Goal: Information Seeking & Learning: Learn about a topic

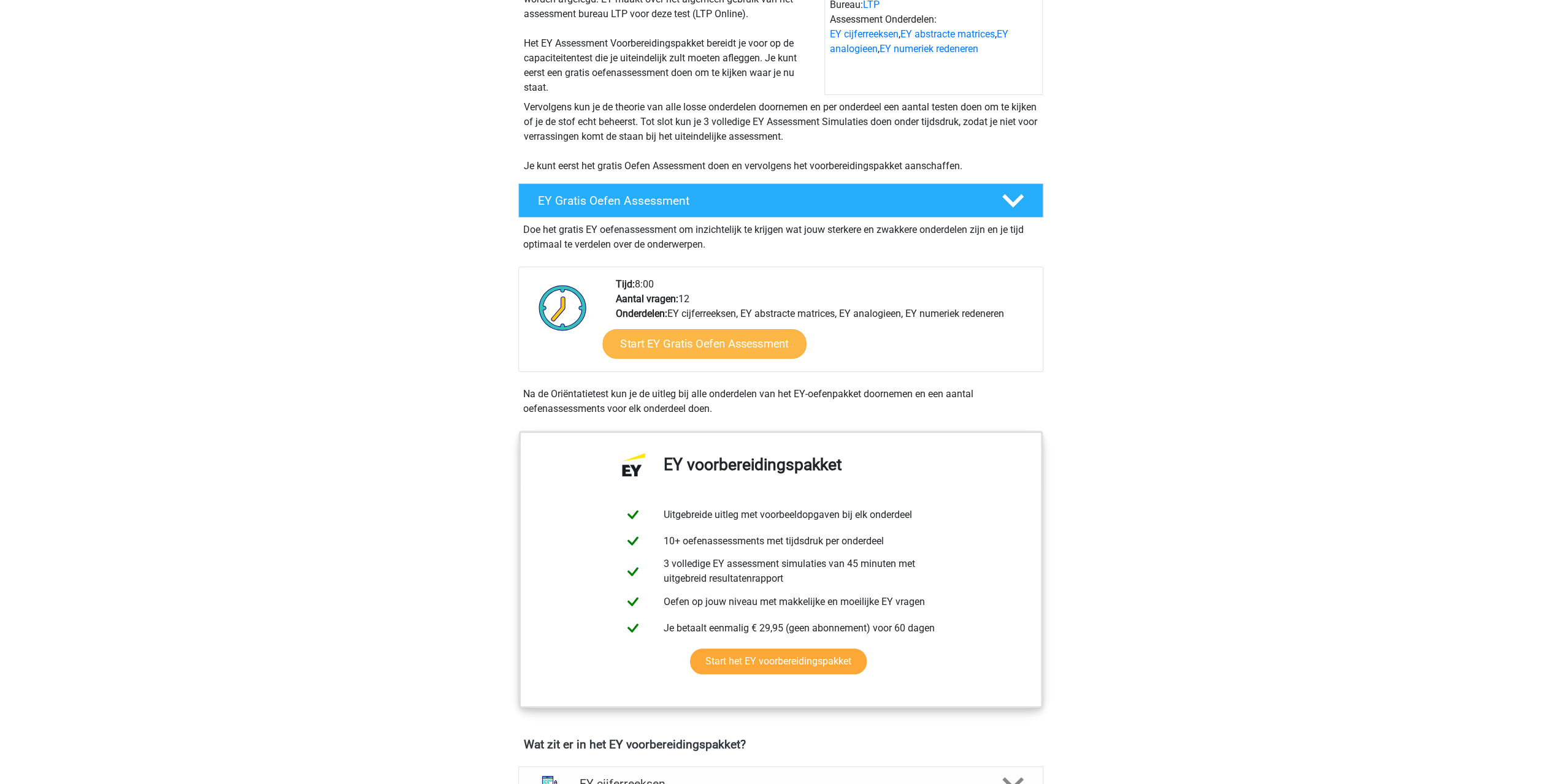
scroll to position [184, 0]
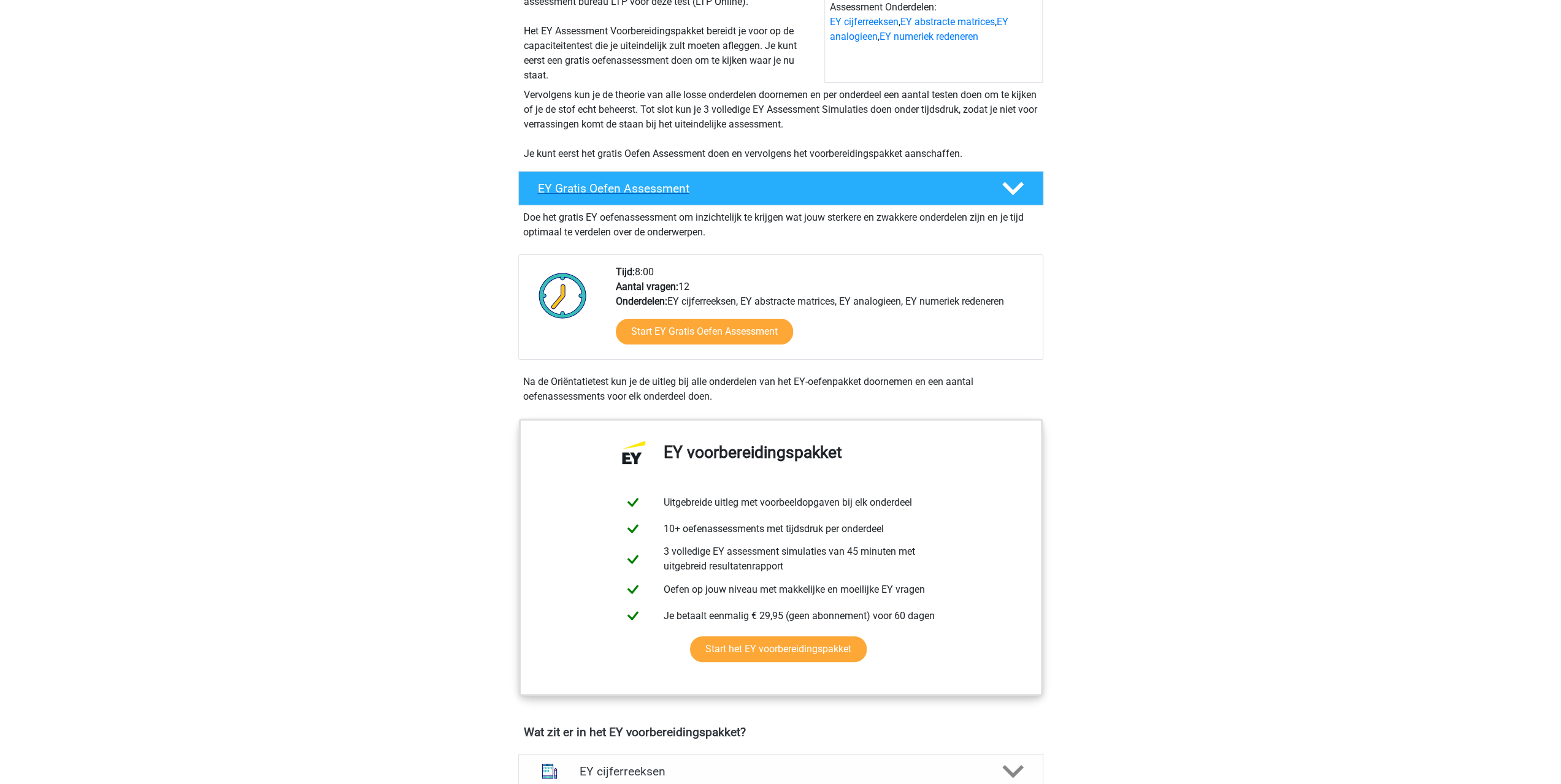
click at [1015, 186] on icon at bounding box center [1013, 188] width 22 height 22
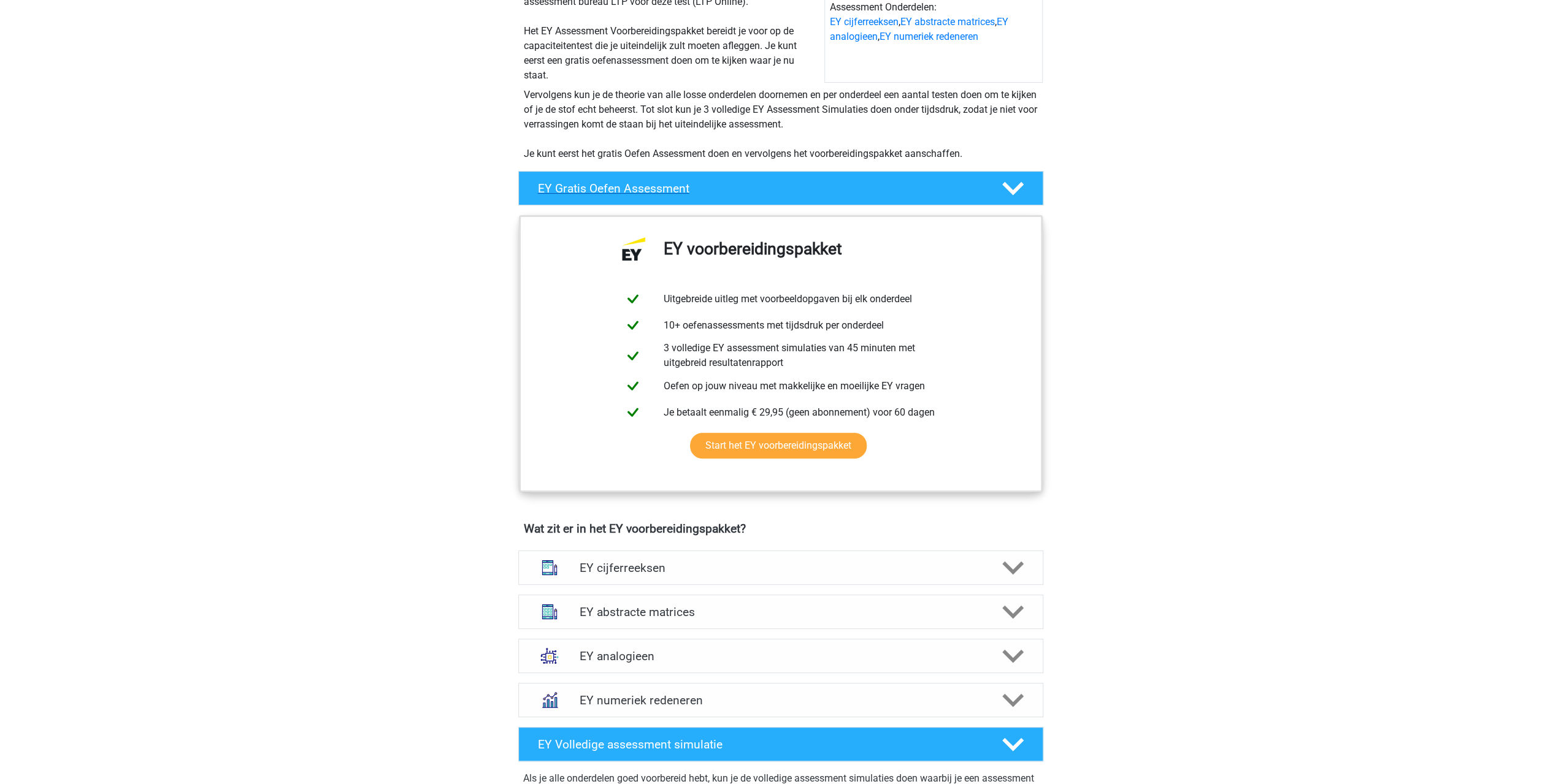
click at [1015, 186] on icon at bounding box center [1013, 188] width 22 height 22
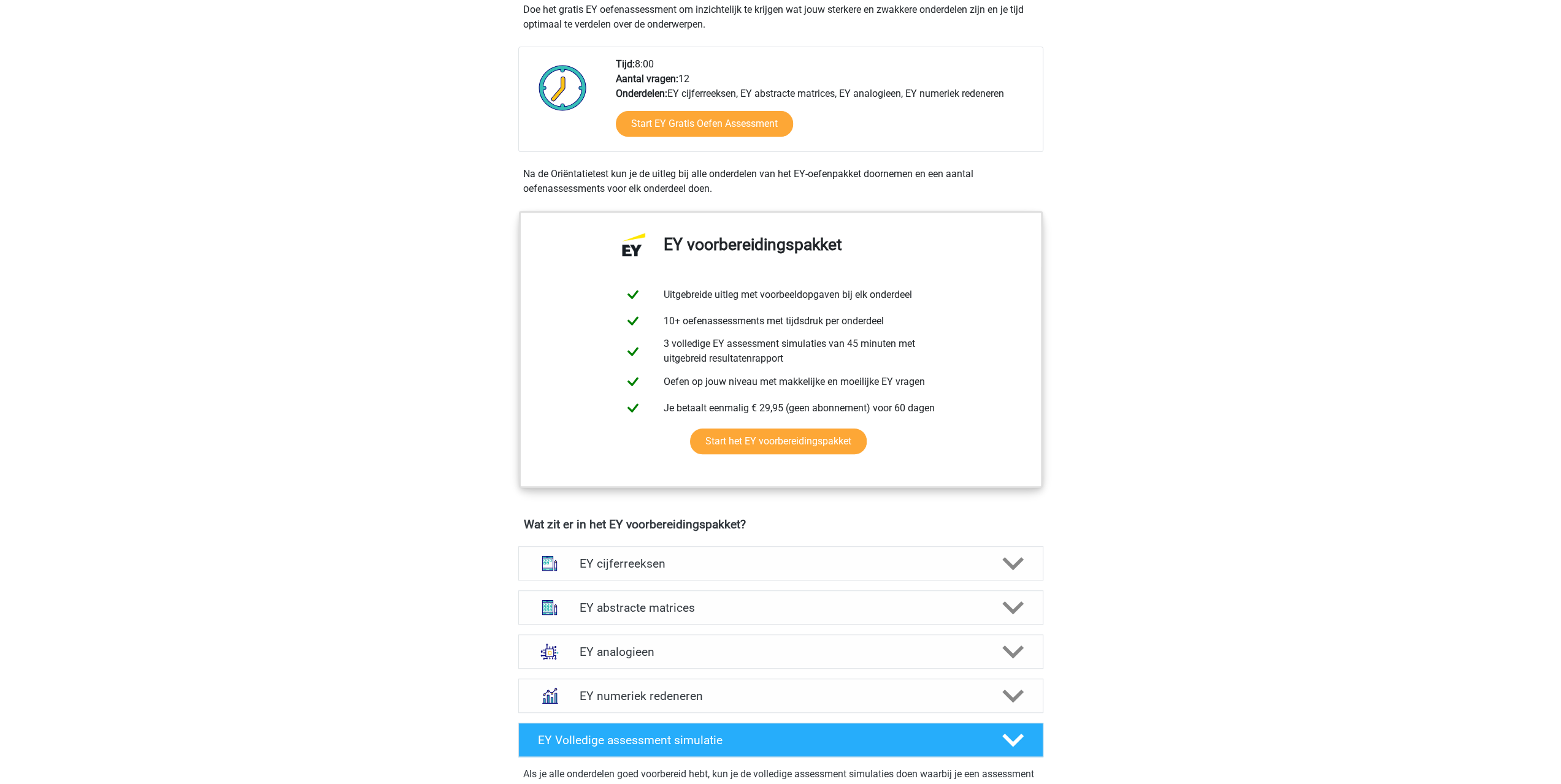
scroll to position [429, 0]
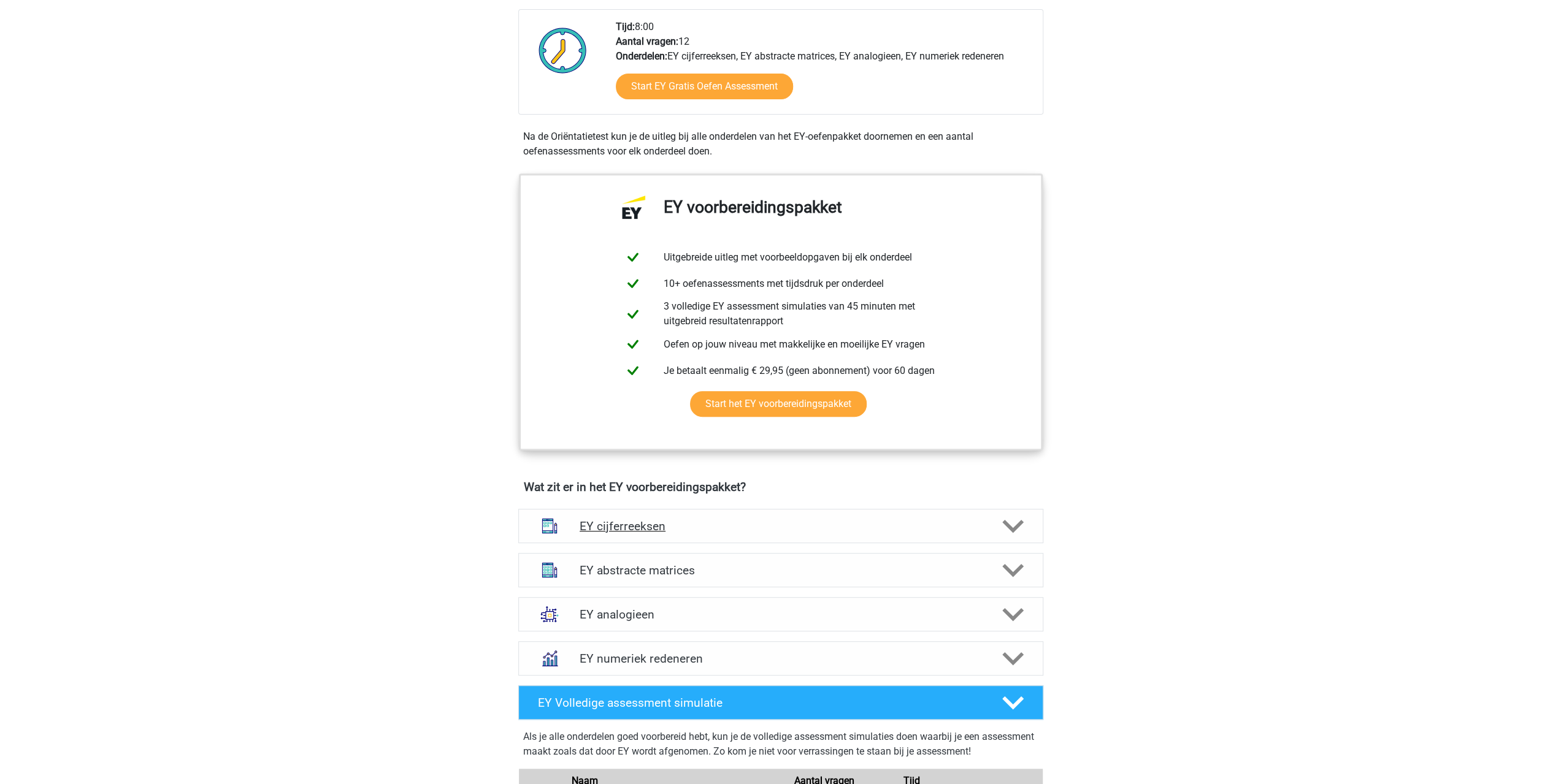
click at [833, 511] on div "EY cijferreeksen" at bounding box center [780, 526] width 525 height 34
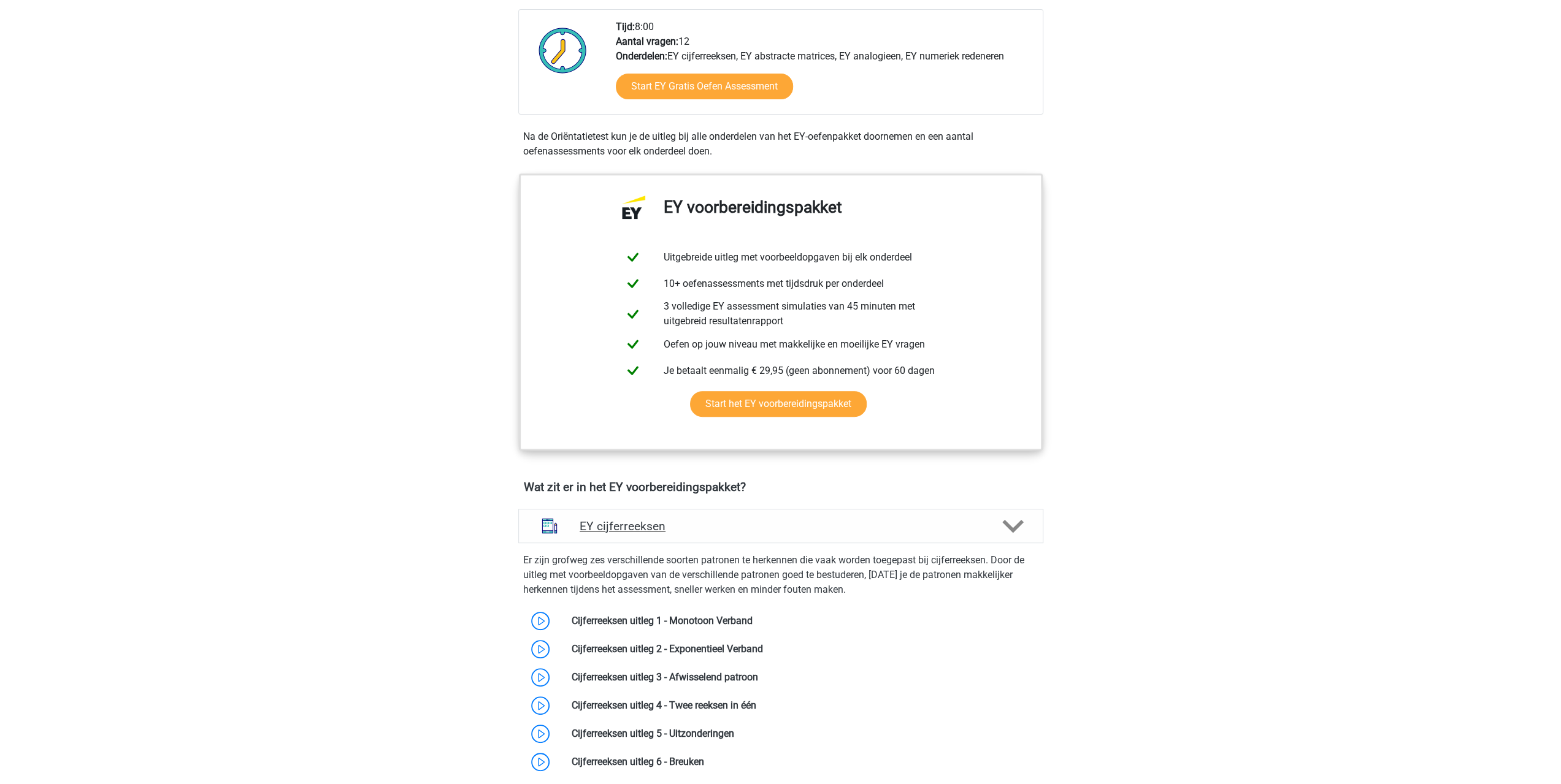
click at [833, 511] on div "EY cijferreeksen" at bounding box center [780, 526] width 525 height 34
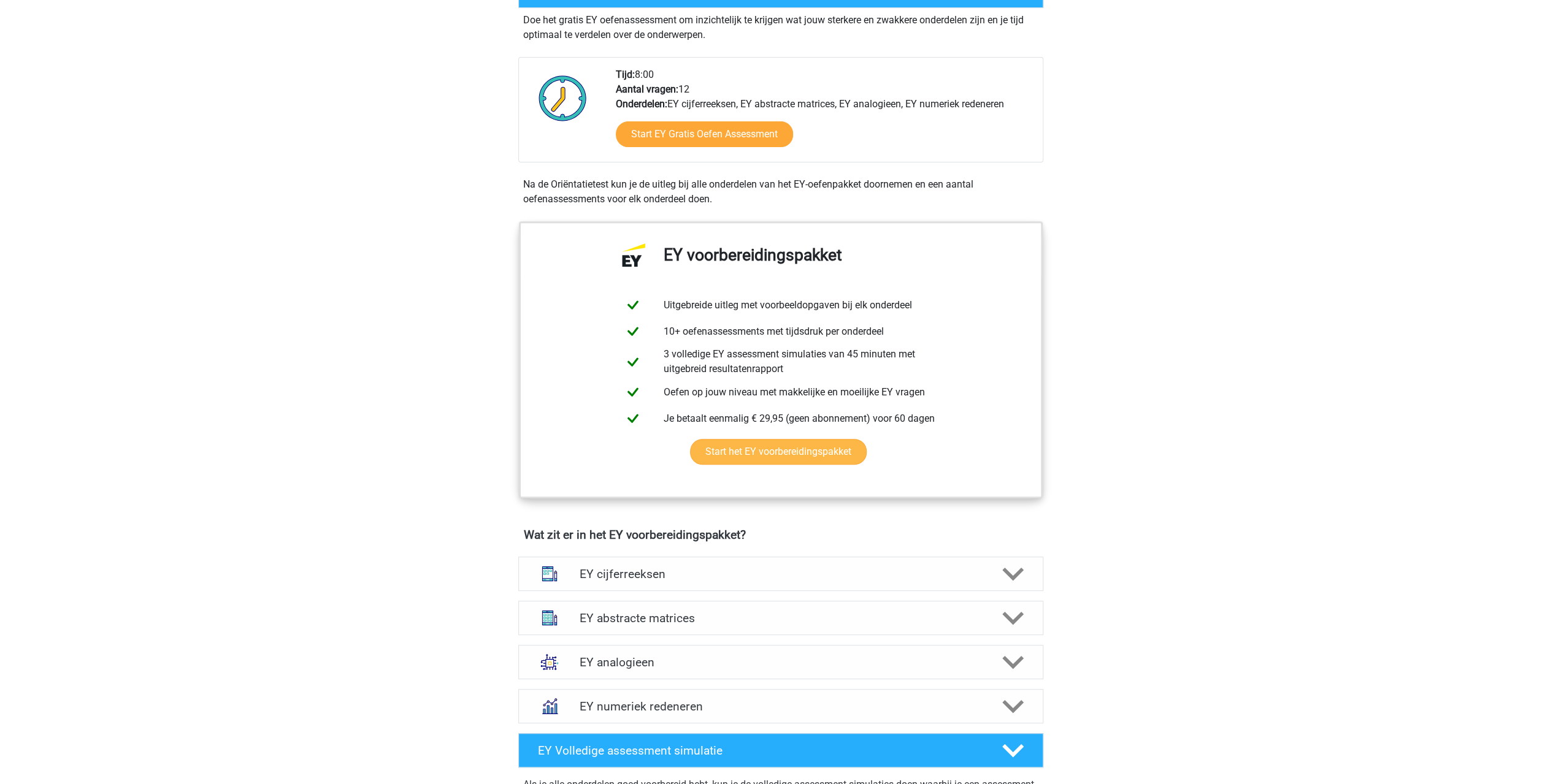
scroll to position [245, 0]
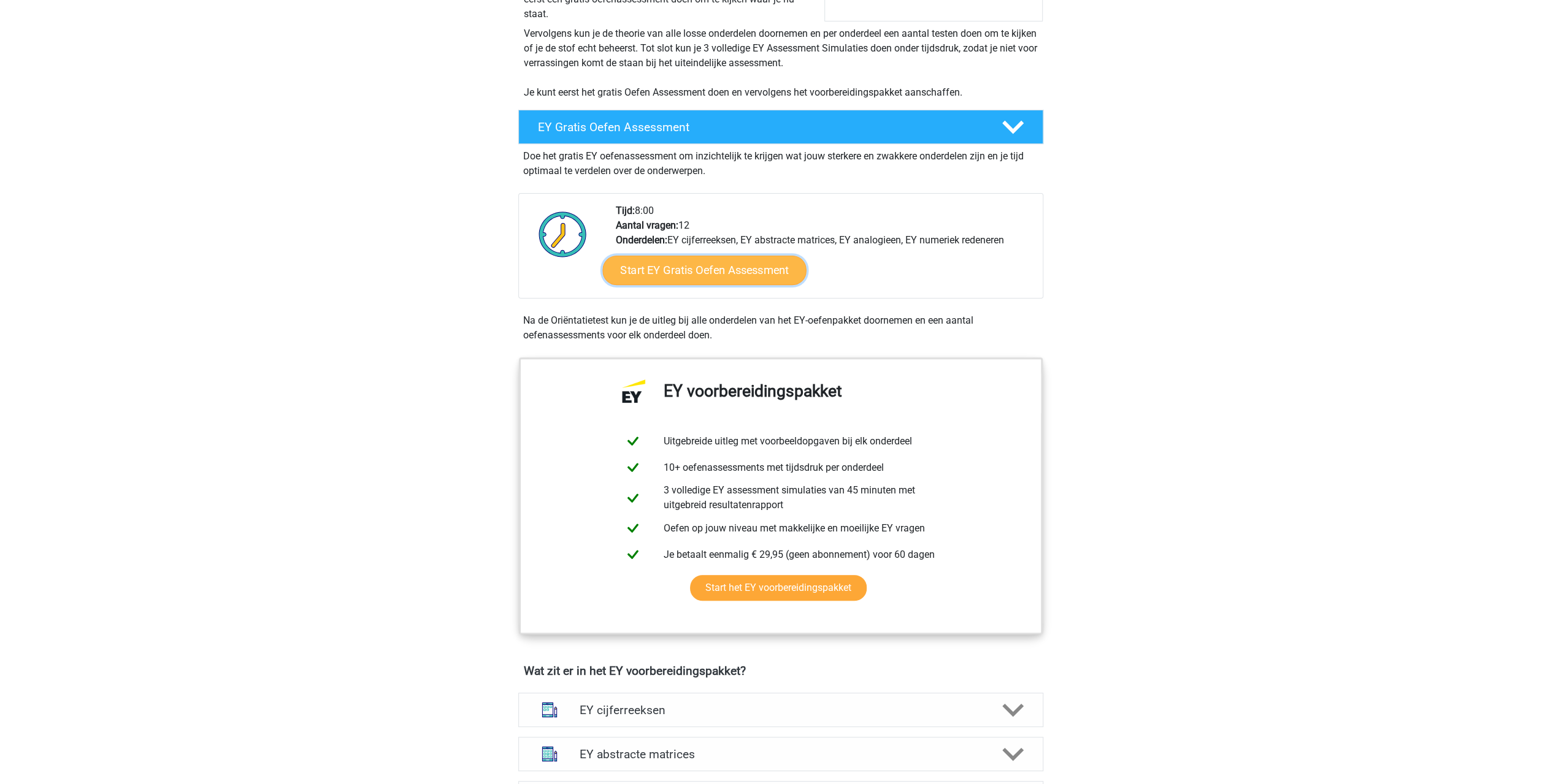
click at [721, 266] on link "Start EY Gratis Oefen Assessment" at bounding box center [704, 270] width 204 height 30
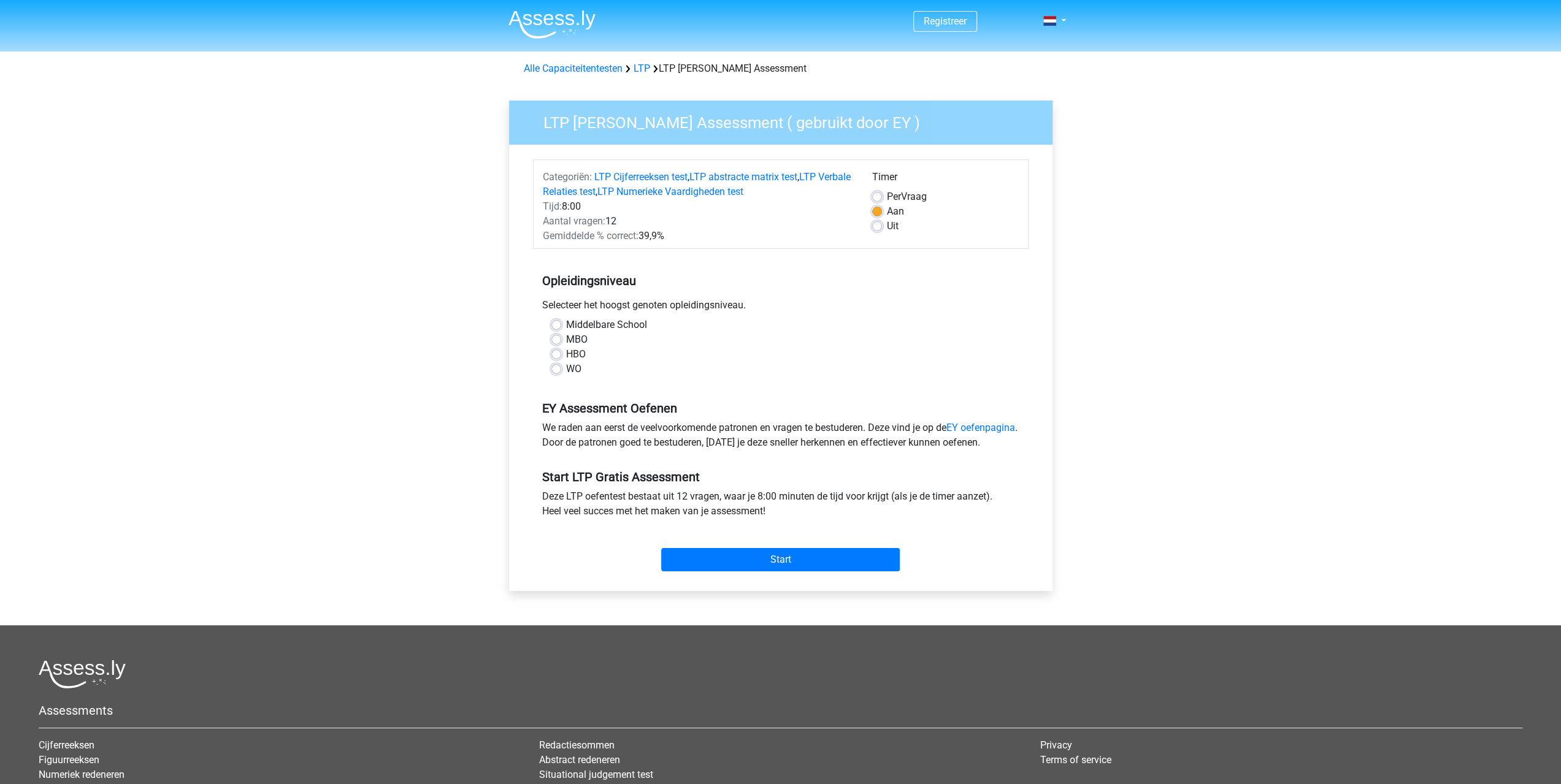
click at [566, 352] on label "HBO" at bounding box center [576, 354] width 20 height 14
click at [555, 352] on input "HBO" at bounding box center [556, 353] width 10 height 13
radio input "true"
click at [566, 370] on label "WO" at bounding box center [574, 369] width 15 height 14
click at [556, 370] on input "WO" at bounding box center [556, 368] width 10 height 13
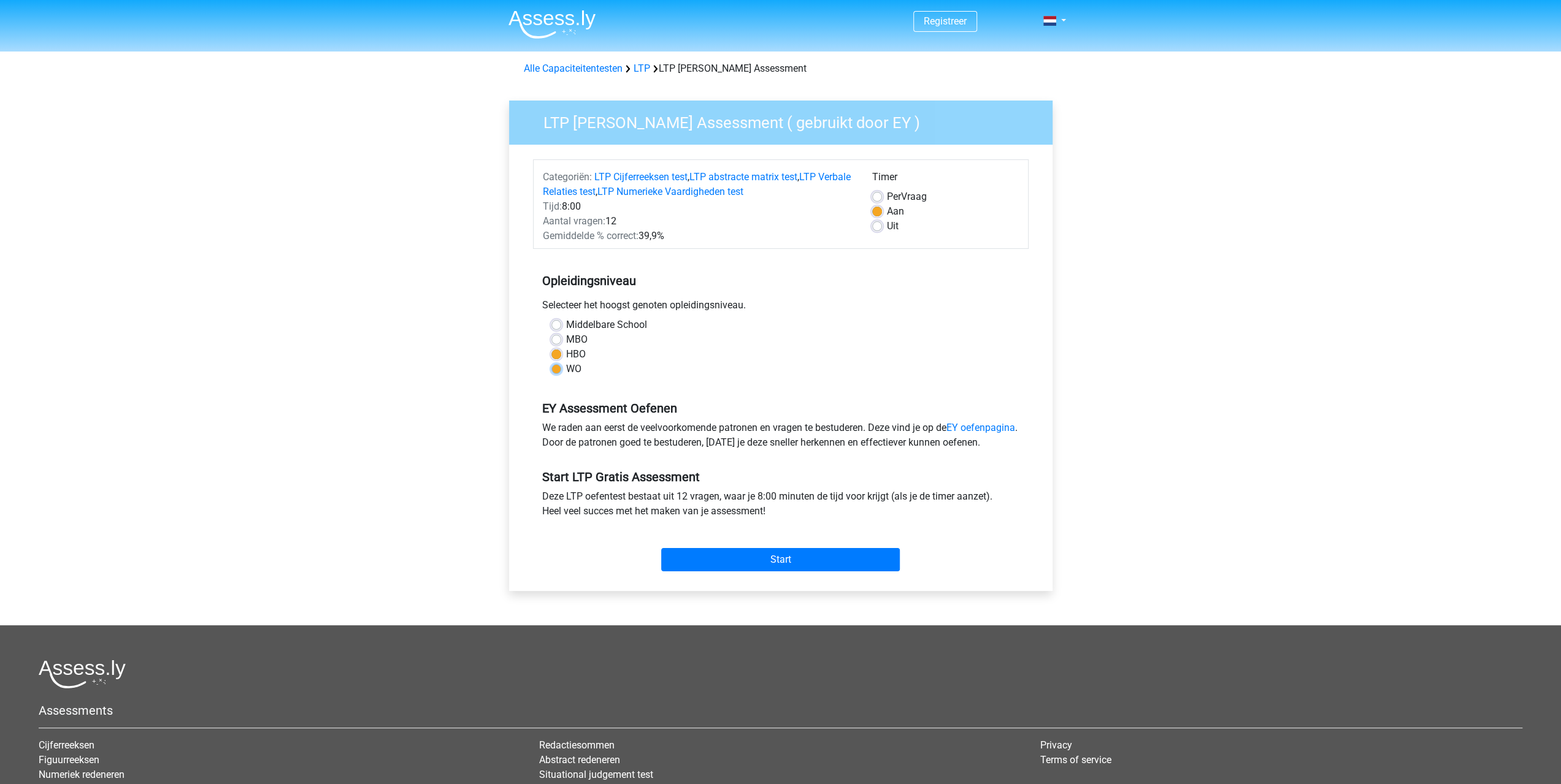
radio input "true"
click at [807, 569] on input "Start" at bounding box center [780, 559] width 239 height 23
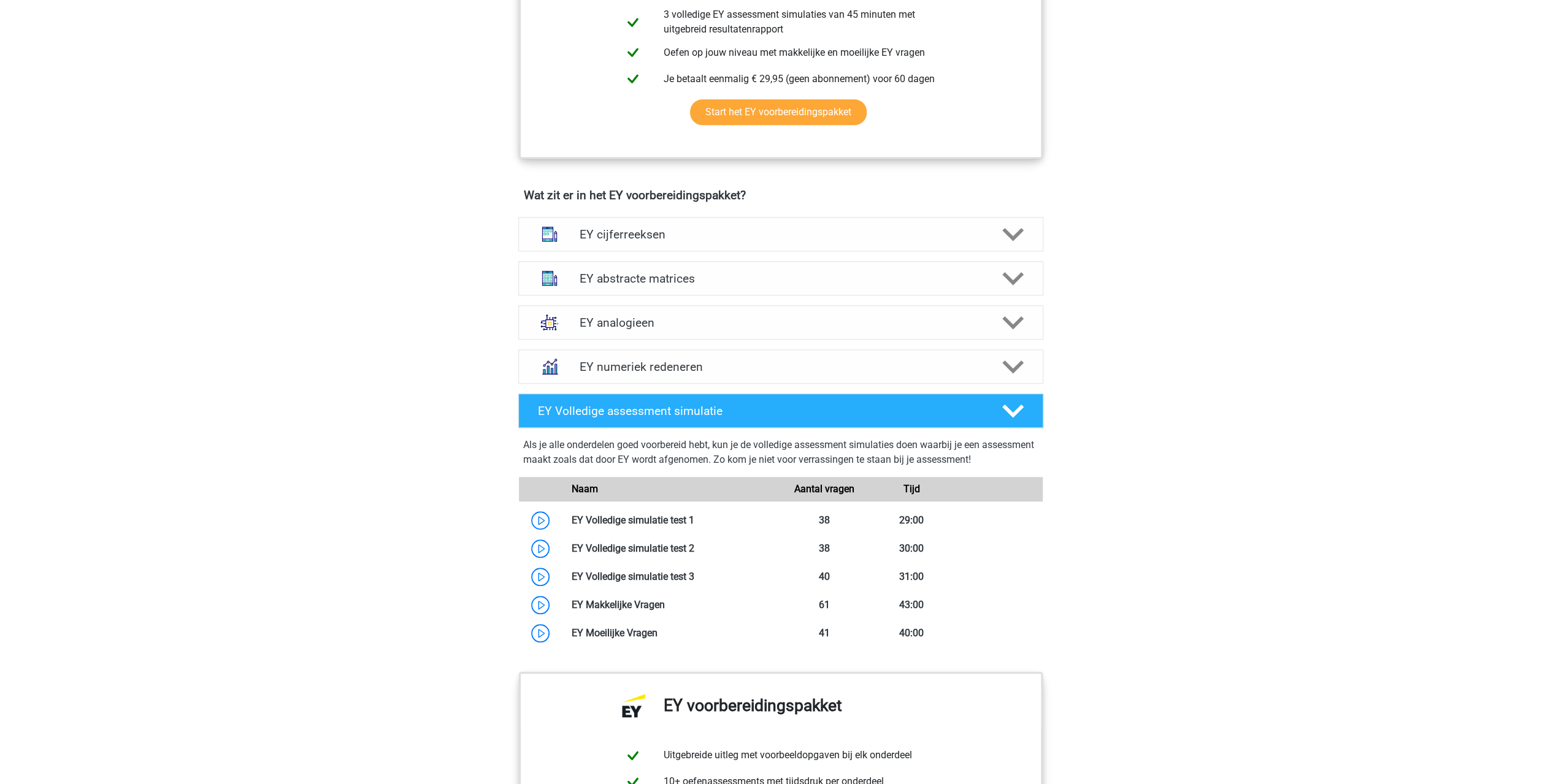
scroll to position [736, 0]
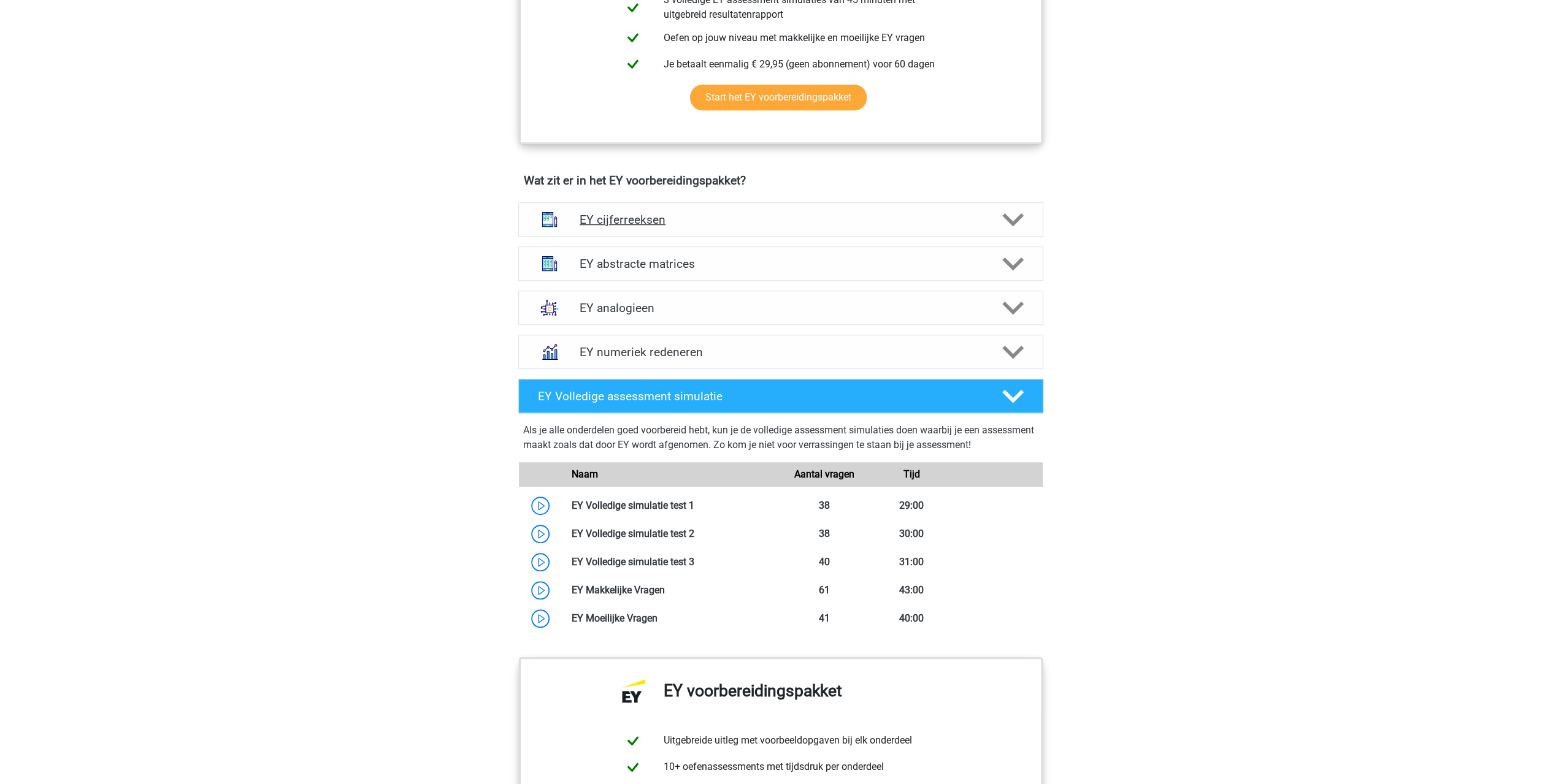
click at [1019, 218] on icon at bounding box center [1013, 219] width 22 height 22
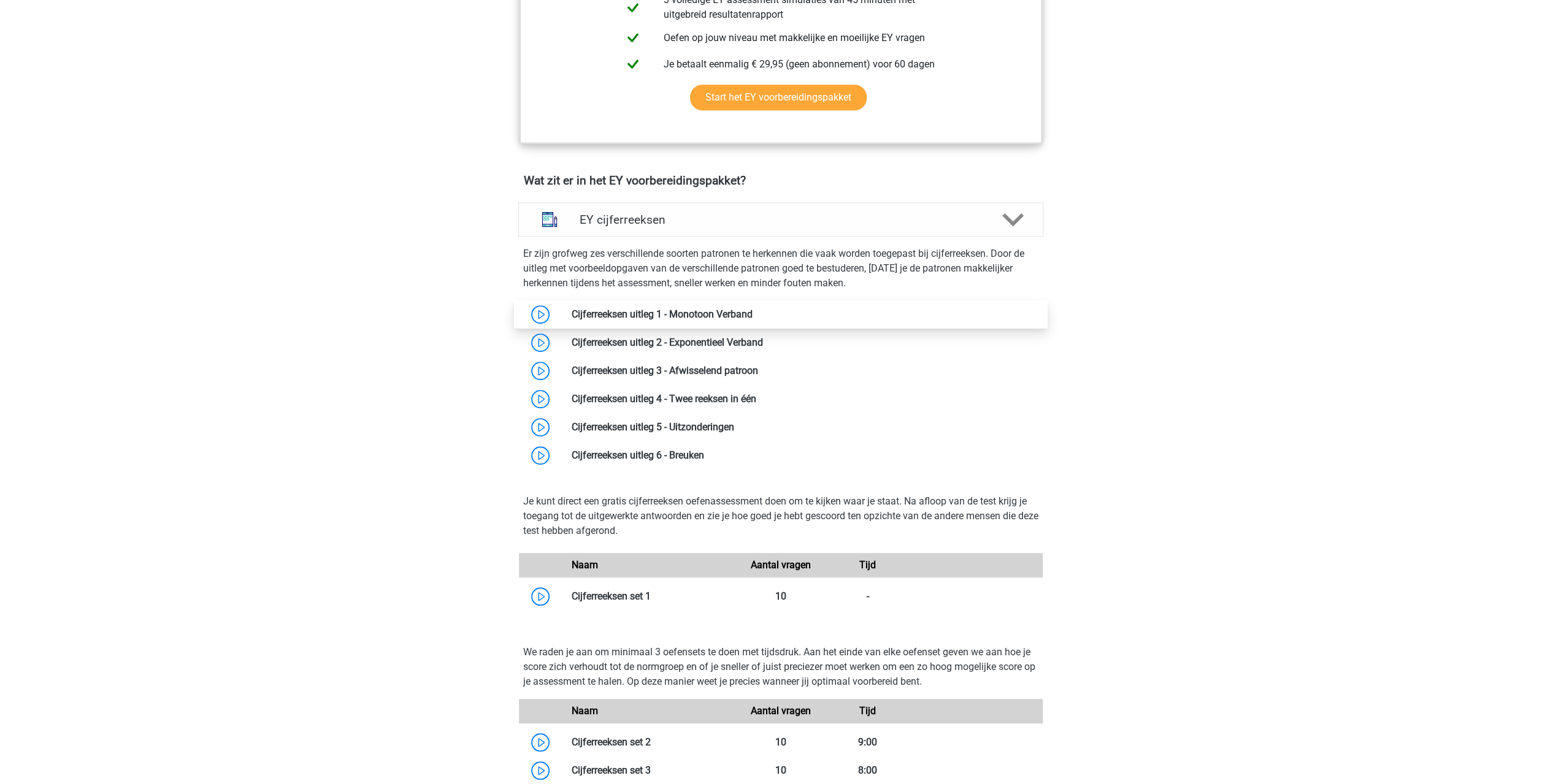
click at [753, 312] on link at bounding box center [753, 314] width 0 height 12
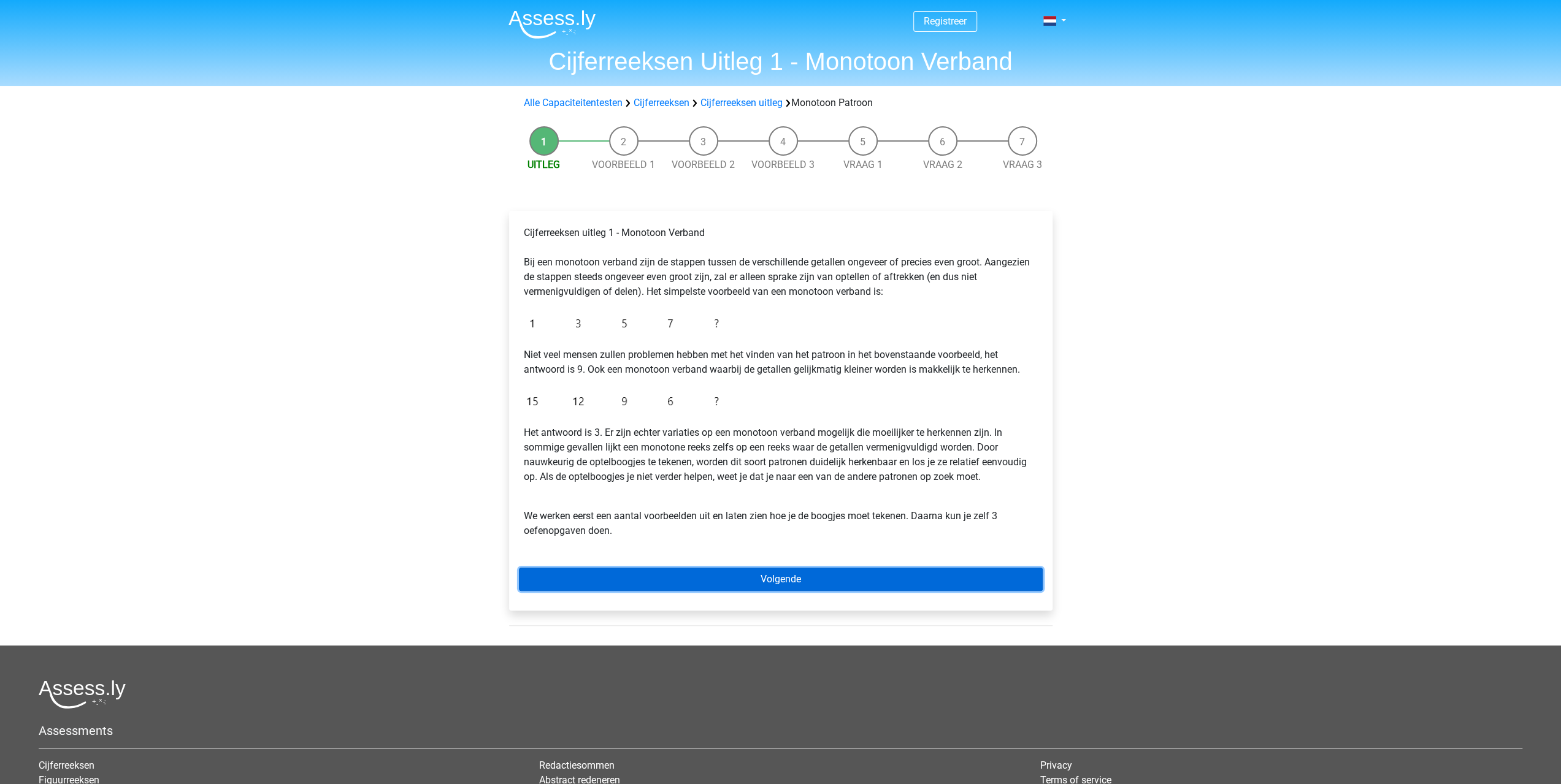
click at [759, 584] on link "Volgende" at bounding box center [780, 579] width 524 height 23
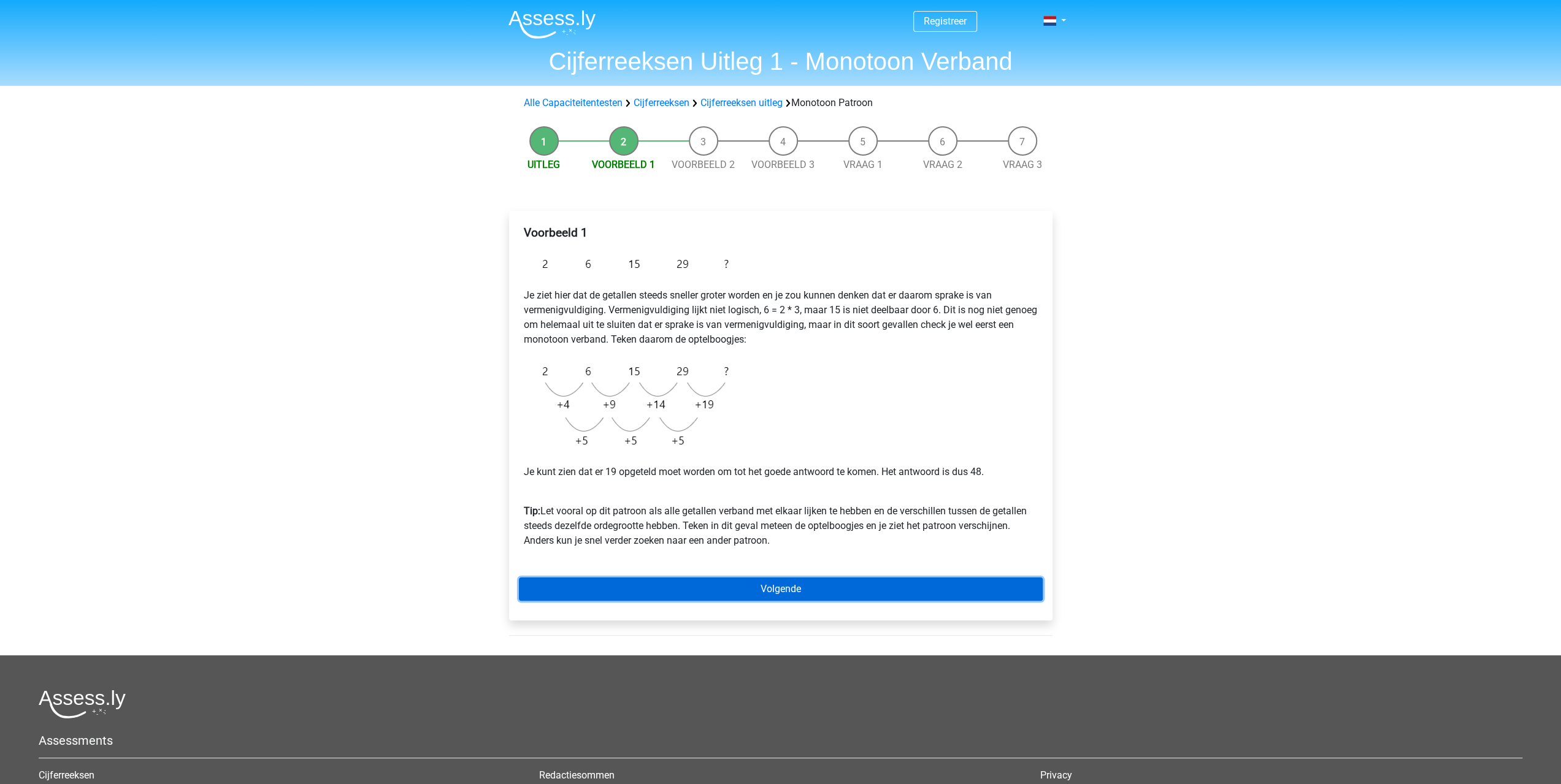
click at [763, 586] on link "Volgende" at bounding box center [780, 589] width 524 height 23
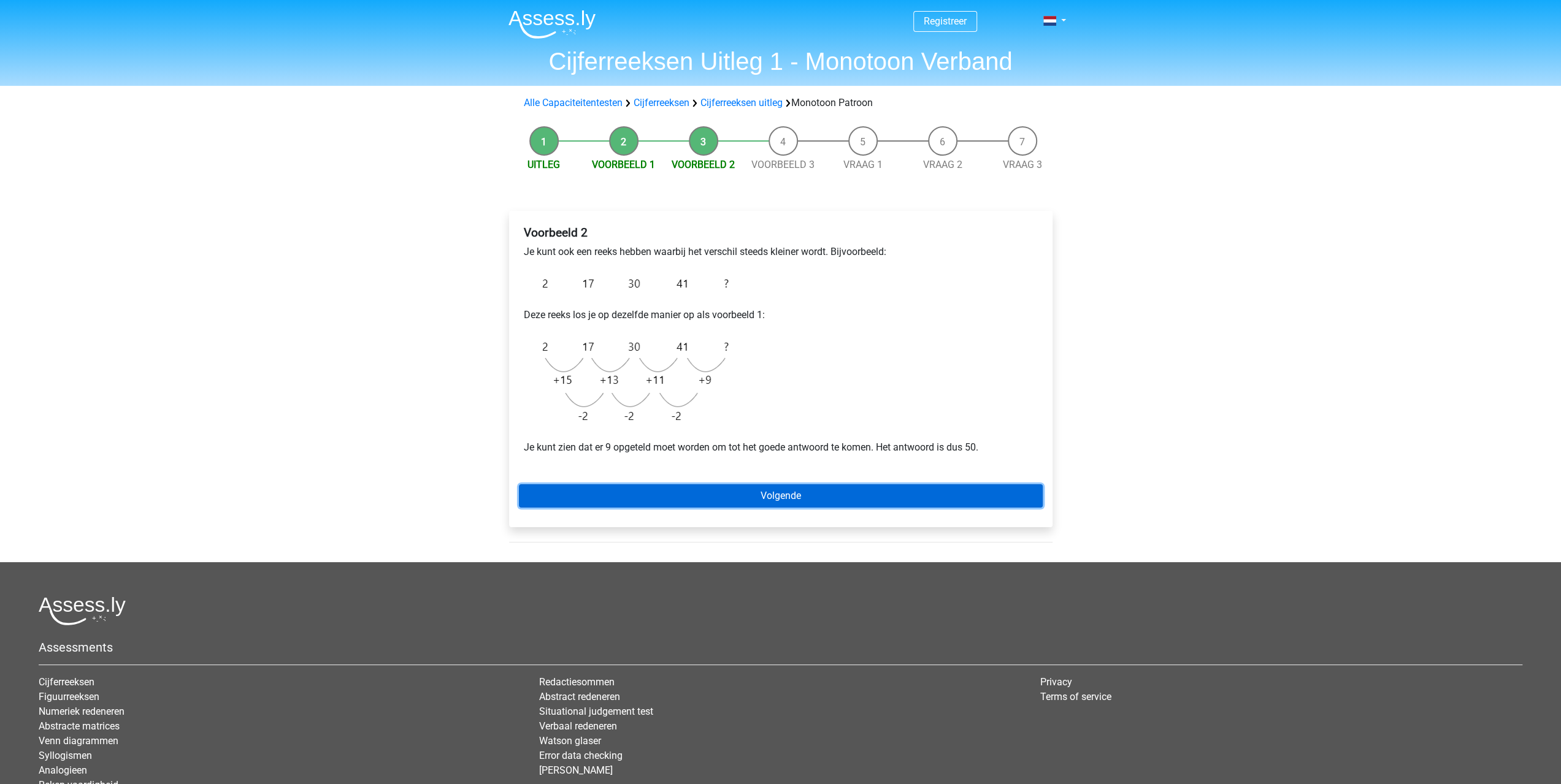
click at [756, 491] on link "Volgende" at bounding box center [780, 495] width 524 height 23
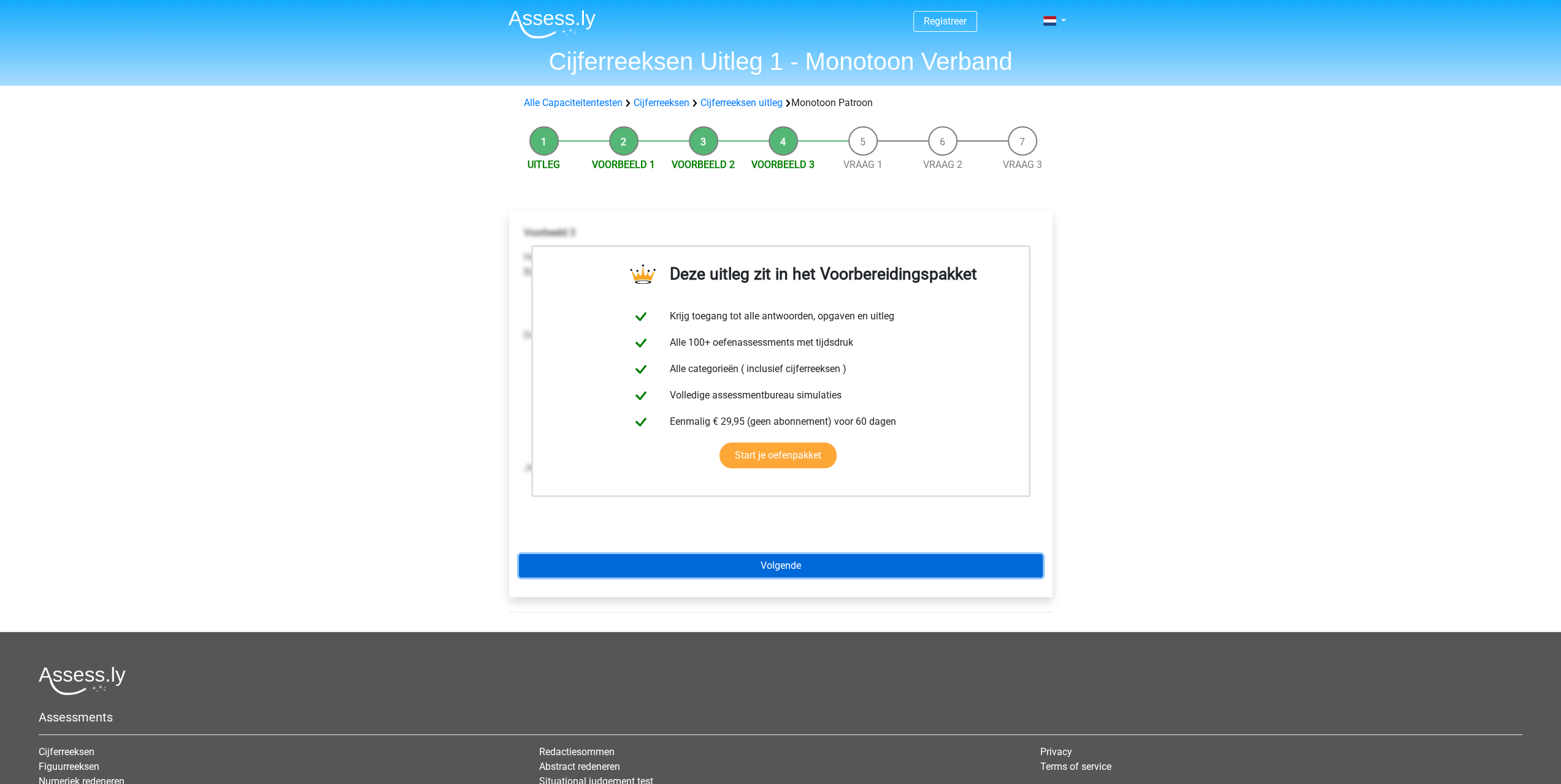
click at [796, 562] on link "Volgende" at bounding box center [780, 565] width 524 height 23
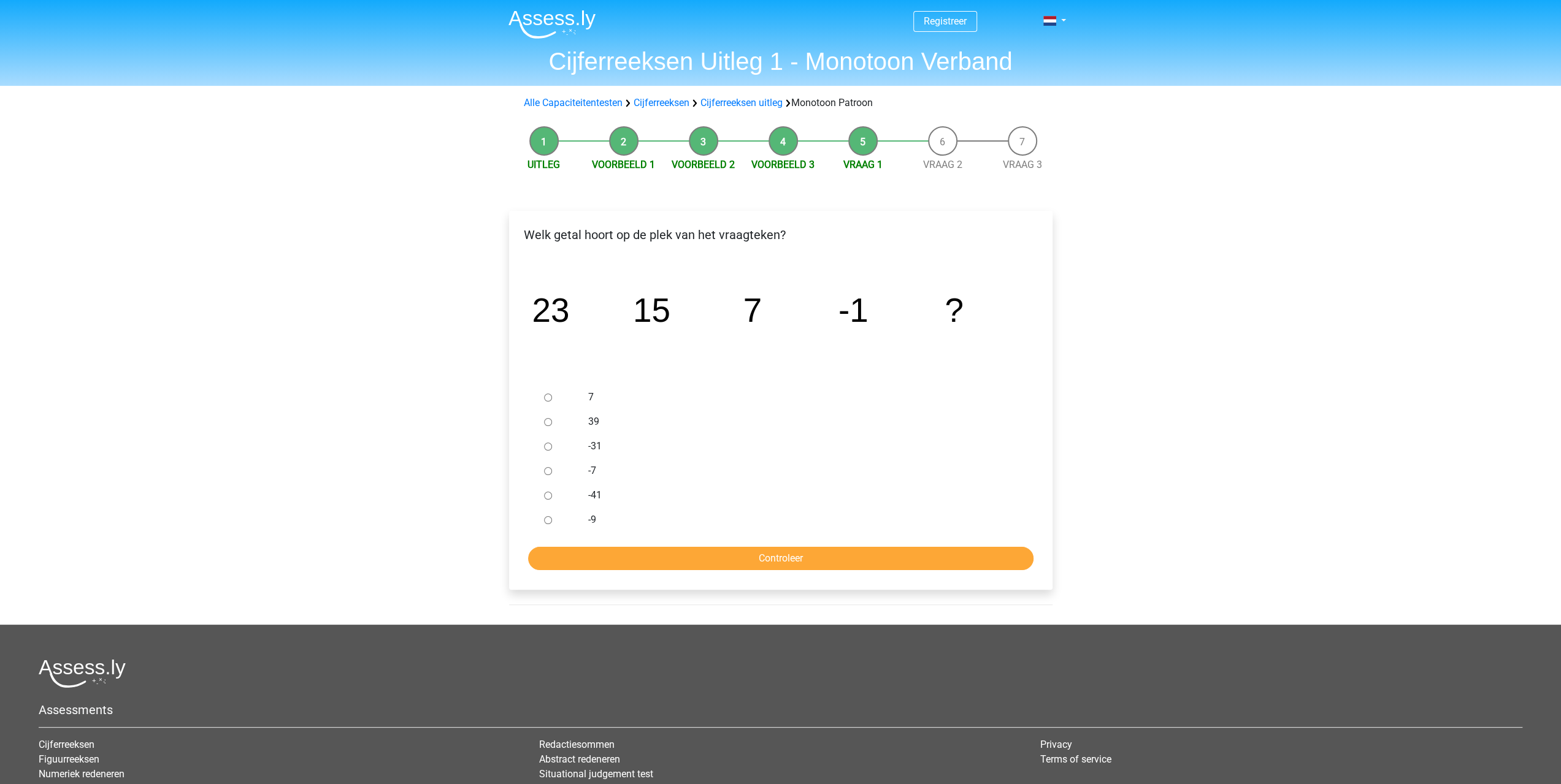
click at [546, 519] on input "-9" at bounding box center [548, 520] width 8 height 8
radio input "true"
click at [661, 559] on input "Controleer" at bounding box center [780, 558] width 506 height 23
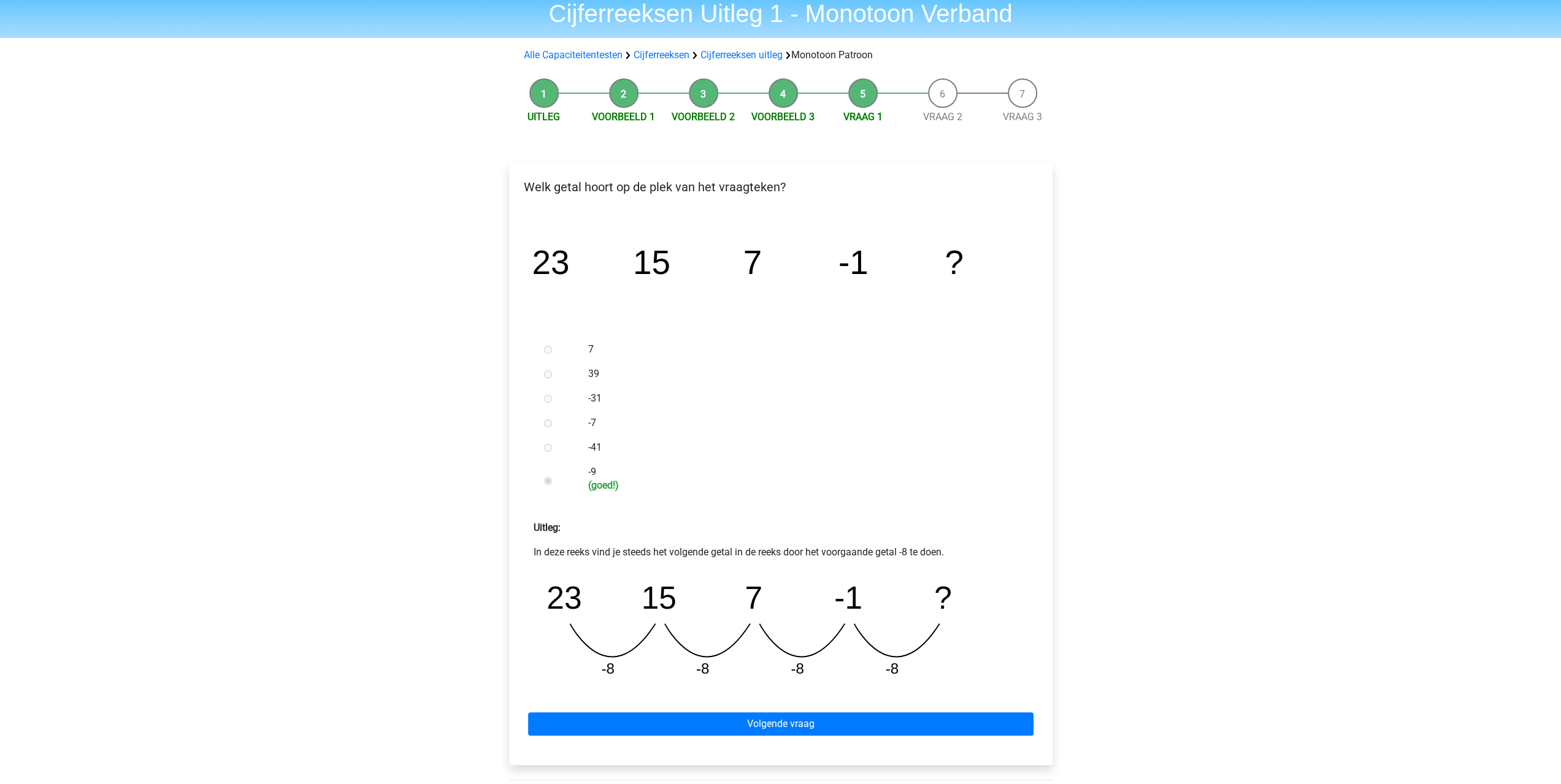
scroll to position [184, 0]
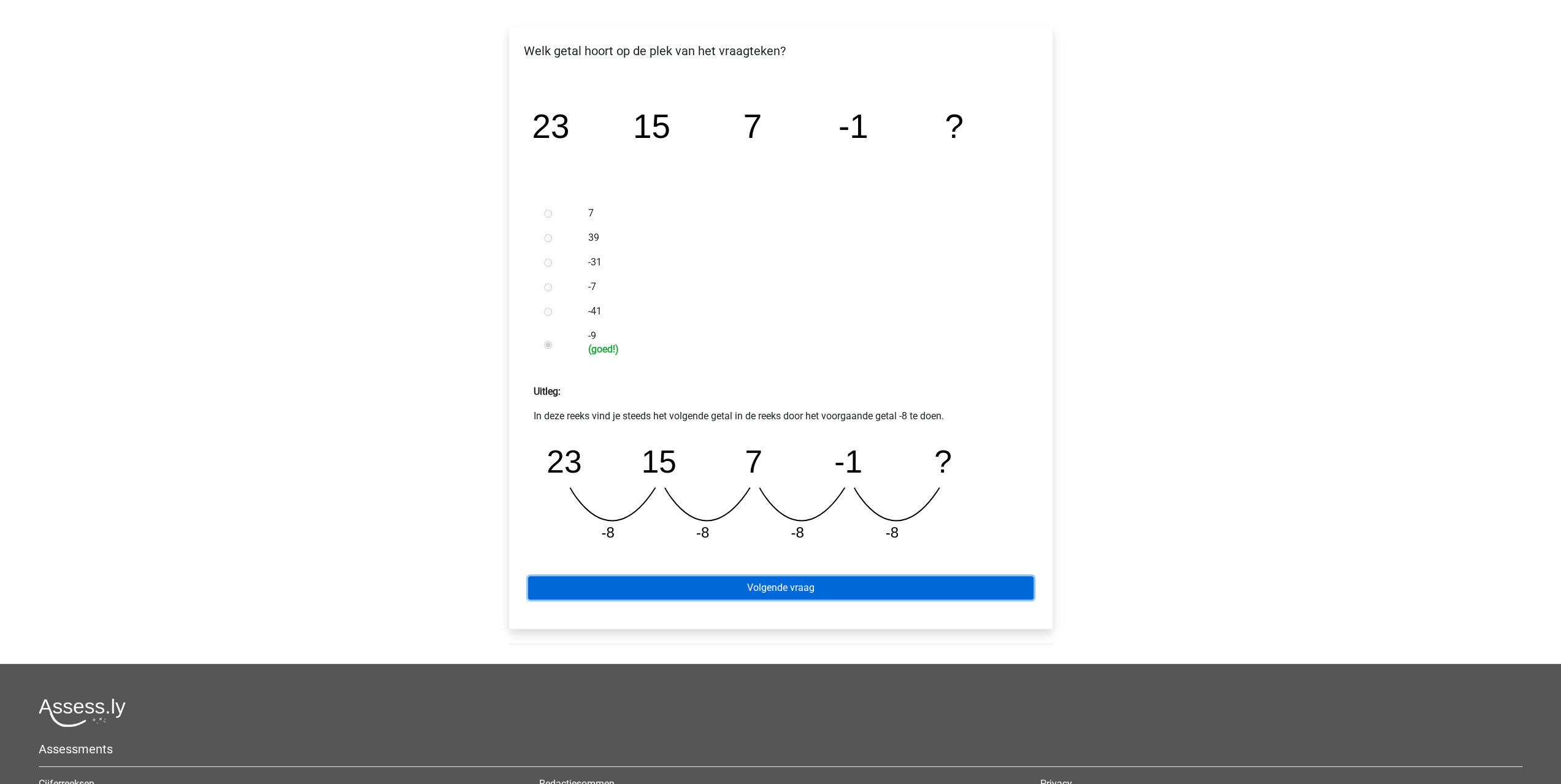
click at [837, 586] on link "Volgende vraag" at bounding box center [780, 588] width 506 height 23
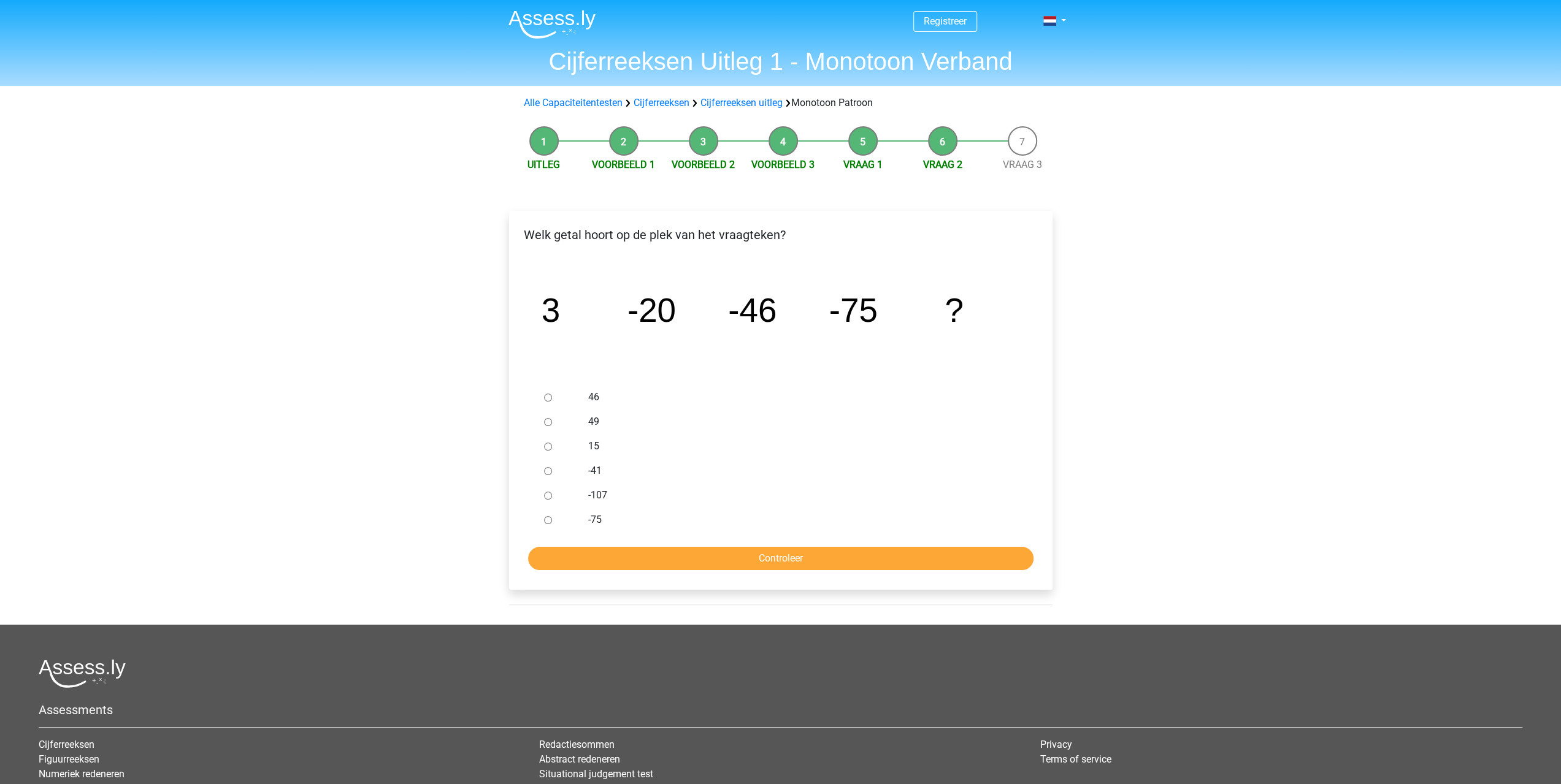
click at [549, 492] on input "-107" at bounding box center [548, 495] width 8 height 8
radio input "true"
click at [738, 566] on input "Controleer" at bounding box center [780, 558] width 506 height 23
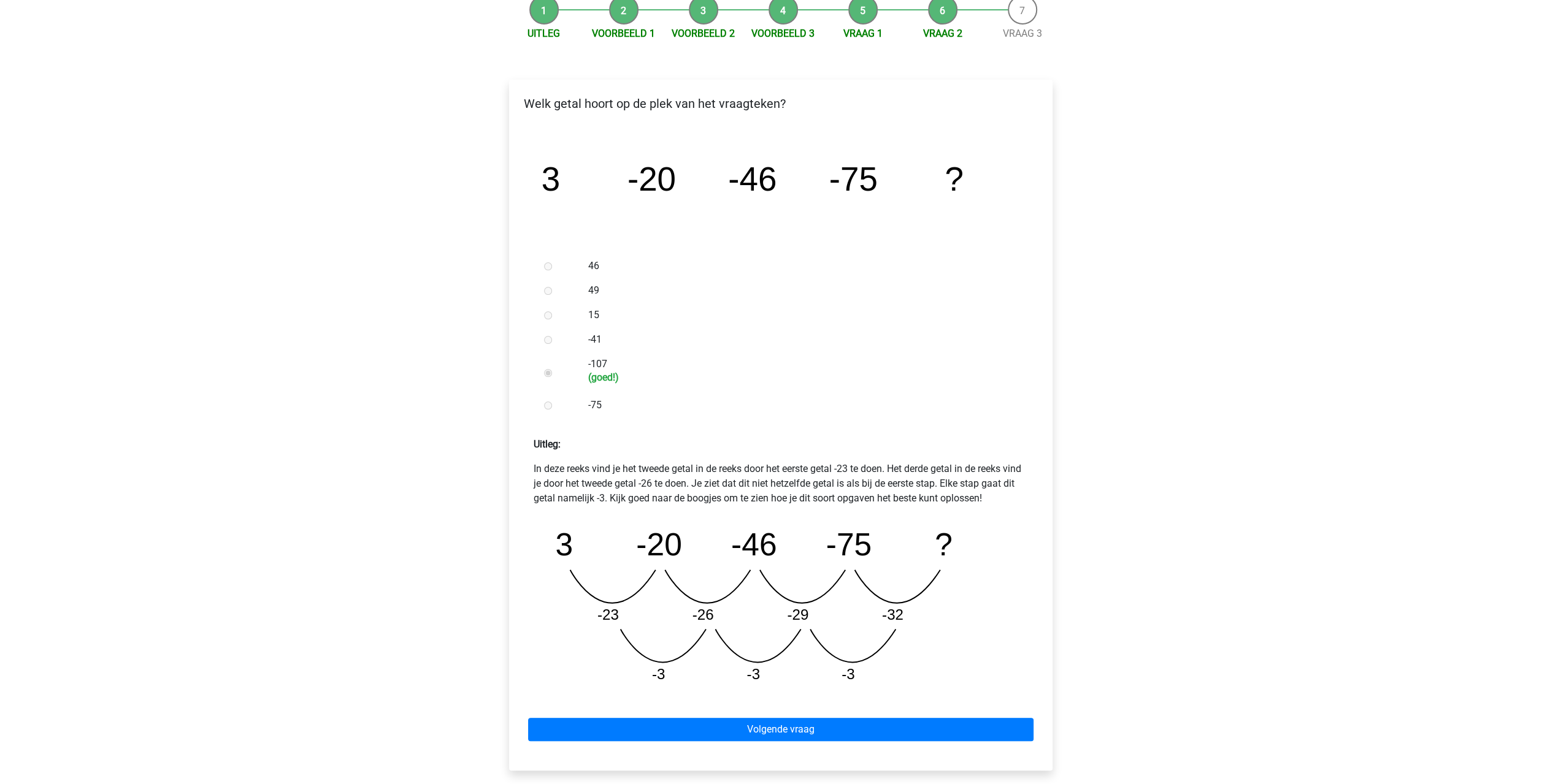
scroll to position [184, 0]
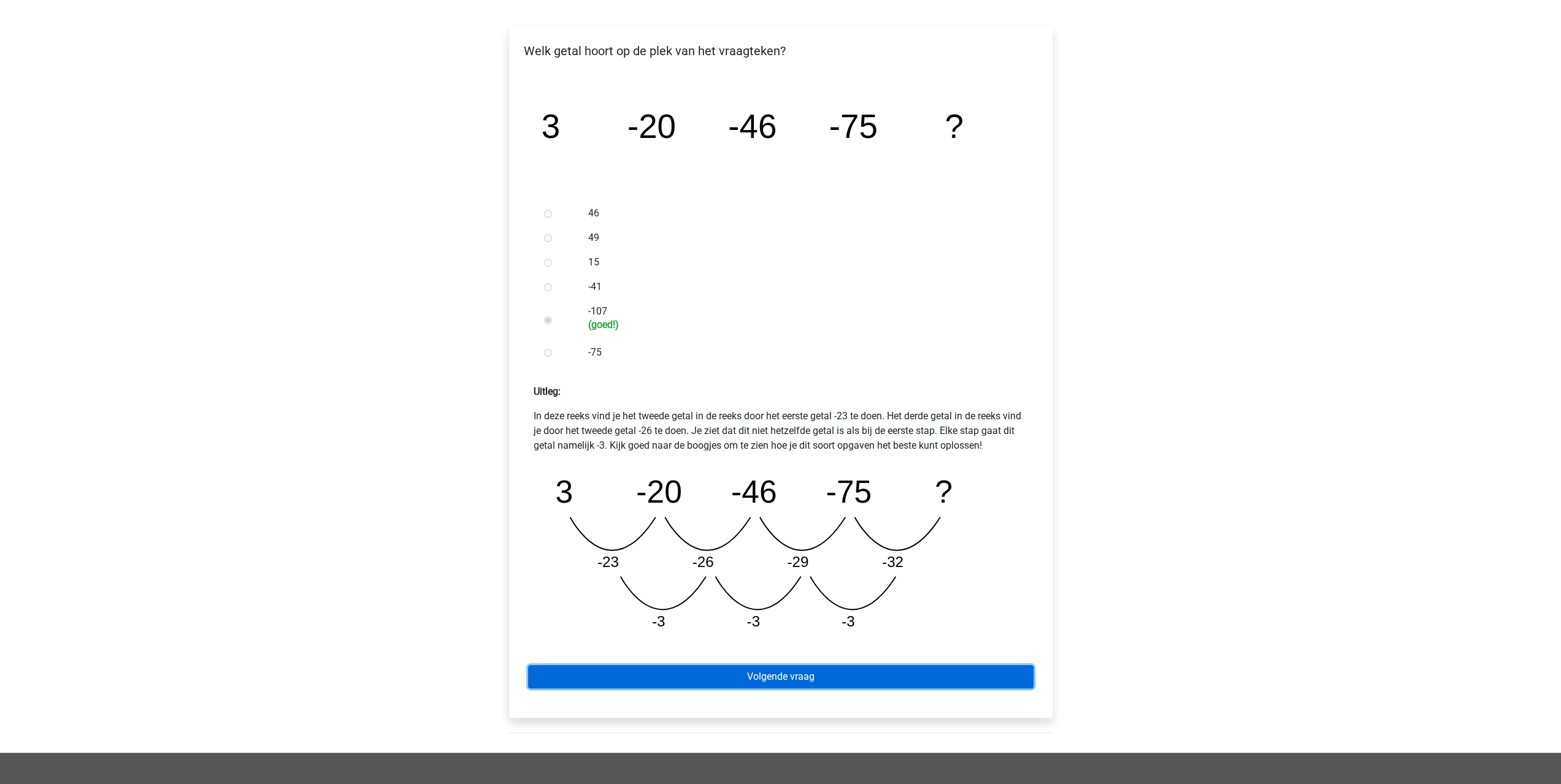
click at [904, 671] on link "Volgende vraag" at bounding box center [780, 677] width 506 height 23
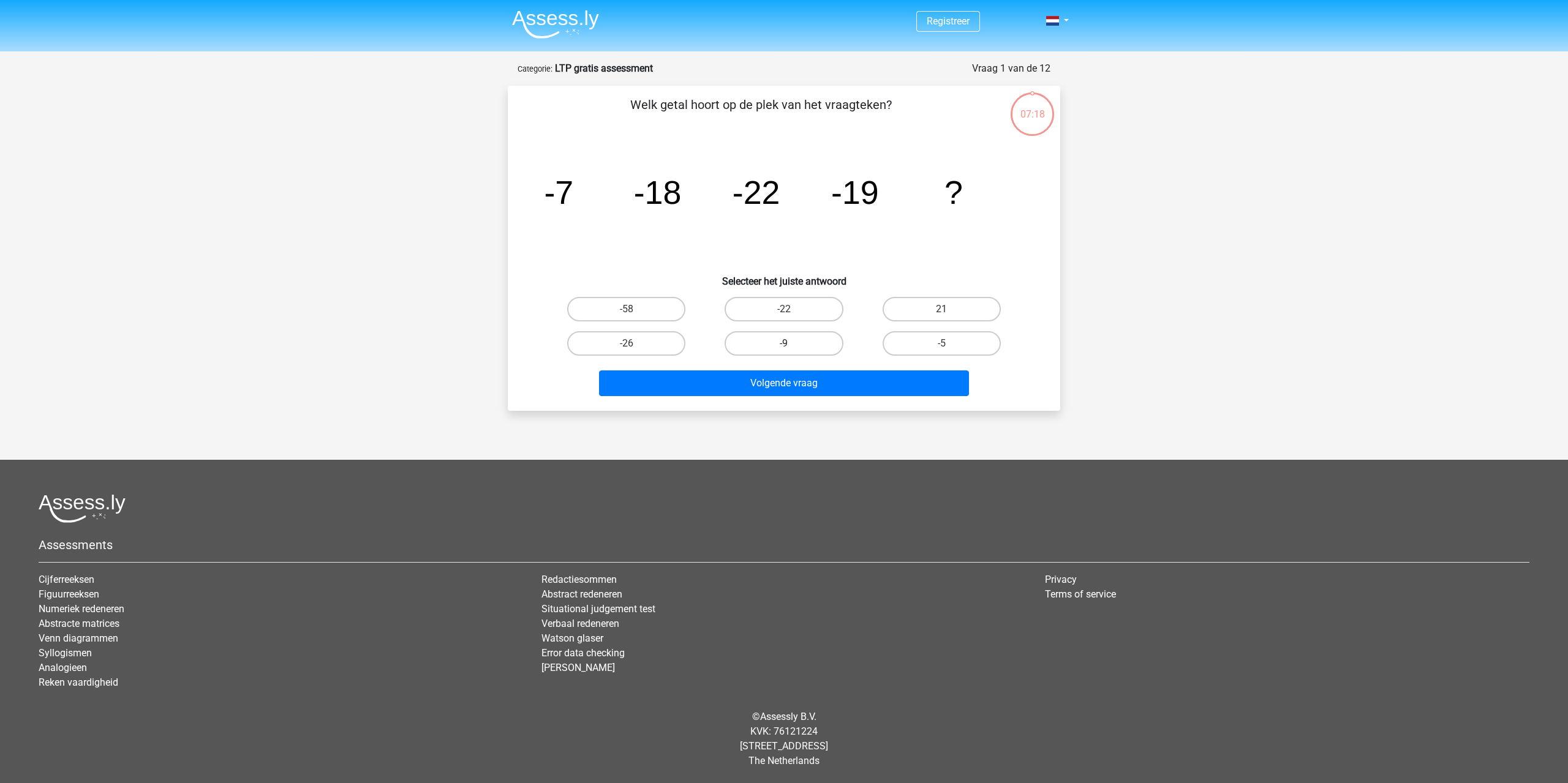
click at [767, 341] on label "-9" at bounding box center [784, 343] width 118 height 24
click at [784, 343] on input "-9" at bounding box center [788, 347] width 8 height 8
radio input "true"
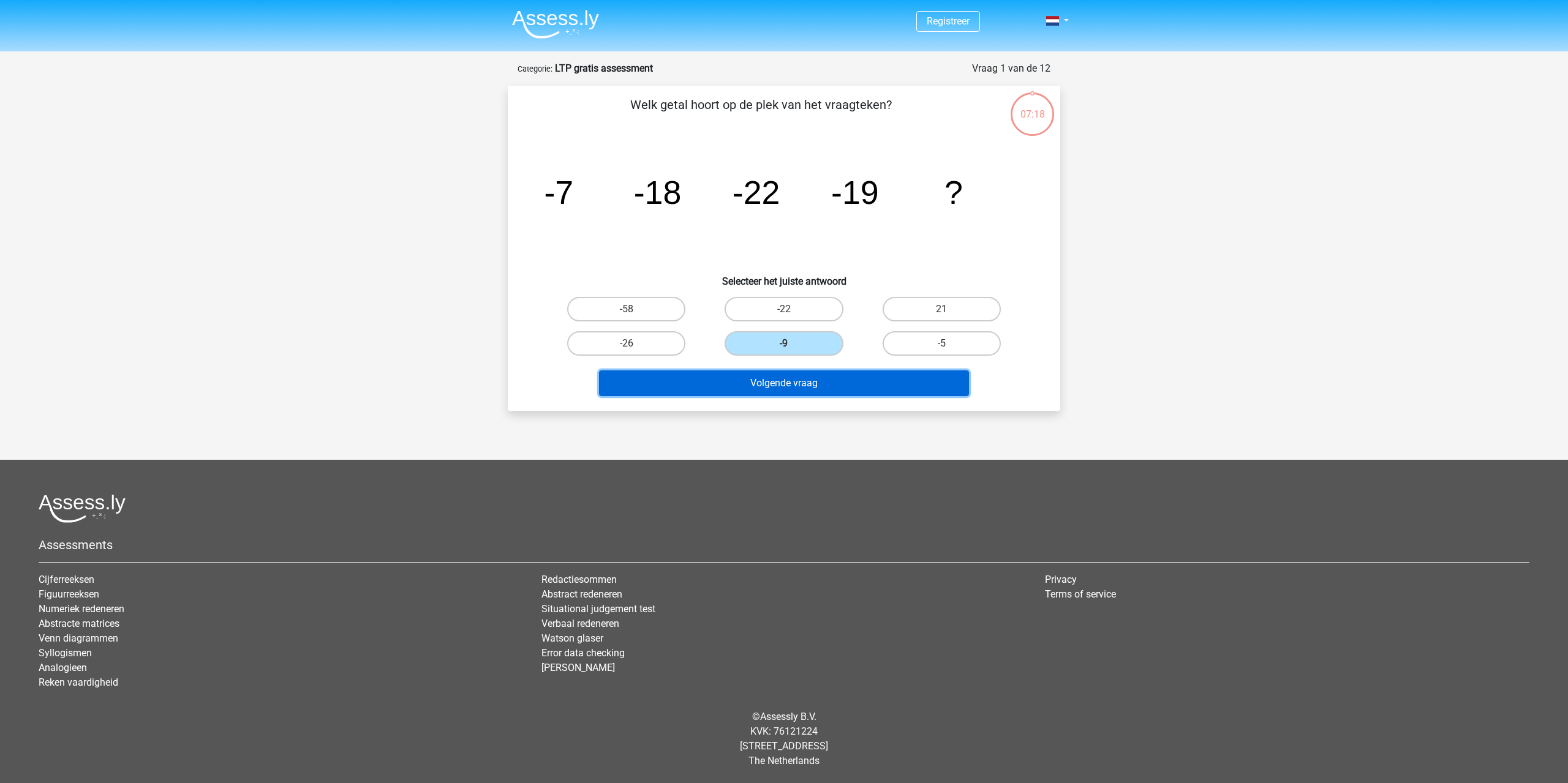
click at [820, 383] on button "Volgende vraag" at bounding box center [784, 383] width 371 height 26
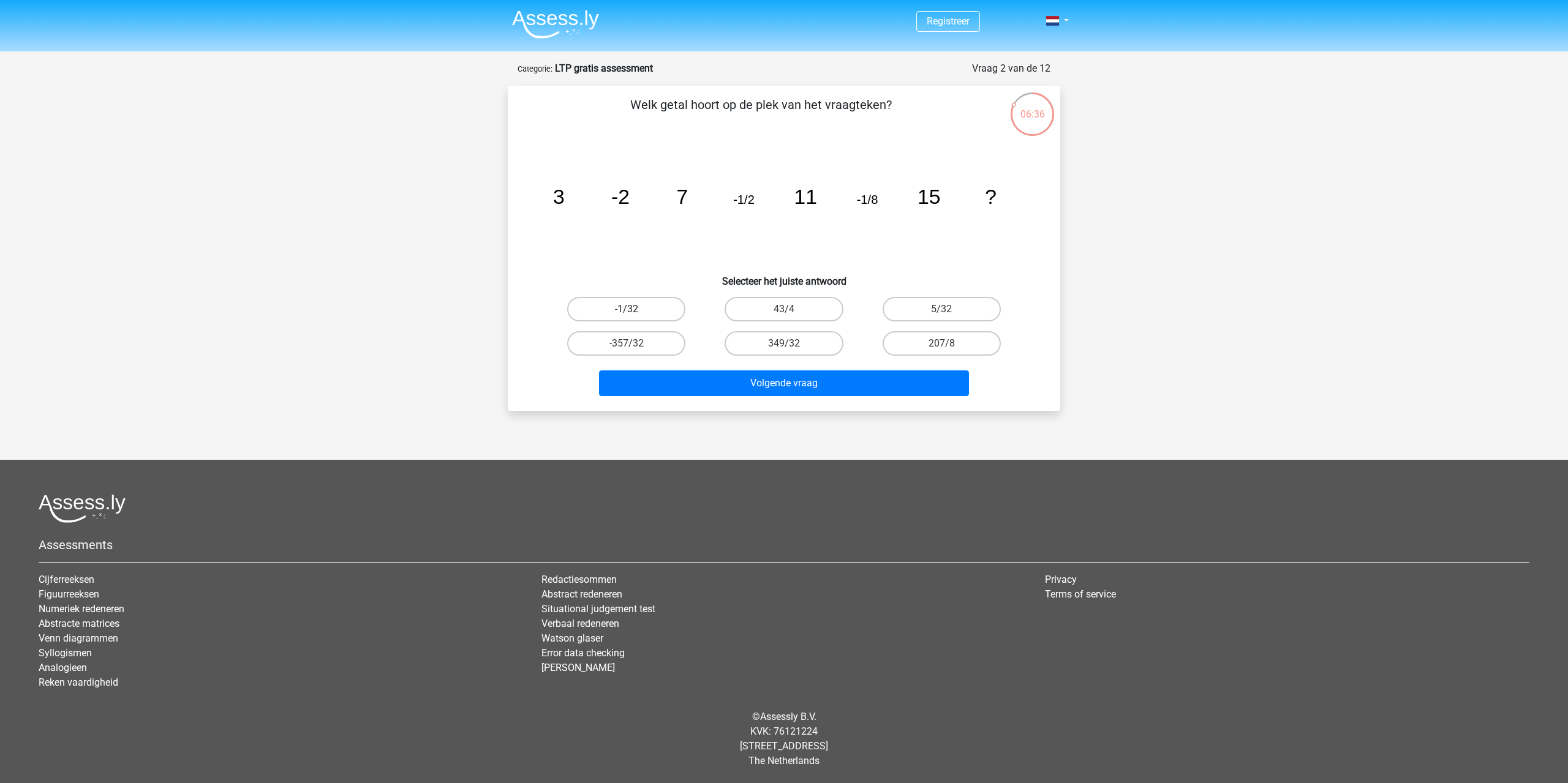
click at [621, 311] on label "-1/32" at bounding box center [627, 309] width 118 height 24
click at [627, 311] on input "-1/32" at bounding box center [631, 313] width 8 height 8
radio input "true"
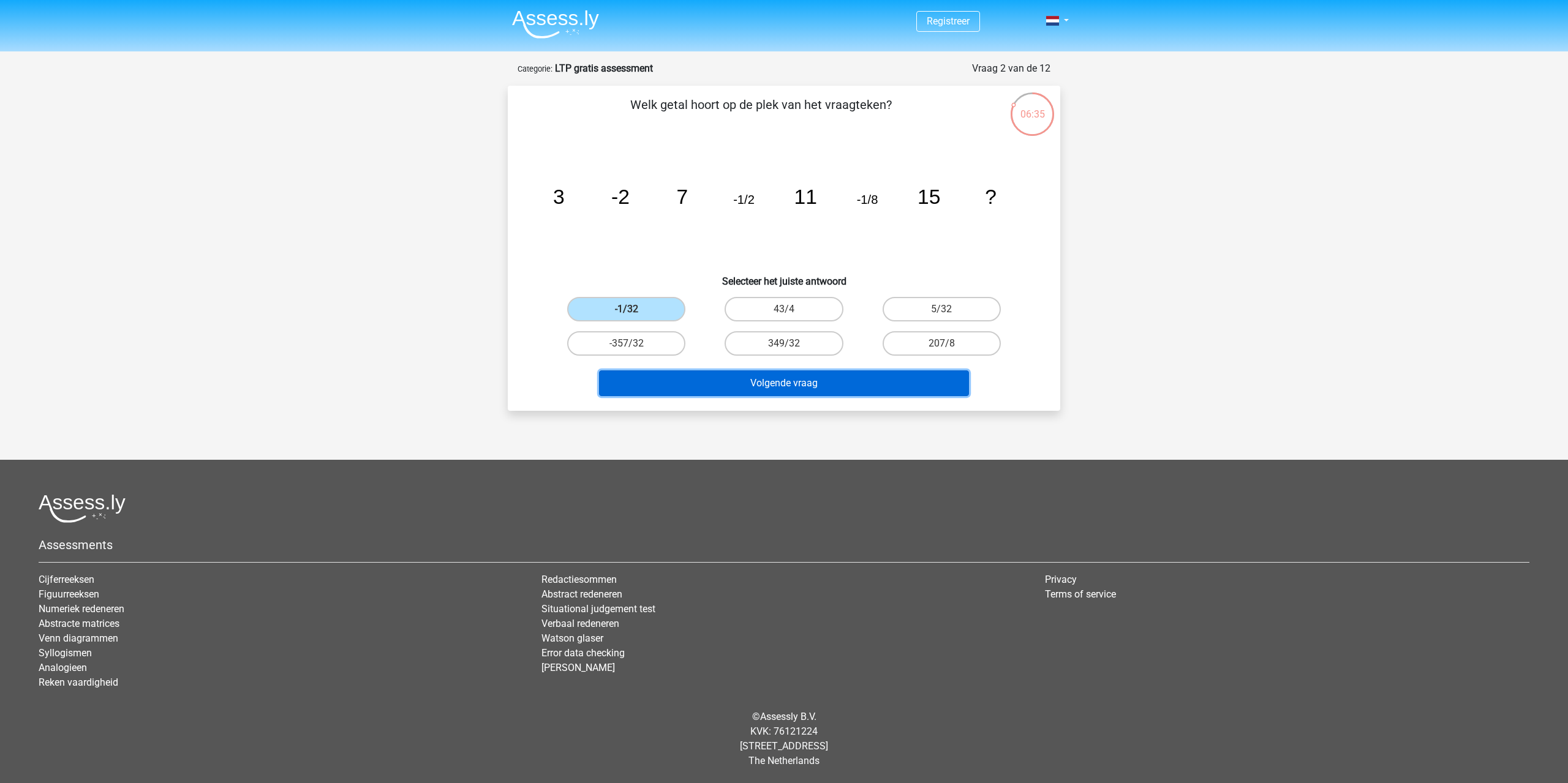
click at [860, 386] on button "Volgende vraag" at bounding box center [784, 383] width 371 height 26
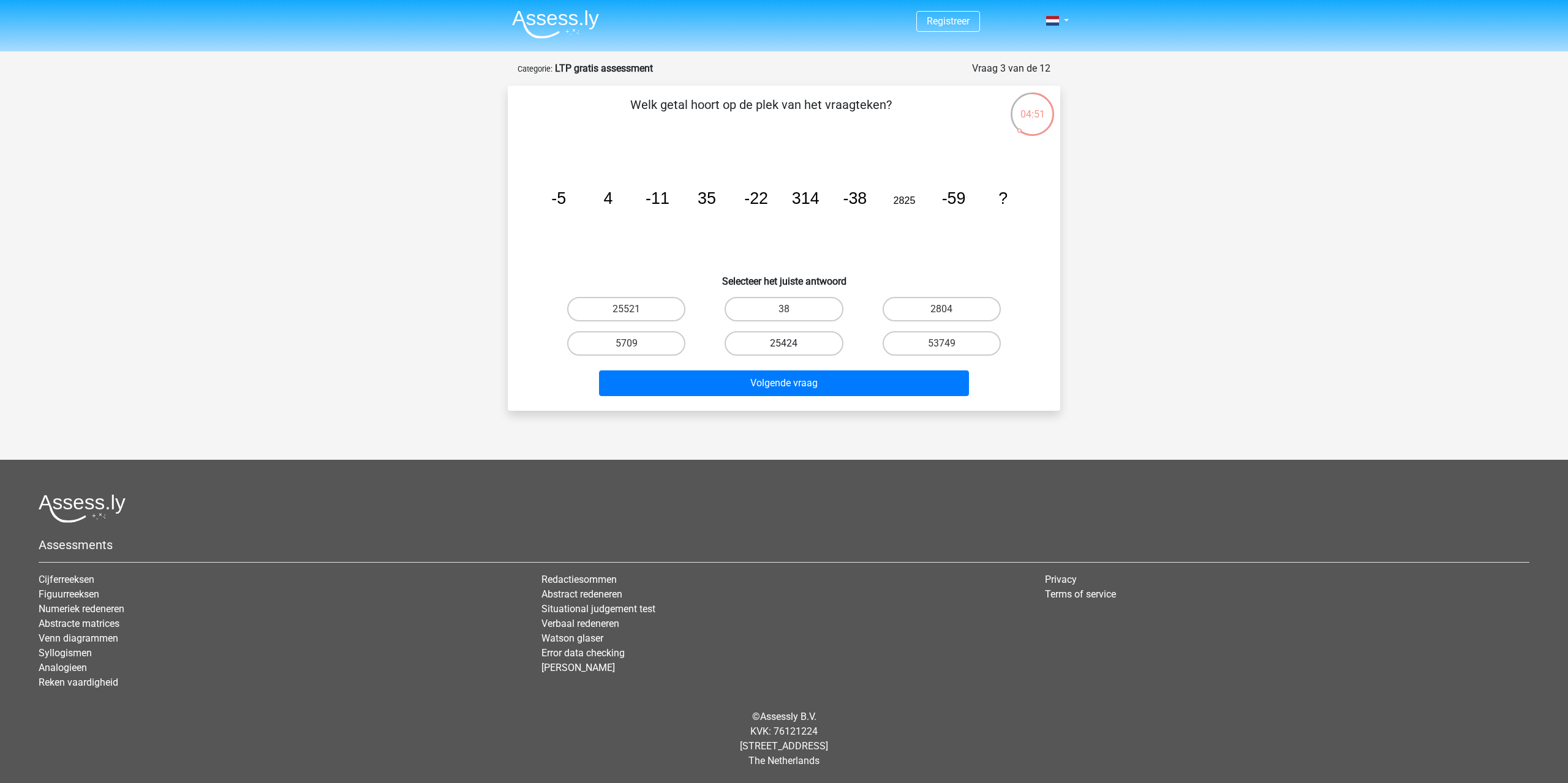
click at [793, 343] on label "25424" at bounding box center [784, 343] width 118 height 24
click at [792, 343] on input "25424" at bounding box center [788, 347] width 8 height 8
radio input "true"
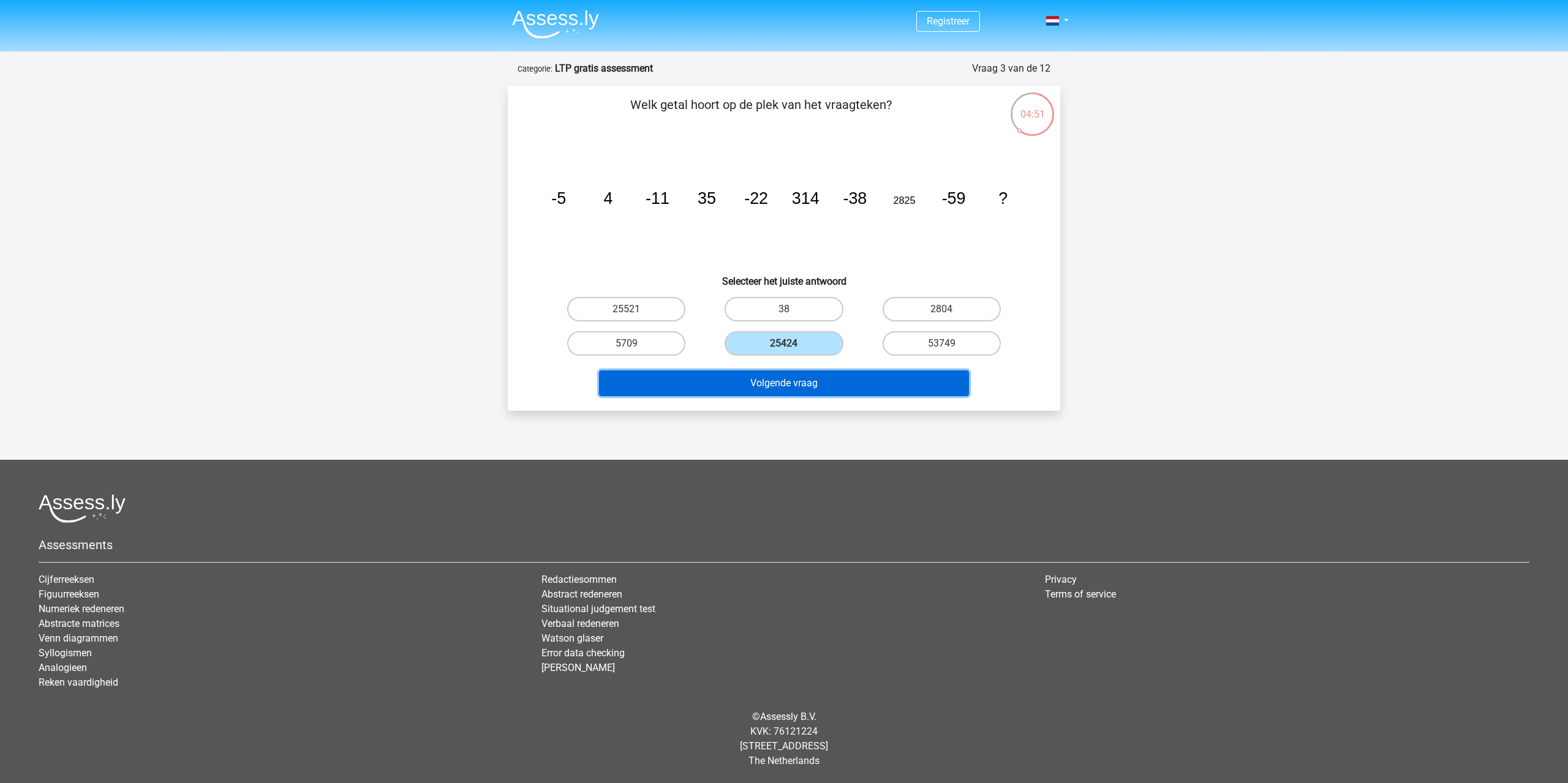
click at [804, 380] on button "Volgende vraag" at bounding box center [784, 383] width 371 height 26
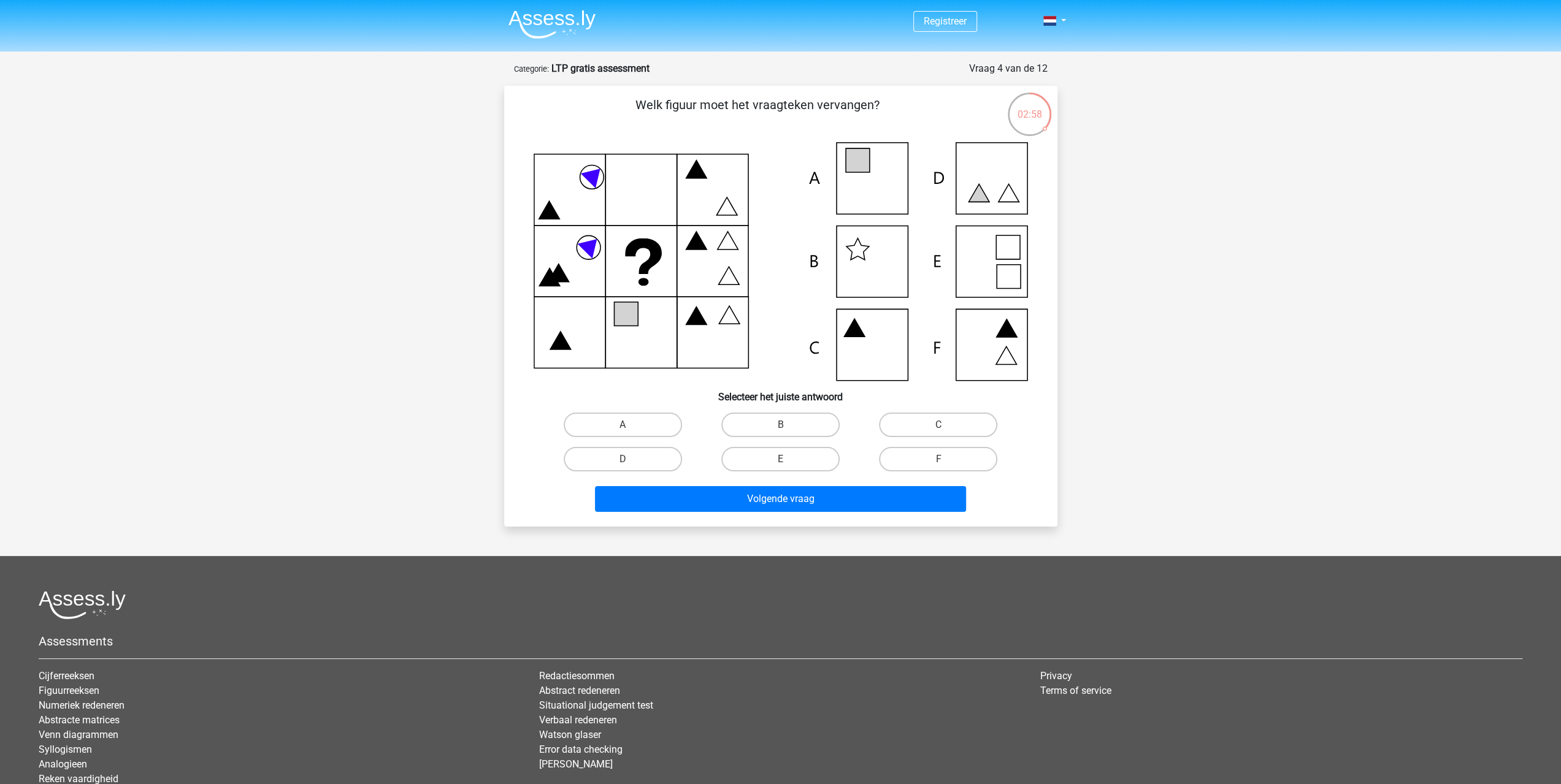
click at [851, 188] on icon at bounding box center [781, 262] width 494 height 238
click at [660, 424] on label "A" at bounding box center [623, 424] width 119 height 24
click at [631, 425] on input "A" at bounding box center [626, 429] width 8 height 8
radio input "true"
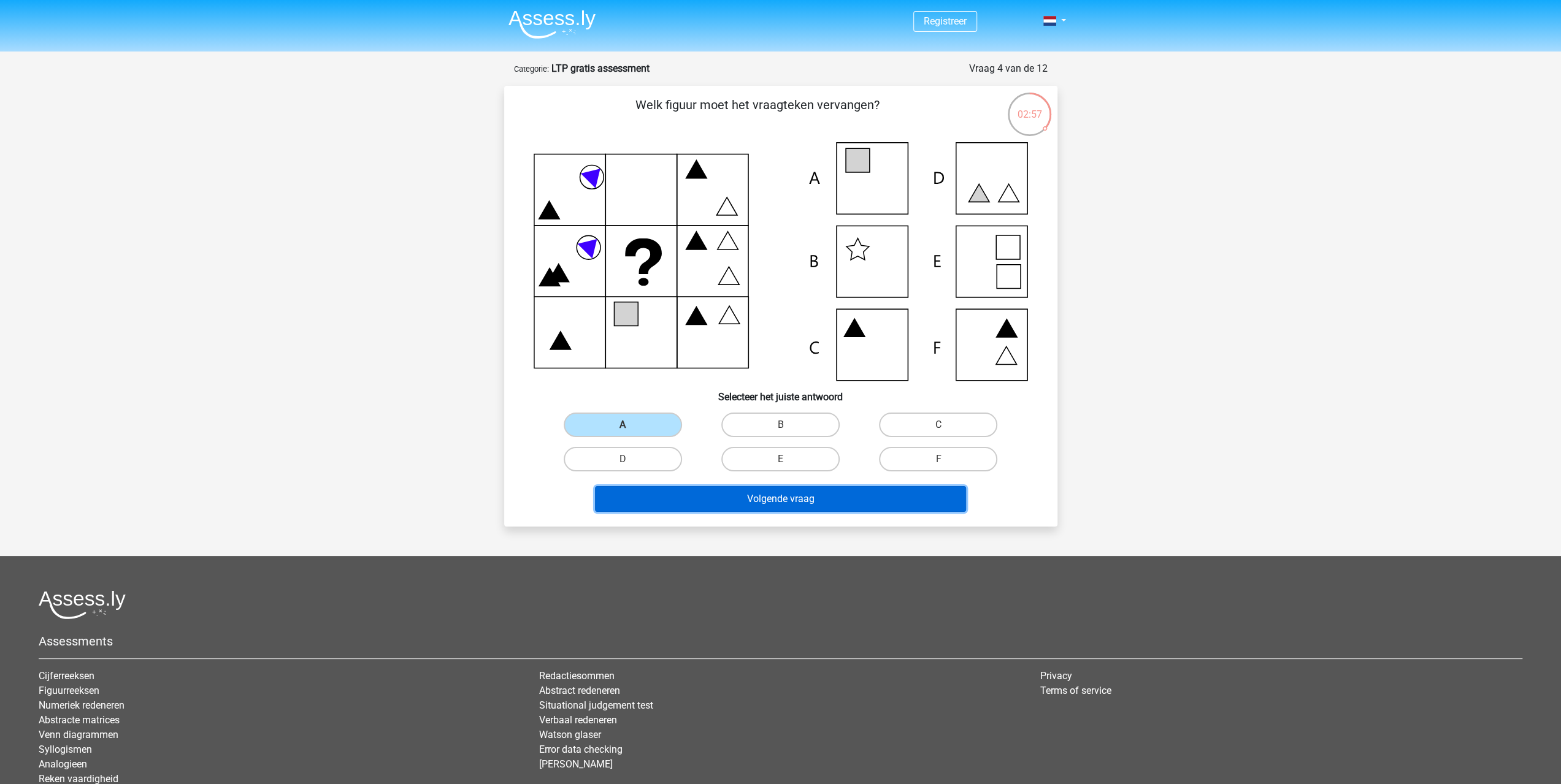
click at [744, 490] on button "Volgende vraag" at bounding box center [780, 499] width 371 height 26
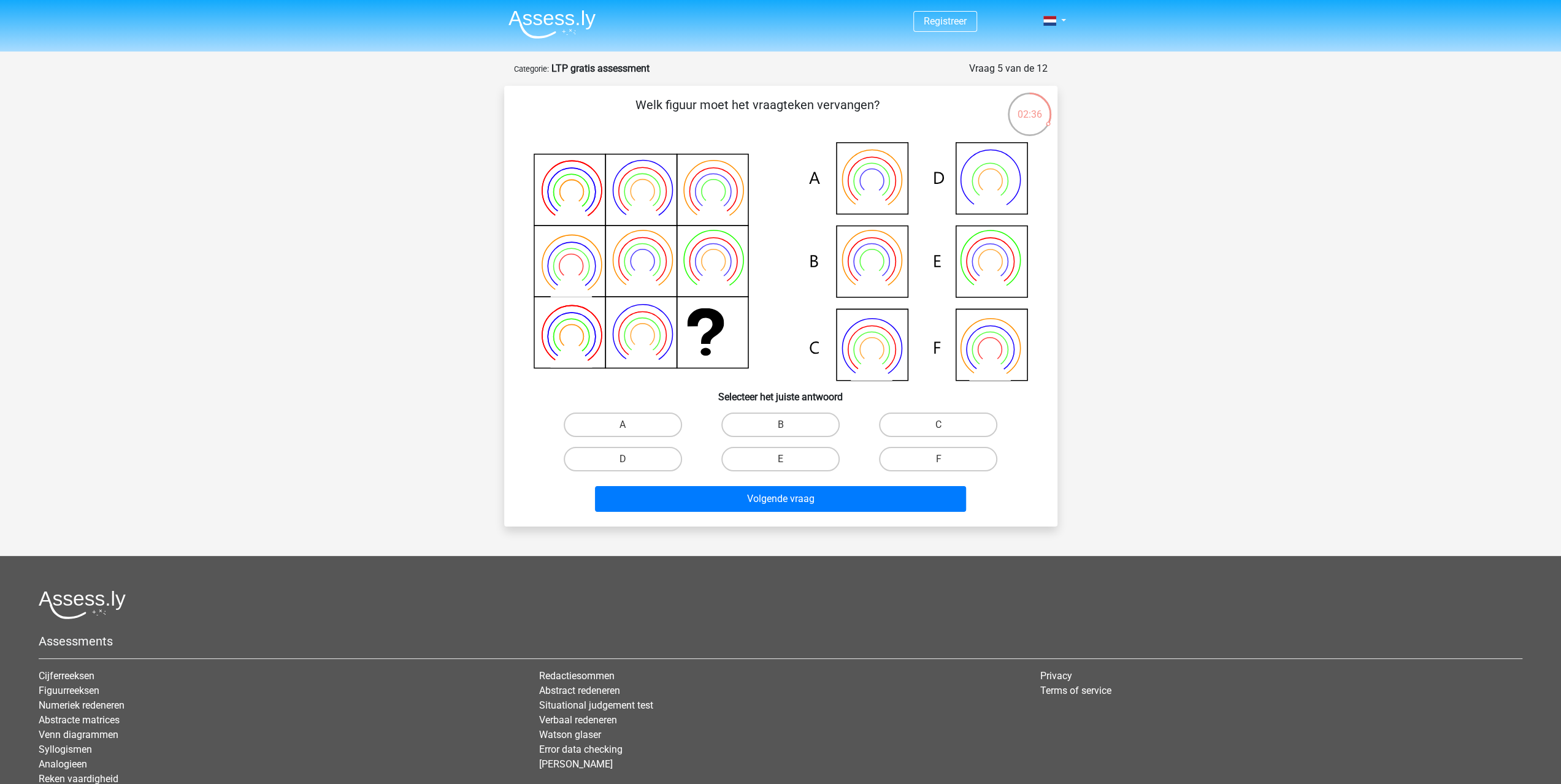
click at [866, 262] on icon at bounding box center [781, 262] width 494 height 238
click at [795, 428] on label "B" at bounding box center [780, 424] width 119 height 24
click at [788, 428] on input "B" at bounding box center [784, 429] width 8 height 8
radio input "true"
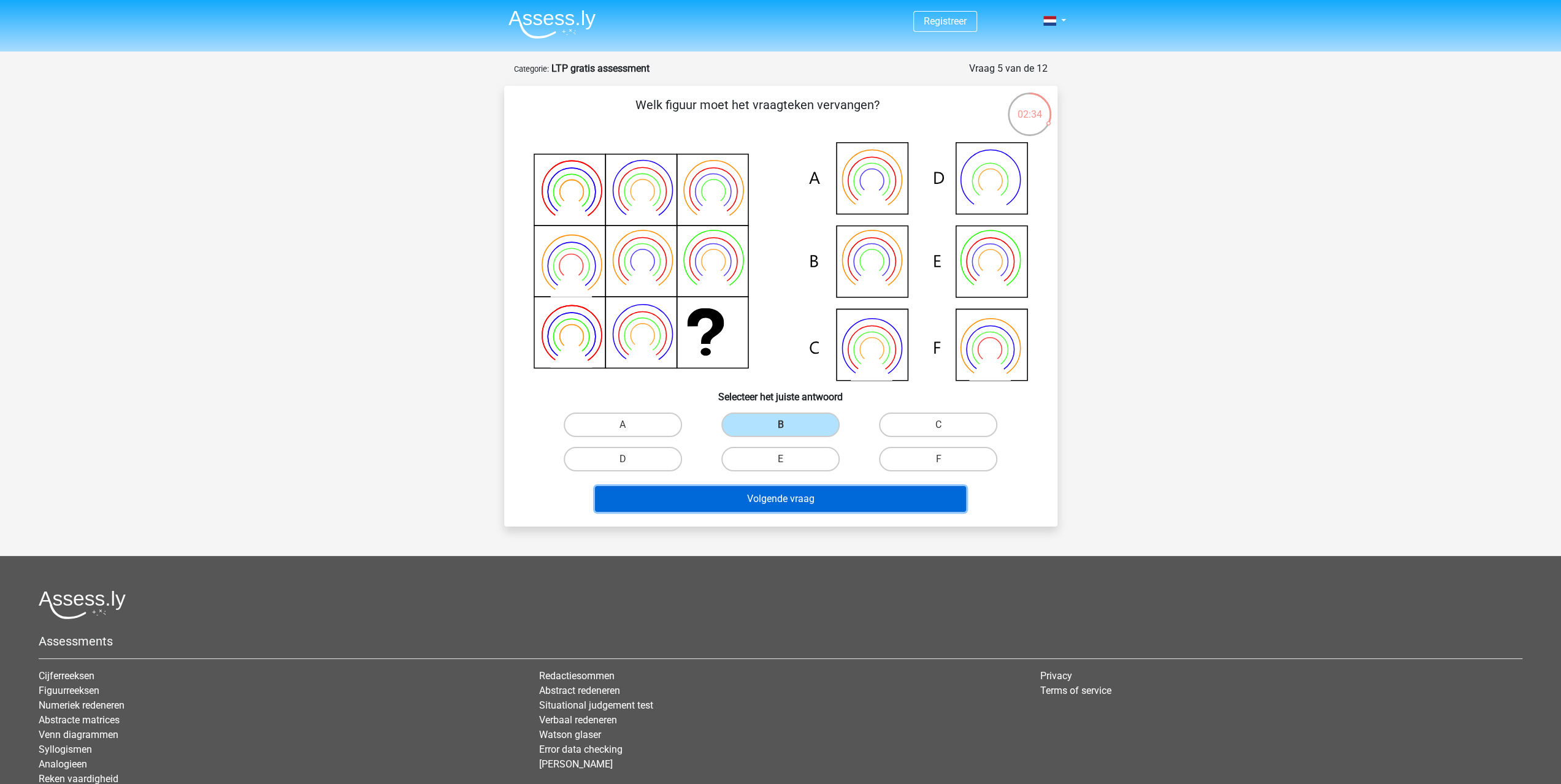
click at [798, 503] on button "Volgende vraag" at bounding box center [780, 499] width 371 height 26
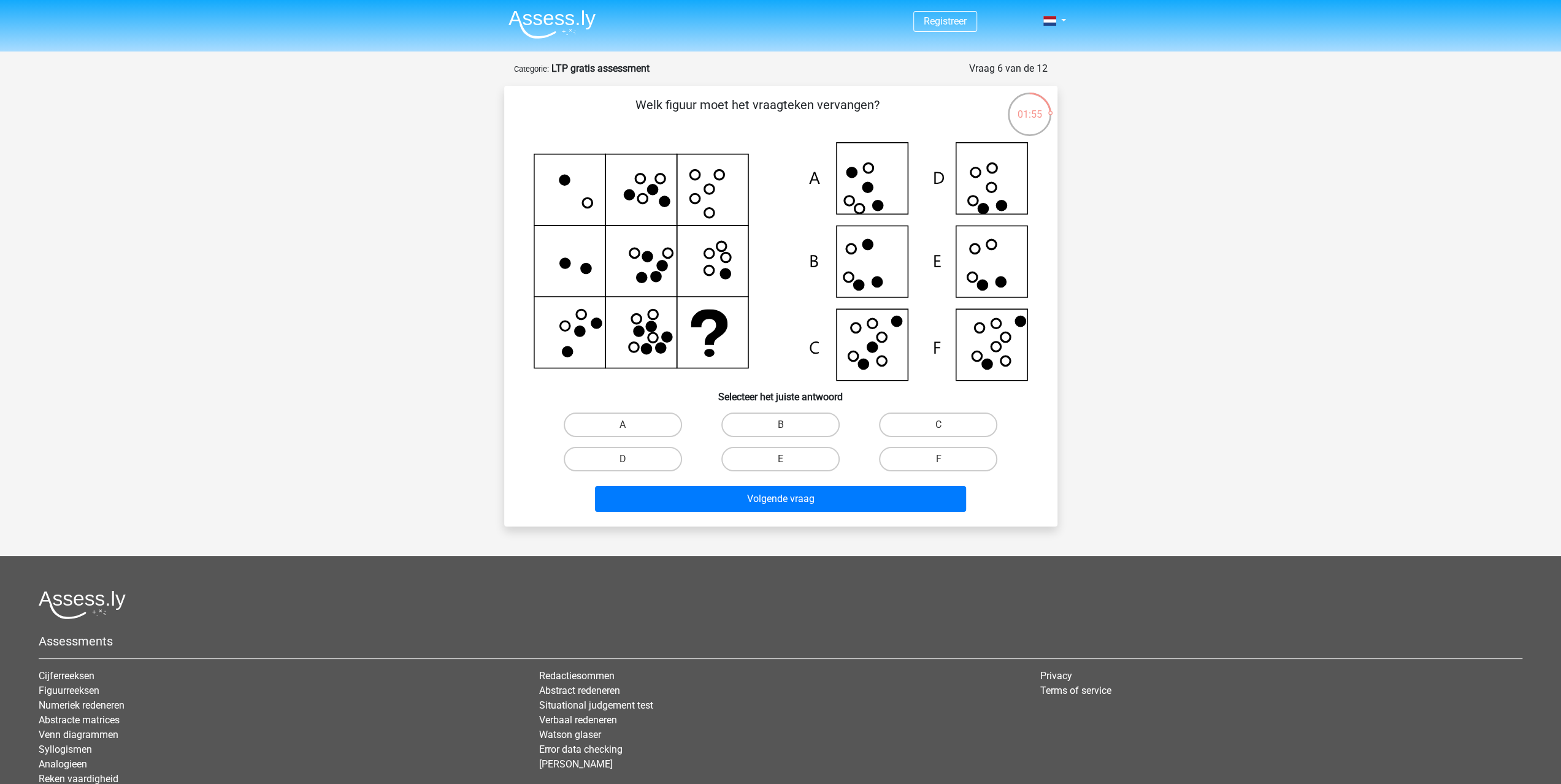
click at [964, 270] on icon at bounding box center [781, 262] width 494 height 238
click at [801, 453] on label "E" at bounding box center [780, 459] width 119 height 24
click at [788, 459] on input "E" at bounding box center [784, 463] width 8 height 8
radio input "true"
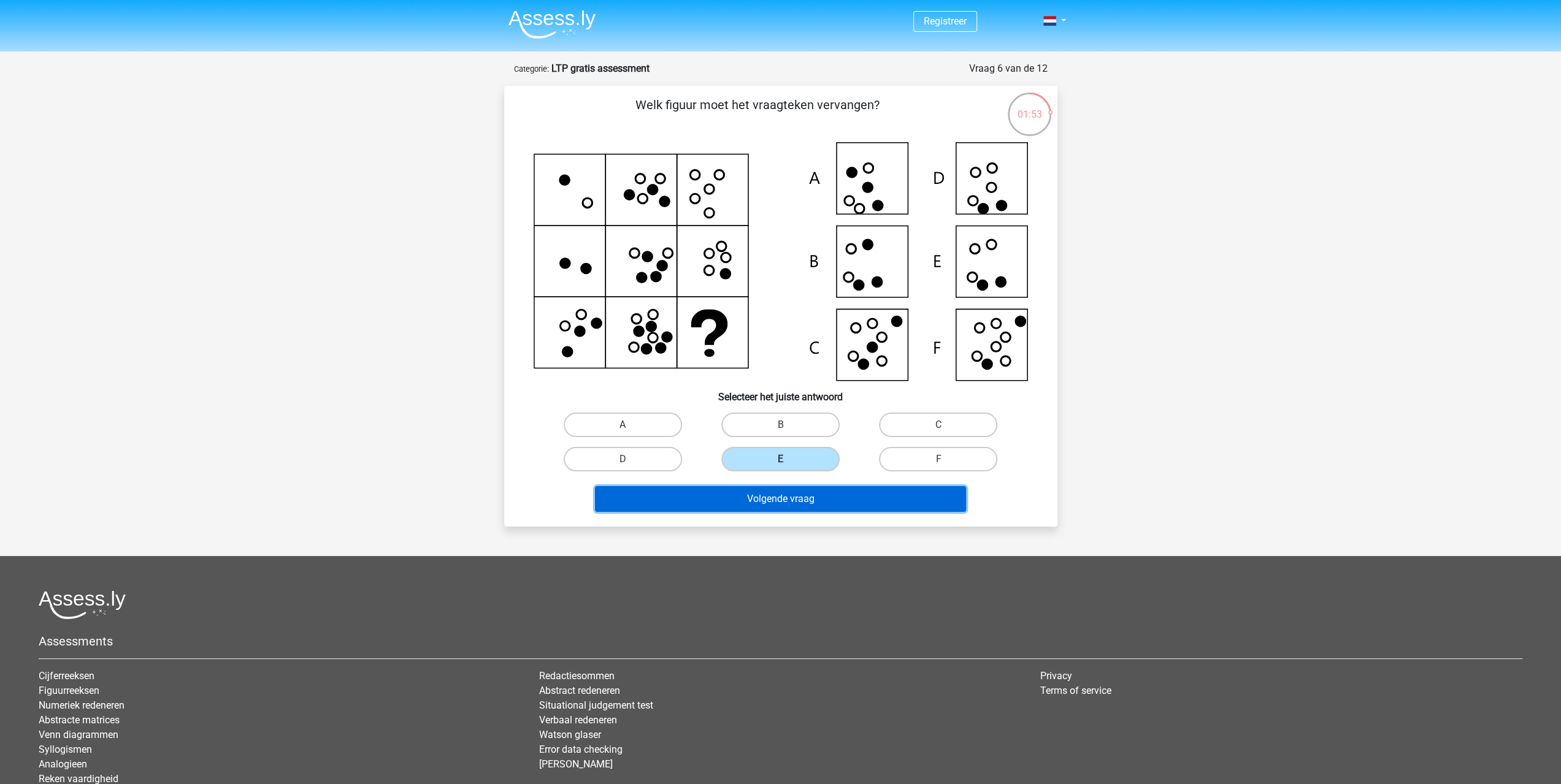
click at [805, 490] on button "Volgende vraag" at bounding box center [780, 499] width 371 height 26
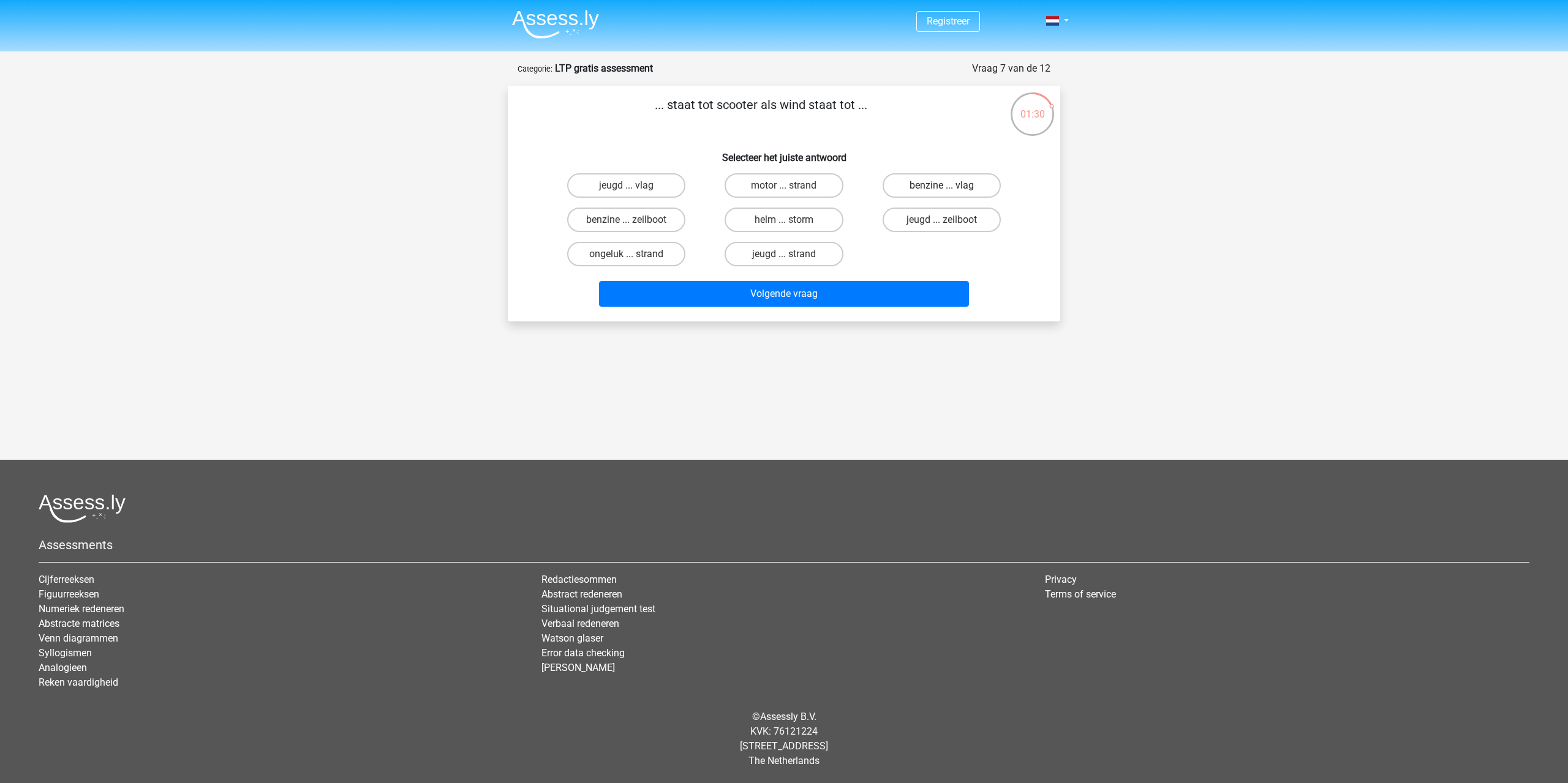
click at [923, 187] on label "benzine ... vlag" at bounding box center [942, 185] width 118 height 24
click at [941, 187] on input "benzine ... vlag" at bounding box center [945, 189] width 8 height 8
radio input "true"
click at [806, 301] on button "Volgende vraag" at bounding box center [784, 293] width 371 height 26
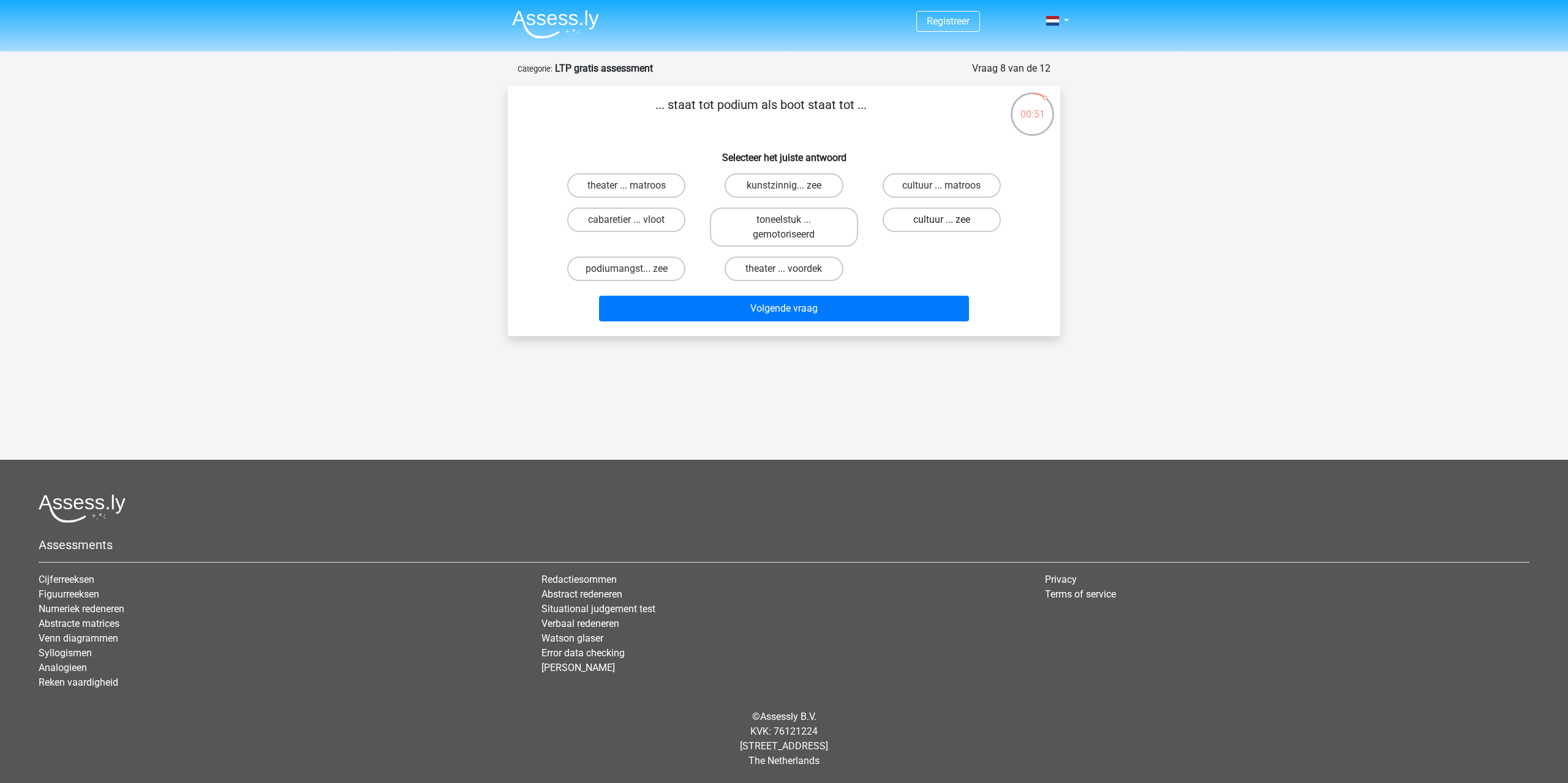
click at [934, 226] on label "cultuur ... zee" at bounding box center [942, 219] width 118 height 24
click at [941, 226] on input "cultuur ... zee" at bounding box center [945, 224] width 8 height 8
radio input "true"
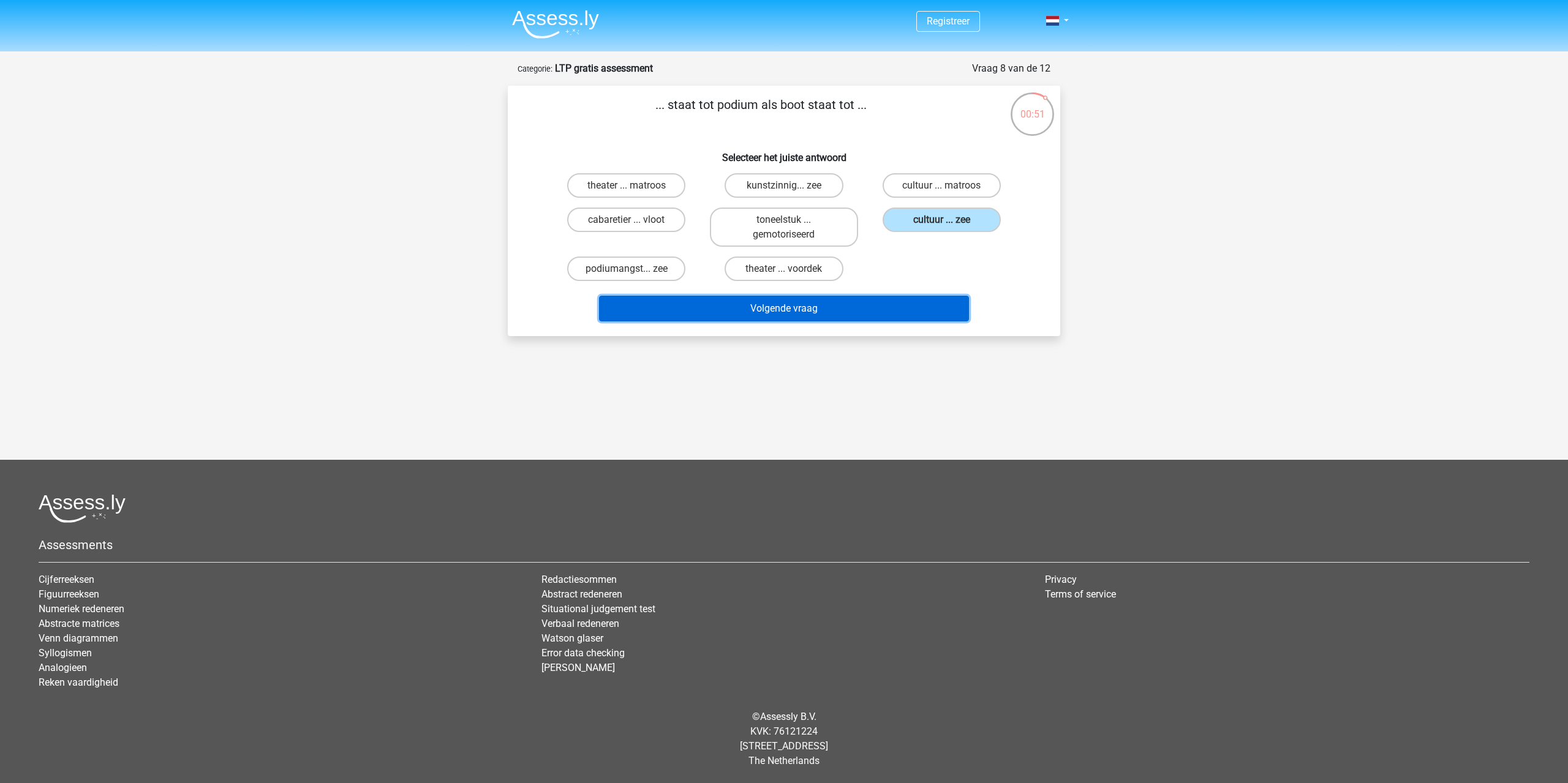
click at [863, 309] on button "Volgende vraag" at bounding box center [784, 308] width 371 height 26
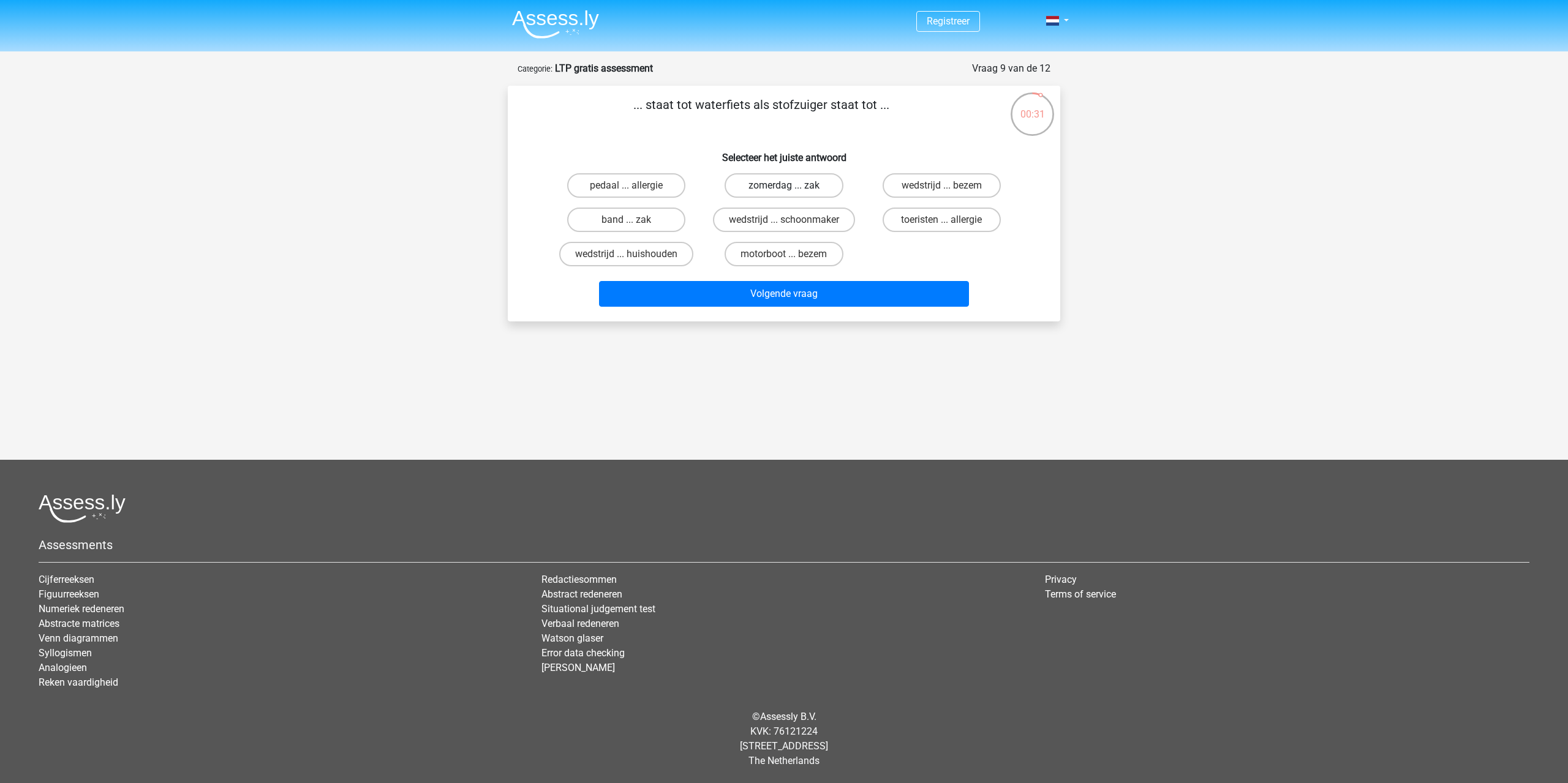
click at [781, 191] on label "zomerdag ... zak" at bounding box center [784, 185] width 118 height 24
click at [784, 191] on input "zomerdag ... zak" at bounding box center [788, 189] width 8 height 8
radio input "true"
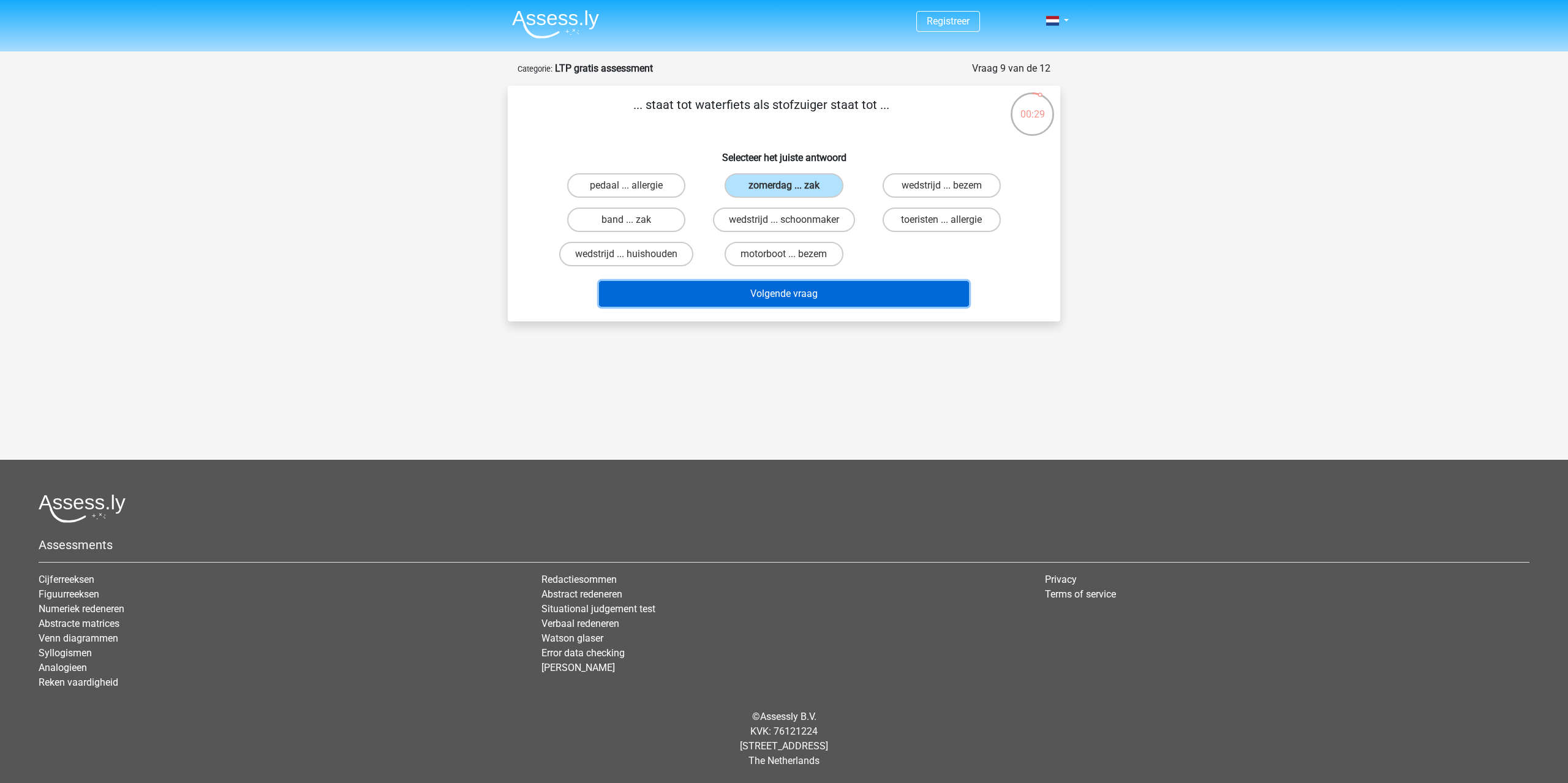
click at [783, 293] on button "Volgende vraag" at bounding box center [784, 293] width 371 height 26
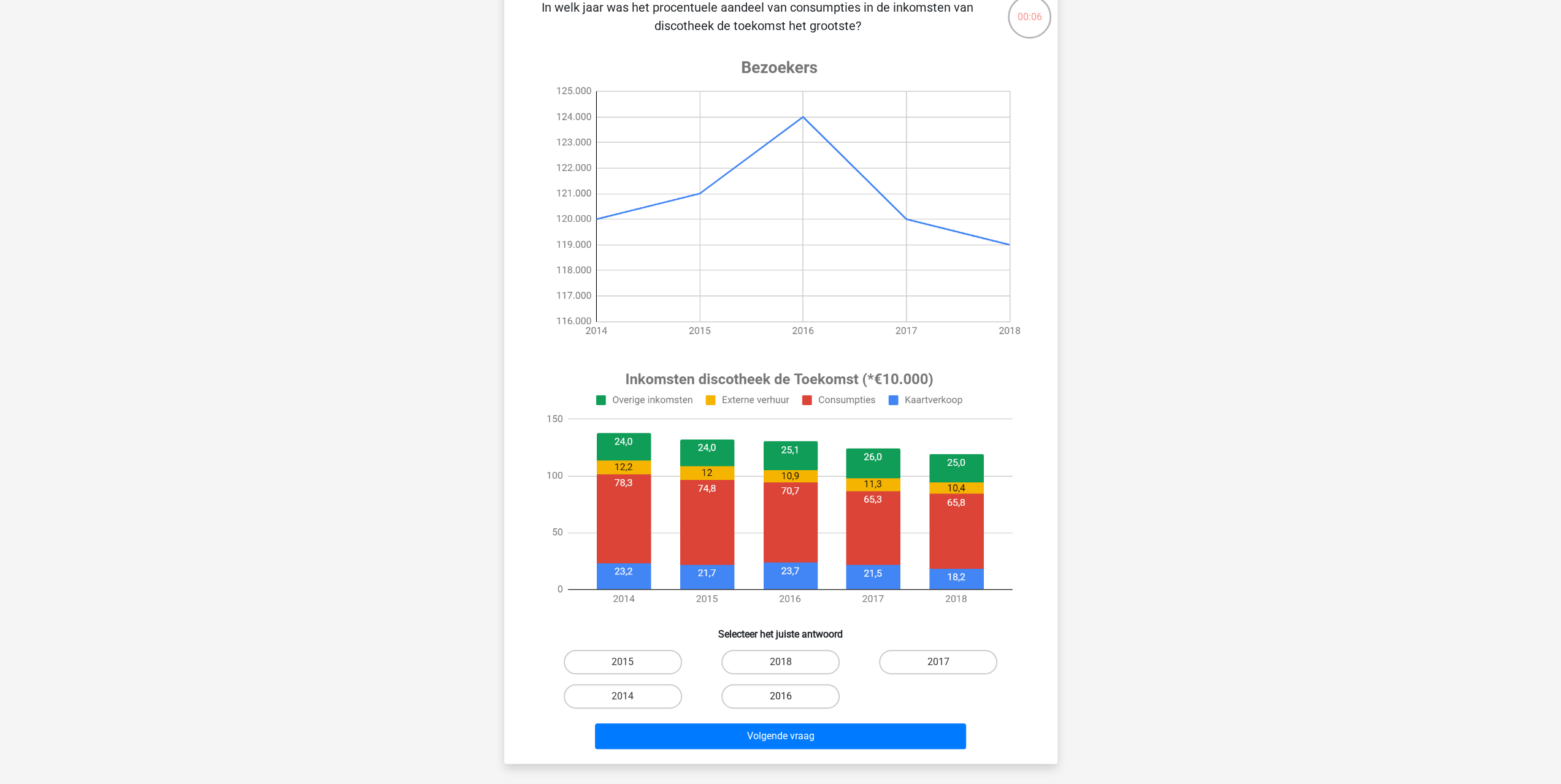
scroll to position [123, 0]
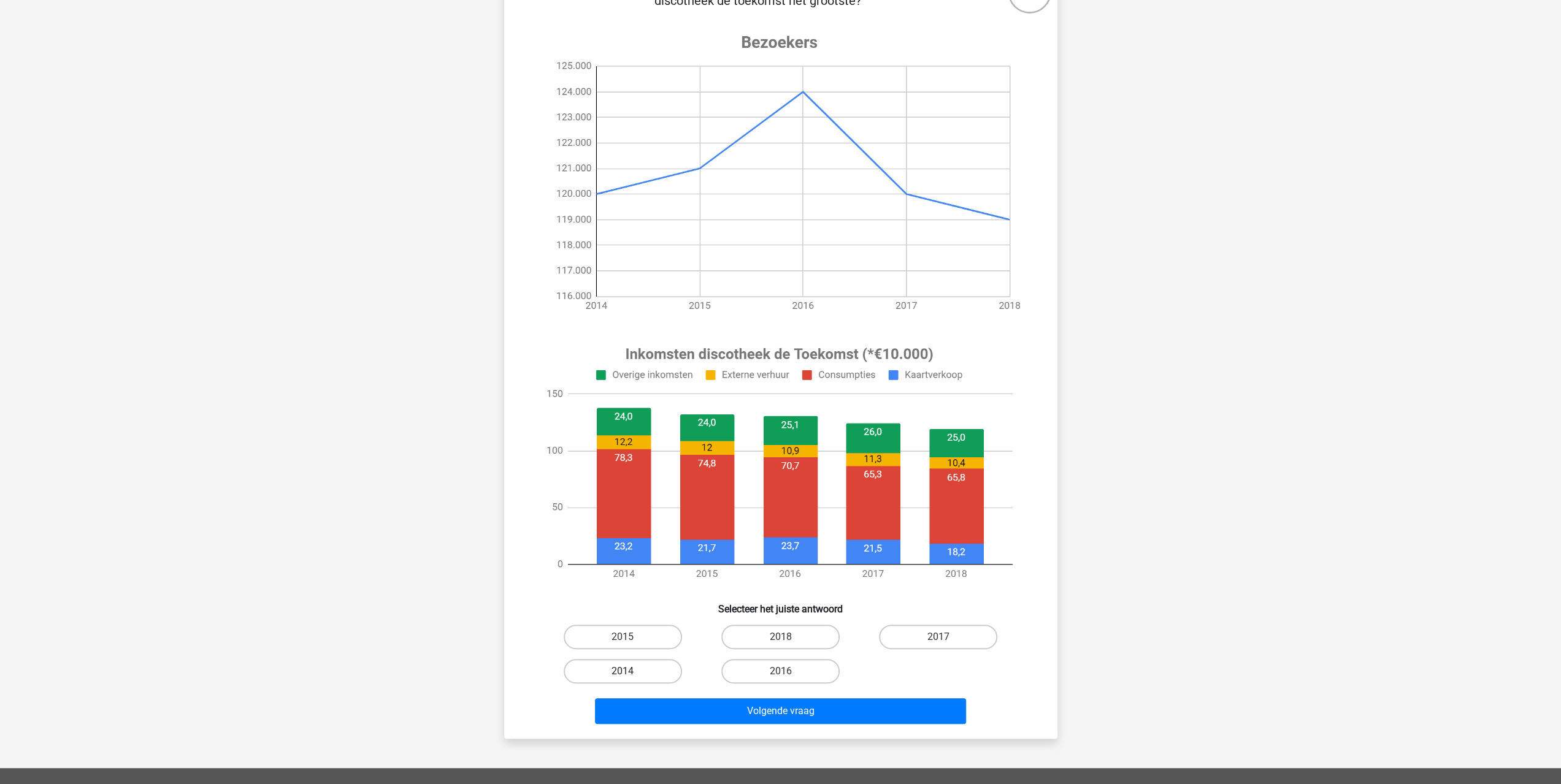
click at [654, 664] on label "2014" at bounding box center [623, 671] width 119 height 24
click at [631, 671] on input "2014" at bounding box center [626, 675] width 8 height 8
radio input "true"
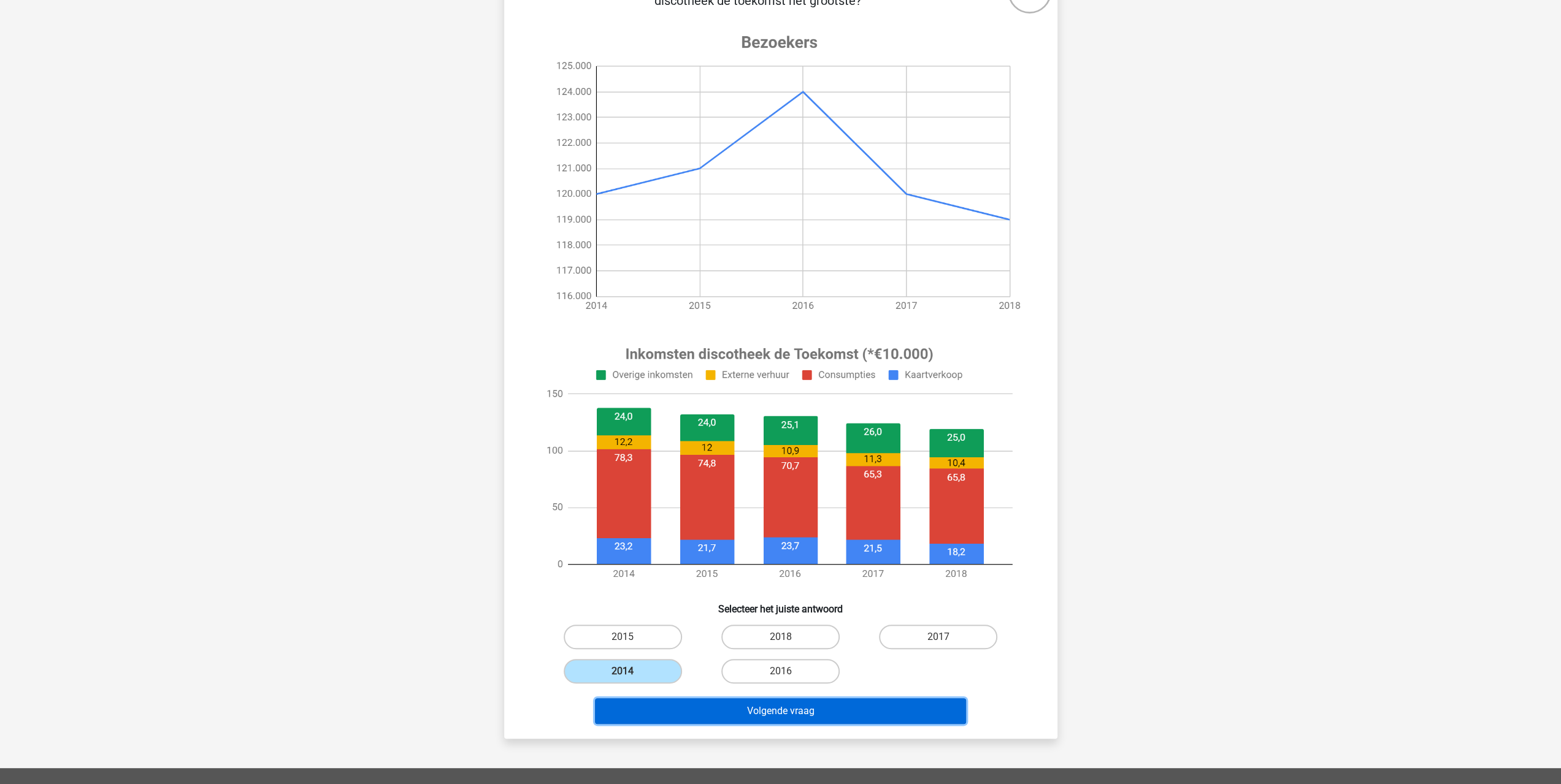
click at [799, 717] on button "Volgende vraag" at bounding box center [780, 711] width 371 height 26
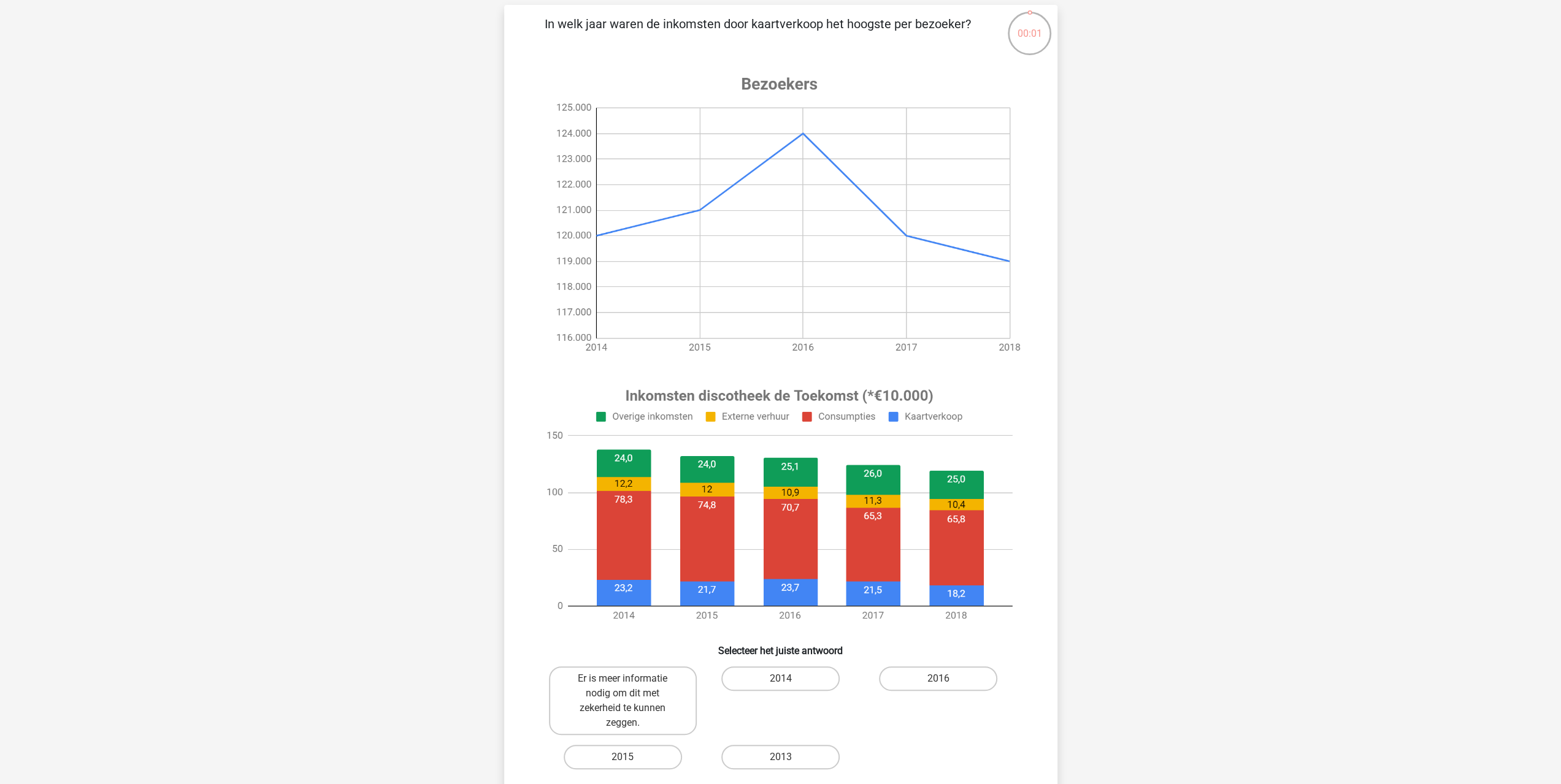
scroll to position [61, 0]
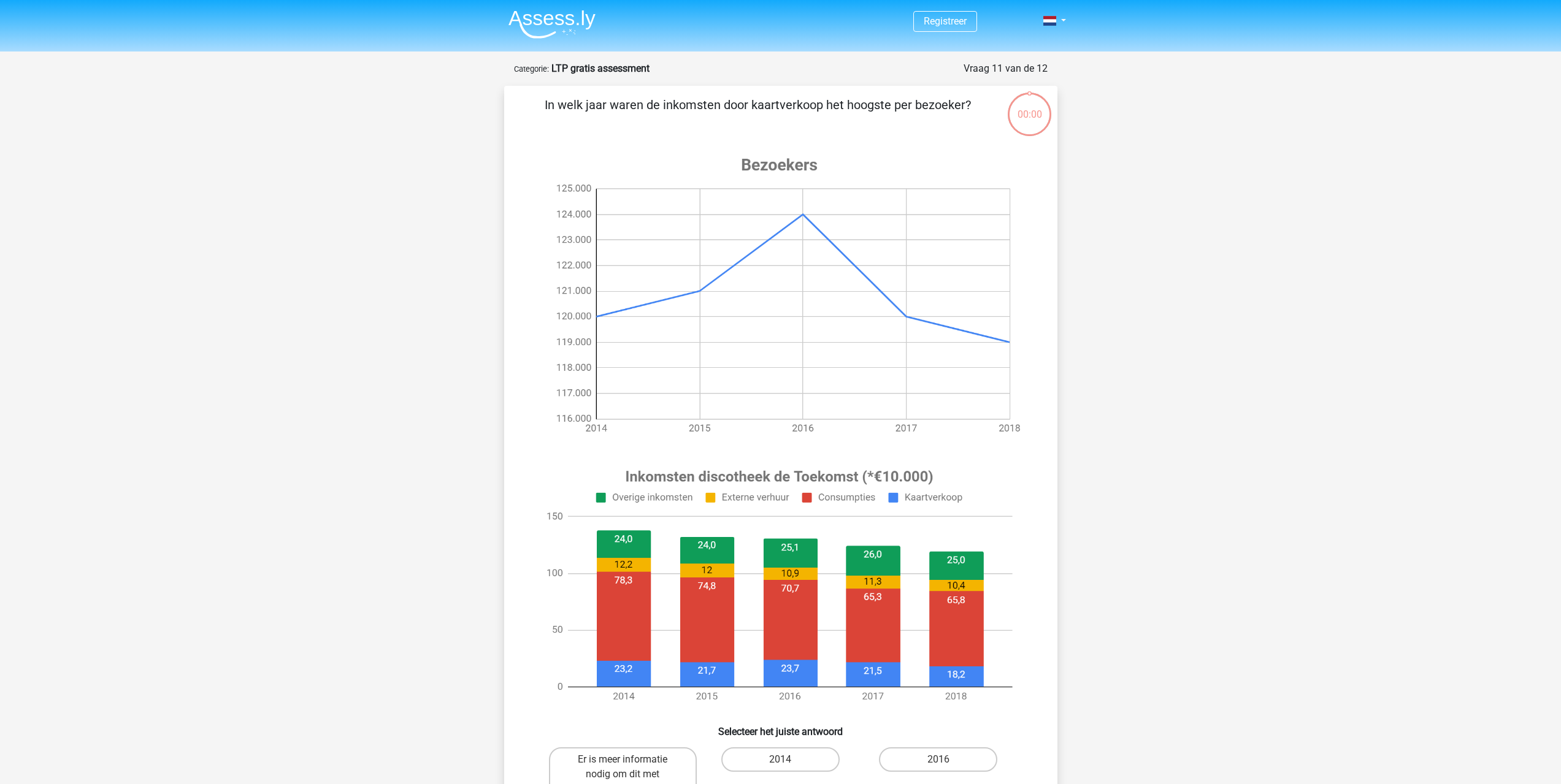
scroll to position [61, 0]
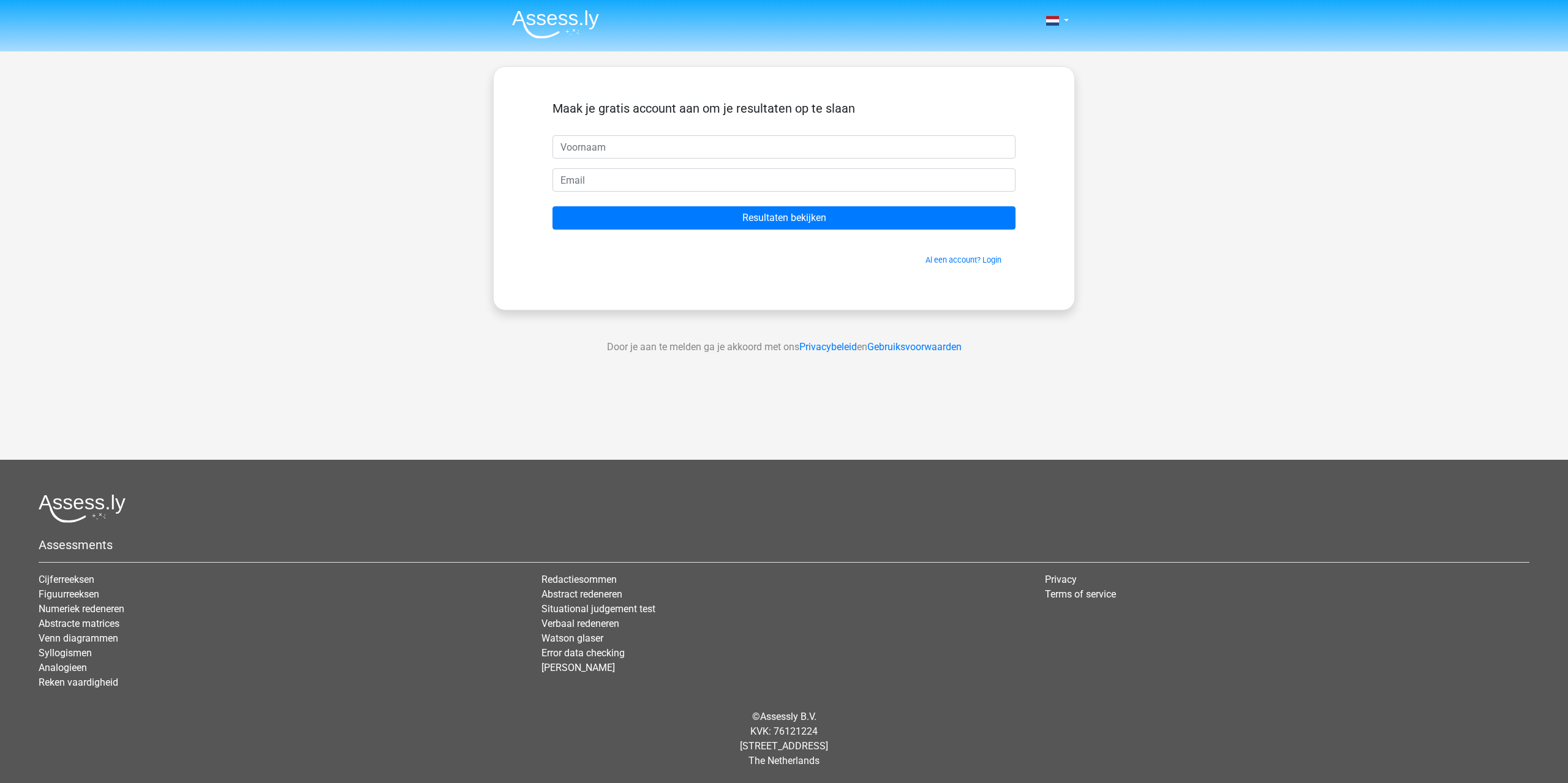
click at [630, 149] on input "text" at bounding box center [783, 147] width 463 height 23
type input "[PERSON_NAME]"
click at [612, 188] on input "email" at bounding box center [783, 180] width 463 height 23
type input "penno24@gmail.com"
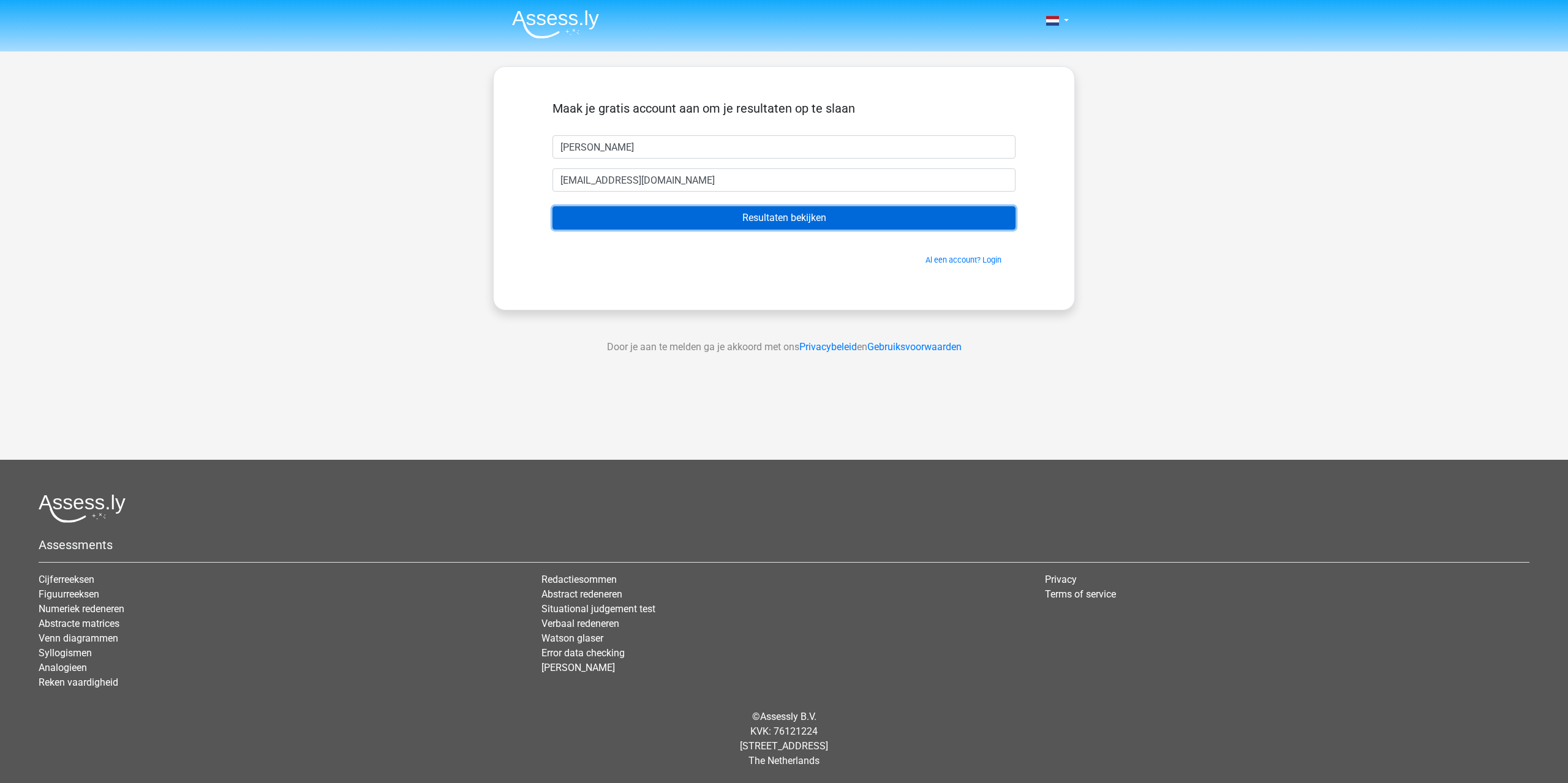
click at [734, 221] on input "Resultaten bekijken" at bounding box center [783, 218] width 463 height 23
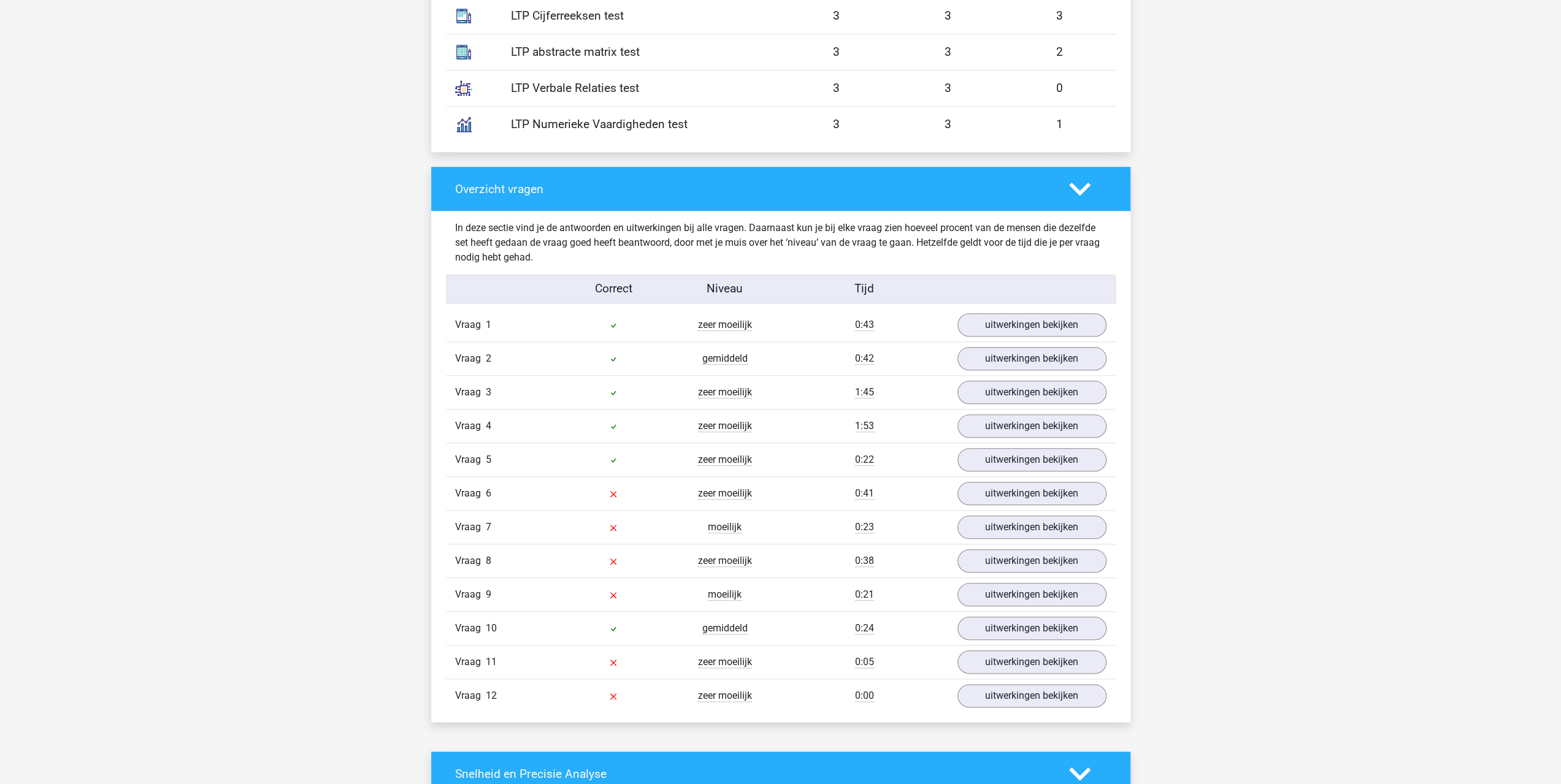
scroll to position [1104, 0]
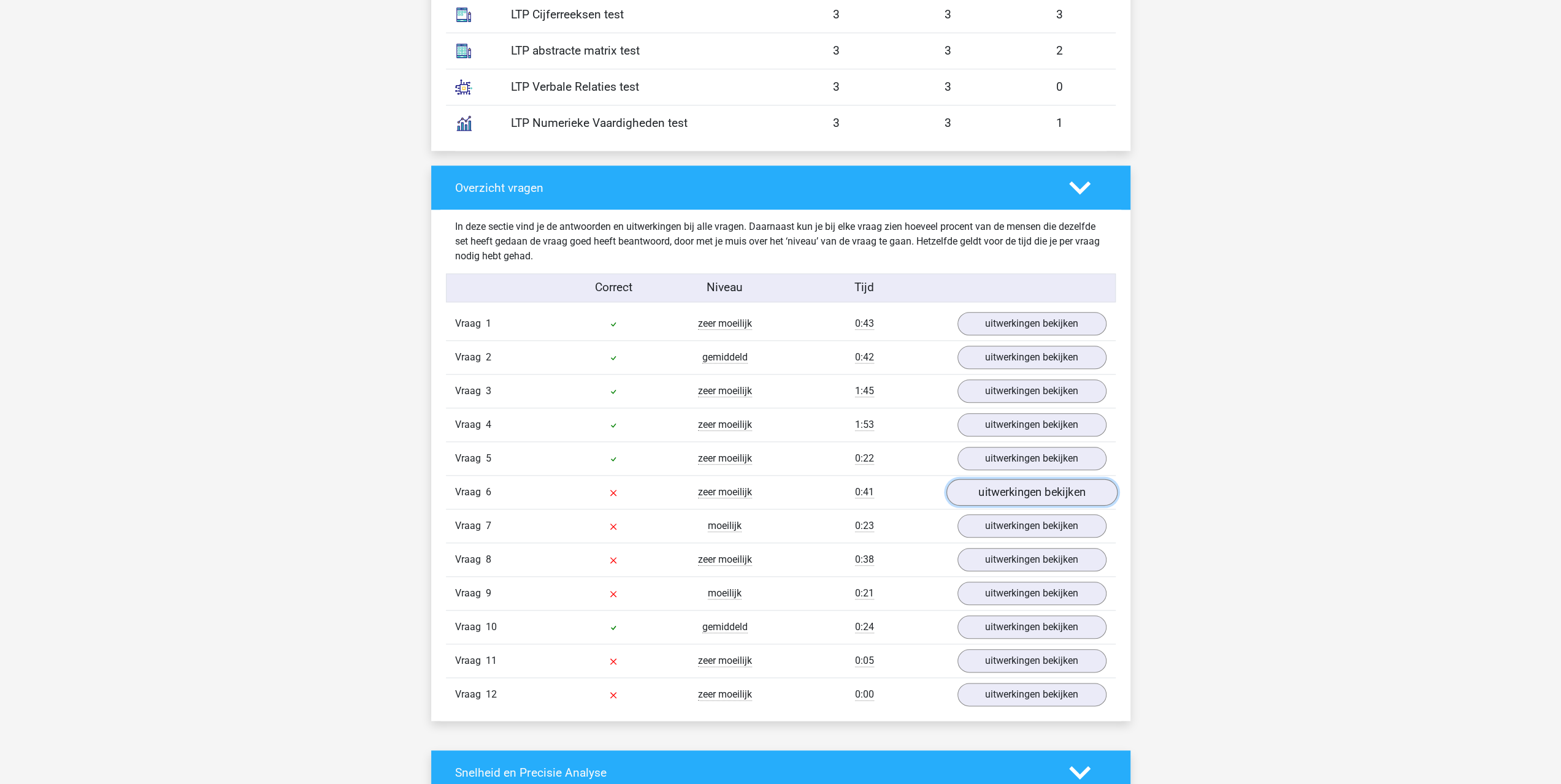
click at [1055, 486] on link "uitwerkingen bekijken" at bounding box center [1032, 492] width 171 height 27
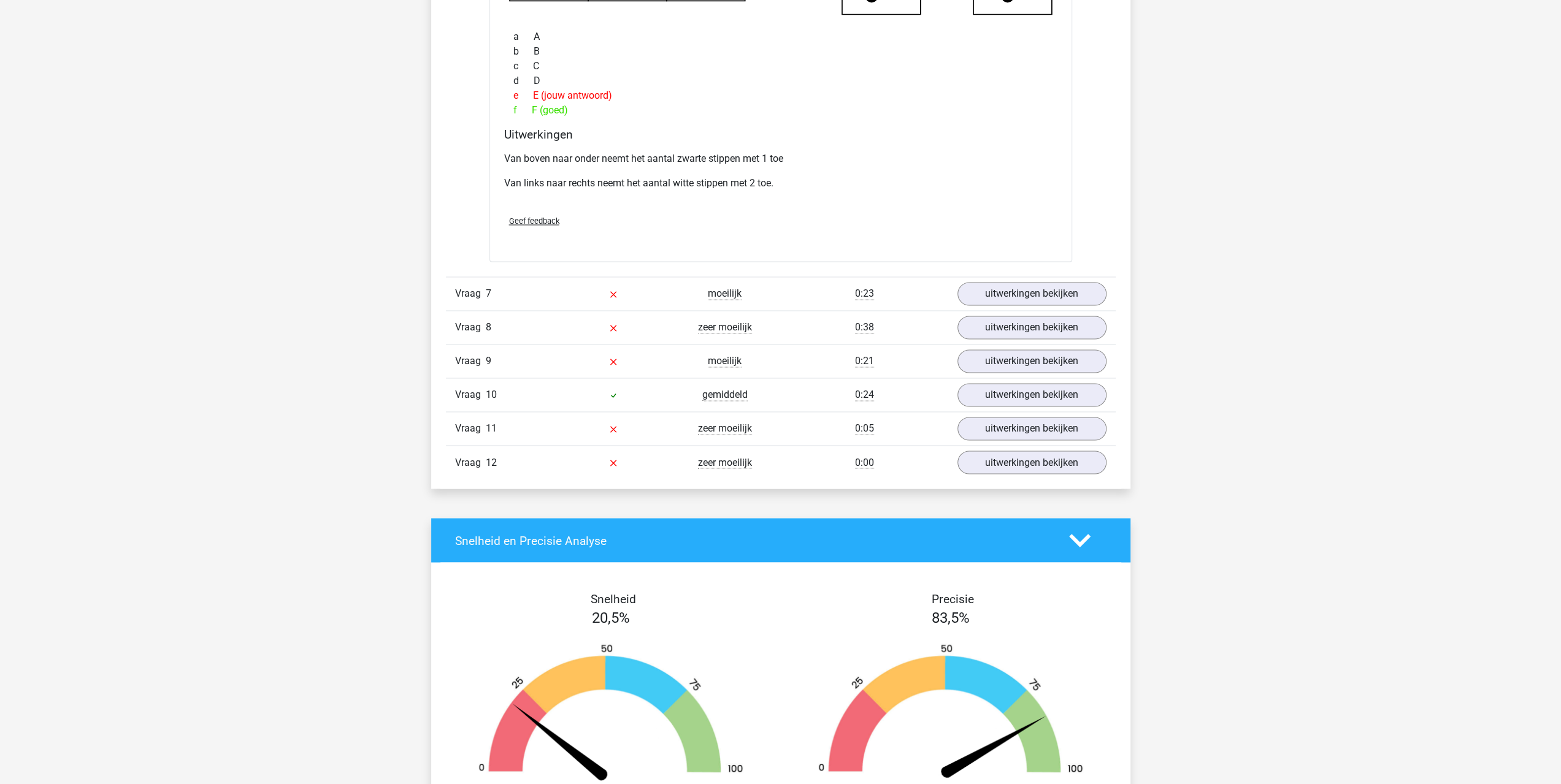
scroll to position [1839, 0]
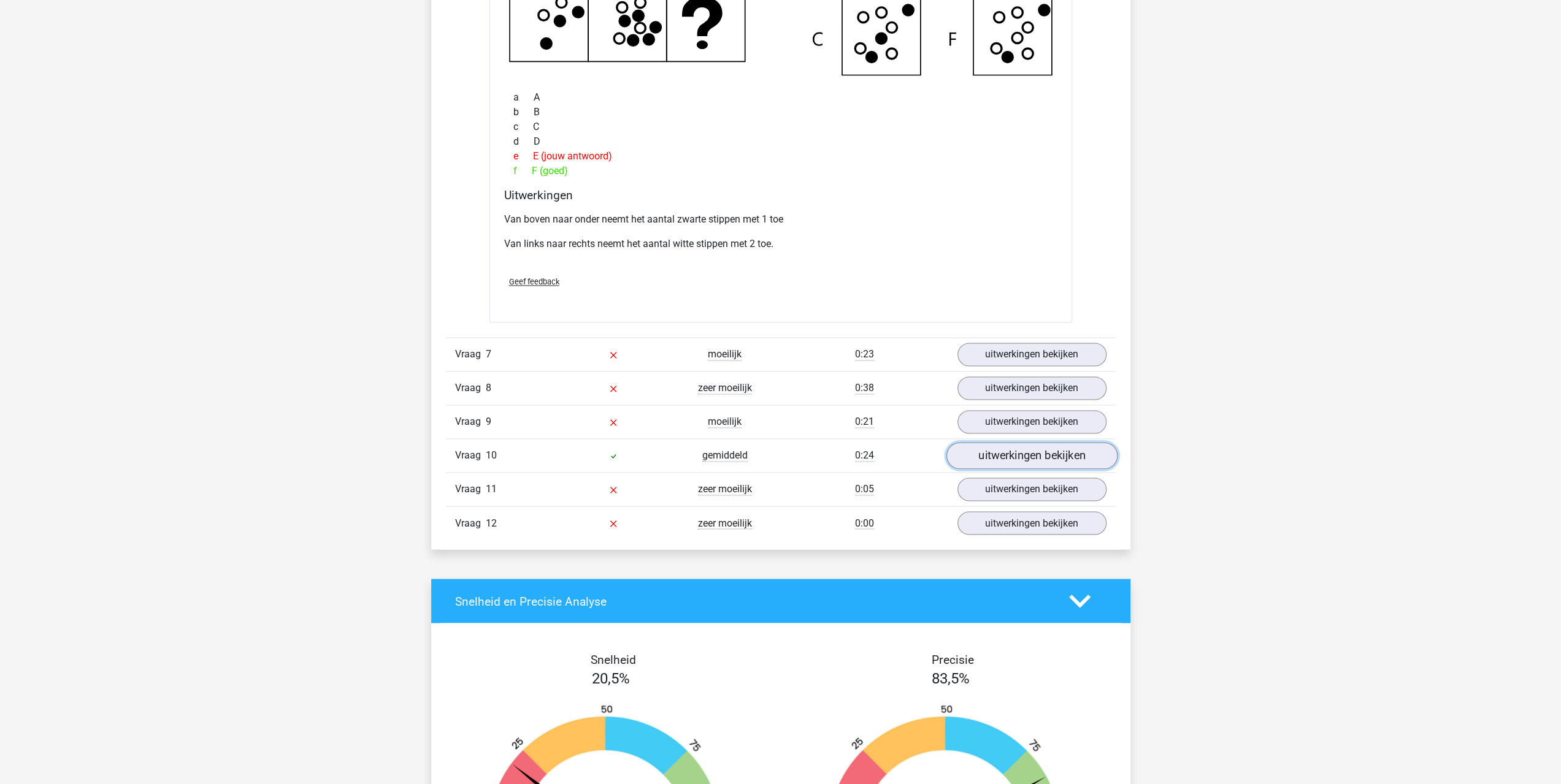
click at [1043, 445] on link "uitwerkingen bekijken" at bounding box center [1032, 456] width 171 height 27
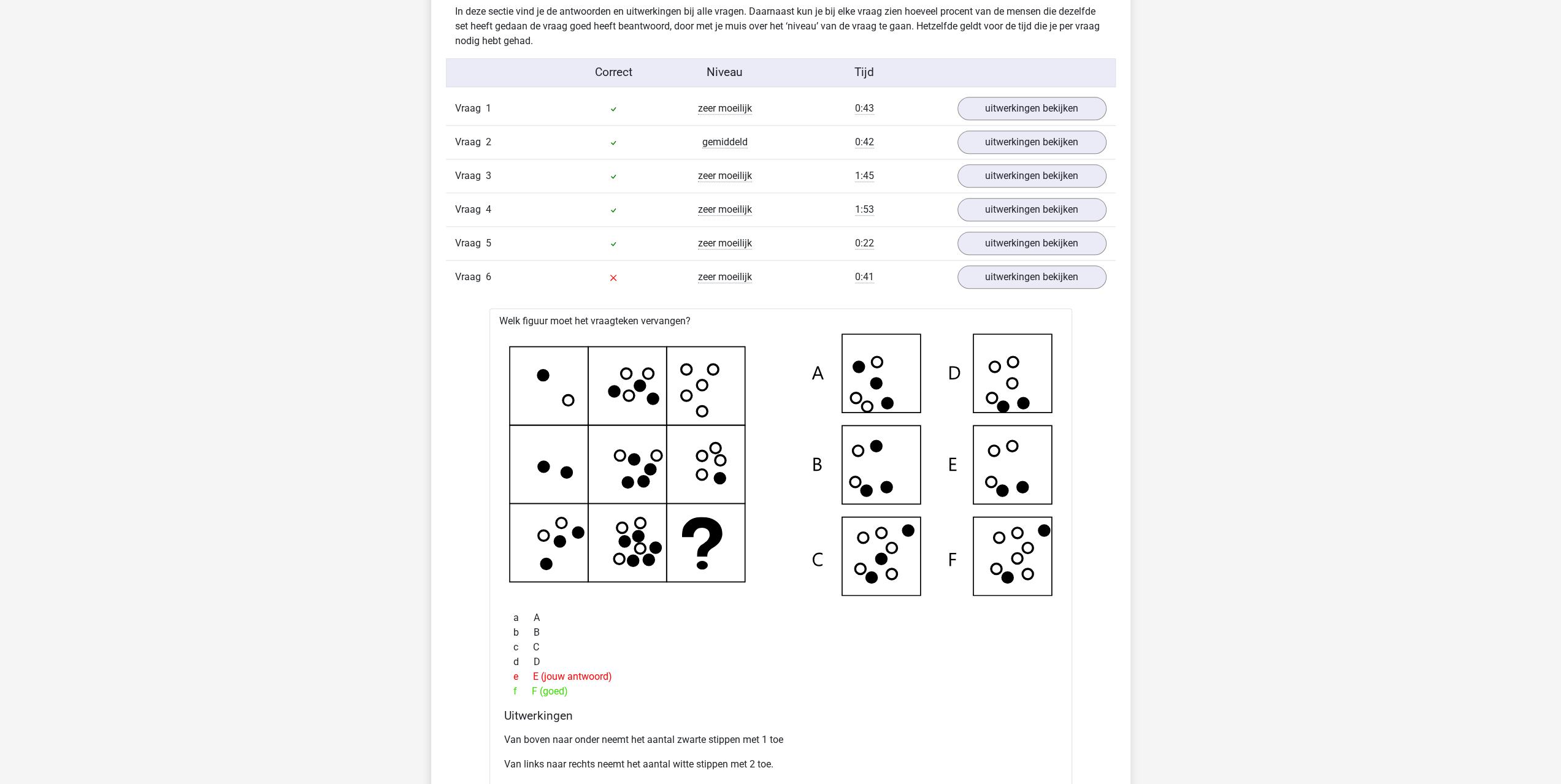
scroll to position [1226, 0]
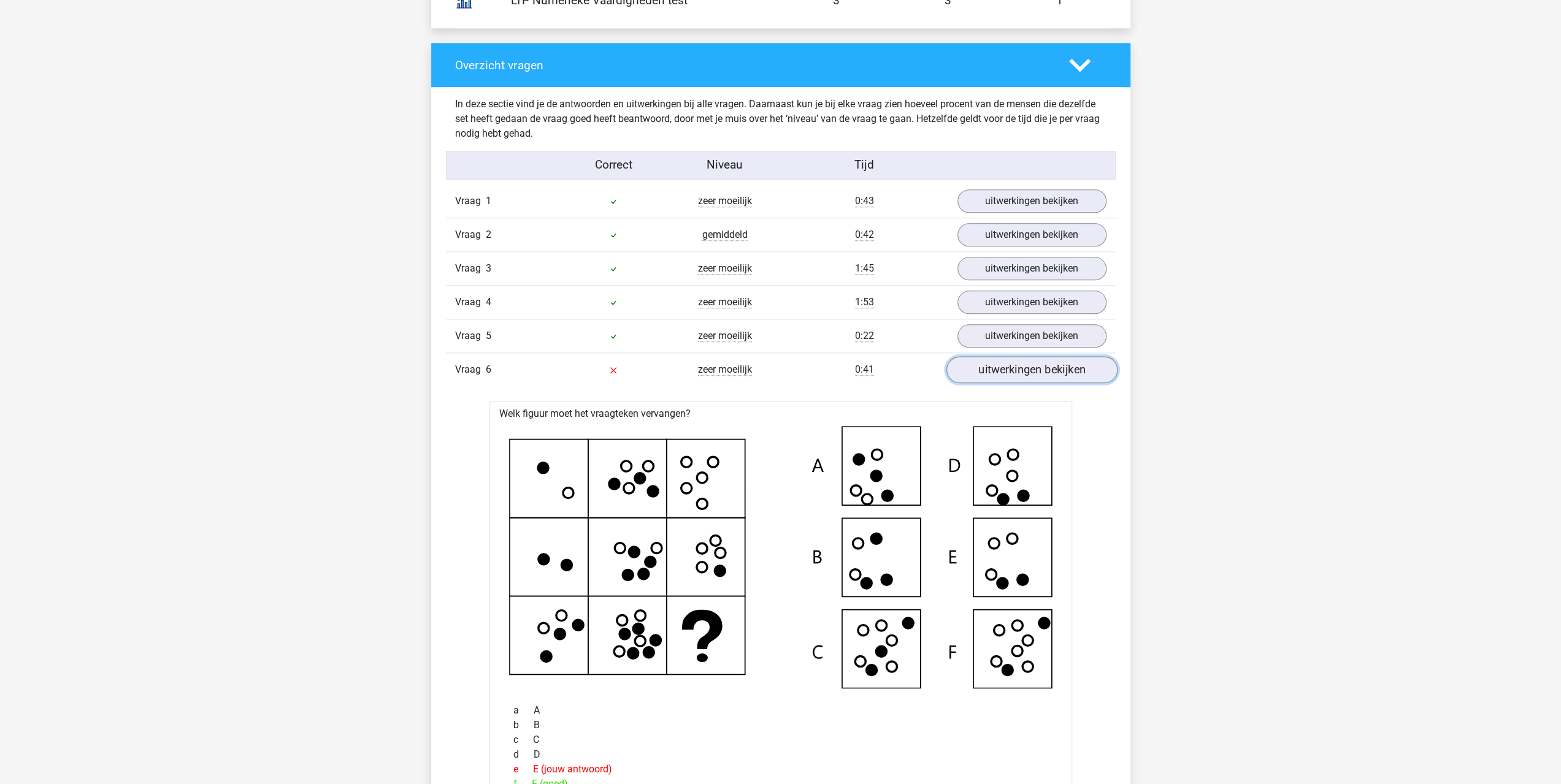
click at [968, 365] on link "uitwerkingen bekijken" at bounding box center [1032, 370] width 171 height 27
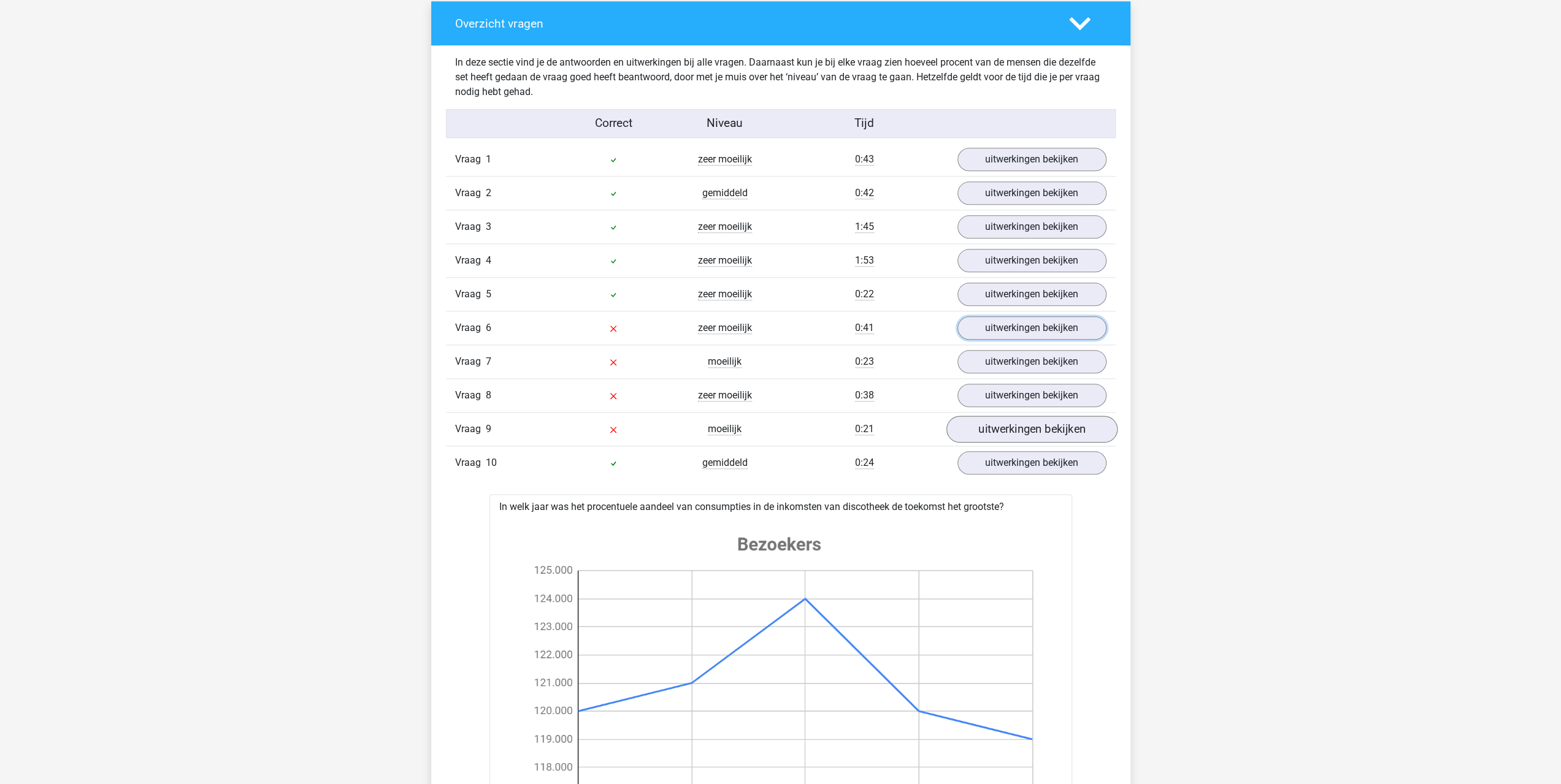
scroll to position [1287, 0]
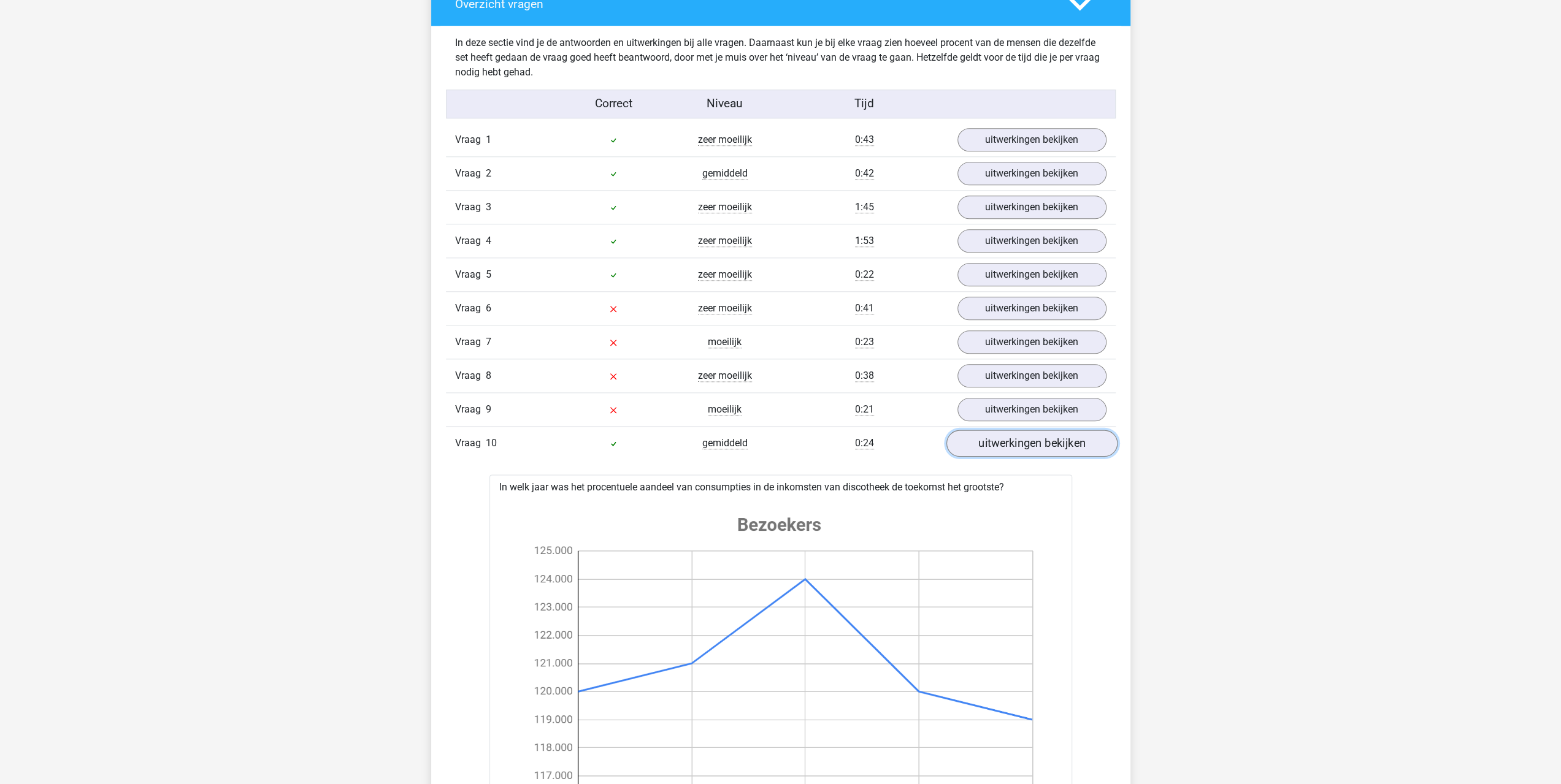
click at [1015, 439] on link "uitwerkingen bekijken" at bounding box center [1032, 443] width 171 height 27
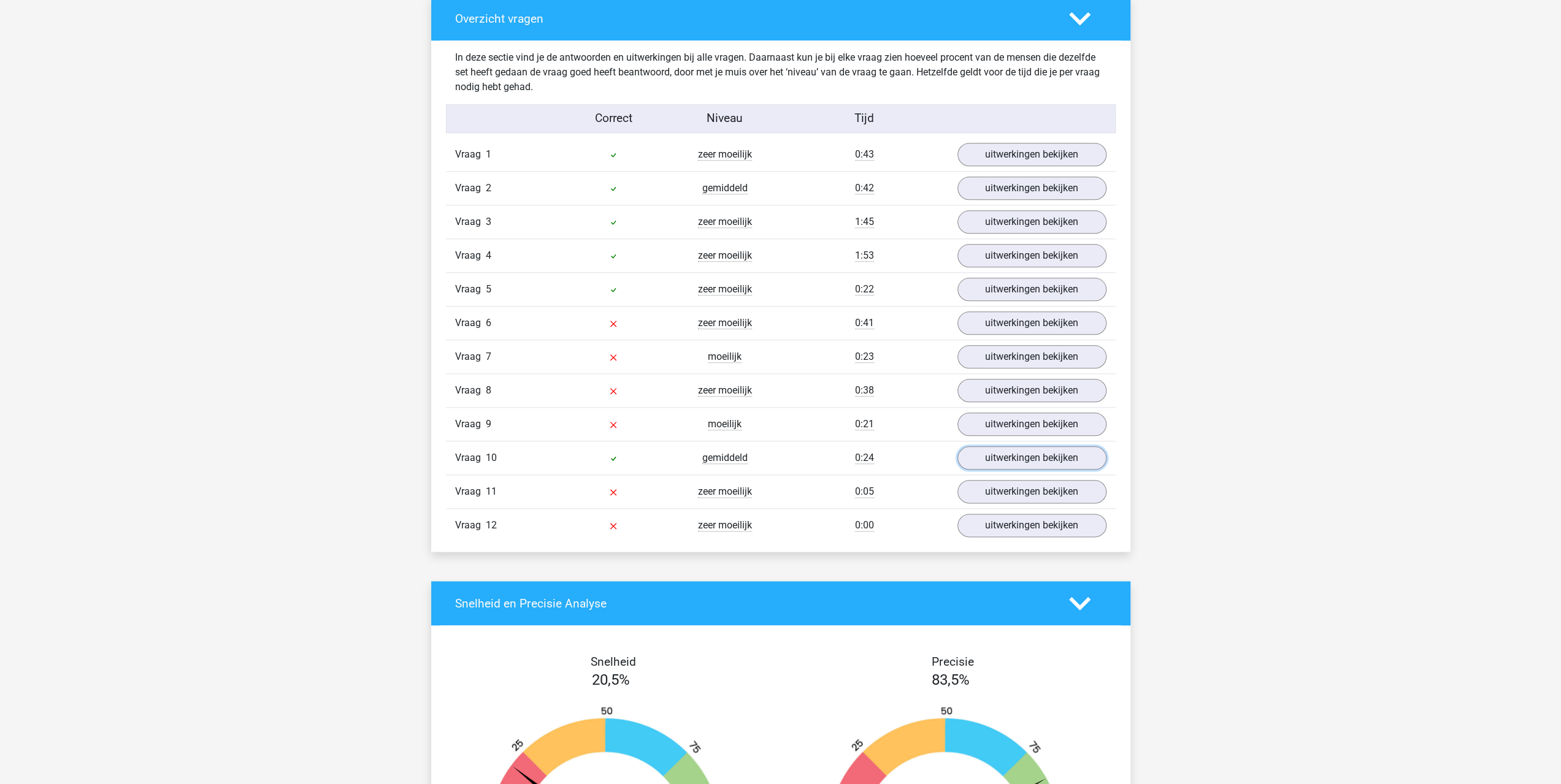
scroll to position [1226, 0]
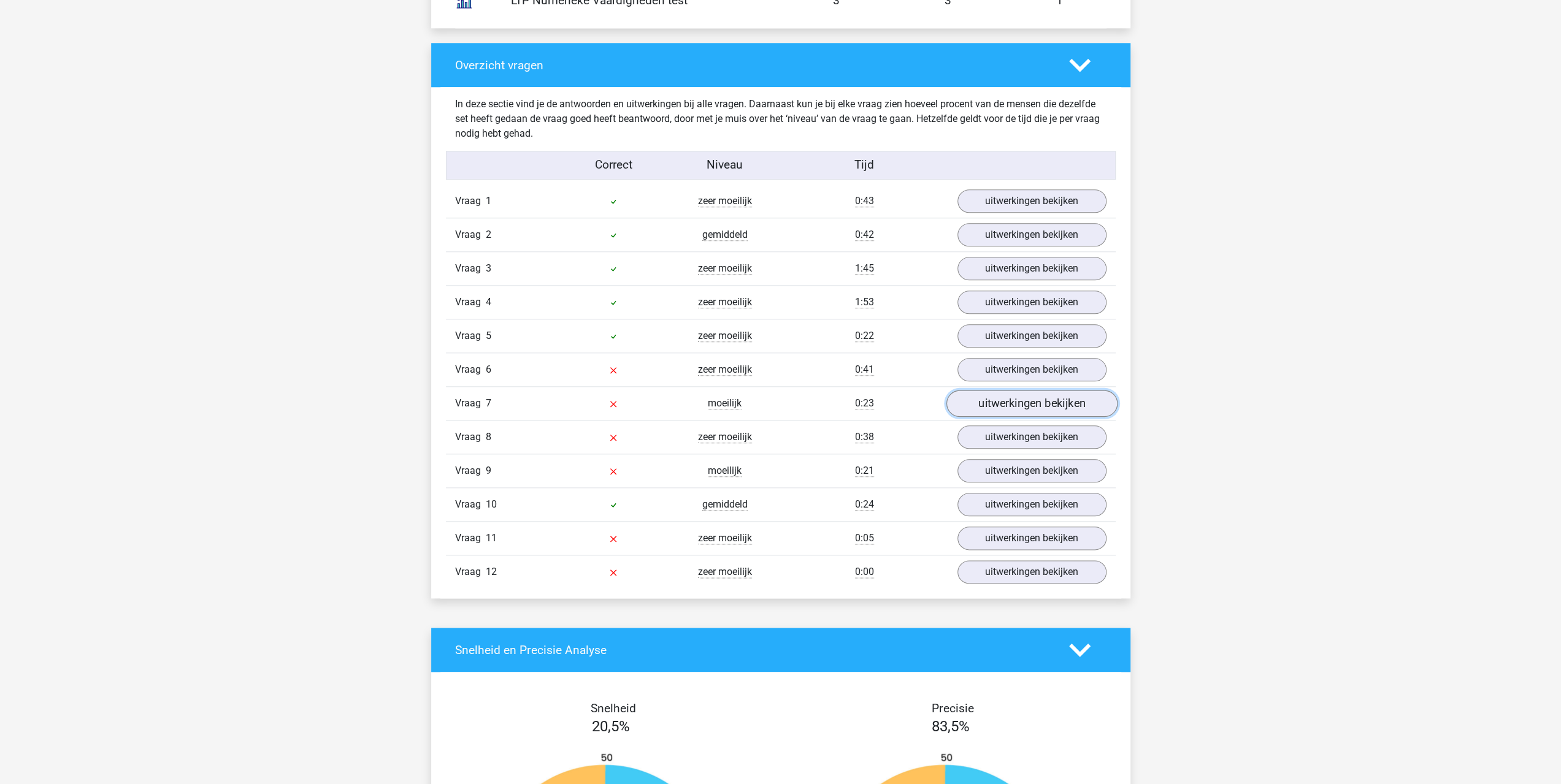
click at [987, 396] on link "uitwerkingen bekijken" at bounding box center [1032, 403] width 171 height 27
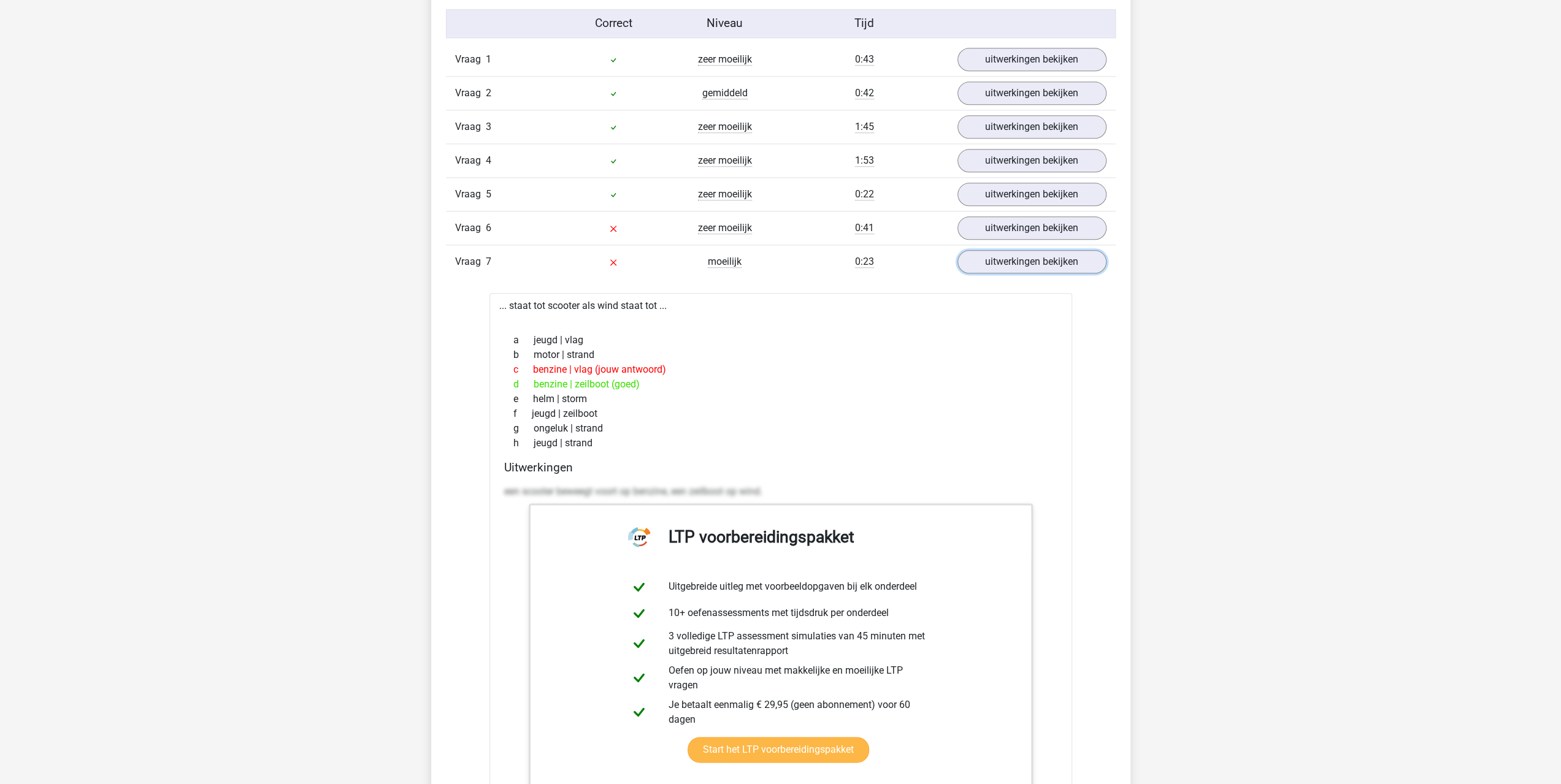
scroll to position [1349, 0]
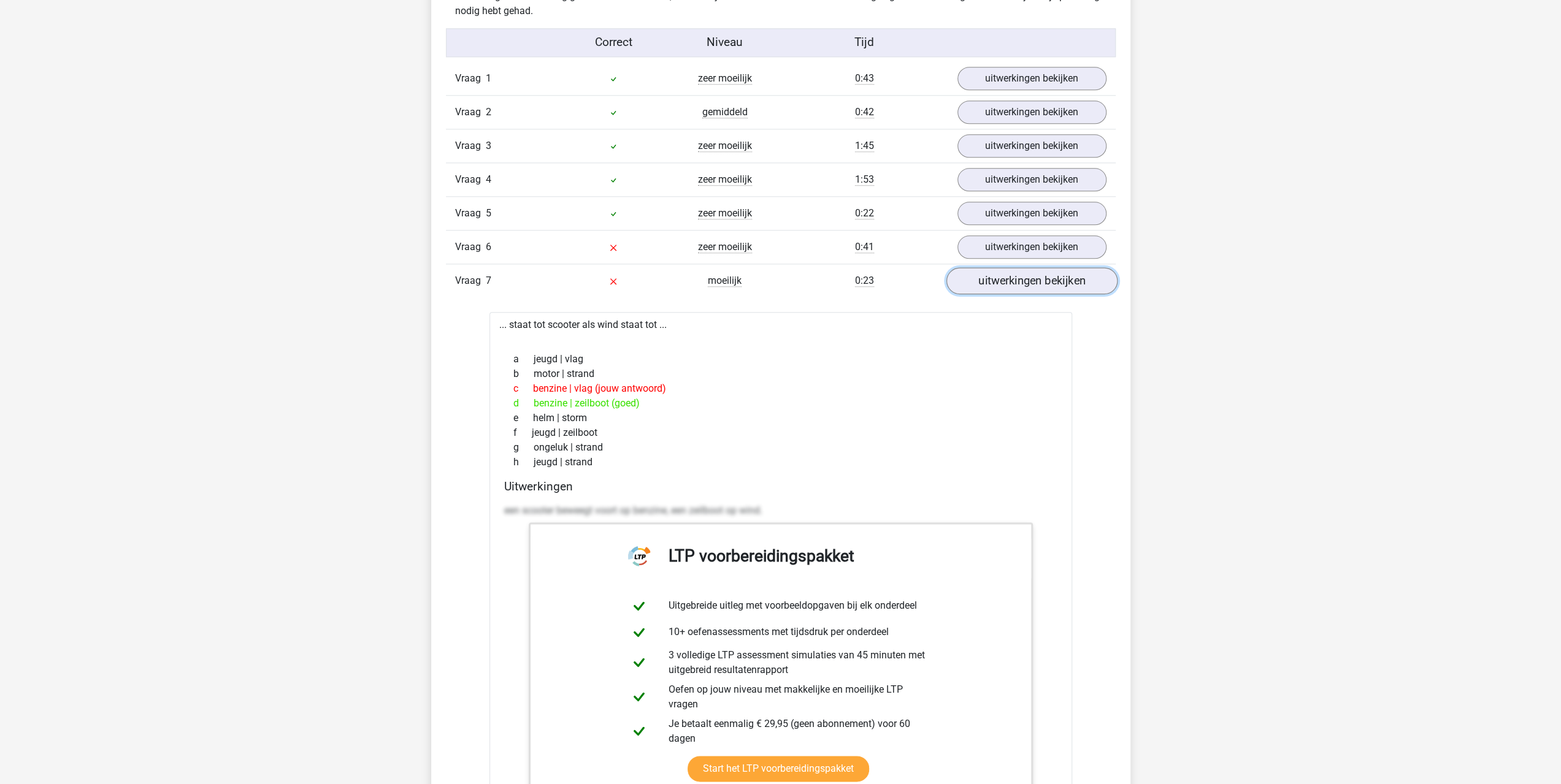
click at [1003, 285] on link "uitwerkingen bekijken" at bounding box center [1032, 281] width 171 height 27
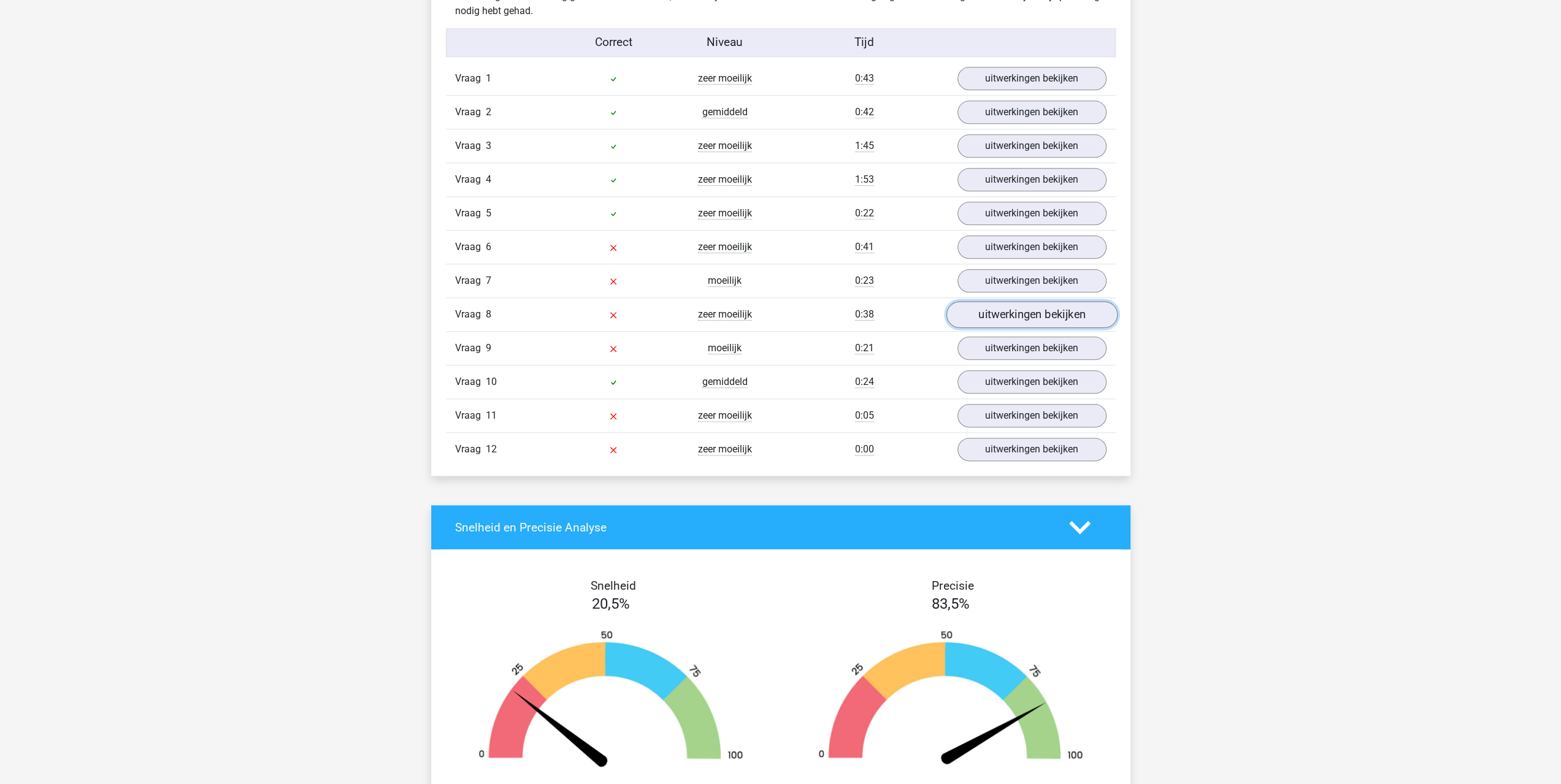
click at [998, 311] on link "uitwerkingen bekijken" at bounding box center [1032, 314] width 171 height 27
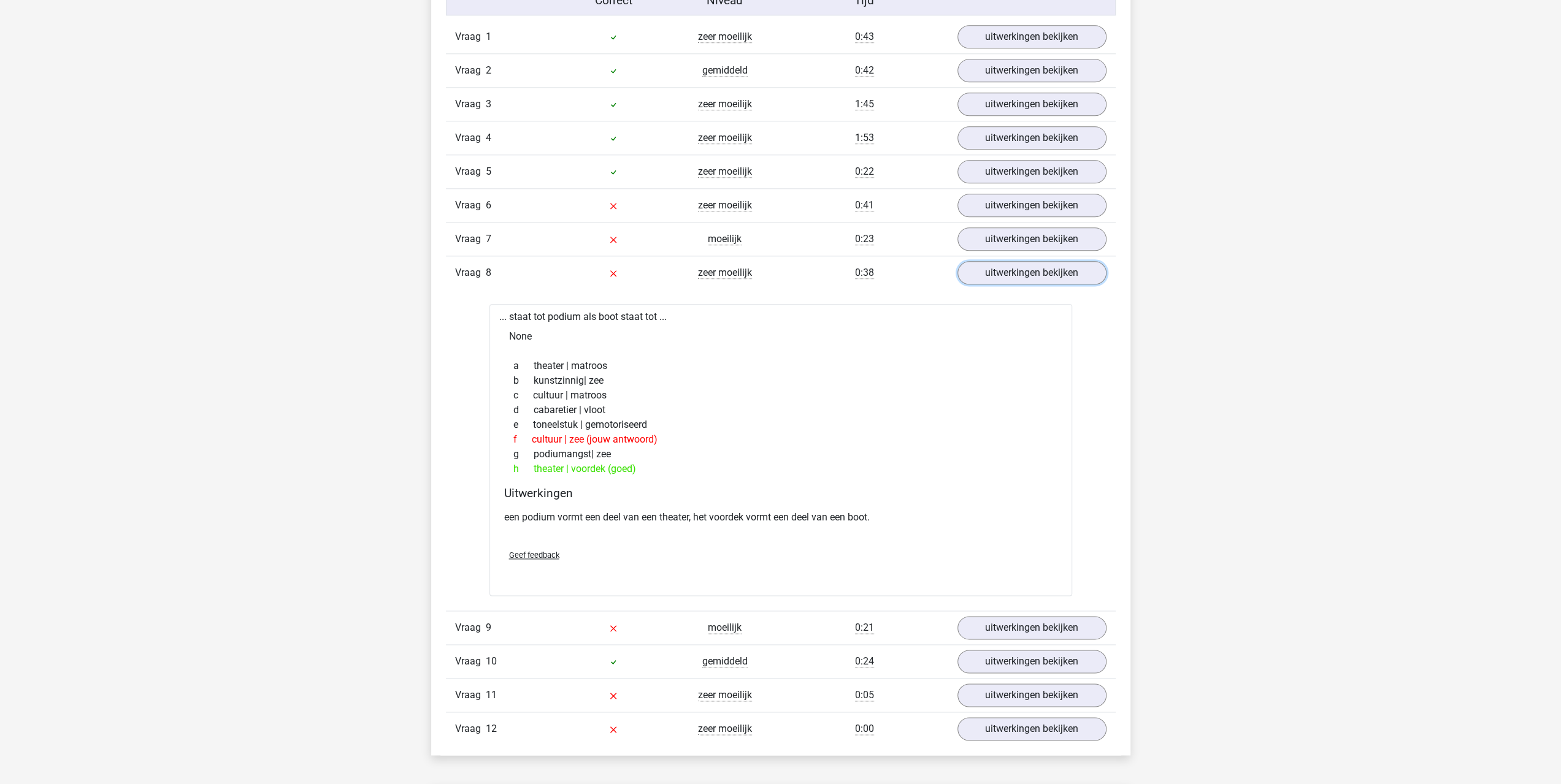
scroll to position [1410, 0]
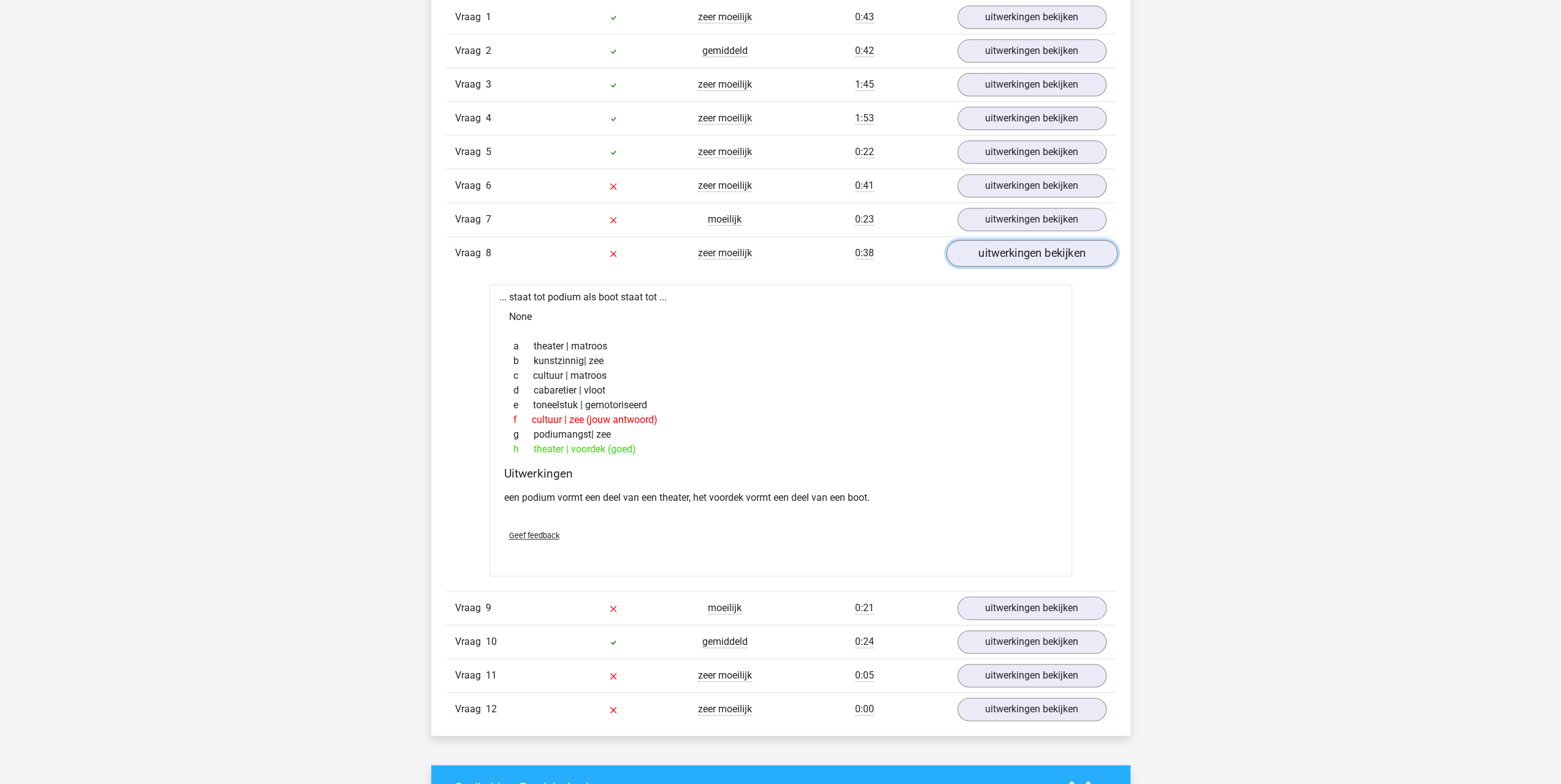
click at [1015, 244] on link "uitwerkingen bekijken" at bounding box center [1032, 253] width 171 height 27
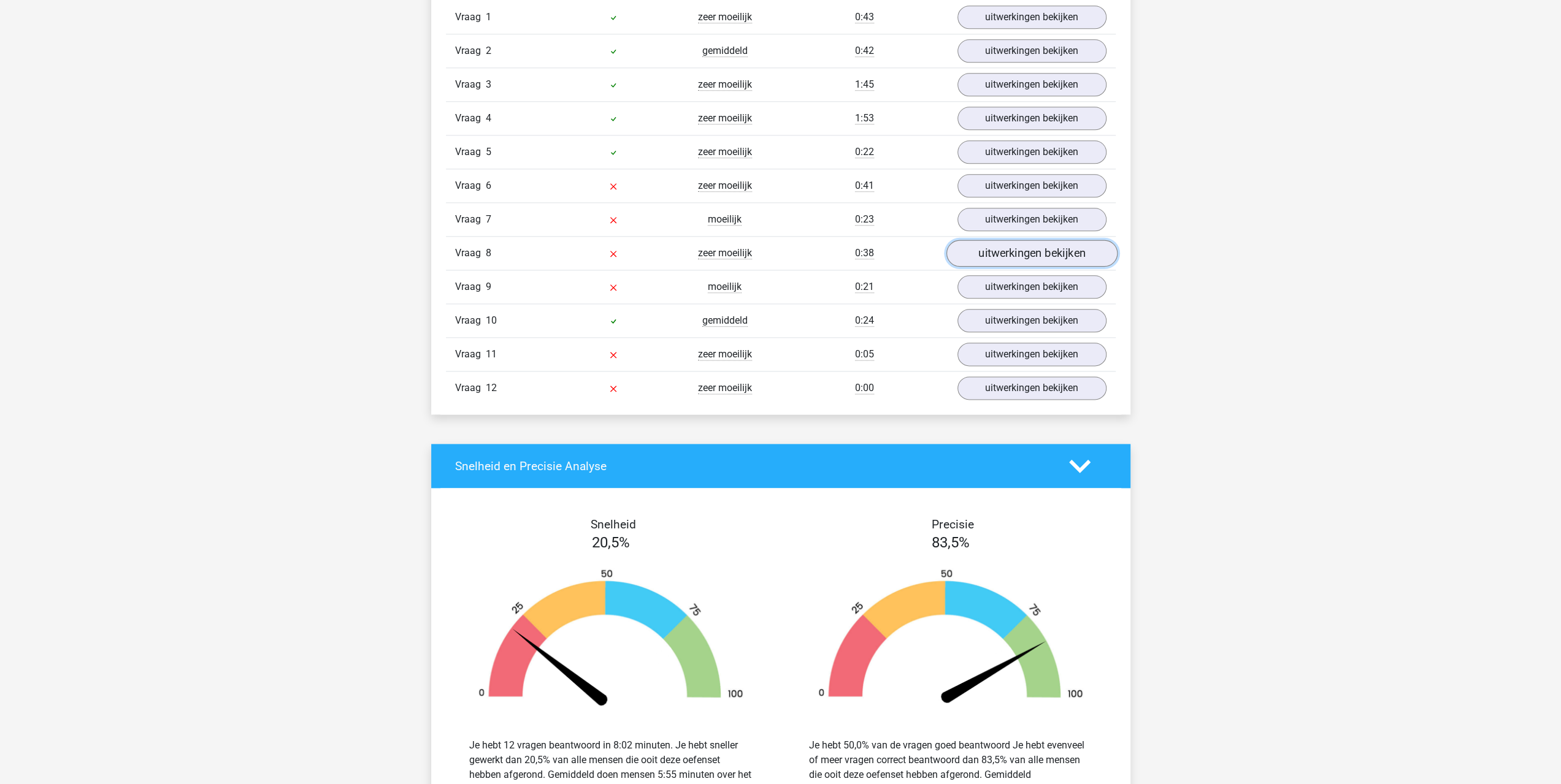
click at [972, 246] on link "uitwerkingen bekijken" at bounding box center [1032, 253] width 171 height 27
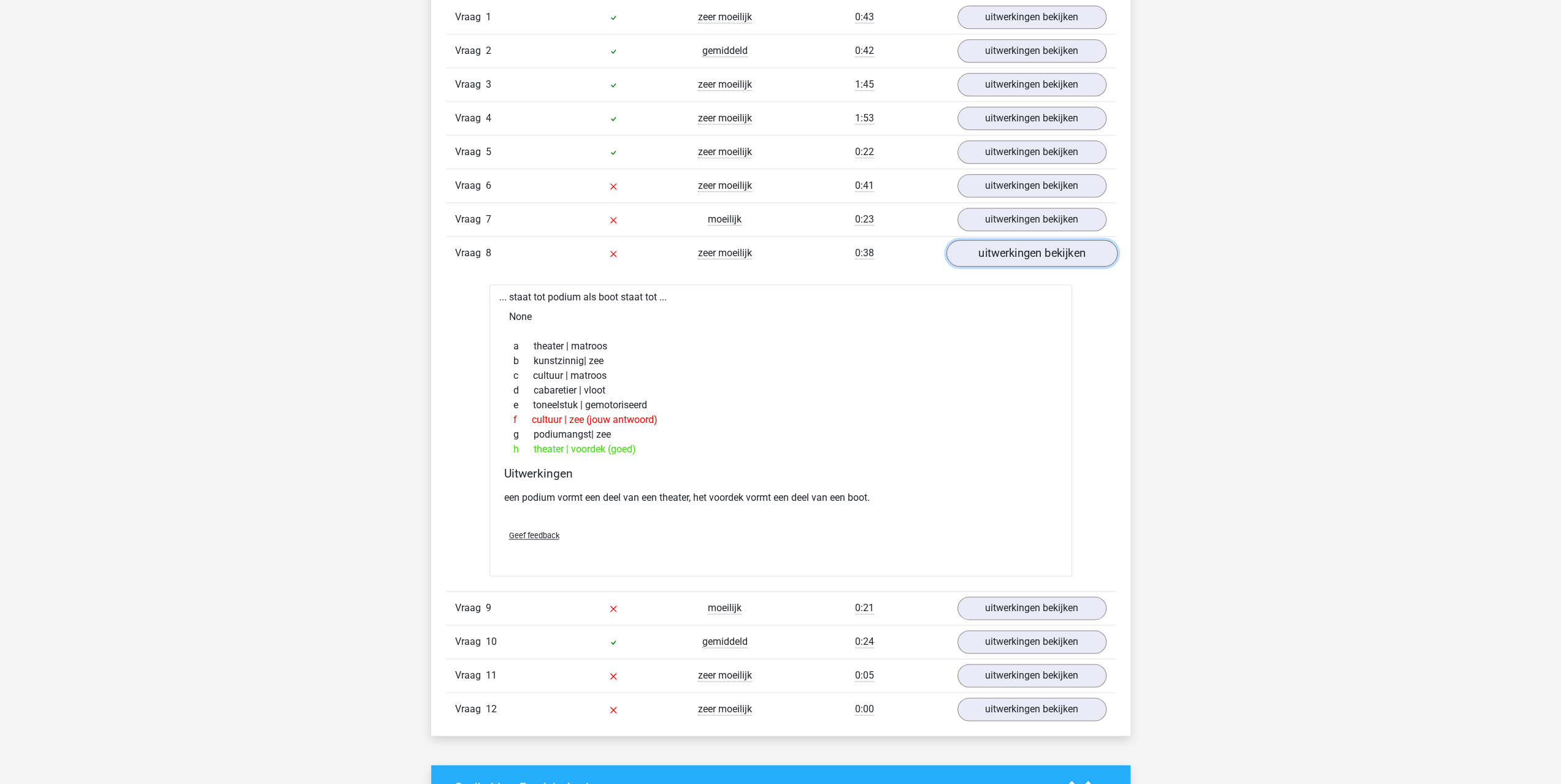
click at [972, 246] on link "uitwerkingen bekijken" at bounding box center [1032, 253] width 171 height 27
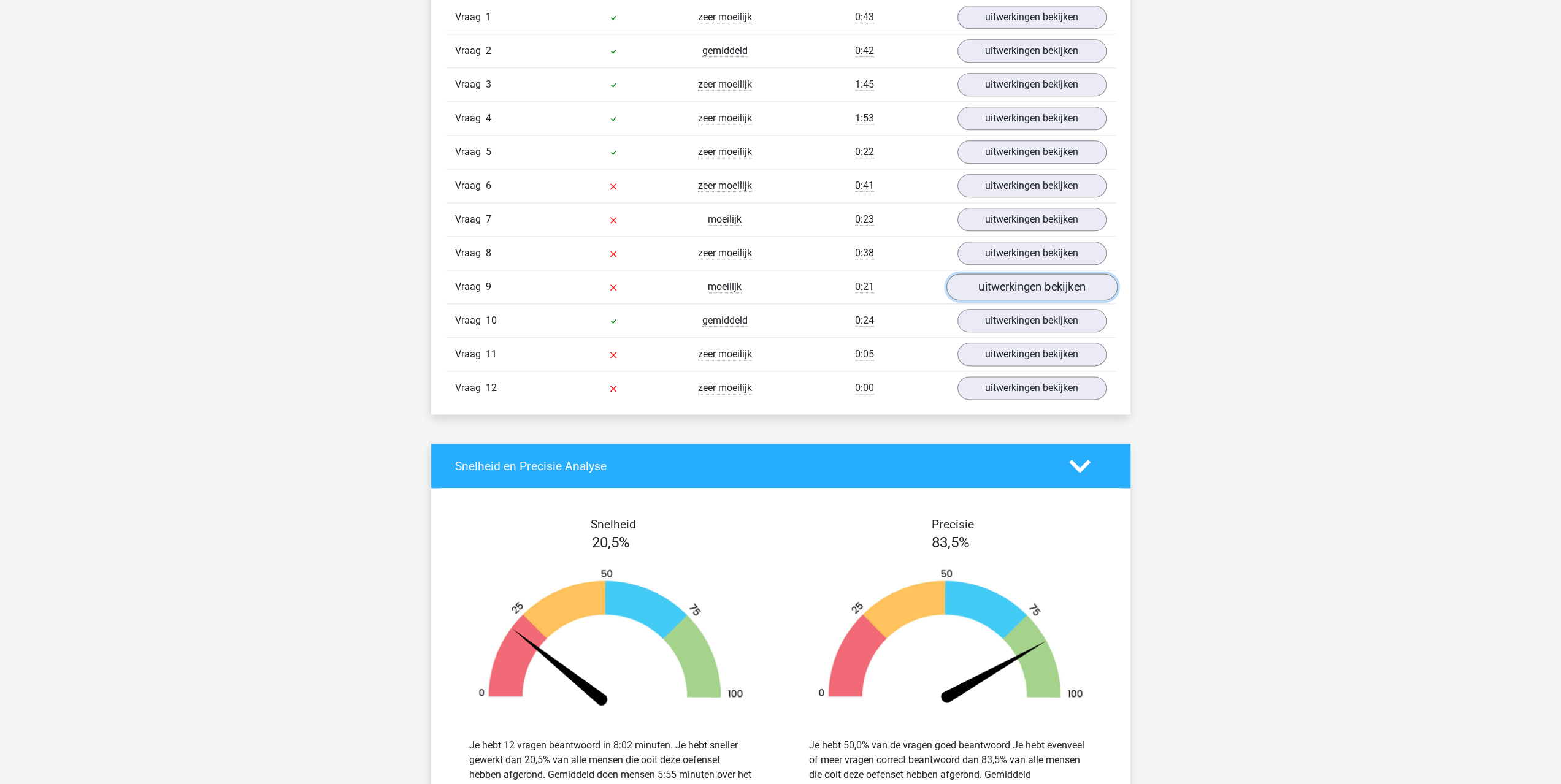
click at [1003, 281] on link "uitwerkingen bekijken" at bounding box center [1032, 287] width 171 height 27
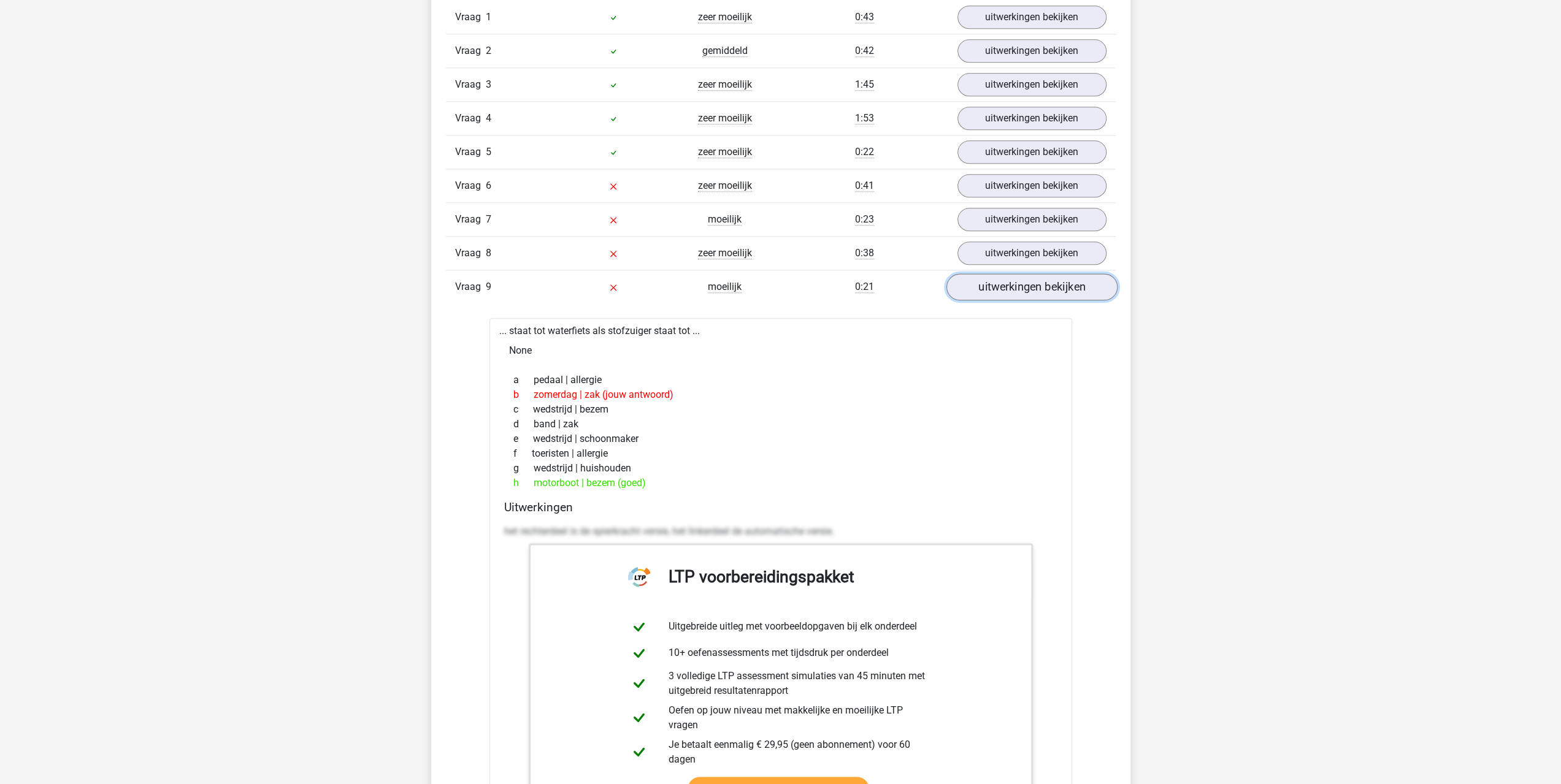
click at [1003, 281] on link "uitwerkingen bekijken" at bounding box center [1032, 287] width 171 height 27
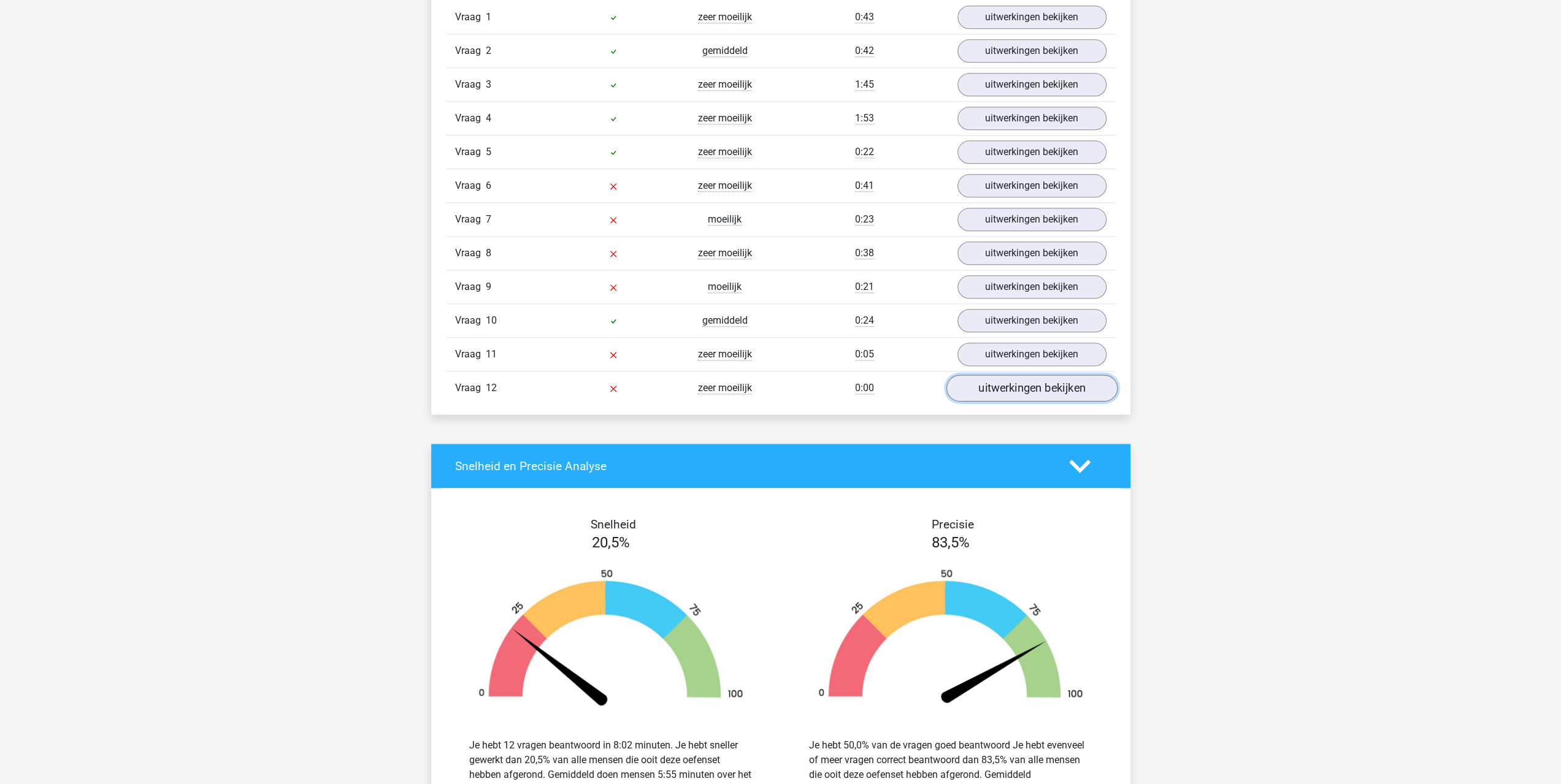
click at [1016, 376] on link "uitwerkingen bekijken" at bounding box center [1032, 388] width 171 height 27
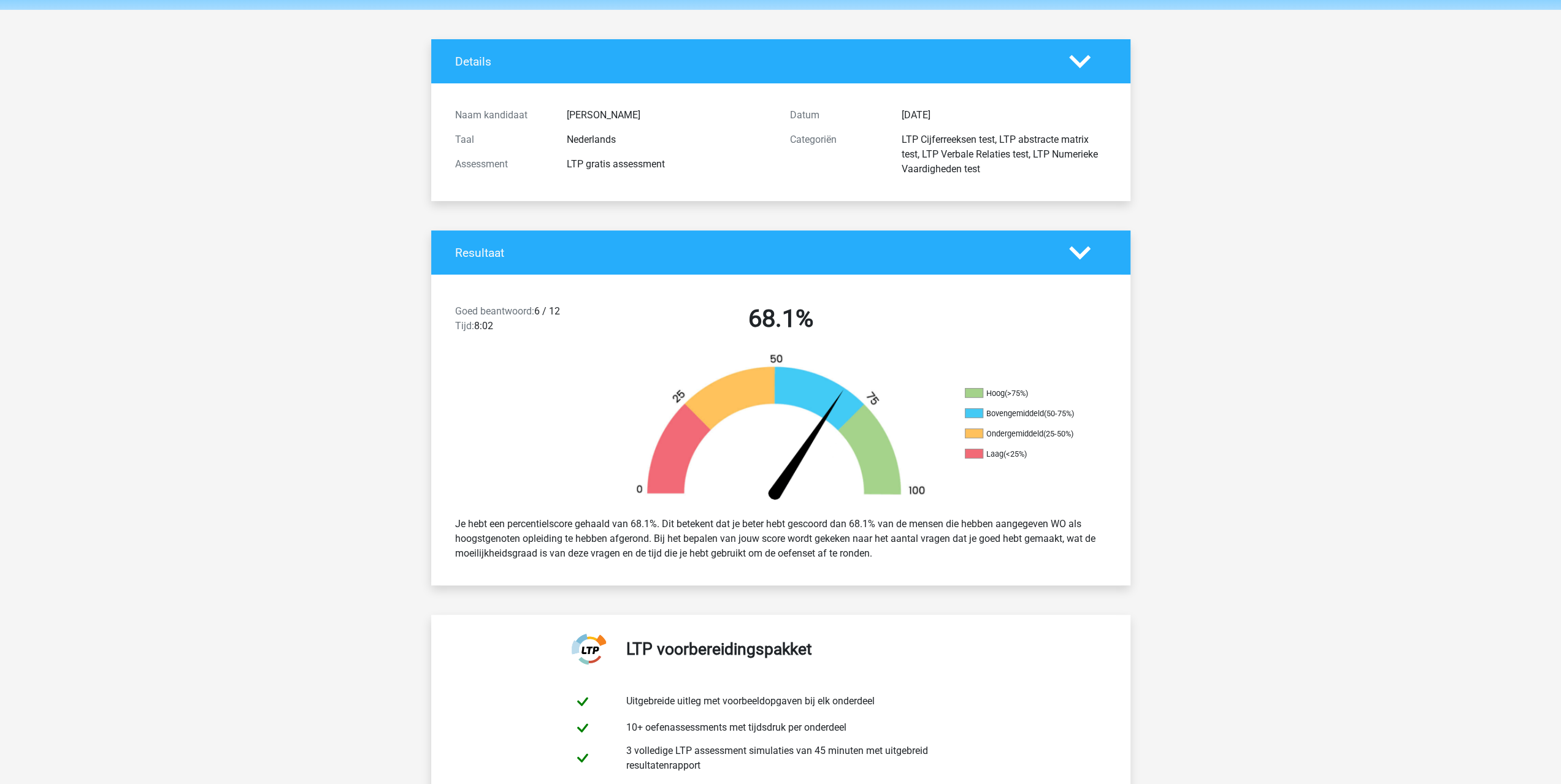
scroll to position [0, 0]
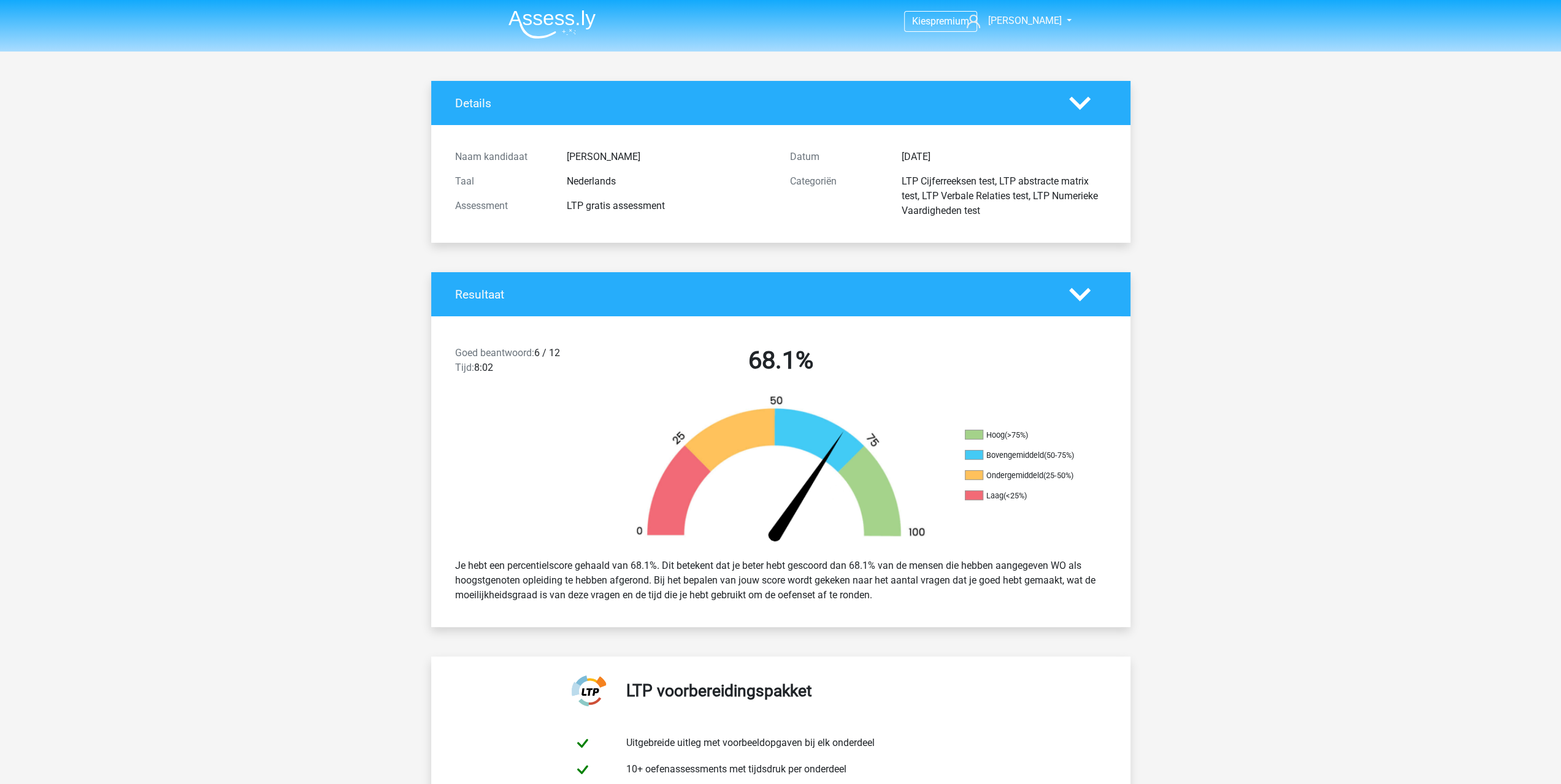
click at [551, 19] on img at bounding box center [552, 24] width 87 height 29
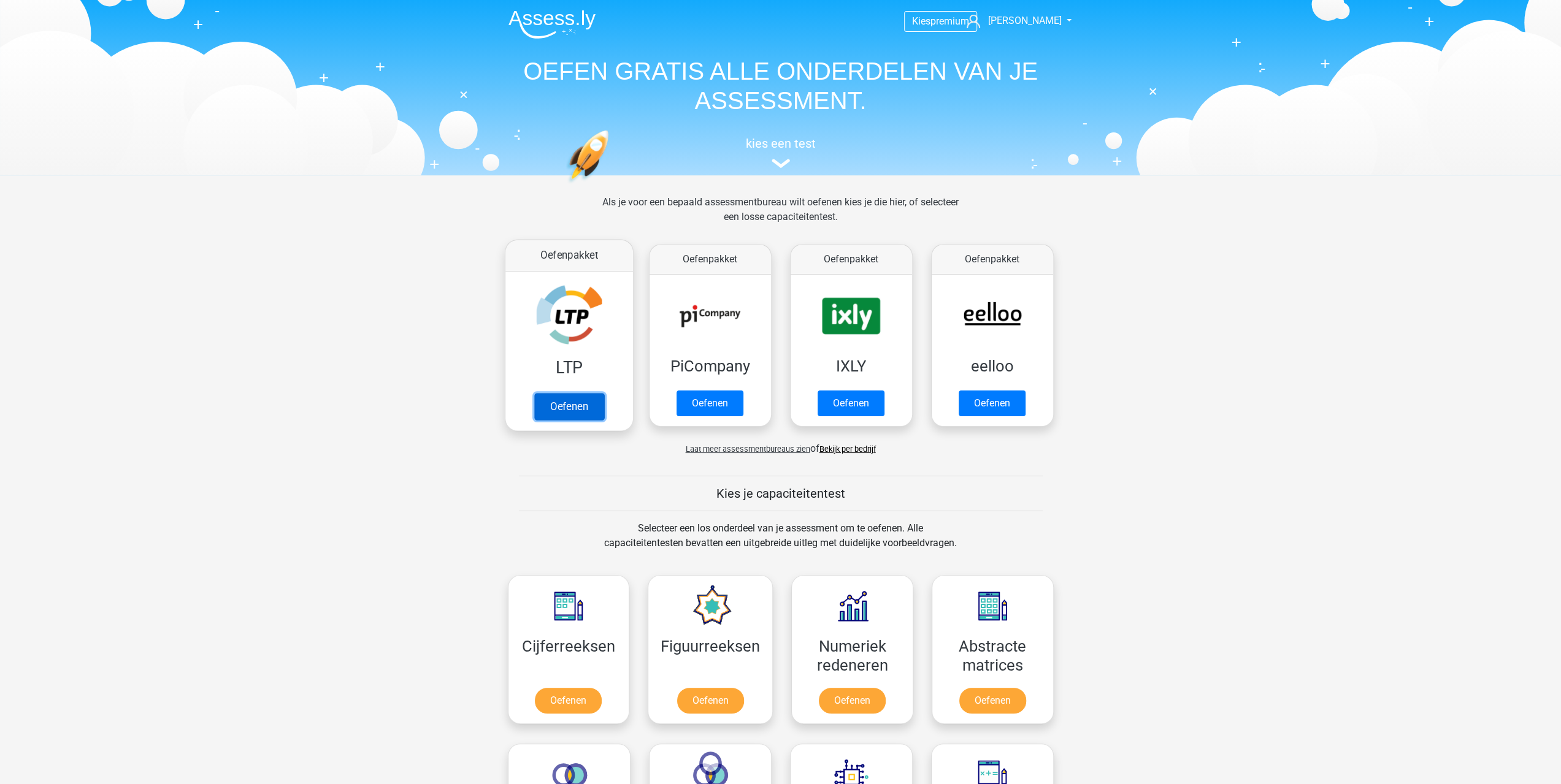
click at [571, 409] on link "Oefenen" at bounding box center [569, 406] width 70 height 27
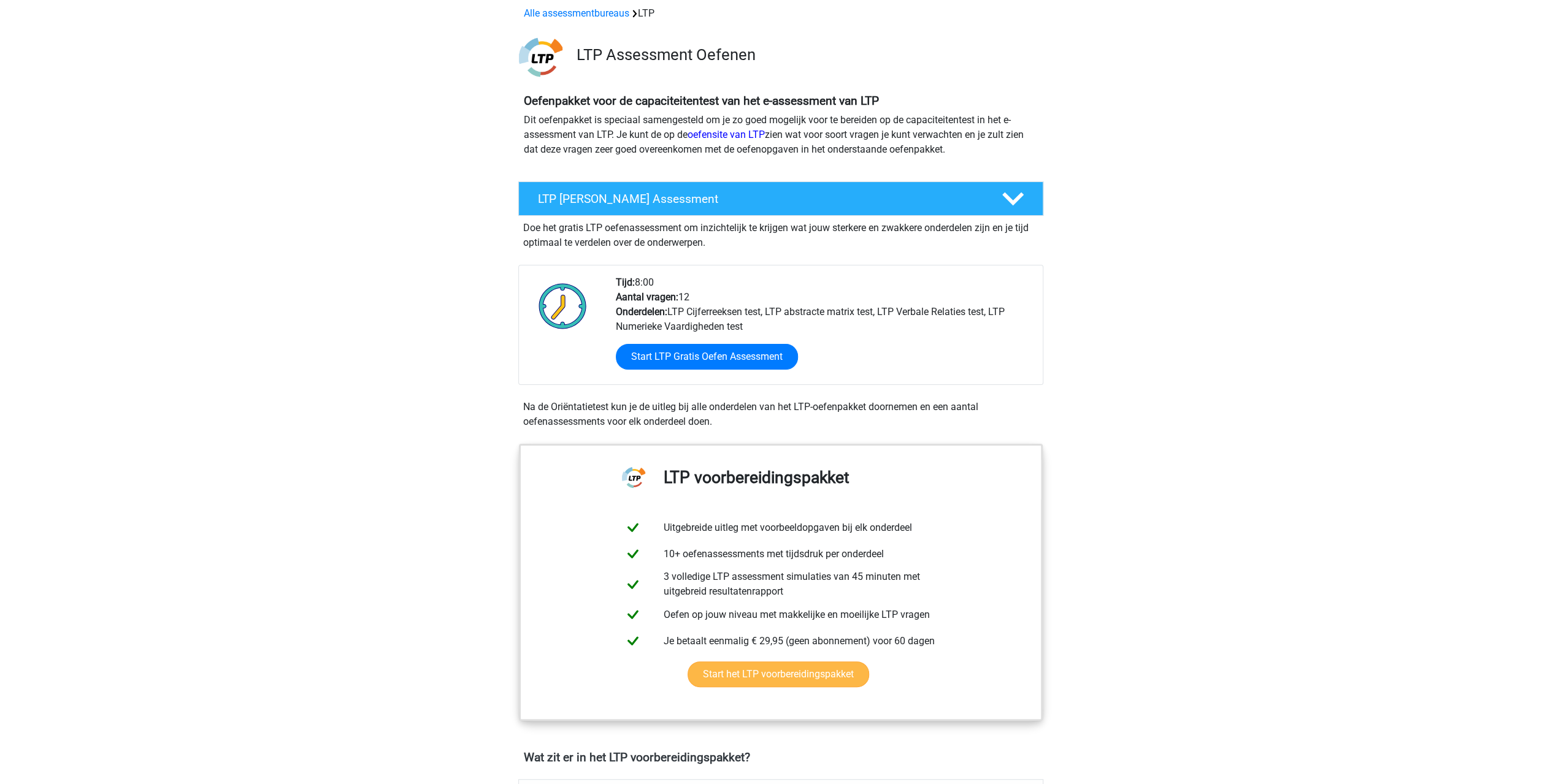
scroll to position [123, 0]
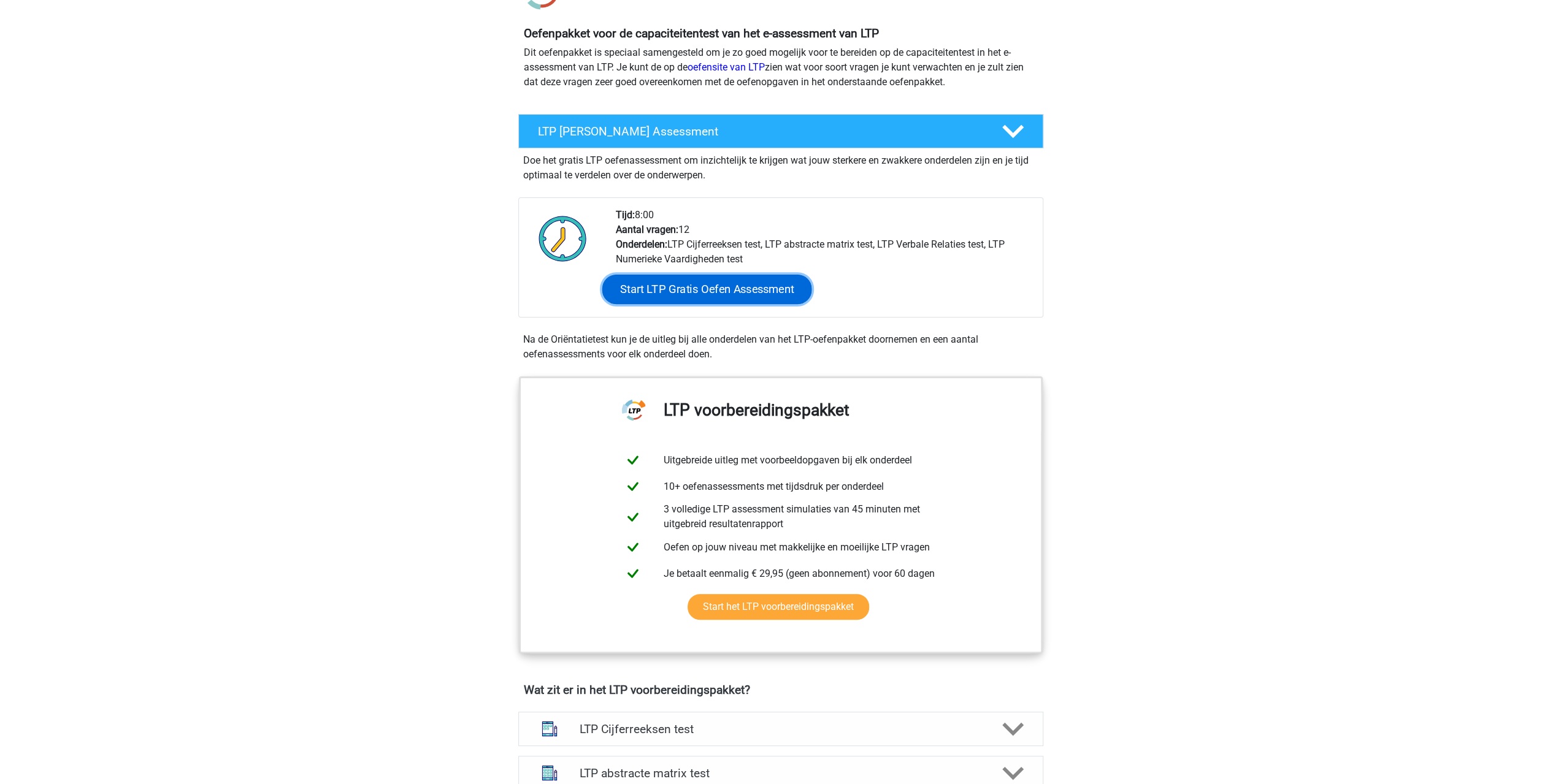
click at [680, 296] on link "Start LTP Gratis Oefen Assessment" at bounding box center [707, 289] width 210 height 30
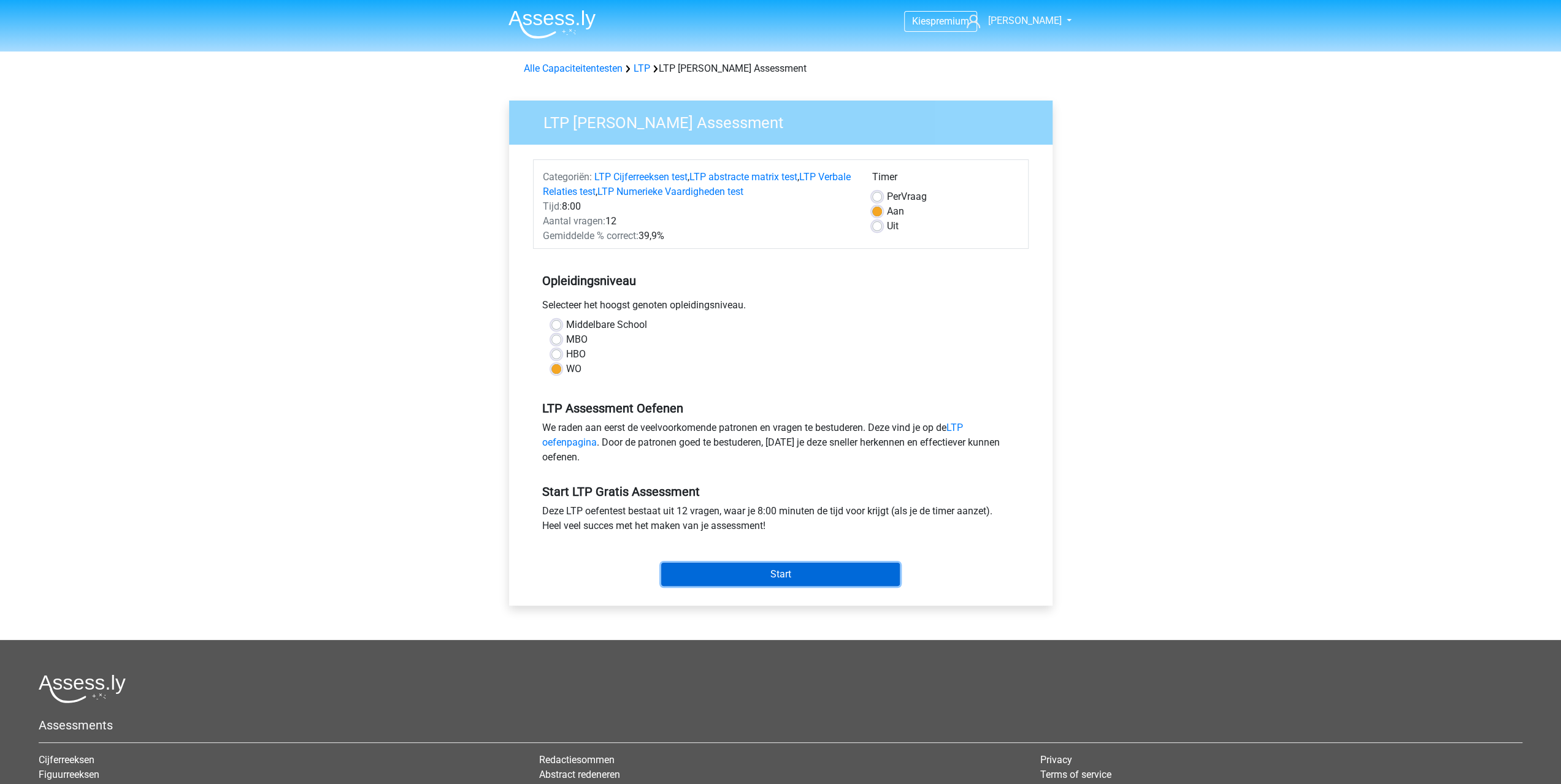
click at [738, 569] on input "Start" at bounding box center [780, 574] width 239 height 23
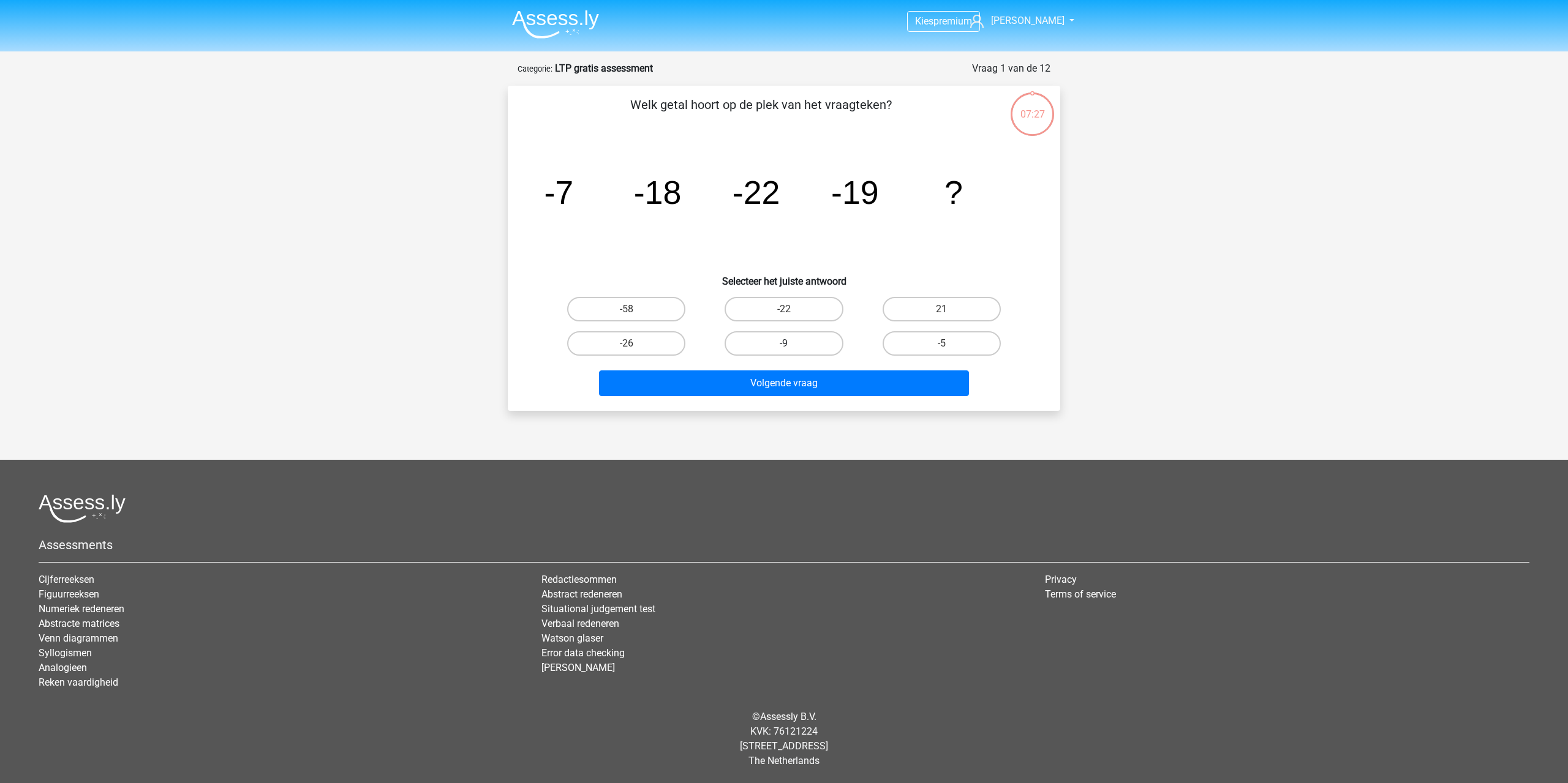
click at [820, 346] on label "-9" at bounding box center [784, 343] width 118 height 24
click at [792, 346] on input "-9" at bounding box center [788, 347] width 8 height 8
radio input "true"
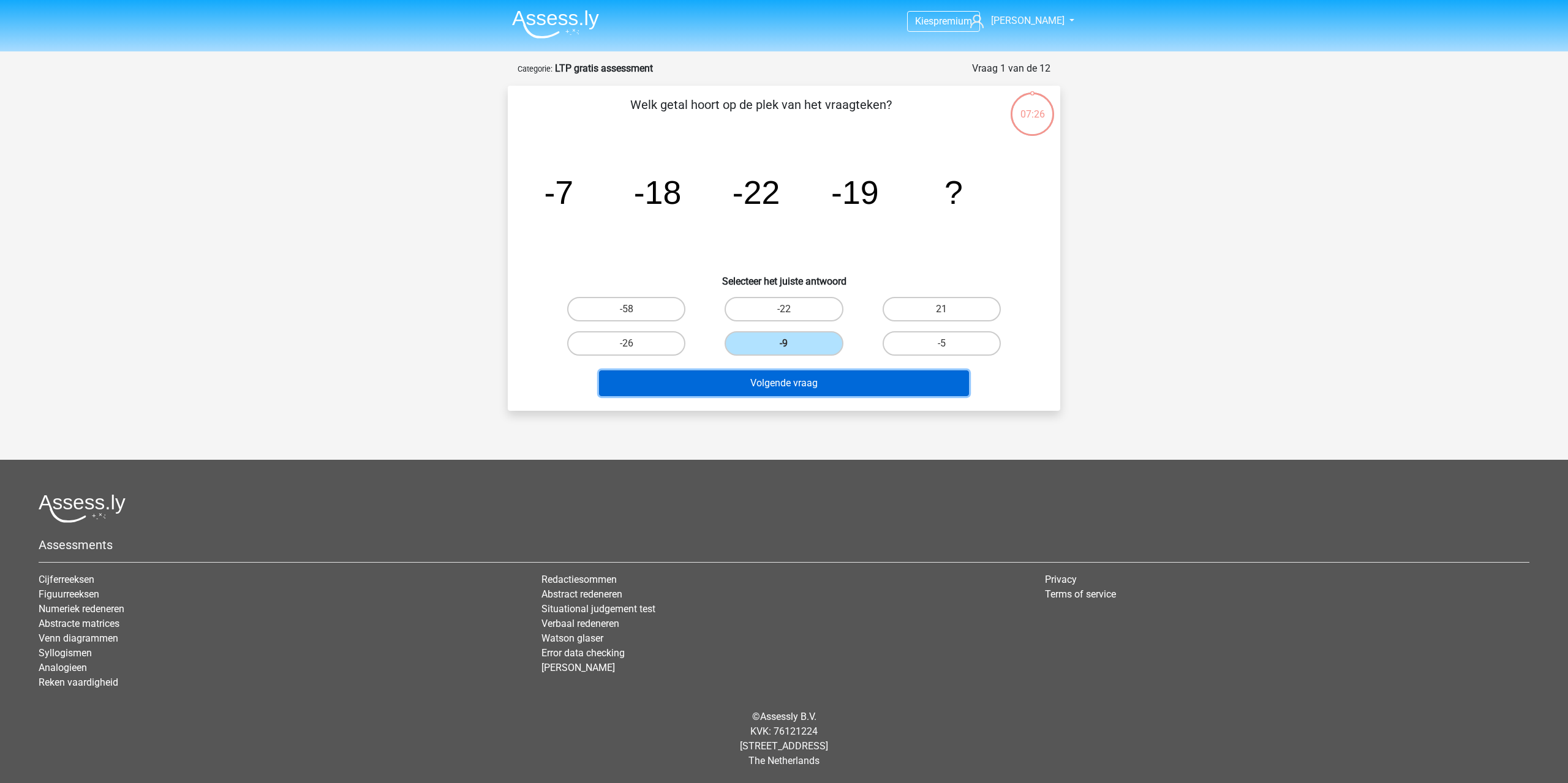
click at [830, 382] on button "Volgende vraag" at bounding box center [784, 383] width 371 height 26
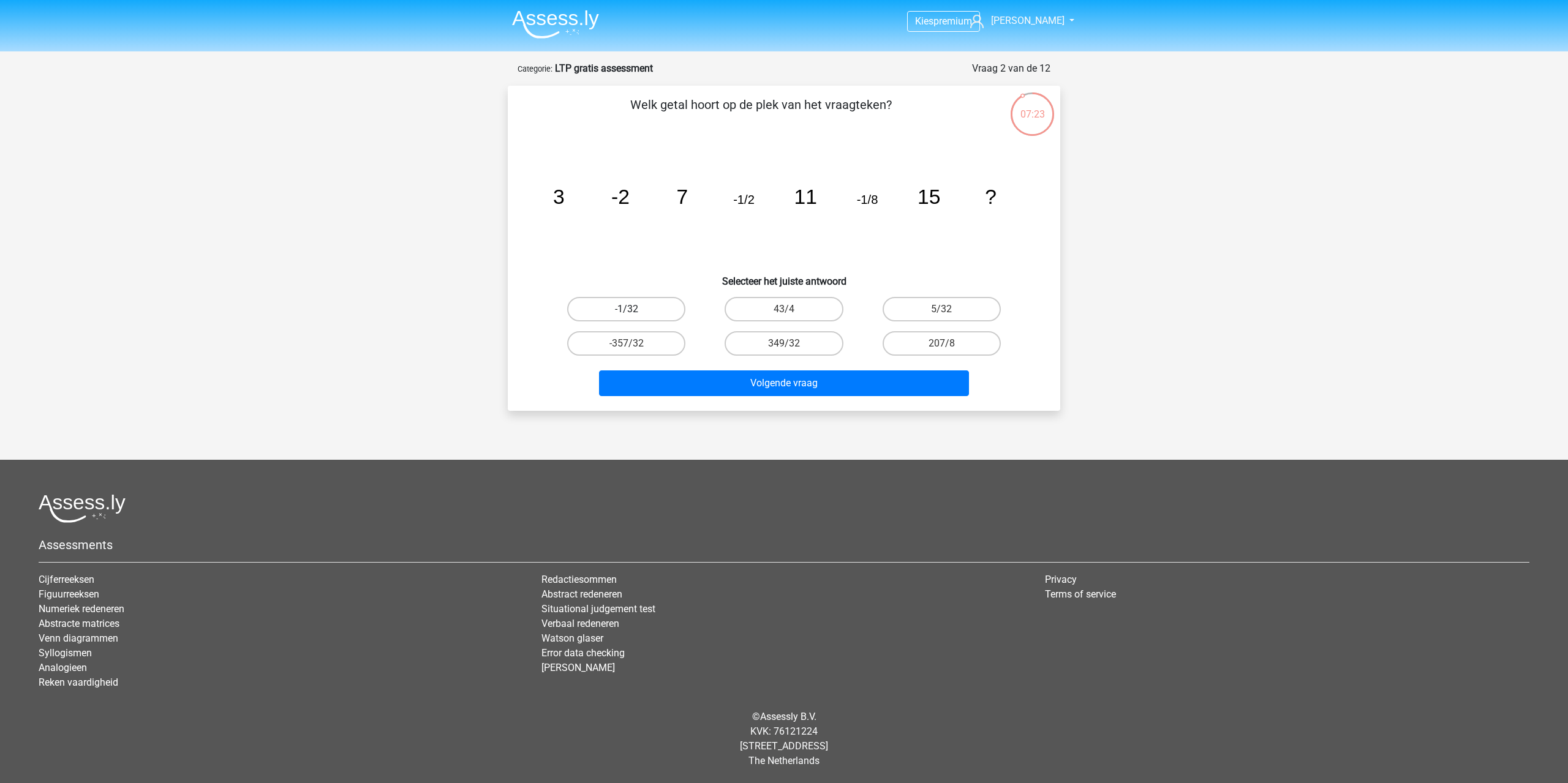
click at [643, 315] on label "-1/32" at bounding box center [627, 309] width 118 height 24
click at [635, 315] on input "-1/32" at bounding box center [631, 313] width 8 height 8
radio input "true"
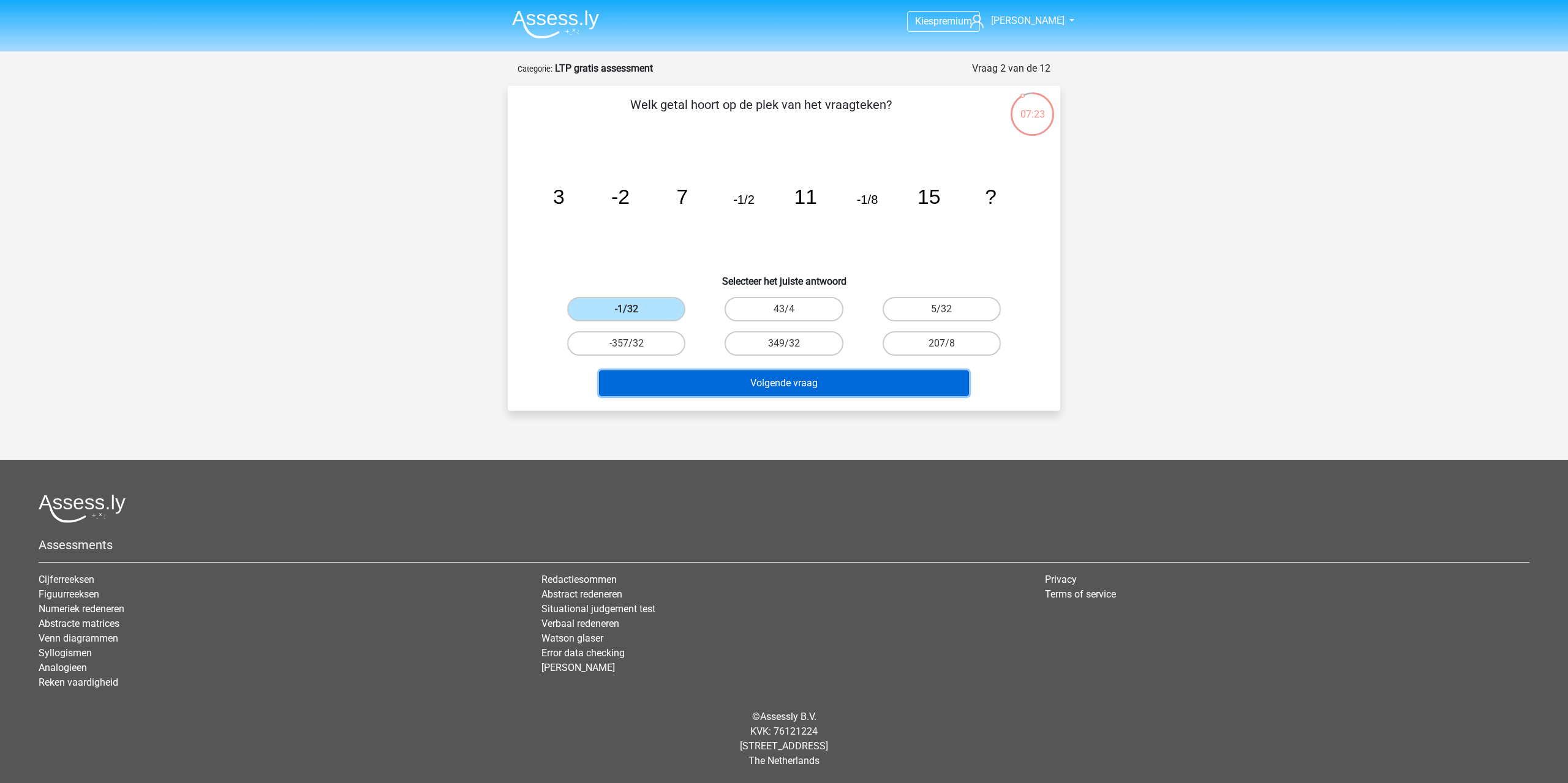
click at [770, 392] on button "Volgende vraag" at bounding box center [784, 383] width 371 height 26
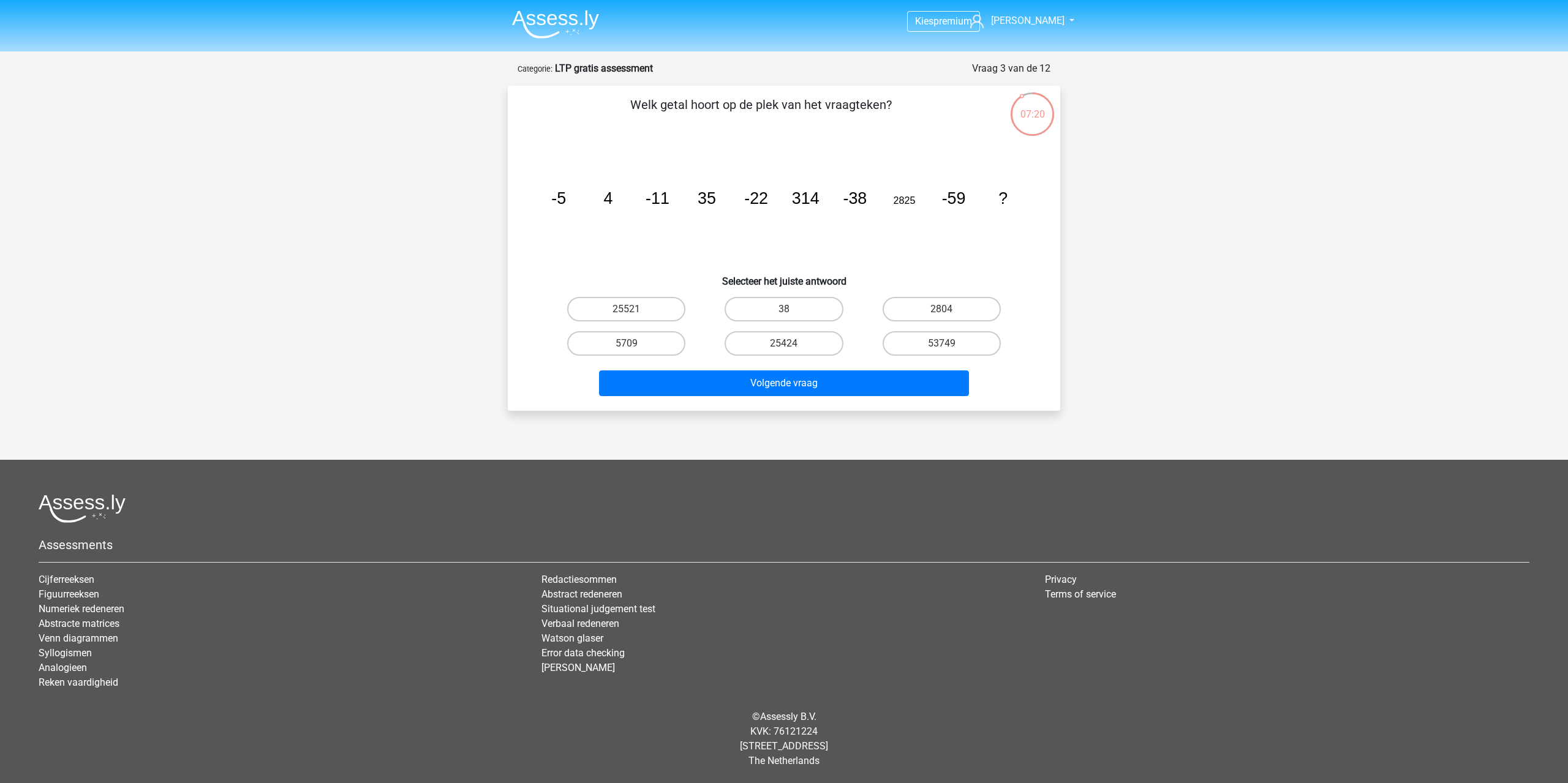
click at [789, 351] on input "25424" at bounding box center [788, 347] width 8 height 8
radio input "true"
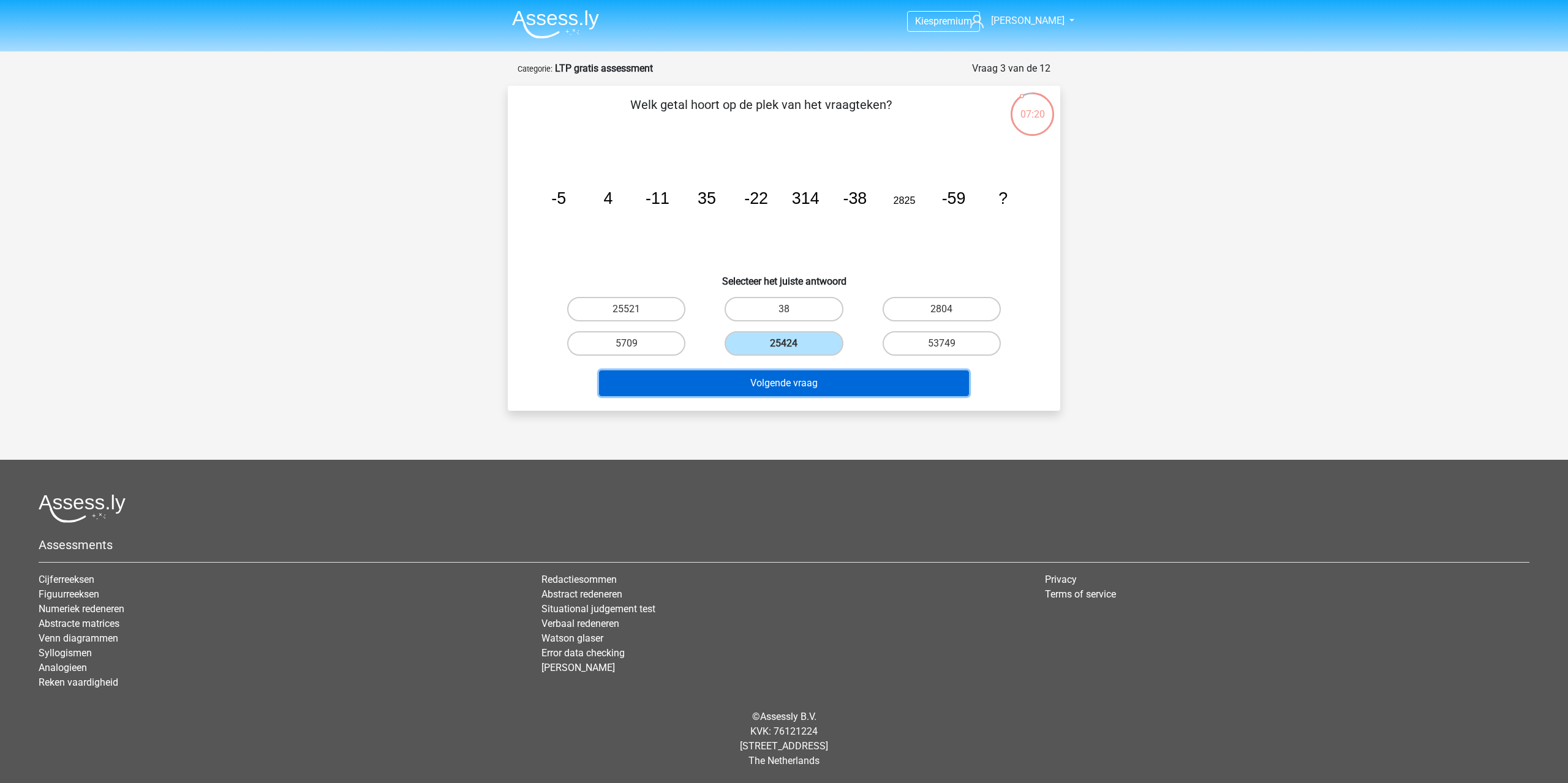
click at [784, 380] on button "Volgende vraag" at bounding box center [784, 383] width 371 height 26
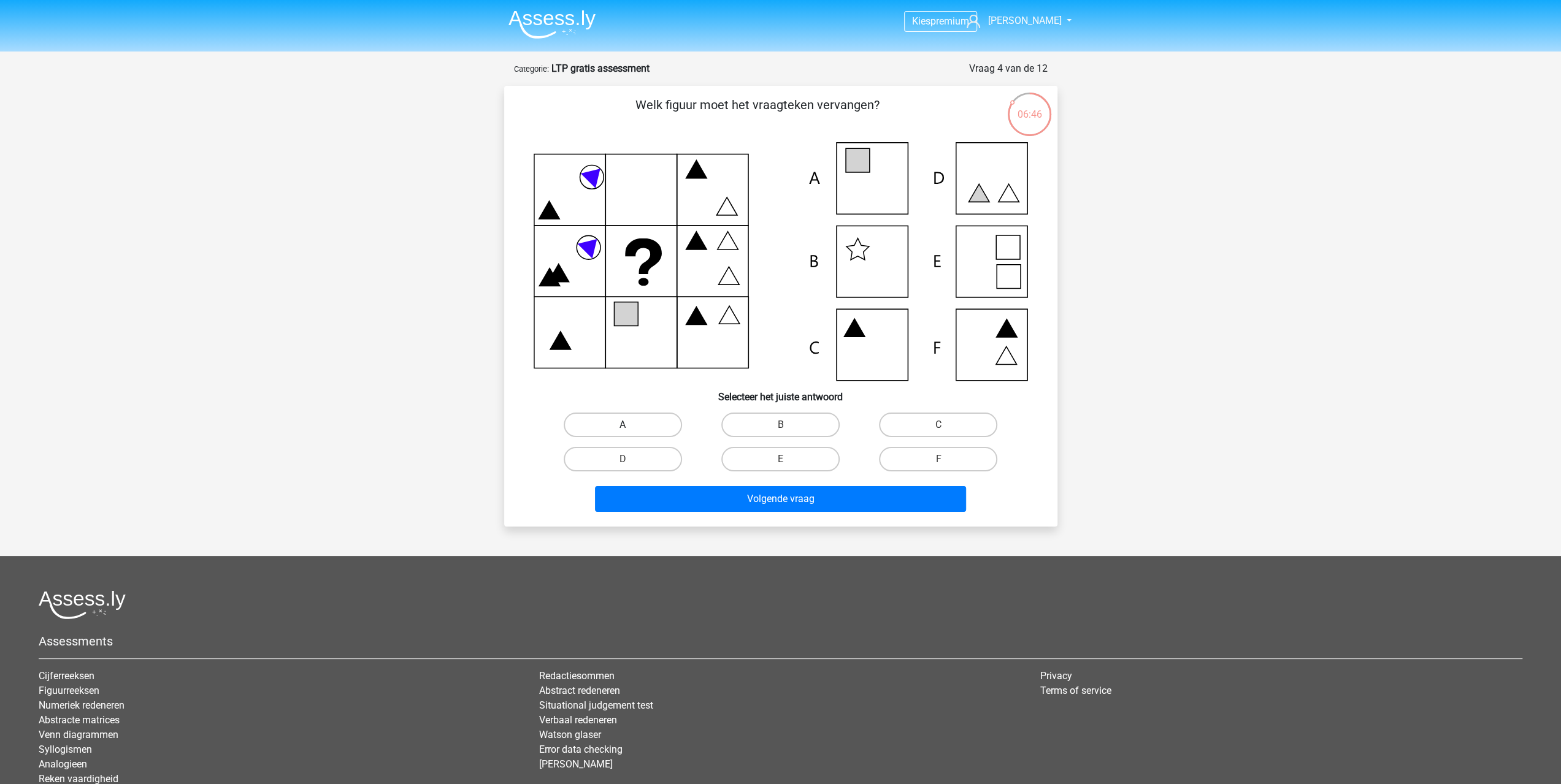
click at [660, 423] on label "A" at bounding box center [623, 424] width 119 height 24
click at [631, 425] on input "A" at bounding box center [626, 429] width 8 height 8
radio input "true"
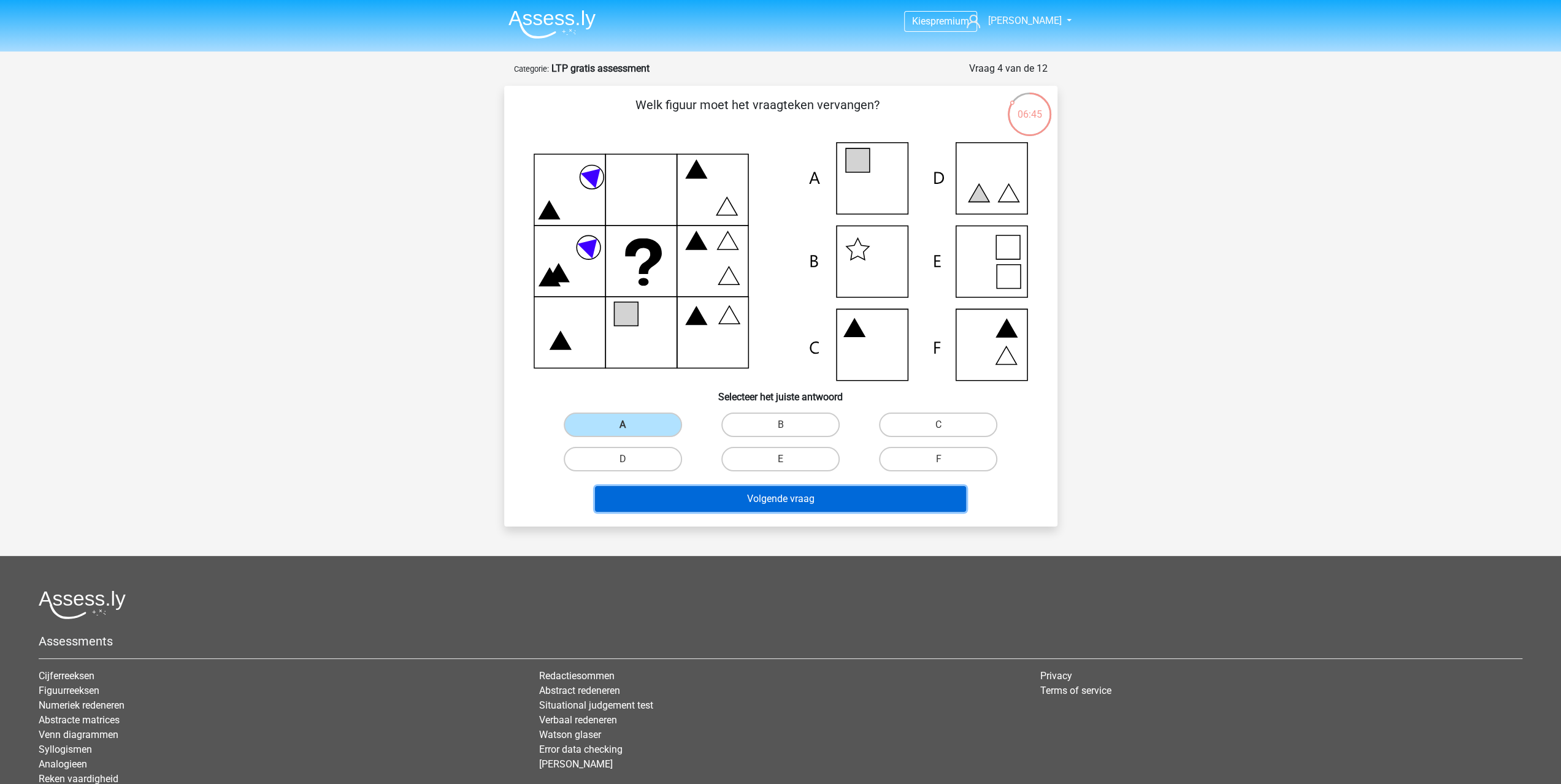
click at [742, 495] on button "Volgende vraag" at bounding box center [780, 499] width 371 height 26
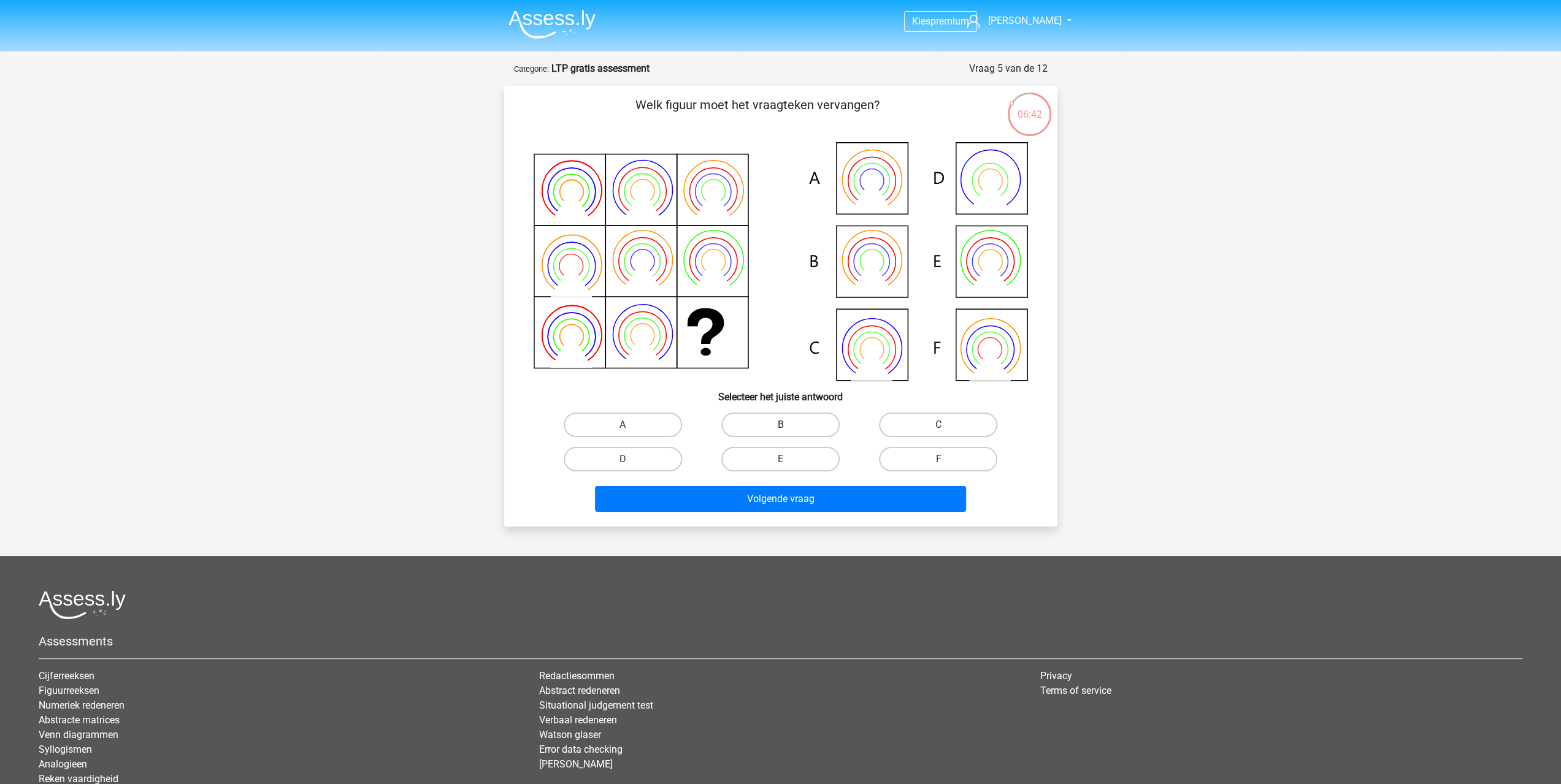
click at [791, 426] on label "B" at bounding box center [780, 424] width 119 height 24
click at [788, 426] on input "B" at bounding box center [784, 429] width 8 height 8
radio input "true"
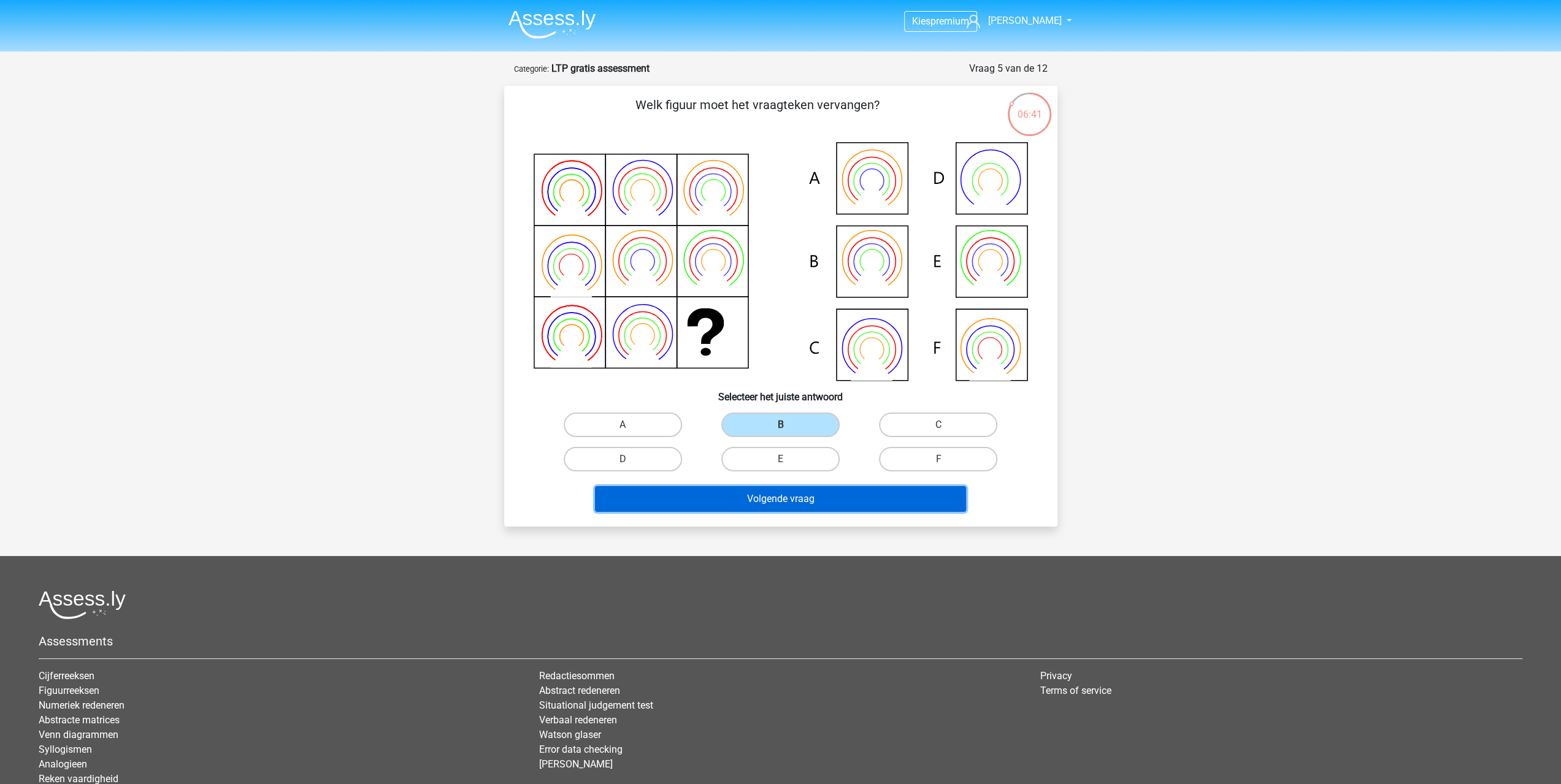
click at [813, 490] on button "Volgende vraag" at bounding box center [780, 499] width 371 height 26
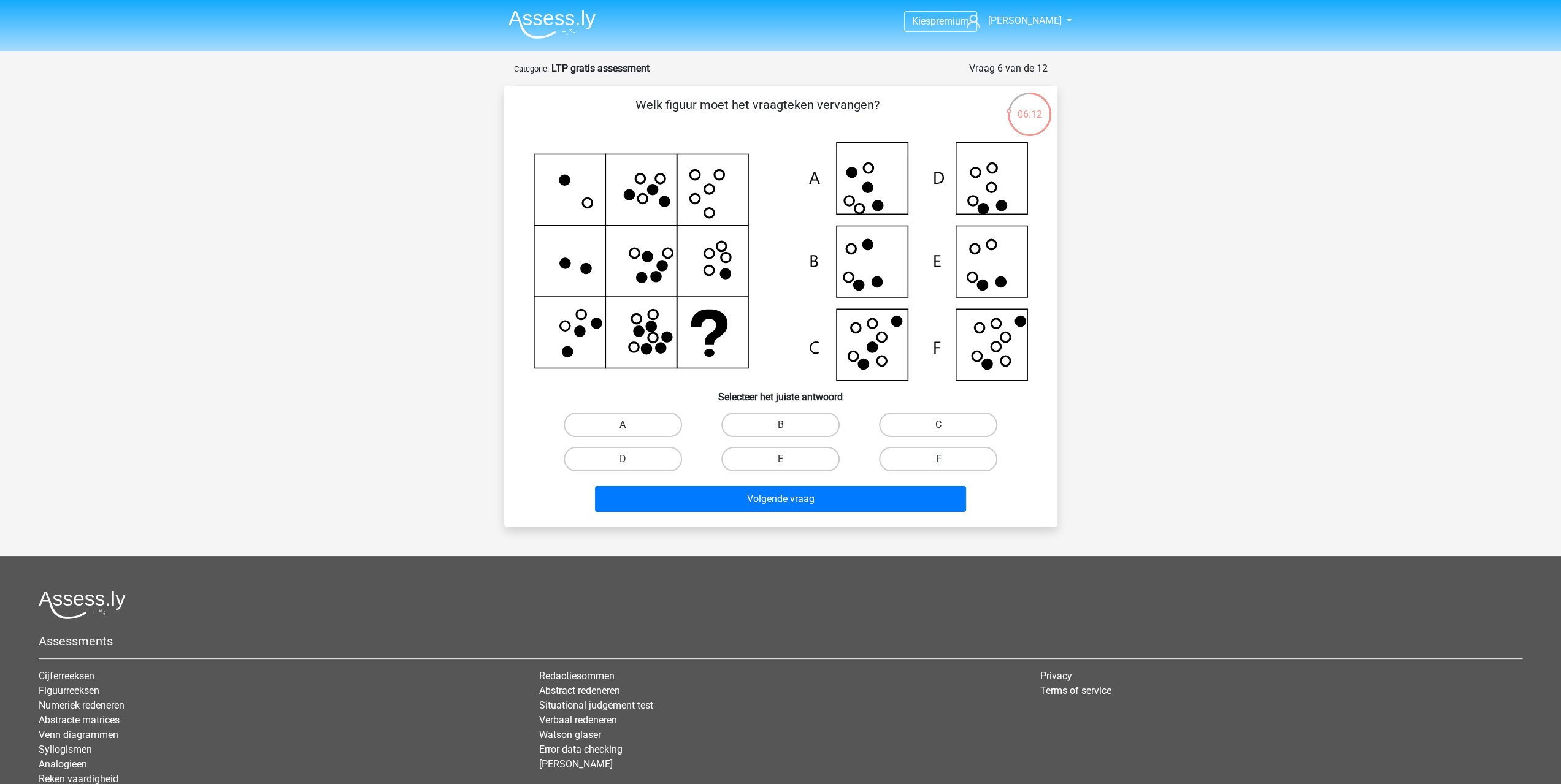
drag, startPoint x: 942, startPoint y: 455, endPoint x: 923, endPoint y: 467, distance: 22.5
click at [941, 455] on label "F" at bounding box center [938, 459] width 119 height 24
click at [941, 459] on input "F" at bounding box center [943, 463] width 8 height 8
radio input "true"
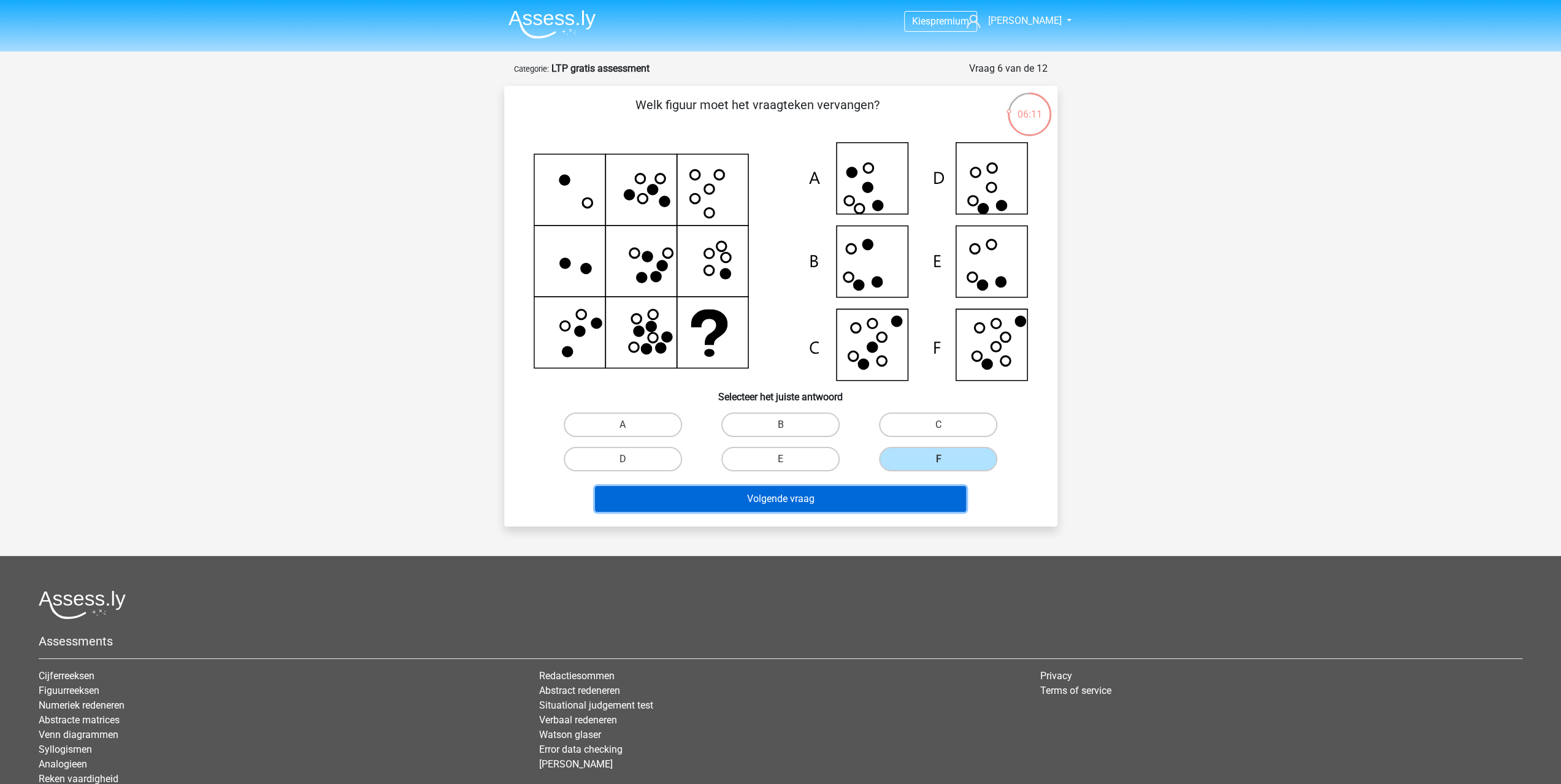
click at [889, 501] on button "Volgende vraag" at bounding box center [780, 499] width 371 height 26
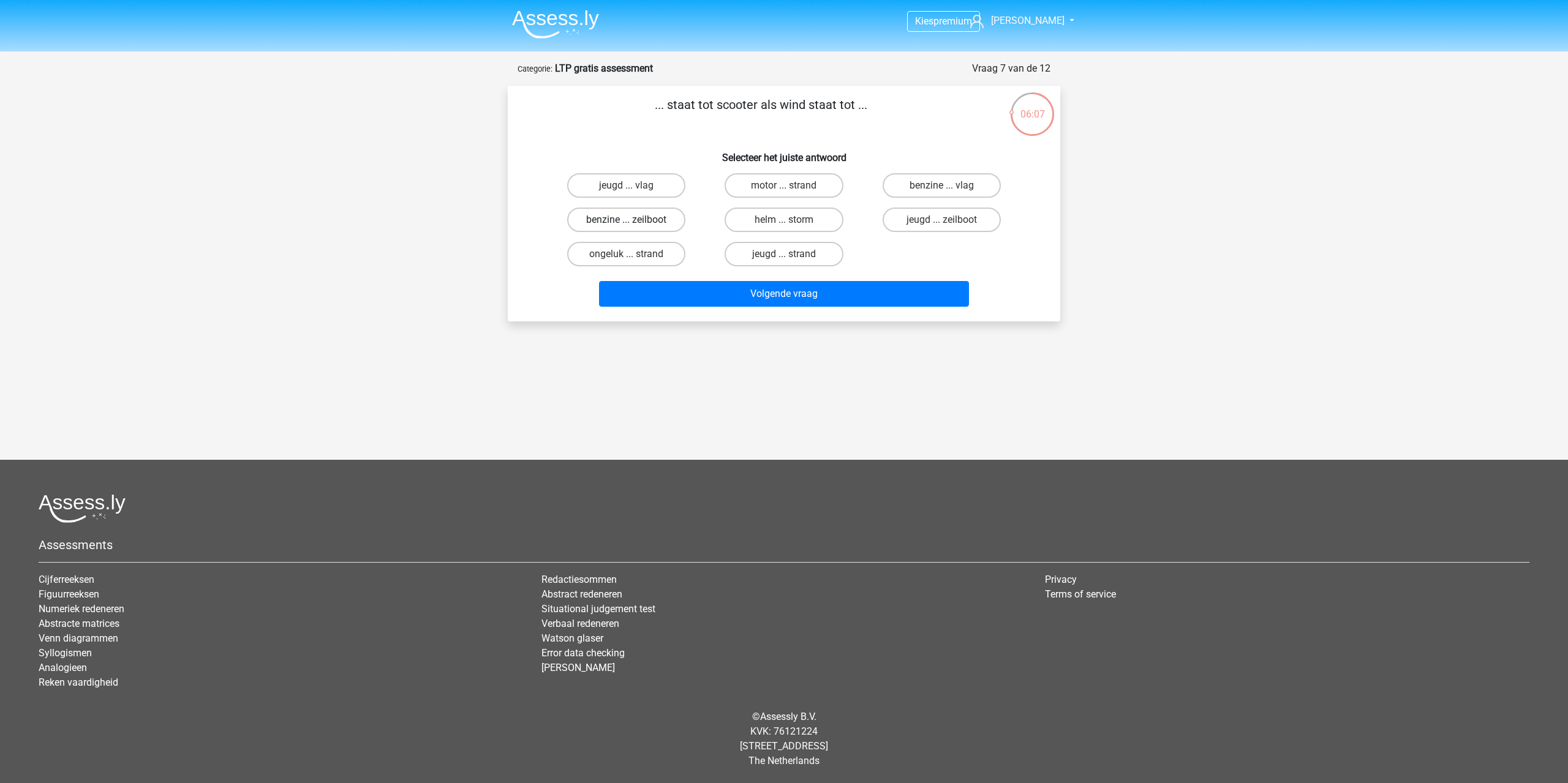
click at [606, 222] on label "benzine ... zeilboot" at bounding box center [627, 219] width 118 height 24
click at [627, 222] on input "benzine ... zeilboot" at bounding box center [631, 224] width 8 height 8
radio input "true"
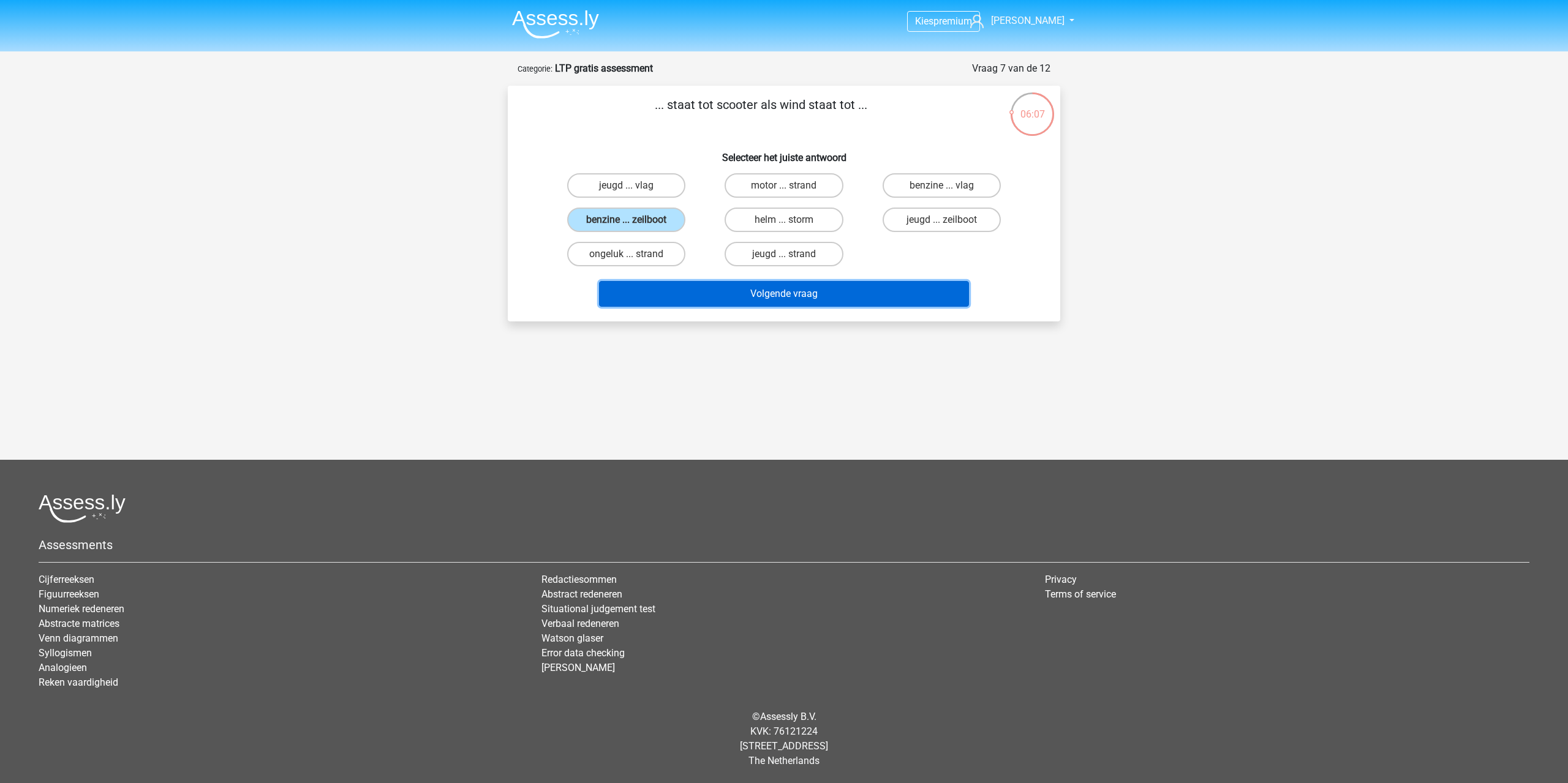
click at [728, 293] on button "Volgende vraag" at bounding box center [784, 293] width 371 height 26
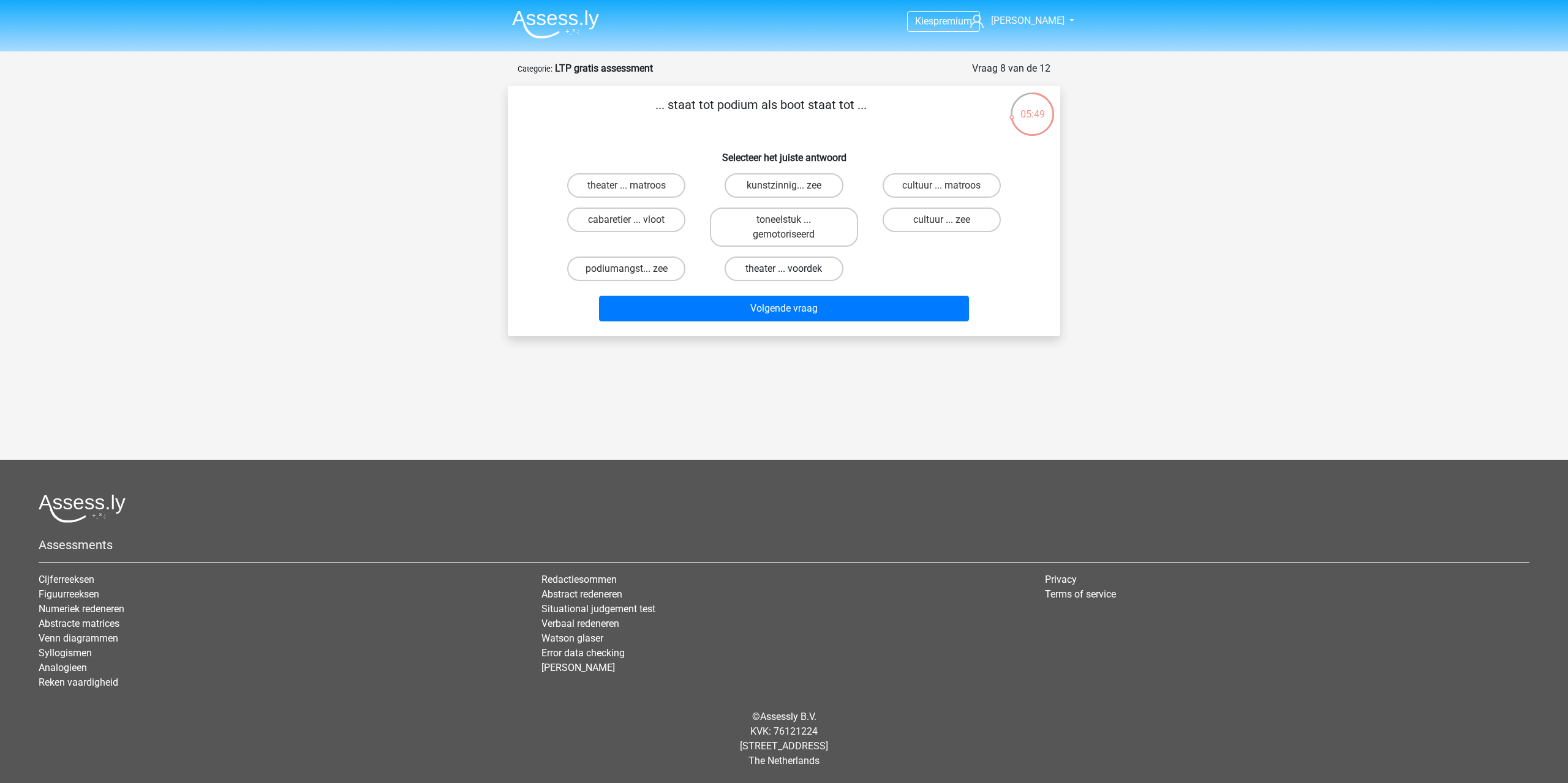
click at [770, 272] on label "theater ... voordek" at bounding box center [784, 268] width 118 height 24
click at [784, 272] on input "theater ... voordek" at bounding box center [788, 272] width 8 height 8
radio input "true"
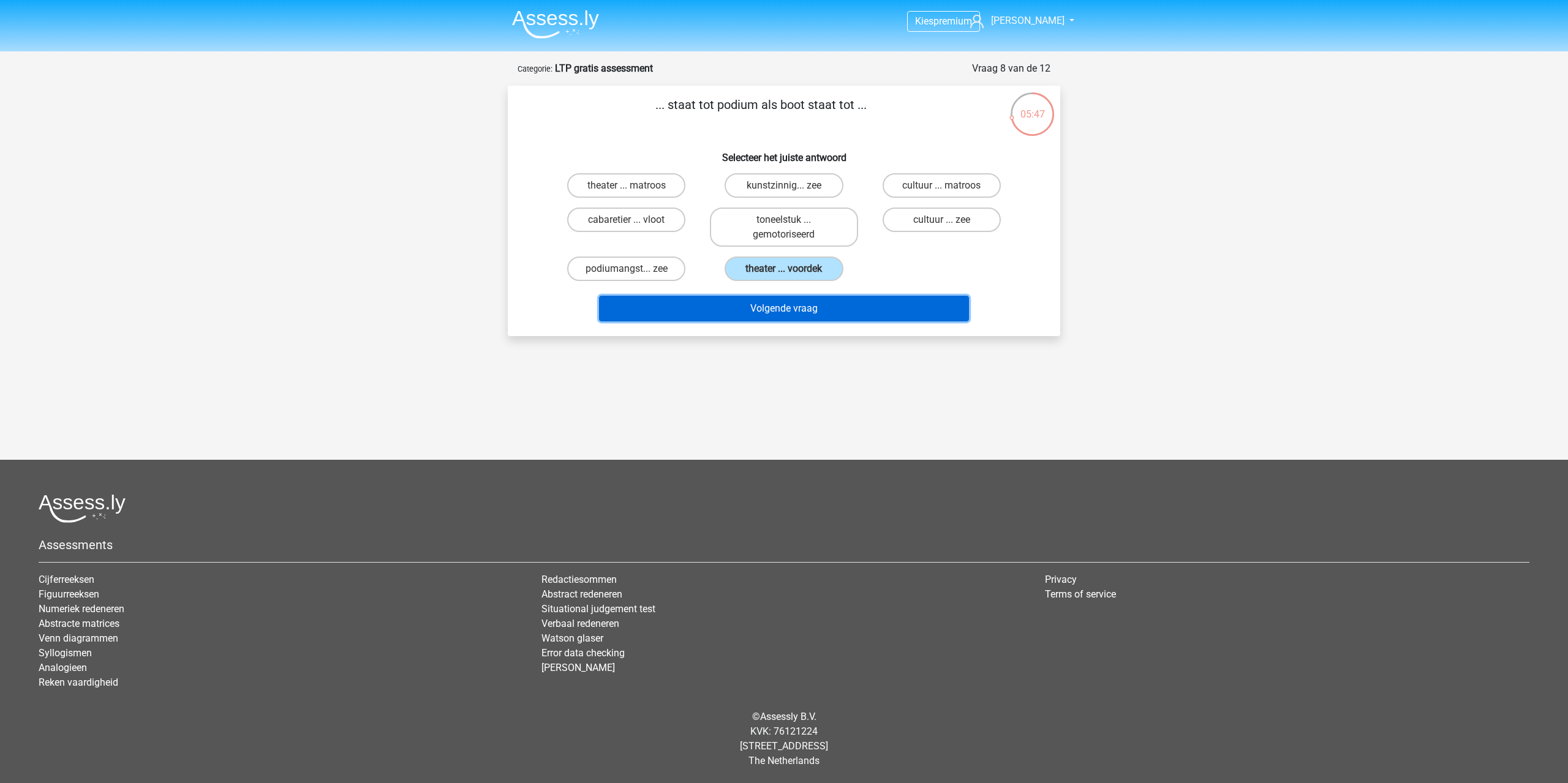
click at [787, 307] on button "Volgende vraag" at bounding box center [784, 308] width 371 height 26
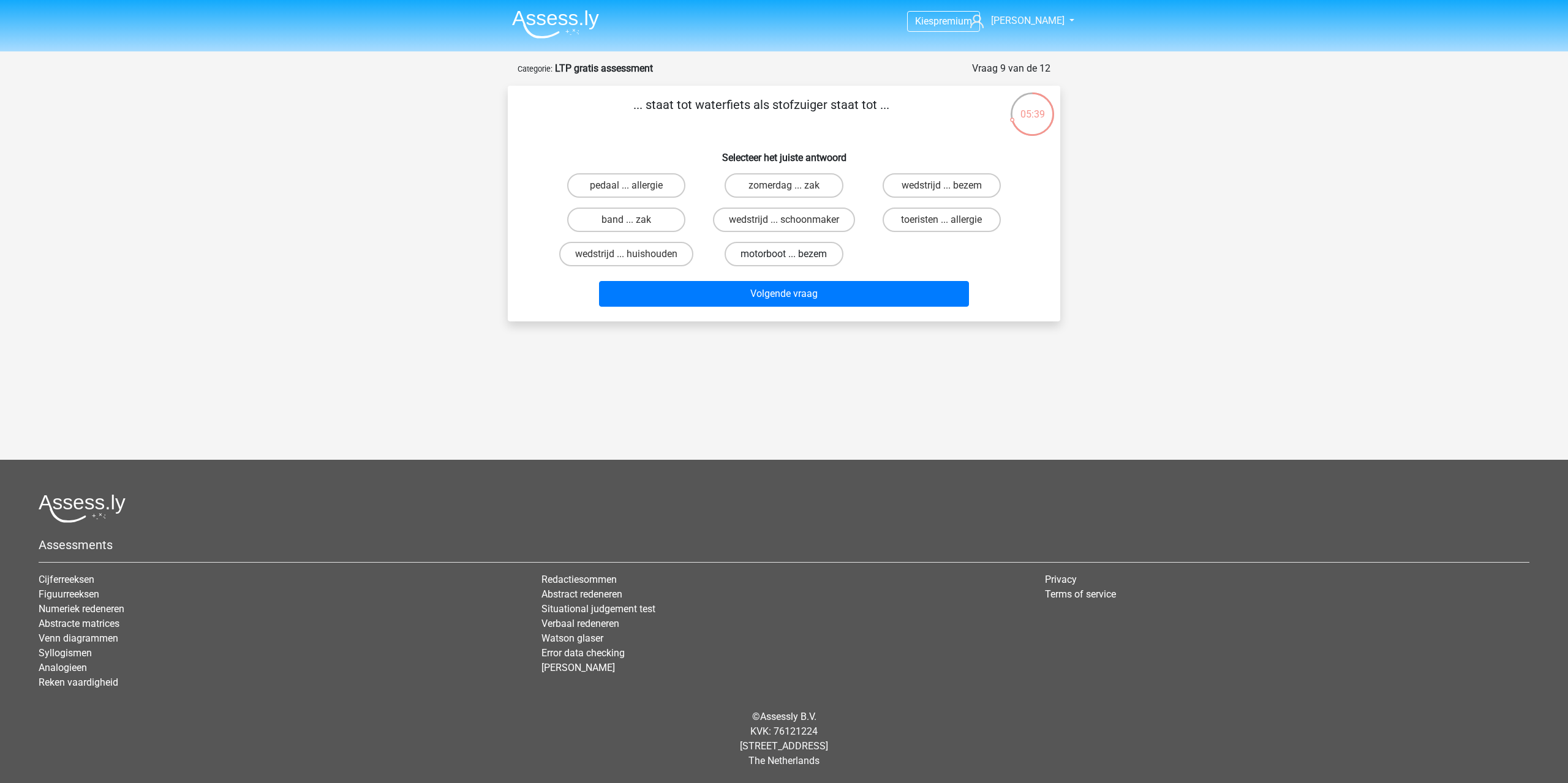
click at [771, 257] on label "motorboot ... bezem" at bounding box center [784, 254] width 118 height 24
click at [784, 257] on input "motorboot ... bezem" at bounding box center [788, 258] width 8 height 8
radio input "true"
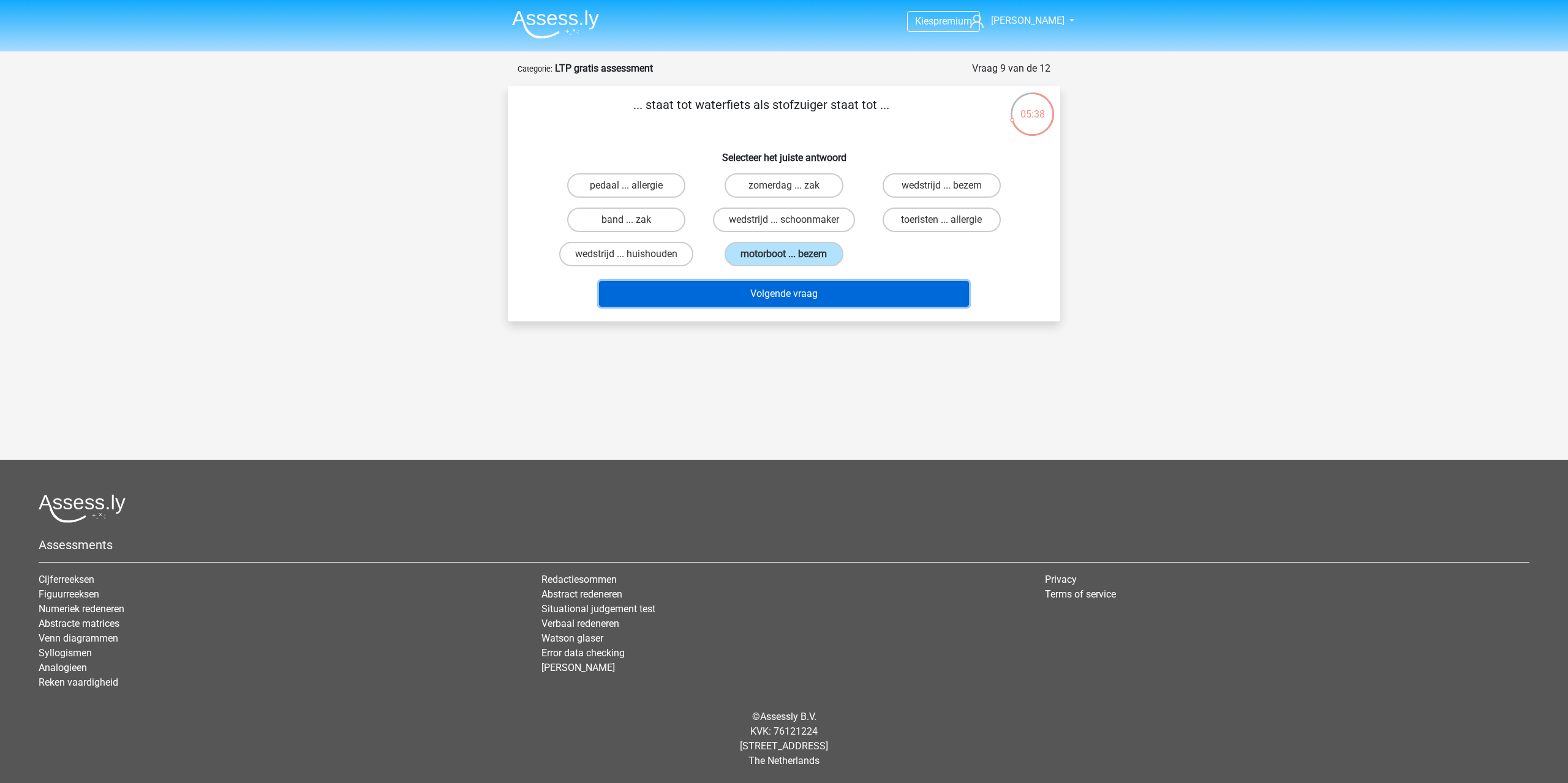
click at [792, 298] on button "Volgende vraag" at bounding box center [784, 293] width 371 height 26
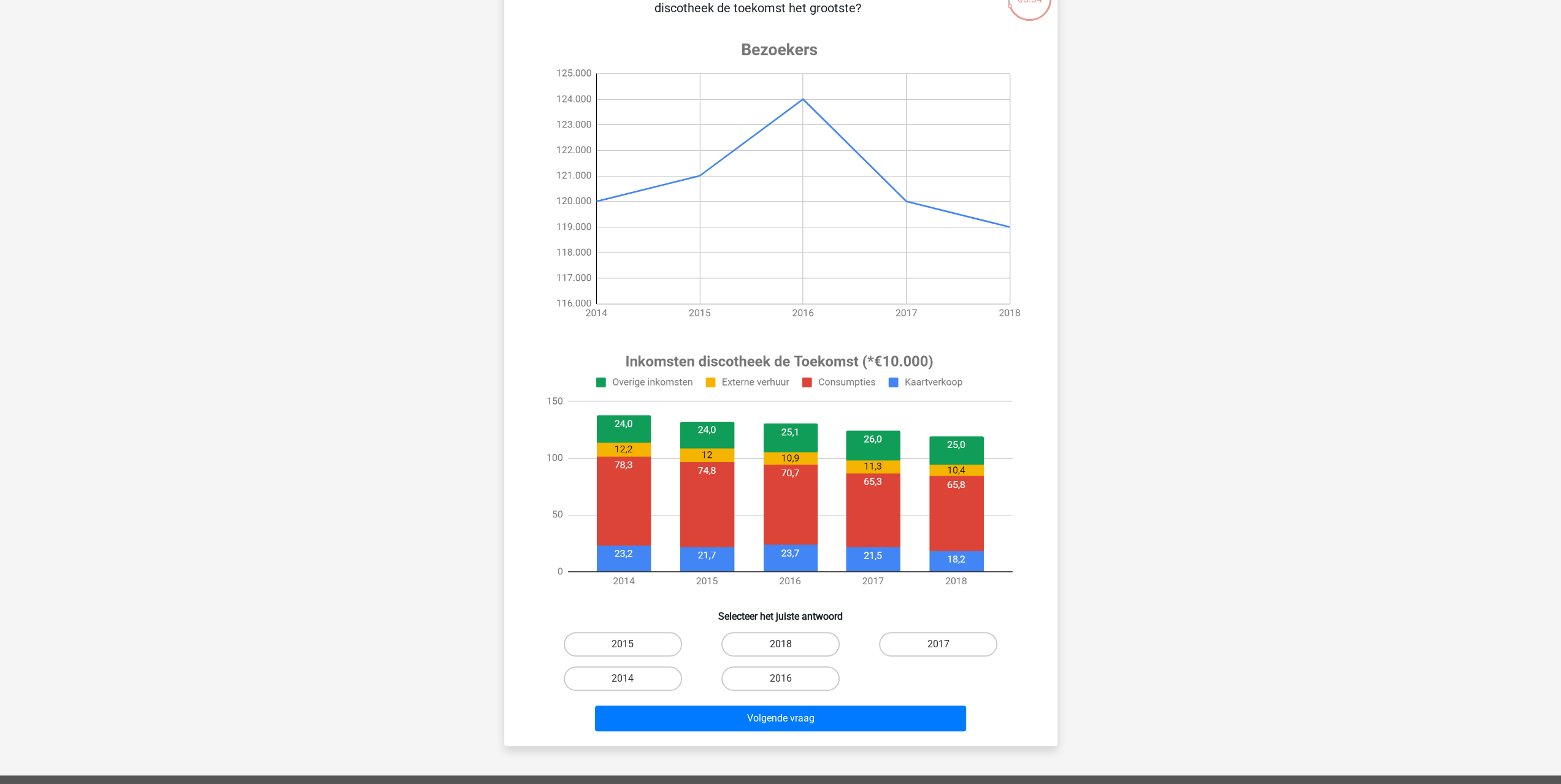
scroll to position [245, 0]
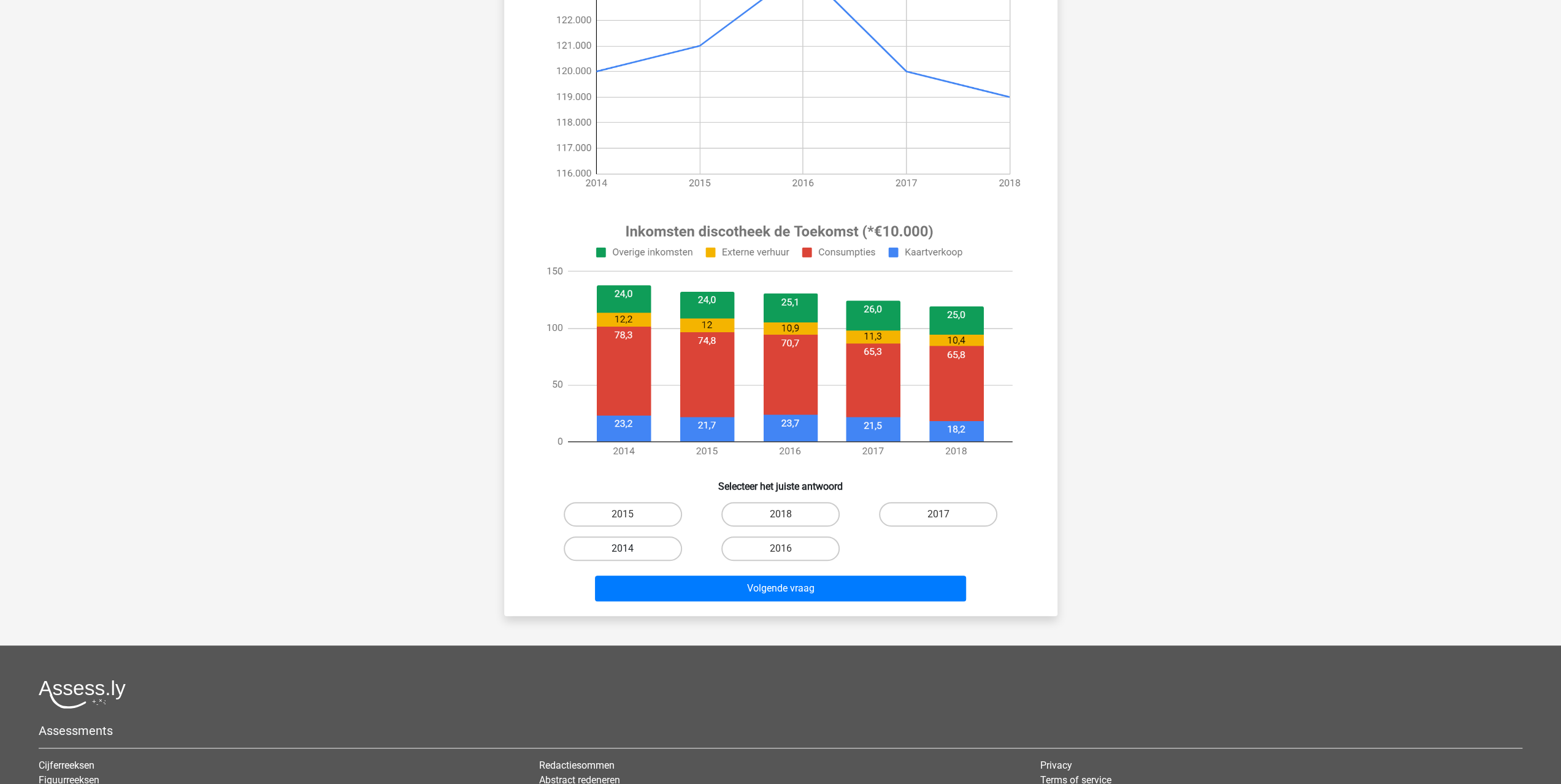
click at [654, 551] on label "2014" at bounding box center [623, 548] width 119 height 24
click at [631, 551] on input "2014" at bounding box center [626, 553] width 8 height 8
radio input "true"
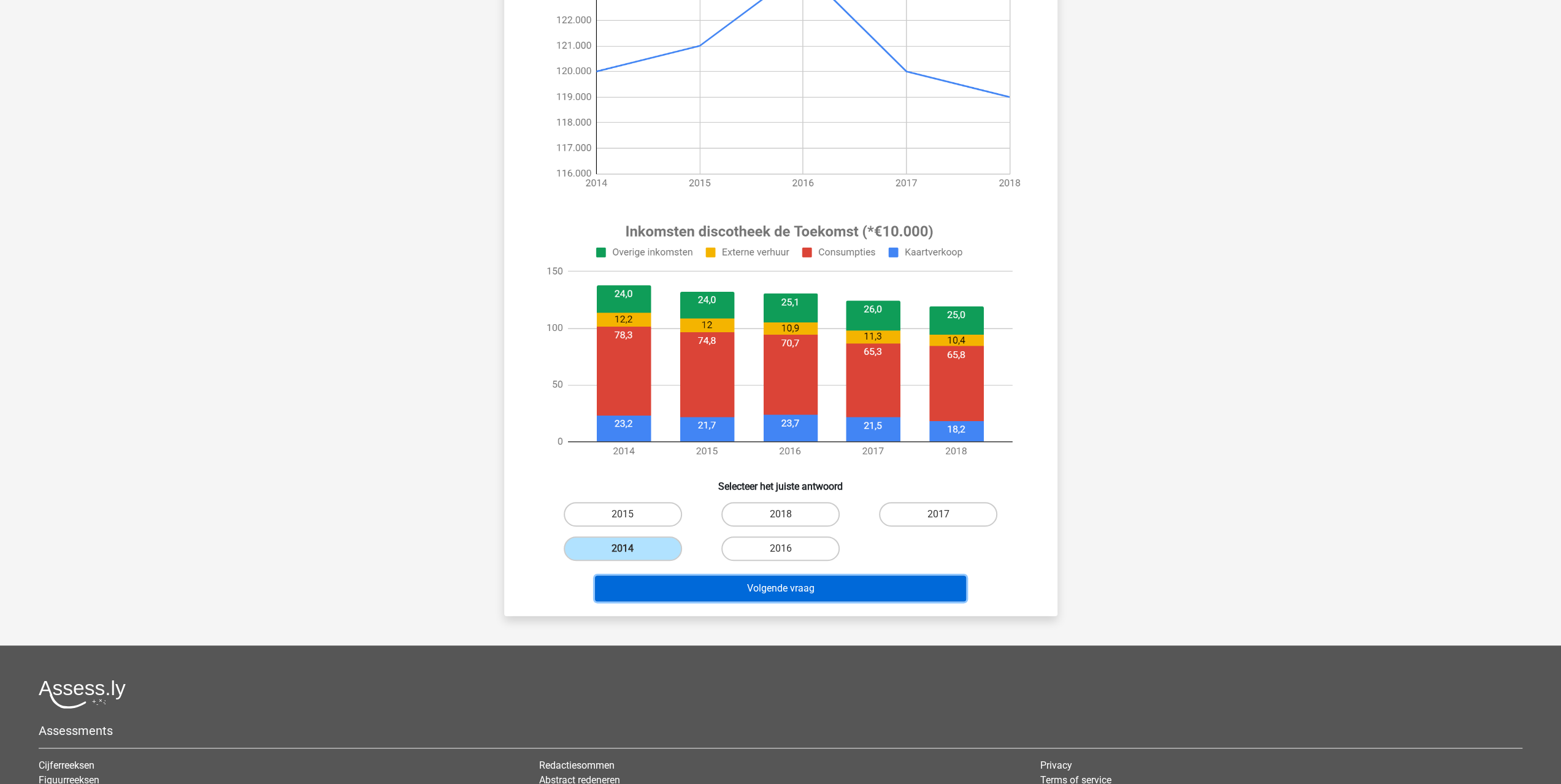
click at [763, 590] on button "Volgende vraag" at bounding box center [780, 588] width 371 height 26
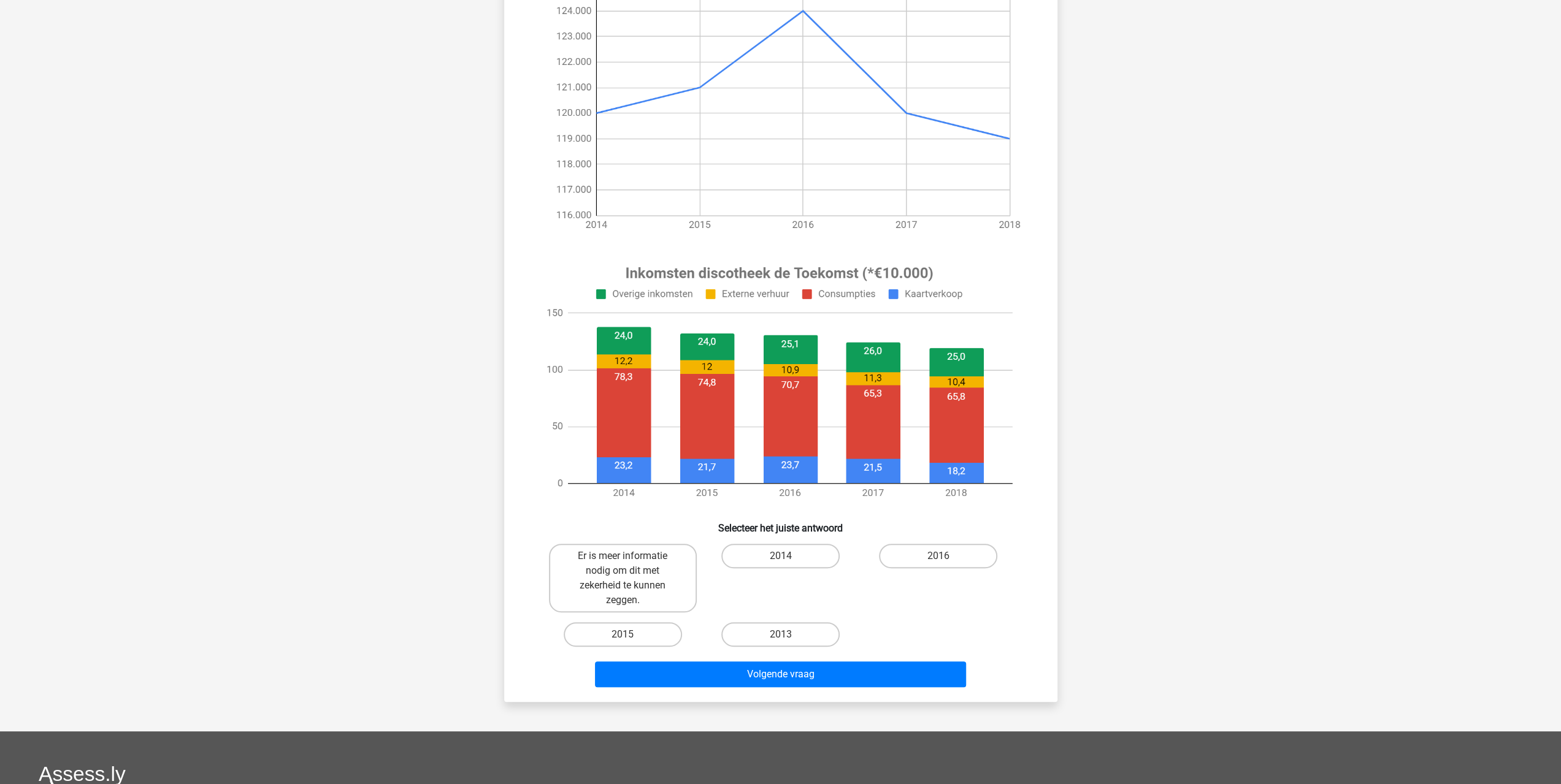
scroll to position [184, 0]
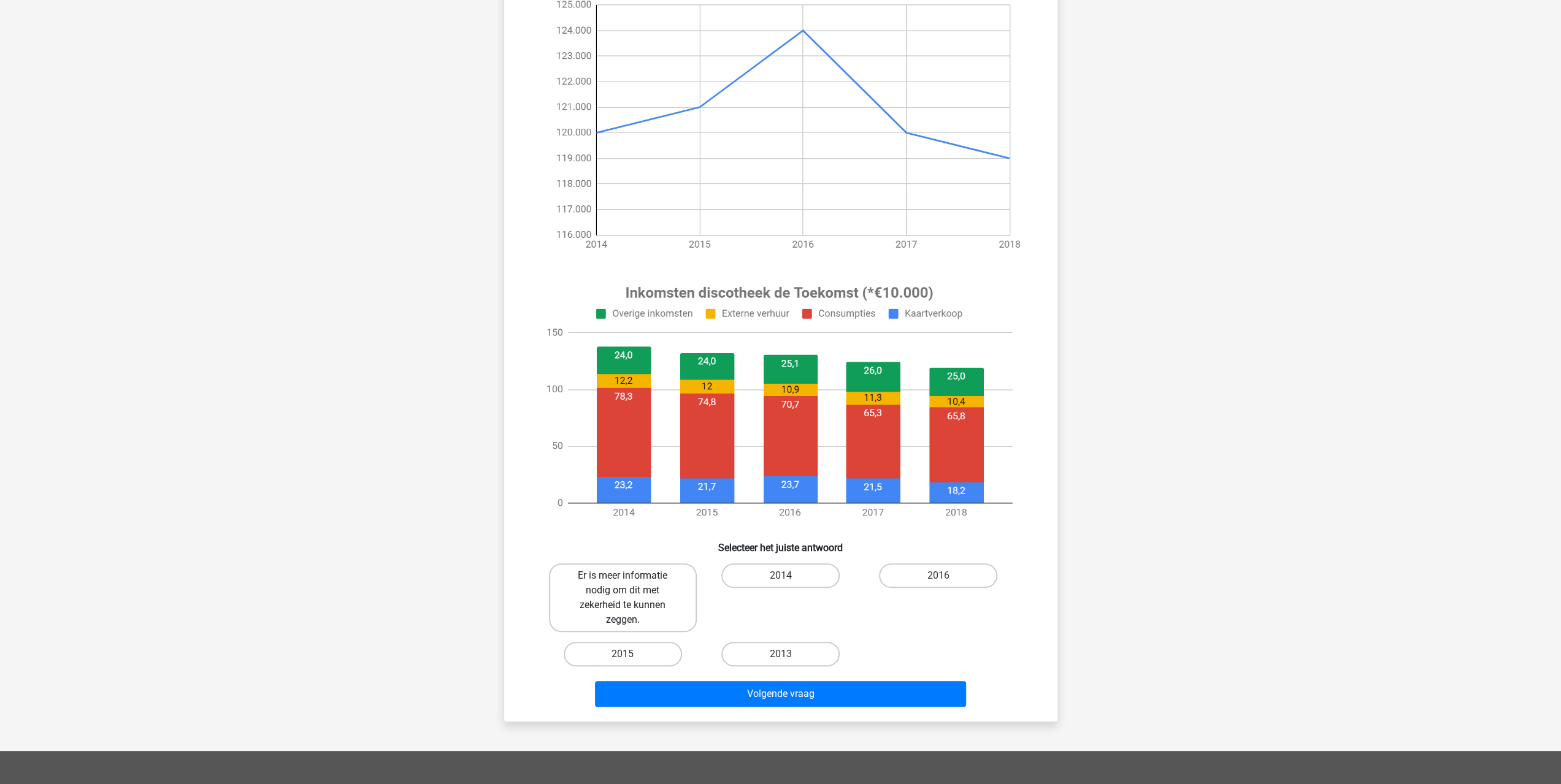
click at [639, 594] on label "Er is meer informatie nodig om dit met zekerheid te kunnen zeggen." at bounding box center [623, 598] width 148 height 69
click at [631, 584] on input "Er is meer informatie nodig om dit met zekerheid te kunnen zeggen." at bounding box center [626, 580] width 8 height 8
radio input "true"
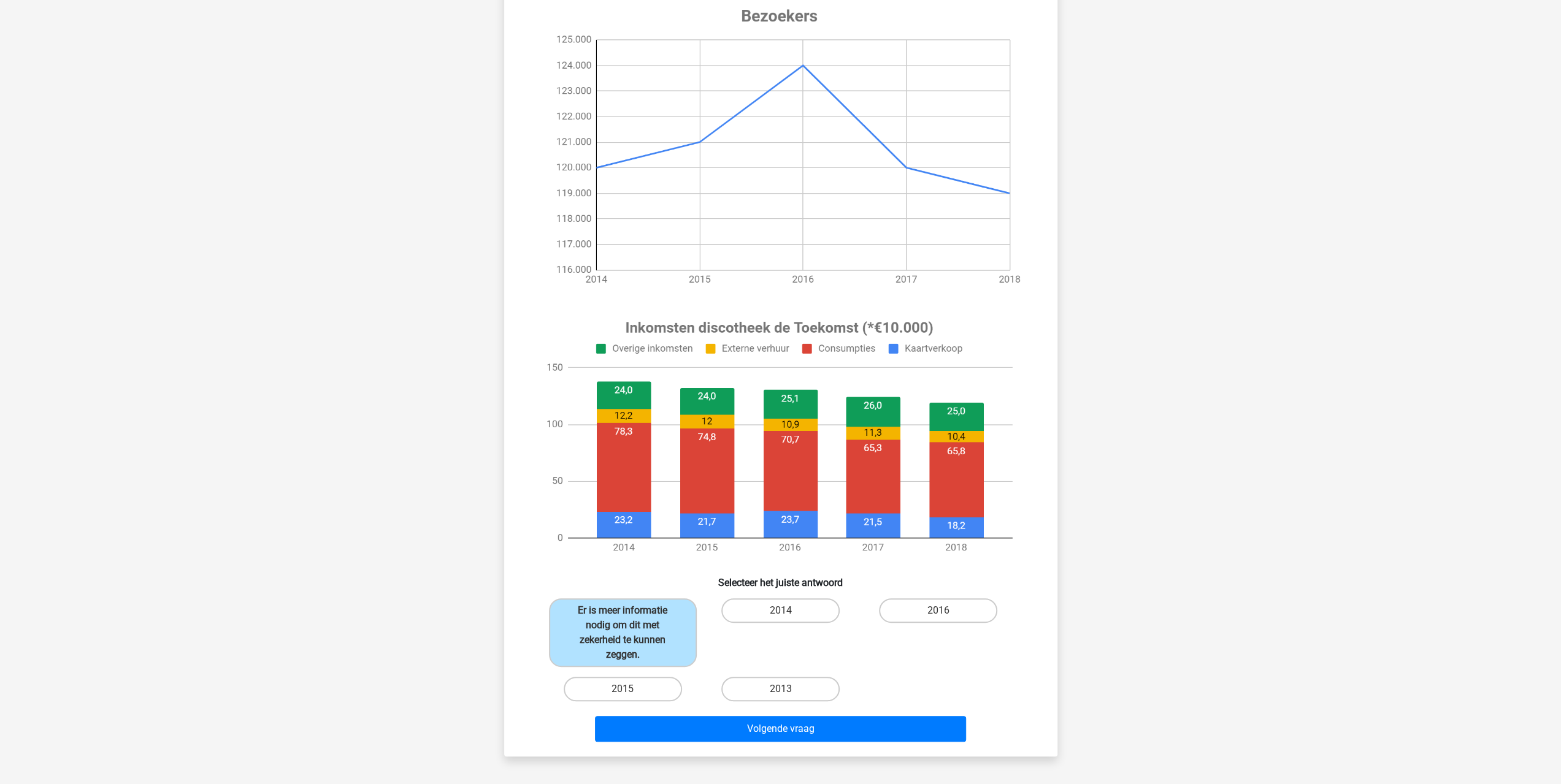
scroll to position [0, 0]
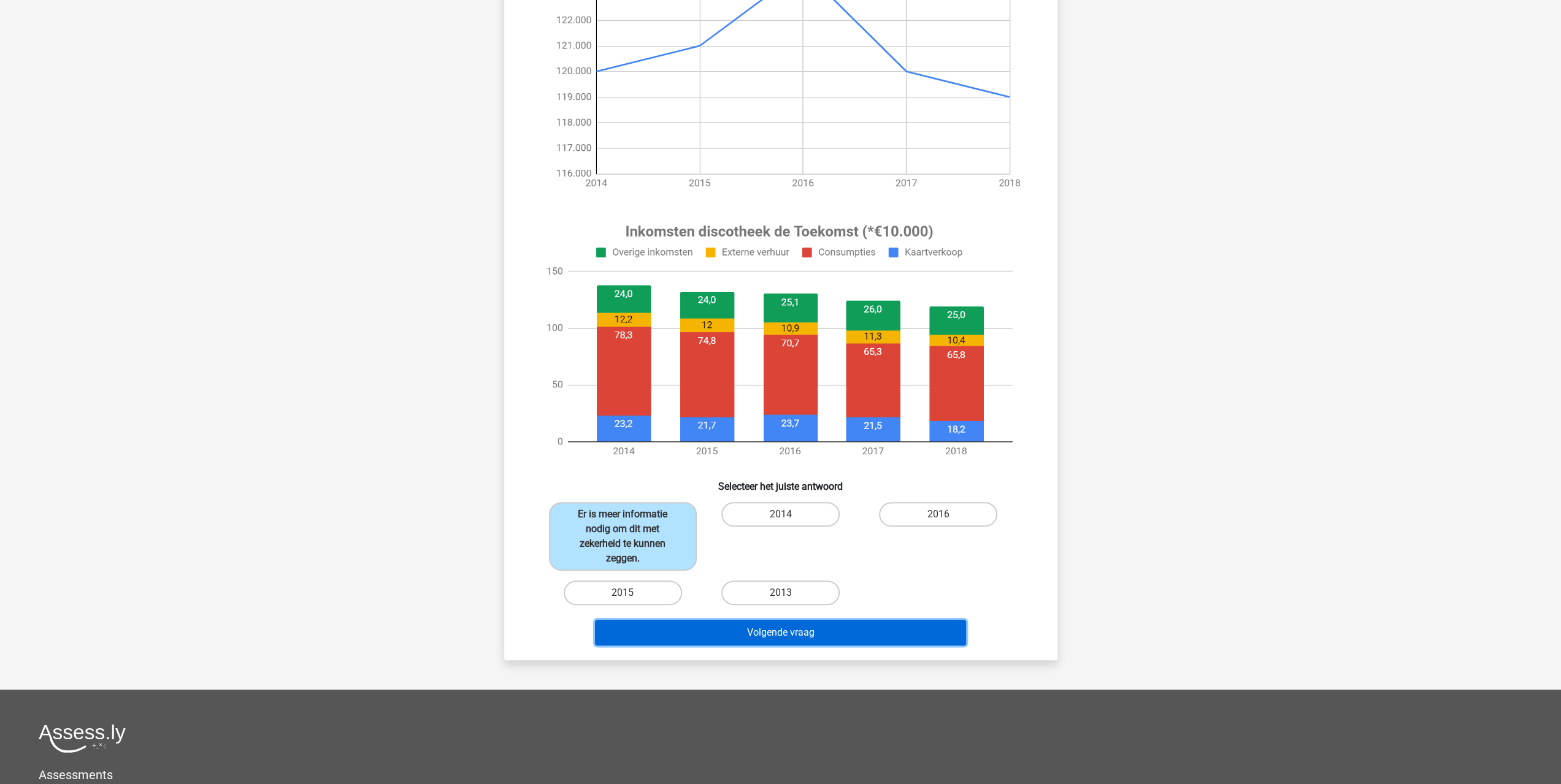
click at [840, 632] on button "Volgende vraag" at bounding box center [780, 632] width 371 height 26
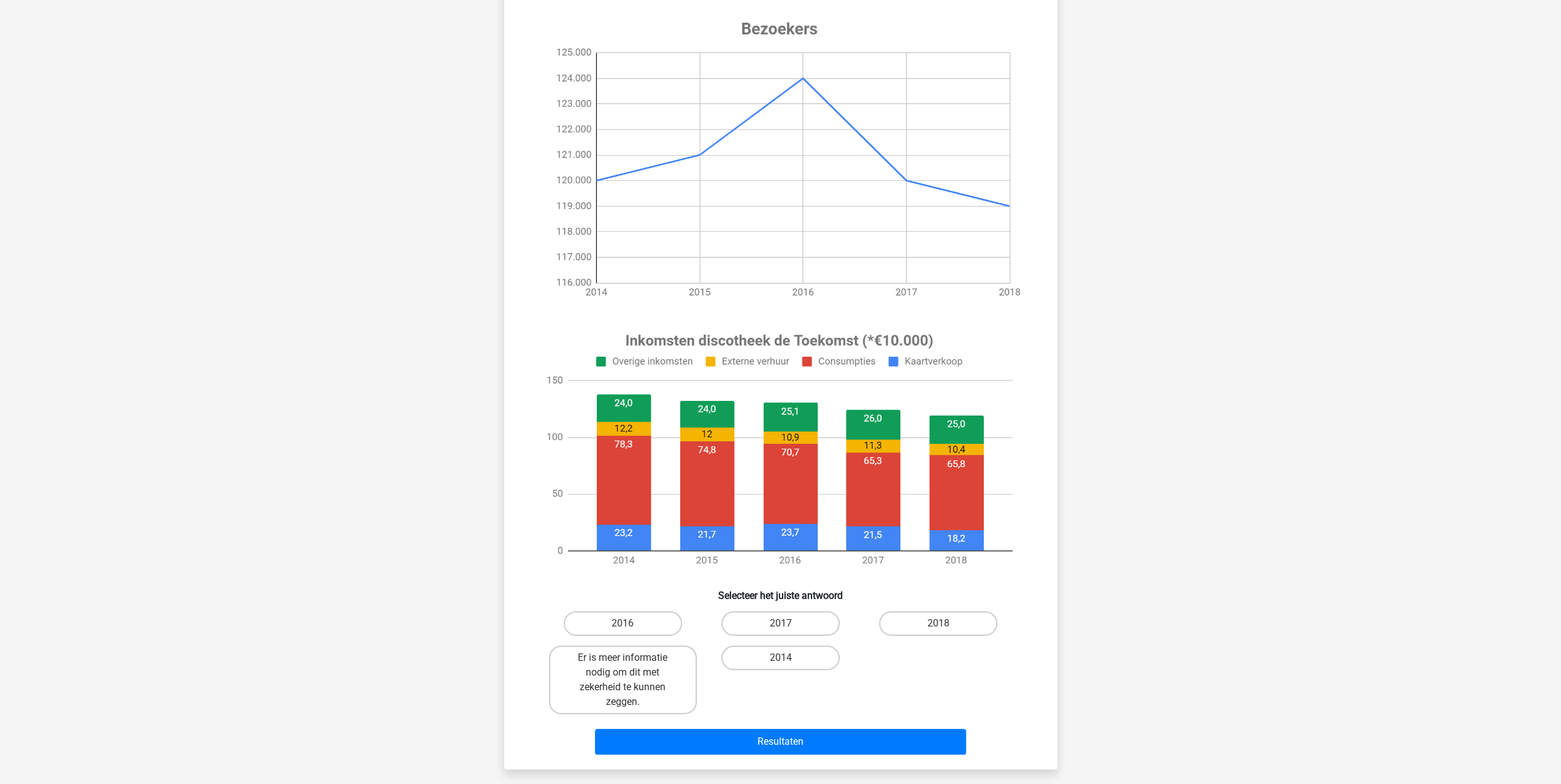
scroll to position [245, 0]
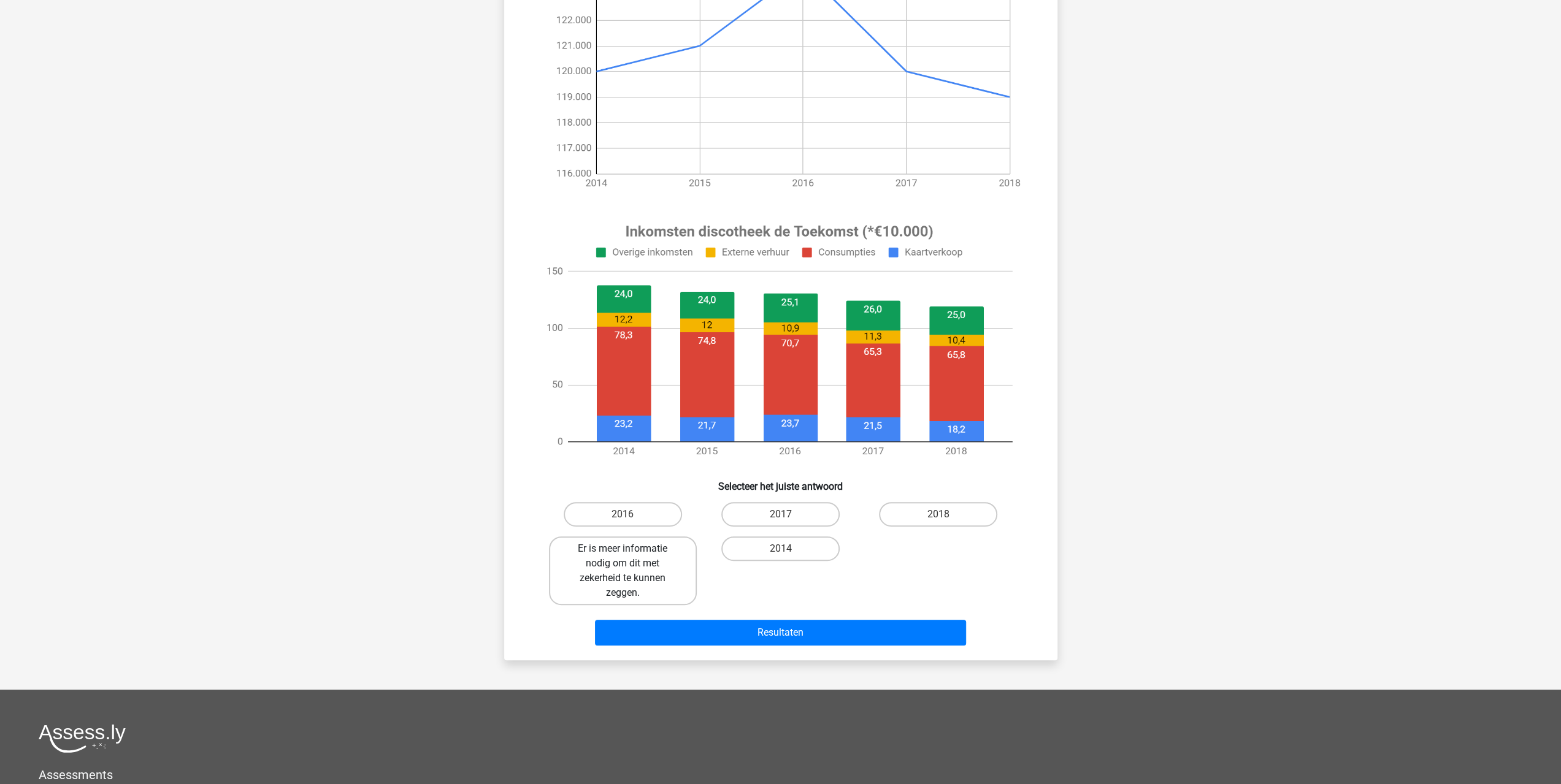
click at [653, 566] on label "Er is meer informatie nodig om dit met zekerheid te kunnen zeggen." at bounding box center [623, 571] width 148 height 69
click at [631, 557] on input "Er is meer informatie nodig om dit met zekerheid te kunnen zeggen." at bounding box center [626, 553] width 8 height 8
radio input "true"
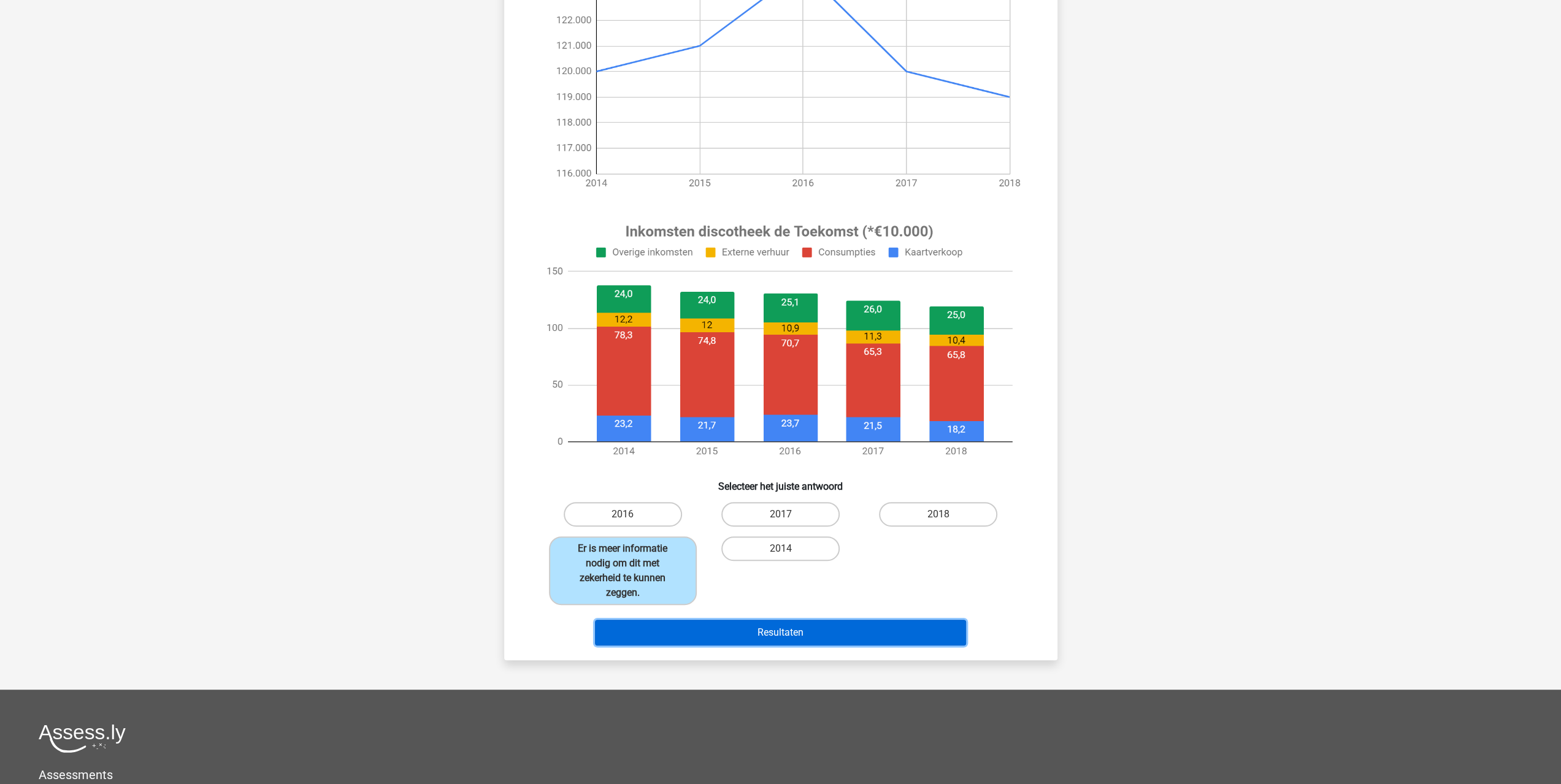
click at [781, 630] on button "Resultaten" at bounding box center [780, 632] width 371 height 26
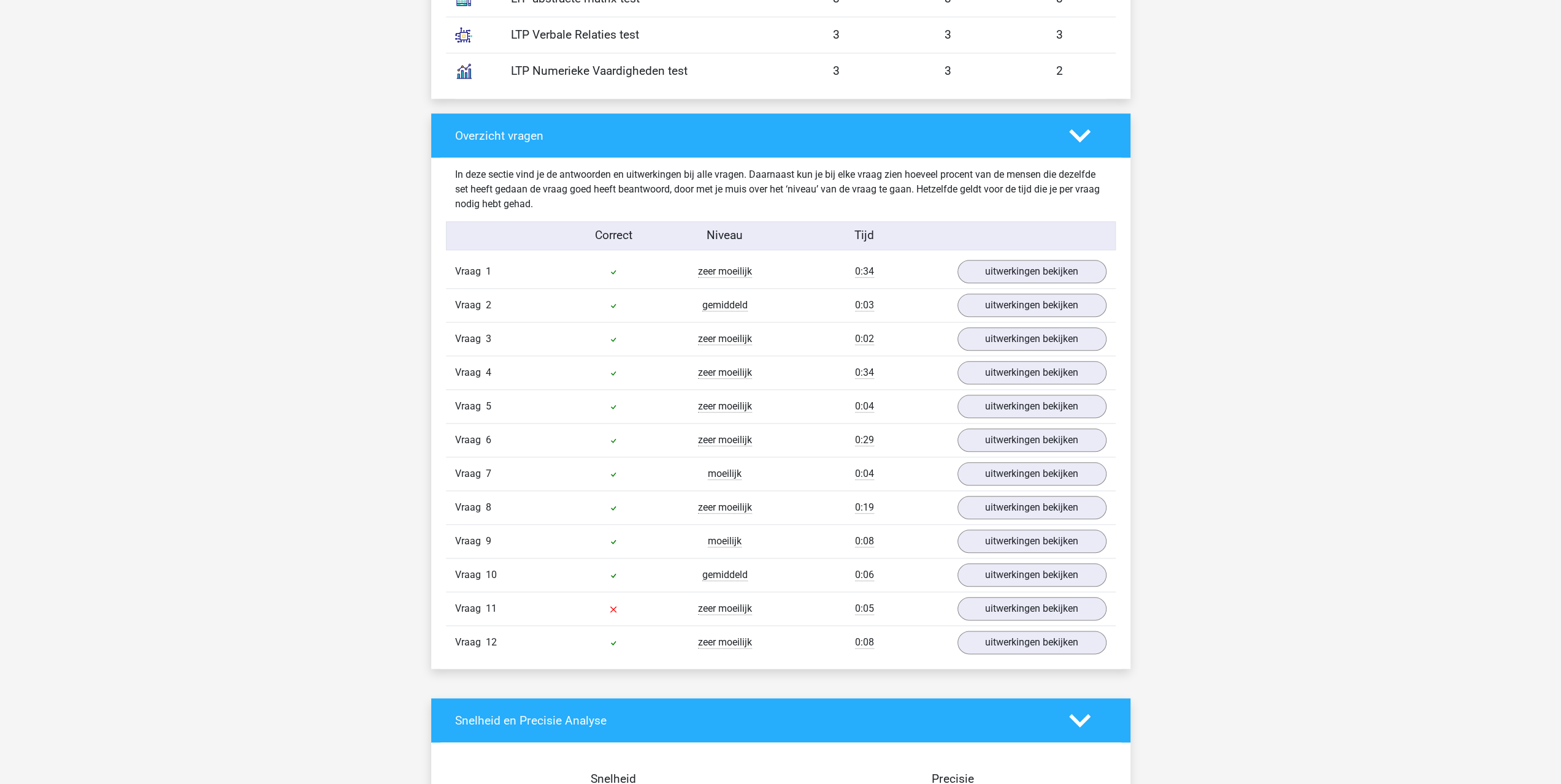
scroll to position [1226, 0]
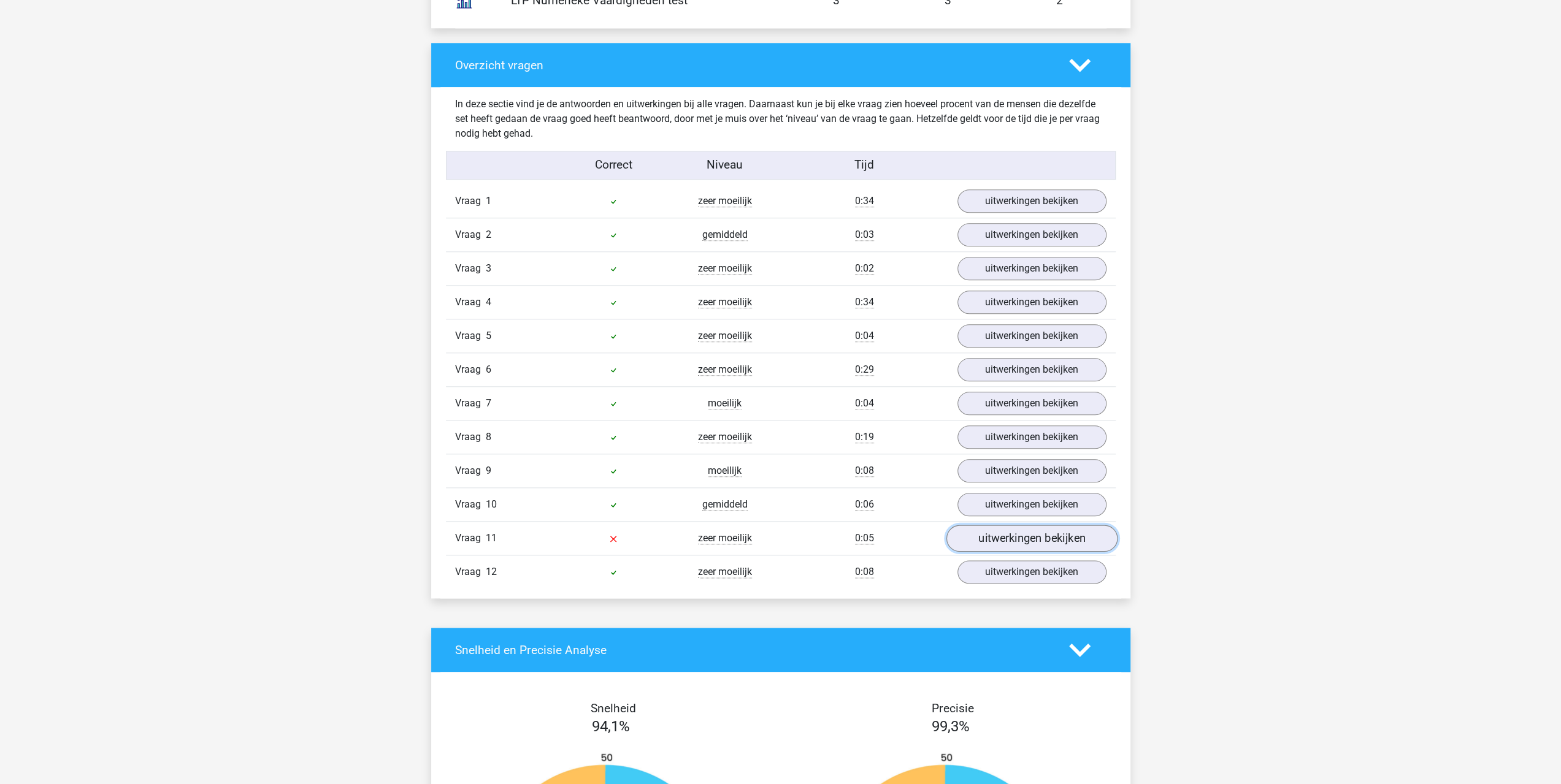
click at [981, 534] on link "uitwerkingen bekijken" at bounding box center [1032, 538] width 171 height 27
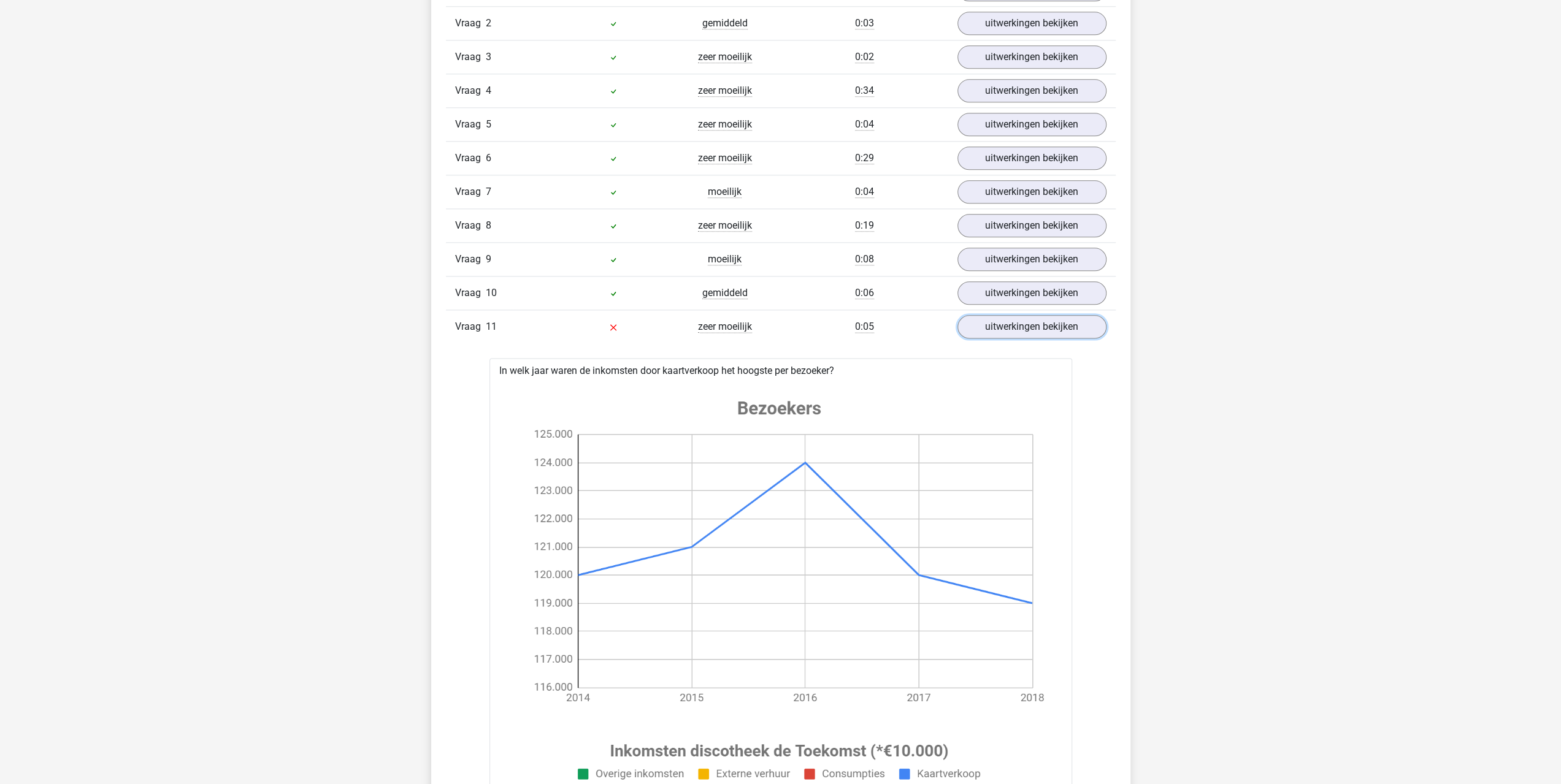
scroll to position [1349, 0]
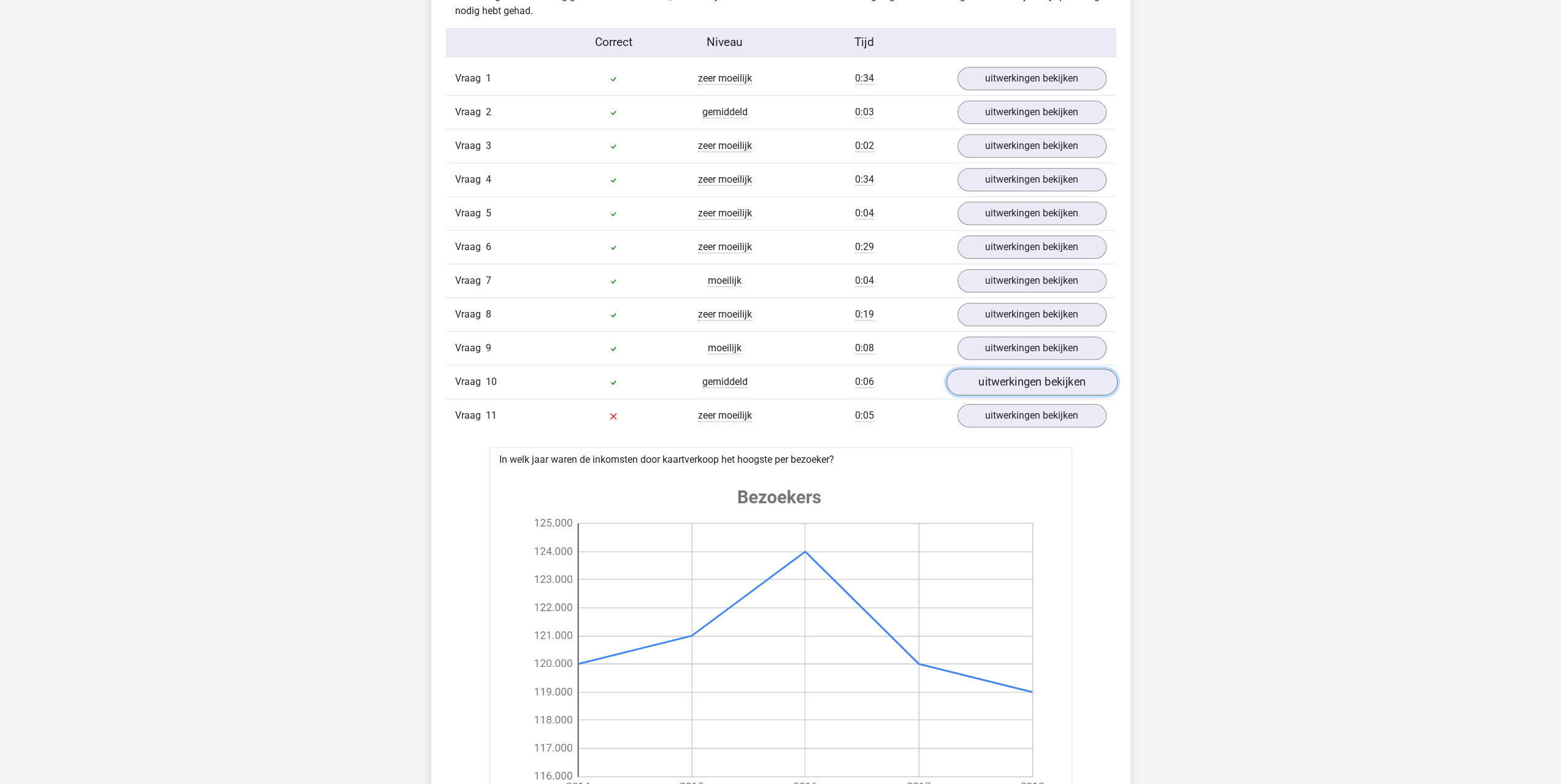
click at [978, 381] on link "uitwerkingen bekijken" at bounding box center [1032, 381] width 171 height 27
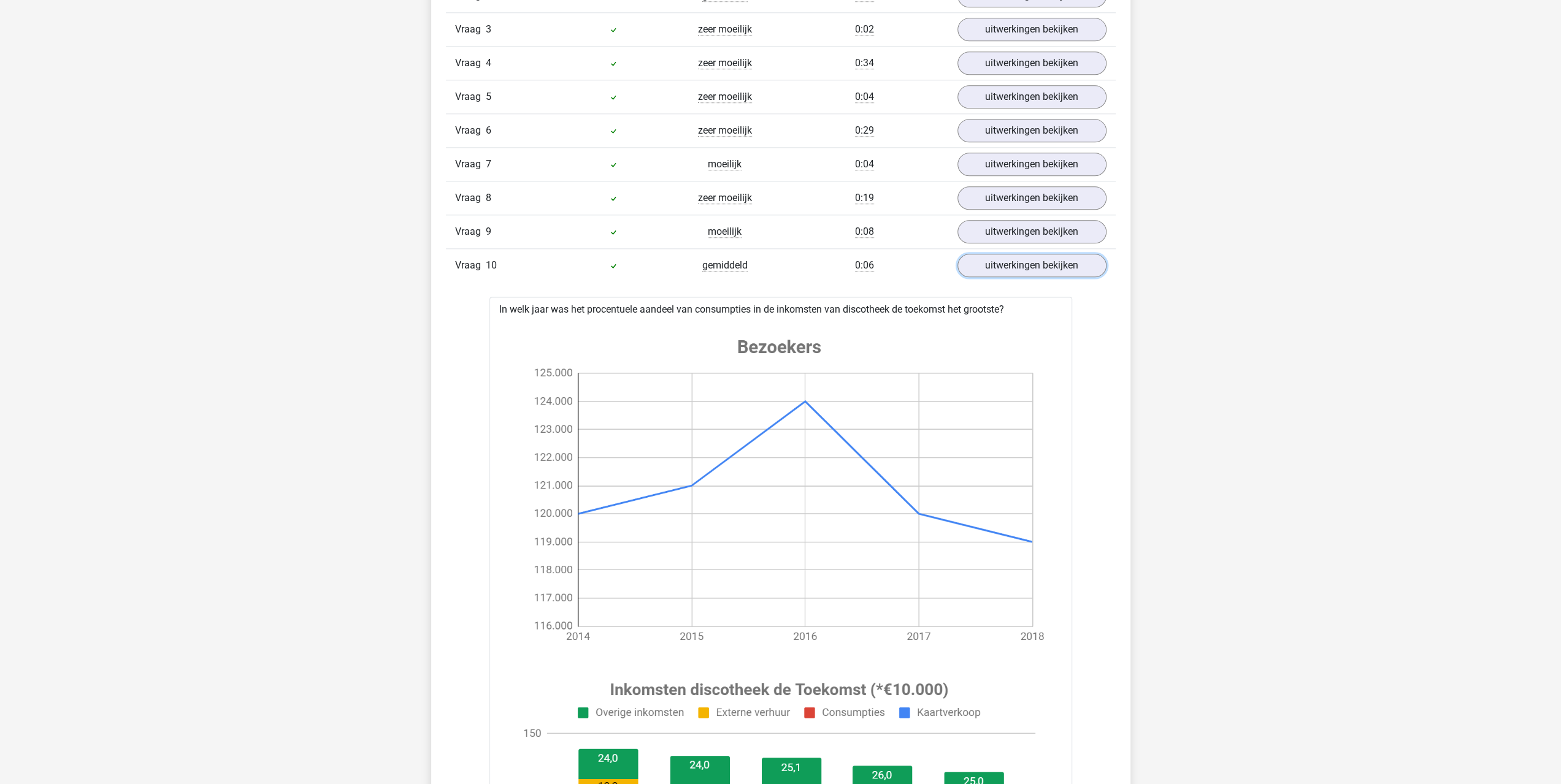
scroll to position [1410, 0]
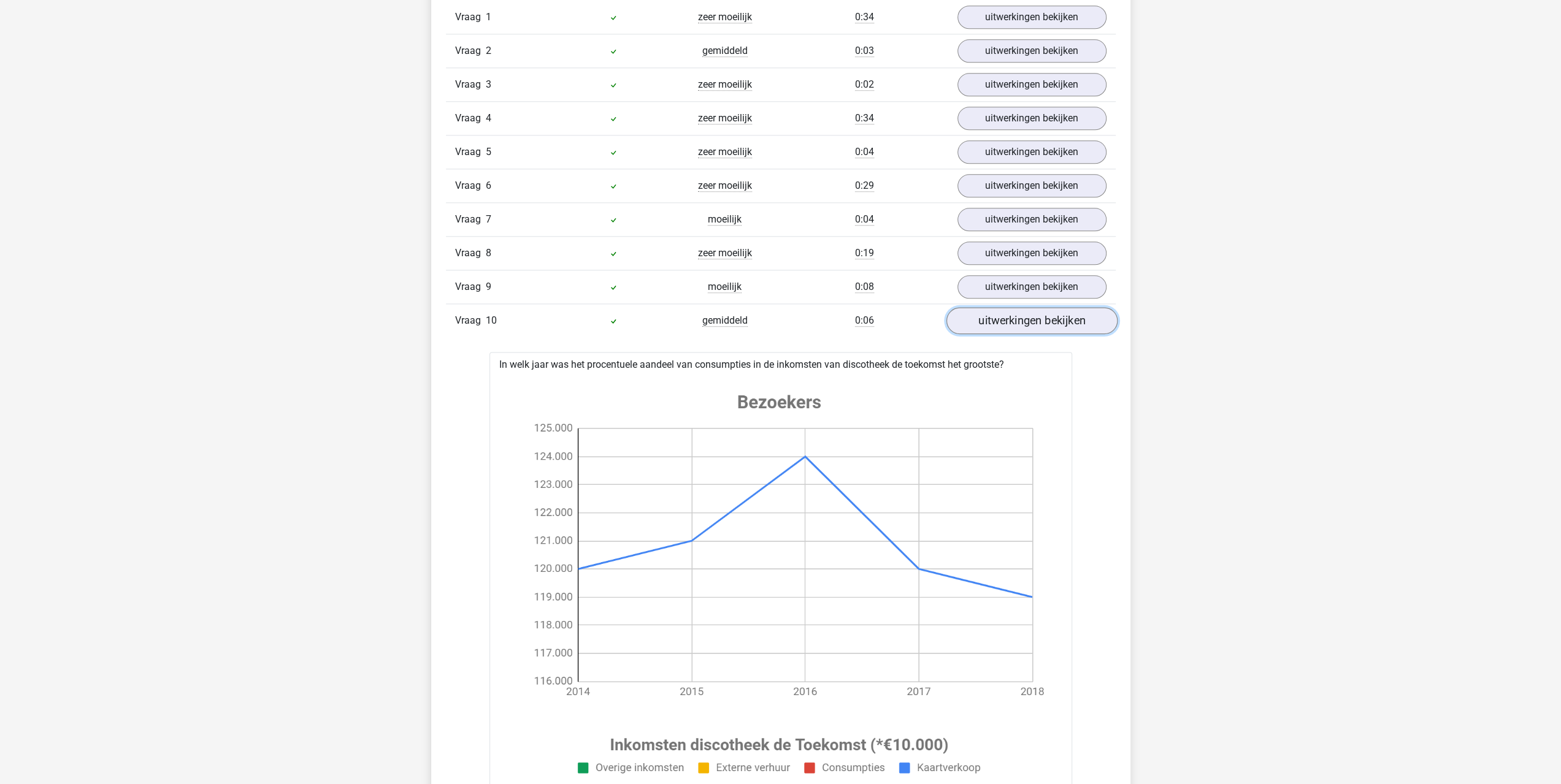
click at [990, 317] on link "uitwerkingen bekijken" at bounding box center [1032, 320] width 171 height 27
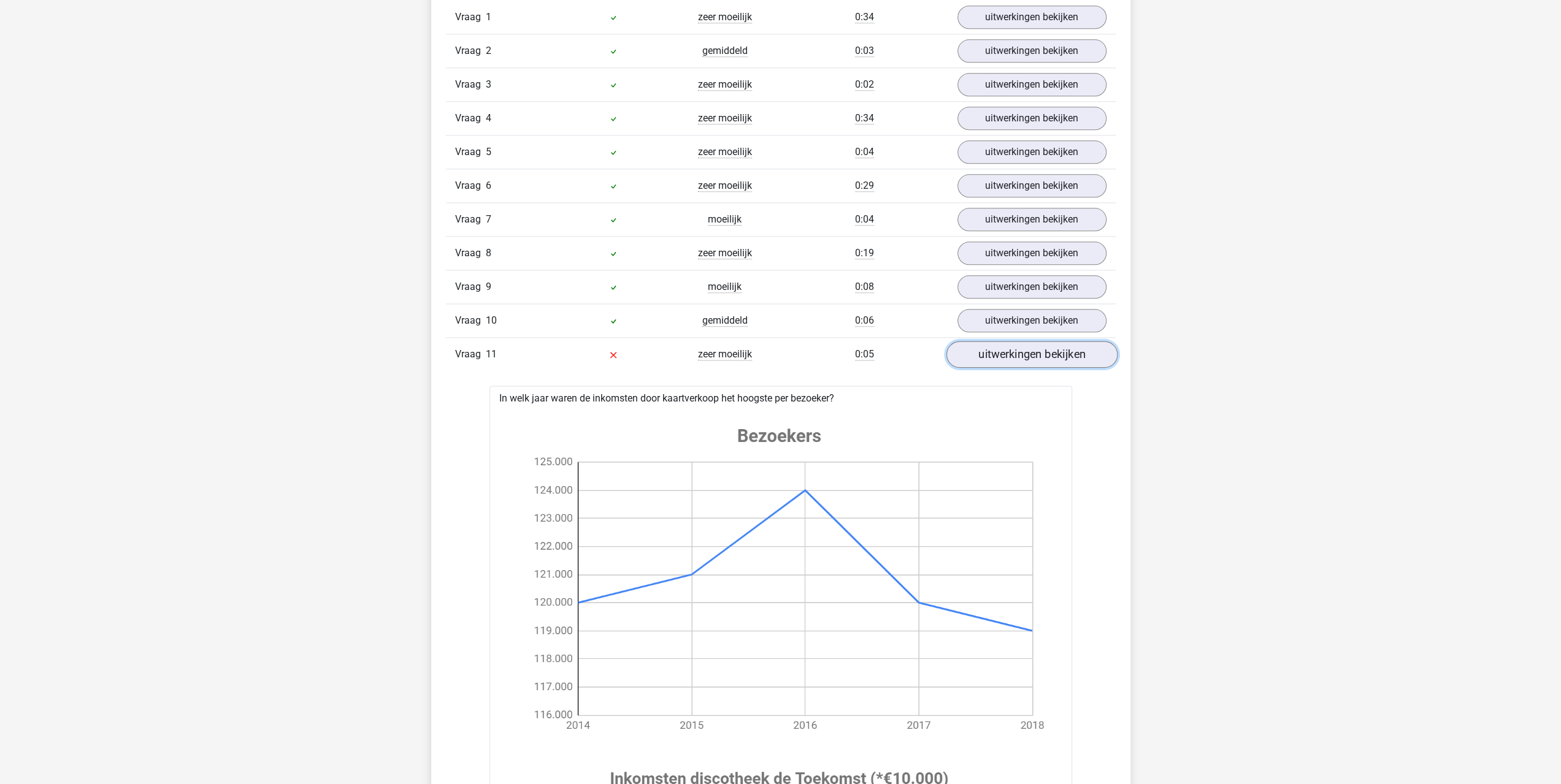
click at [966, 350] on link "uitwerkingen bekijken" at bounding box center [1032, 354] width 171 height 27
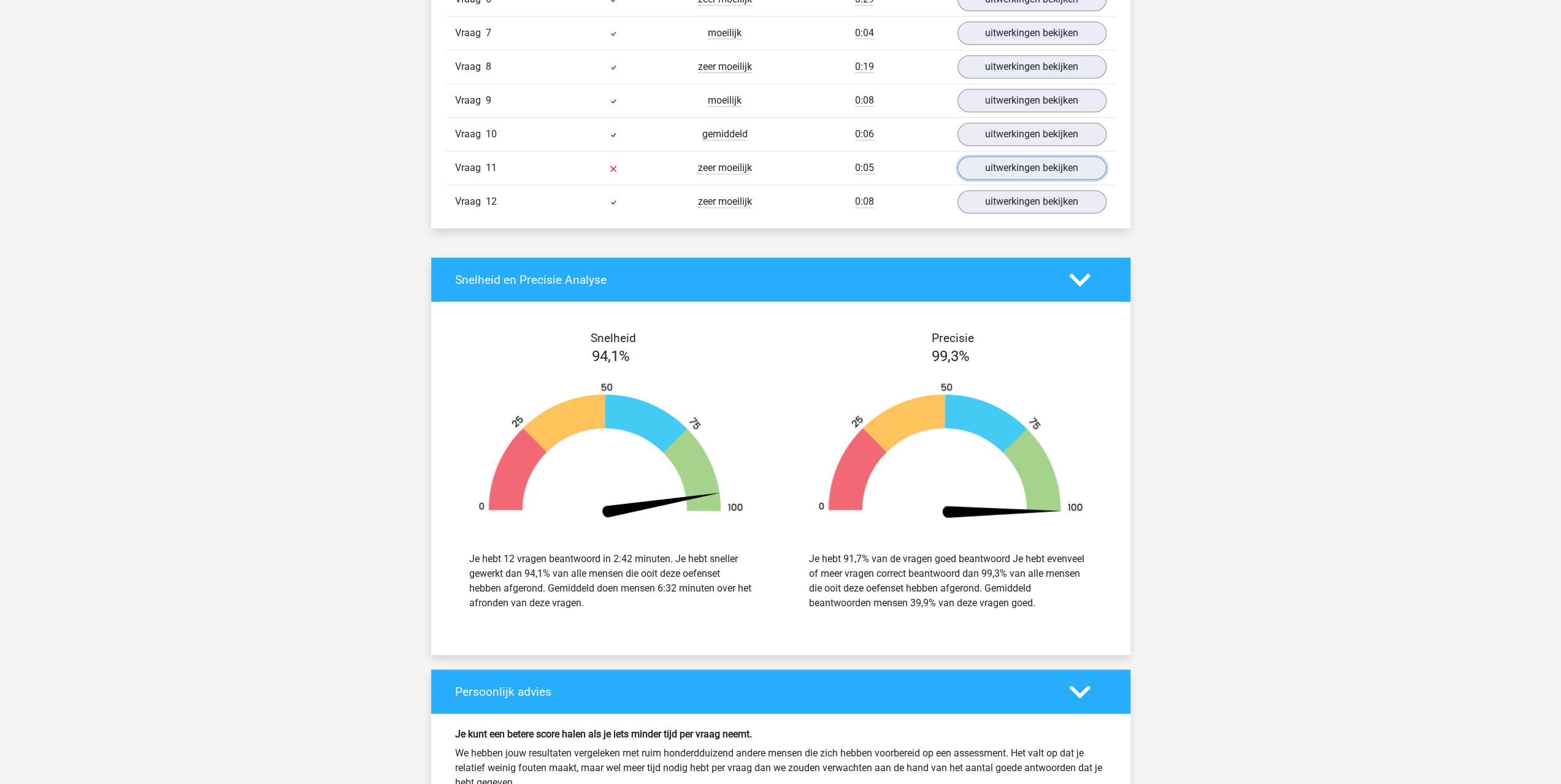
scroll to position [1594, 0]
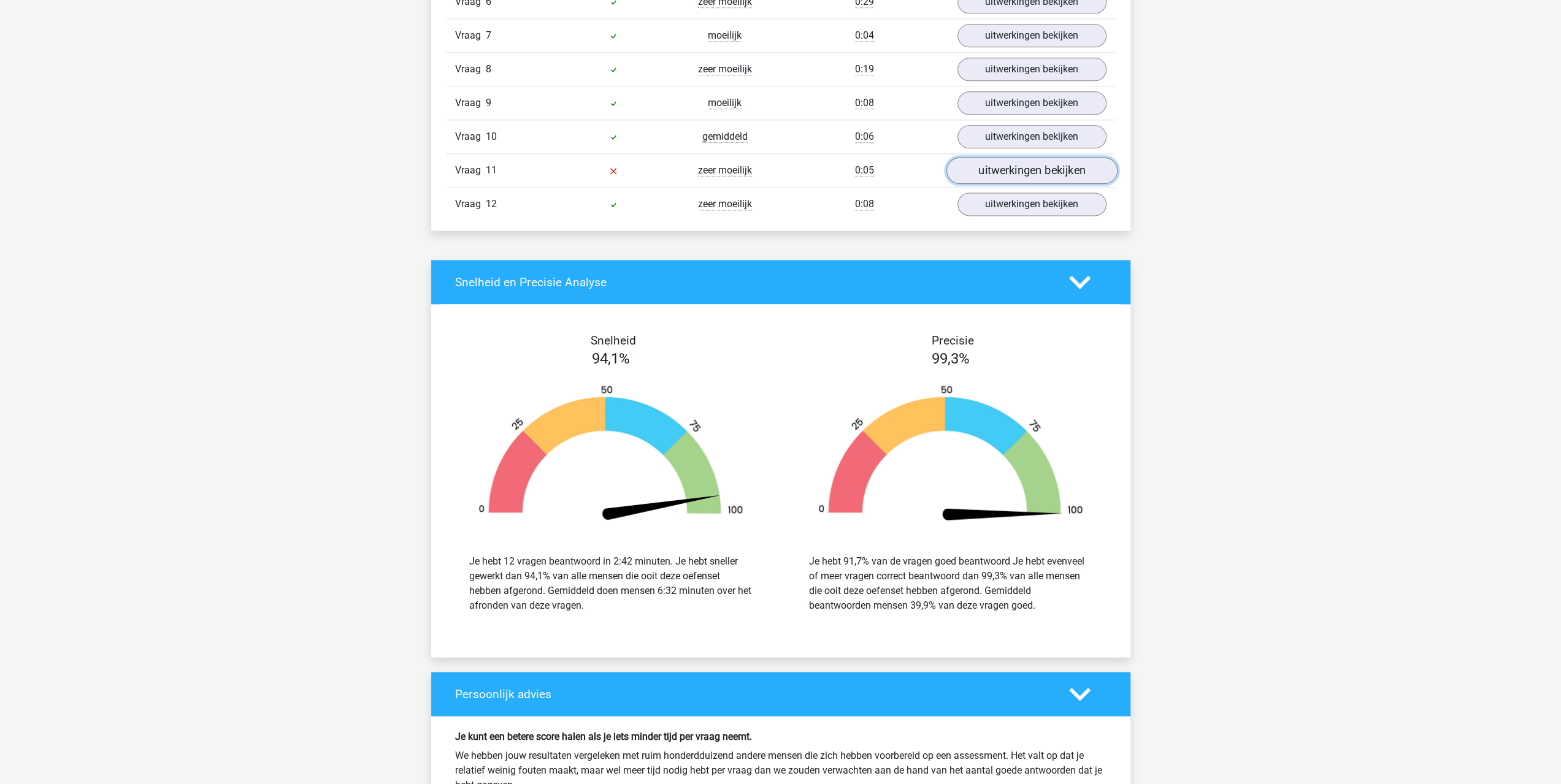
click at [1002, 164] on link "uitwerkingen bekijken" at bounding box center [1032, 170] width 171 height 27
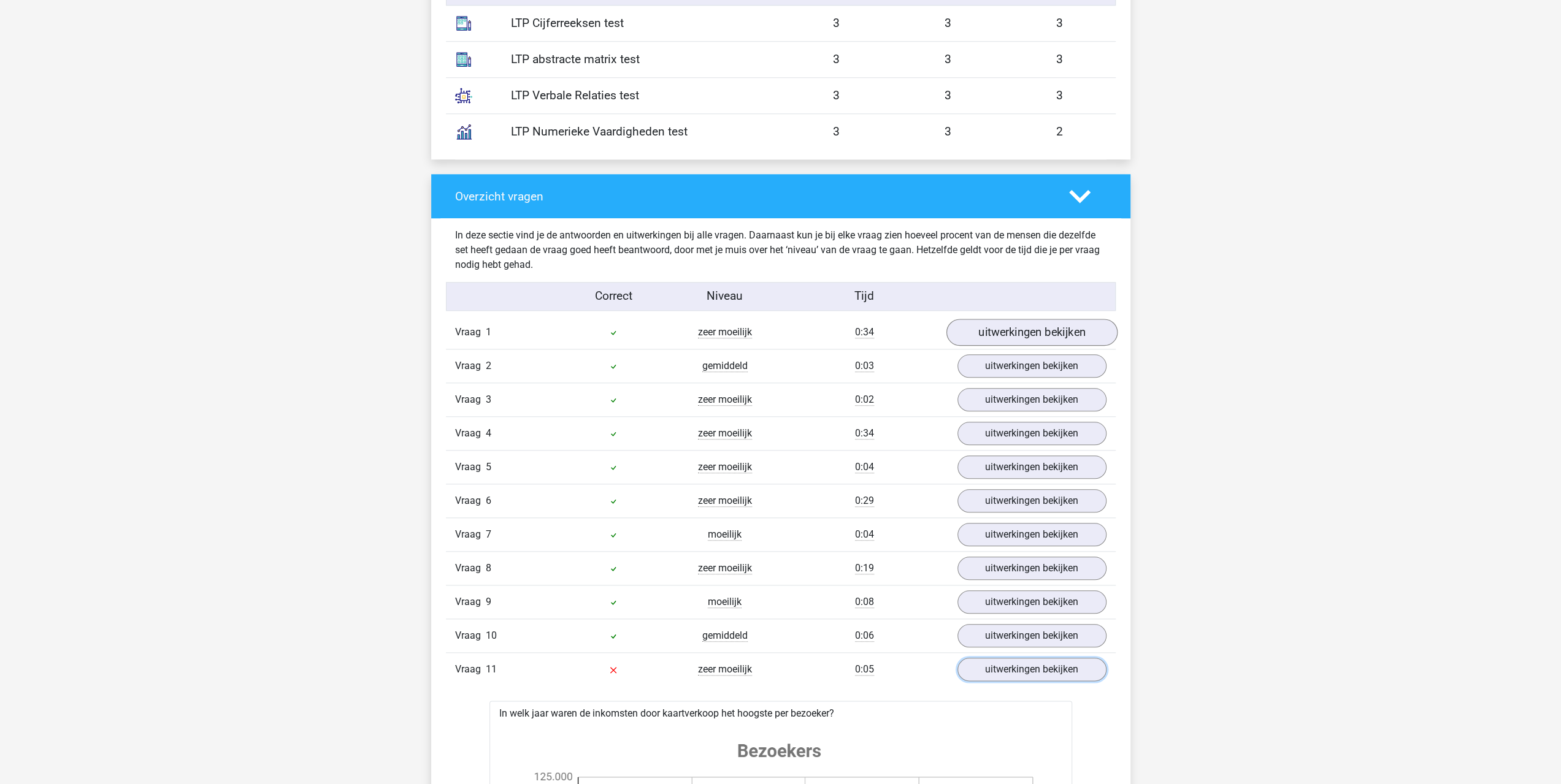
scroll to position [1104, 0]
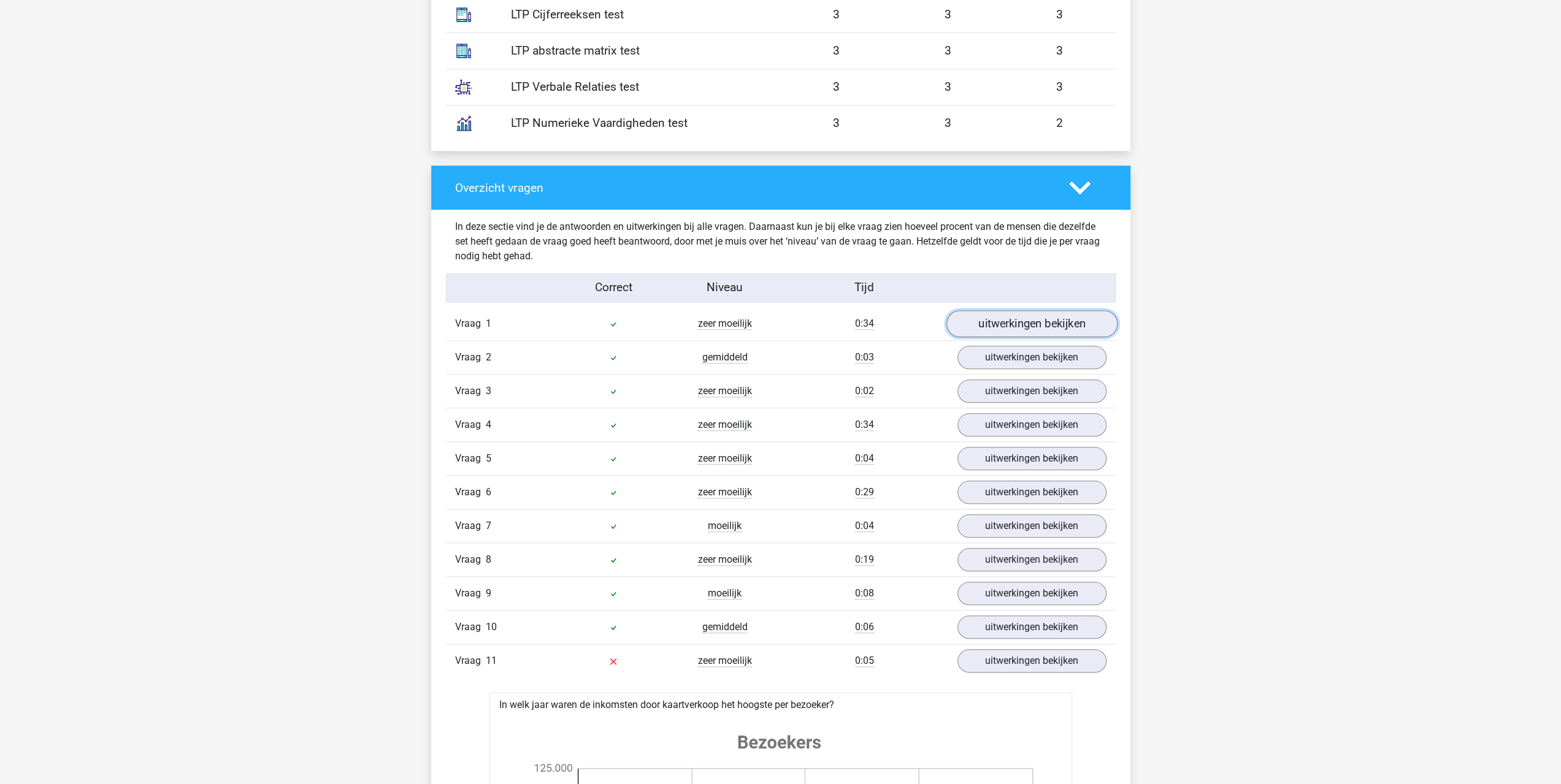
click at [1033, 322] on link "uitwerkingen bekijken" at bounding box center [1032, 323] width 171 height 27
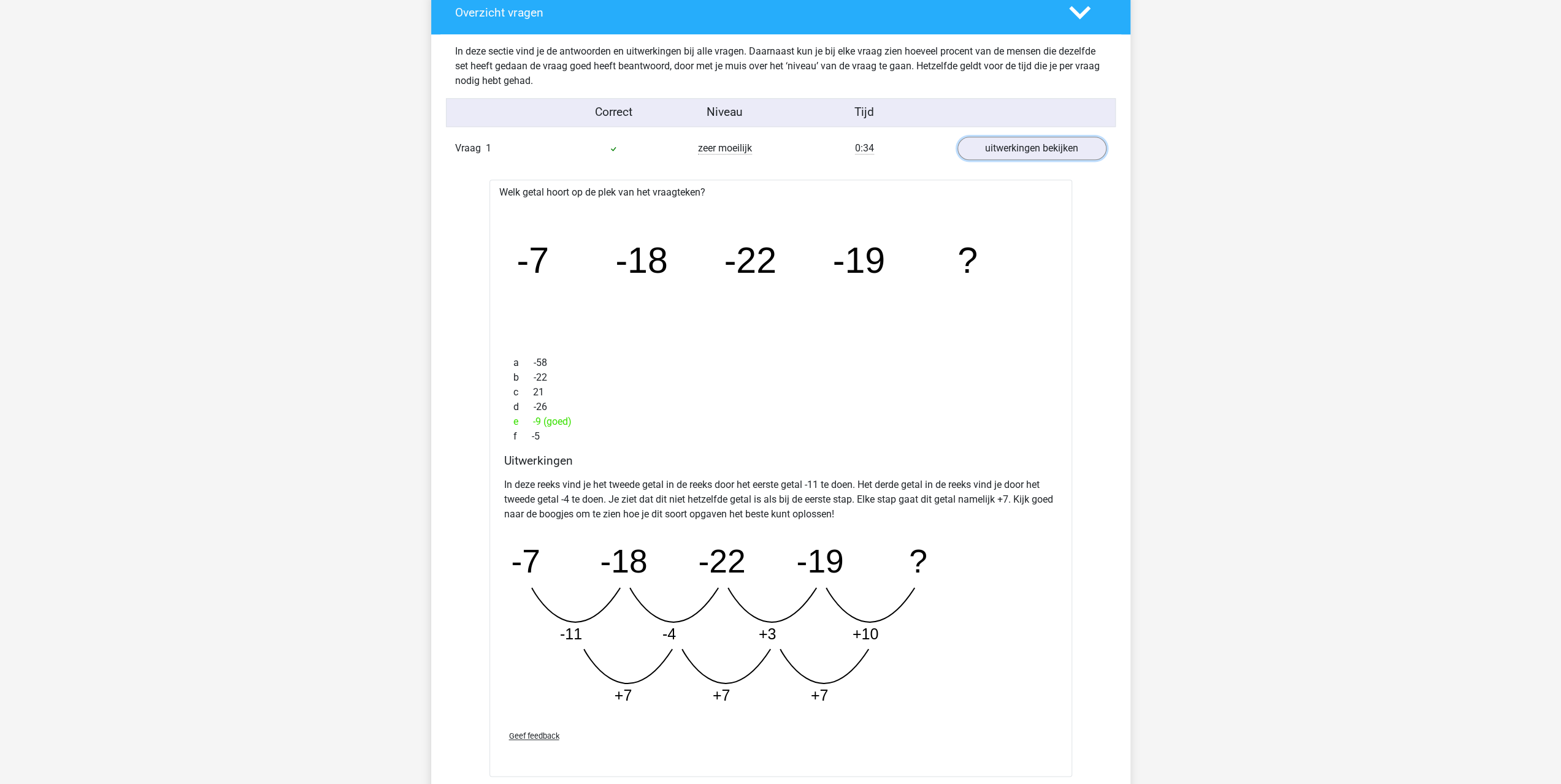
scroll to position [1287, 0]
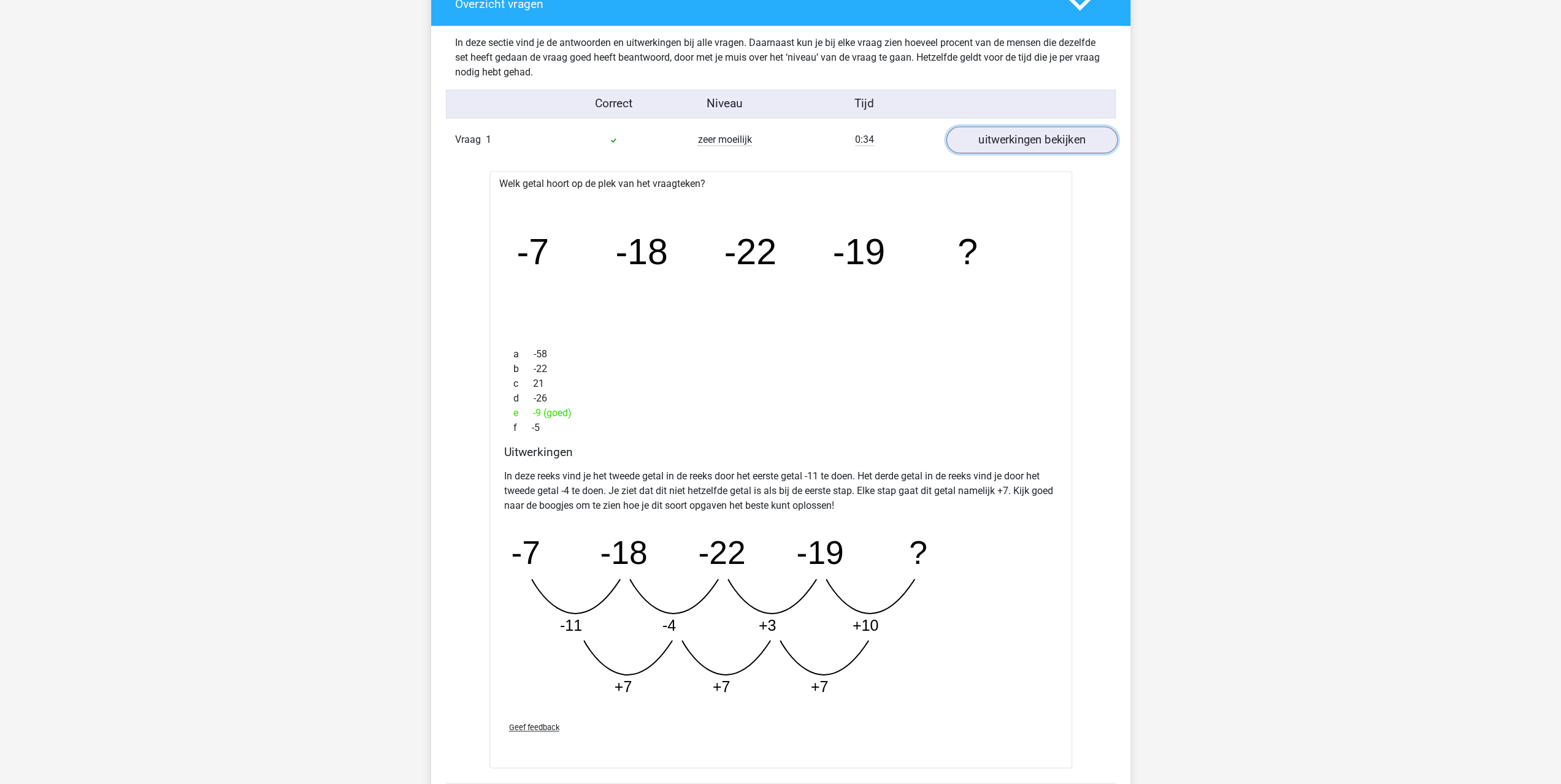
click at [1001, 146] on link "uitwerkingen bekijken" at bounding box center [1032, 140] width 171 height 27
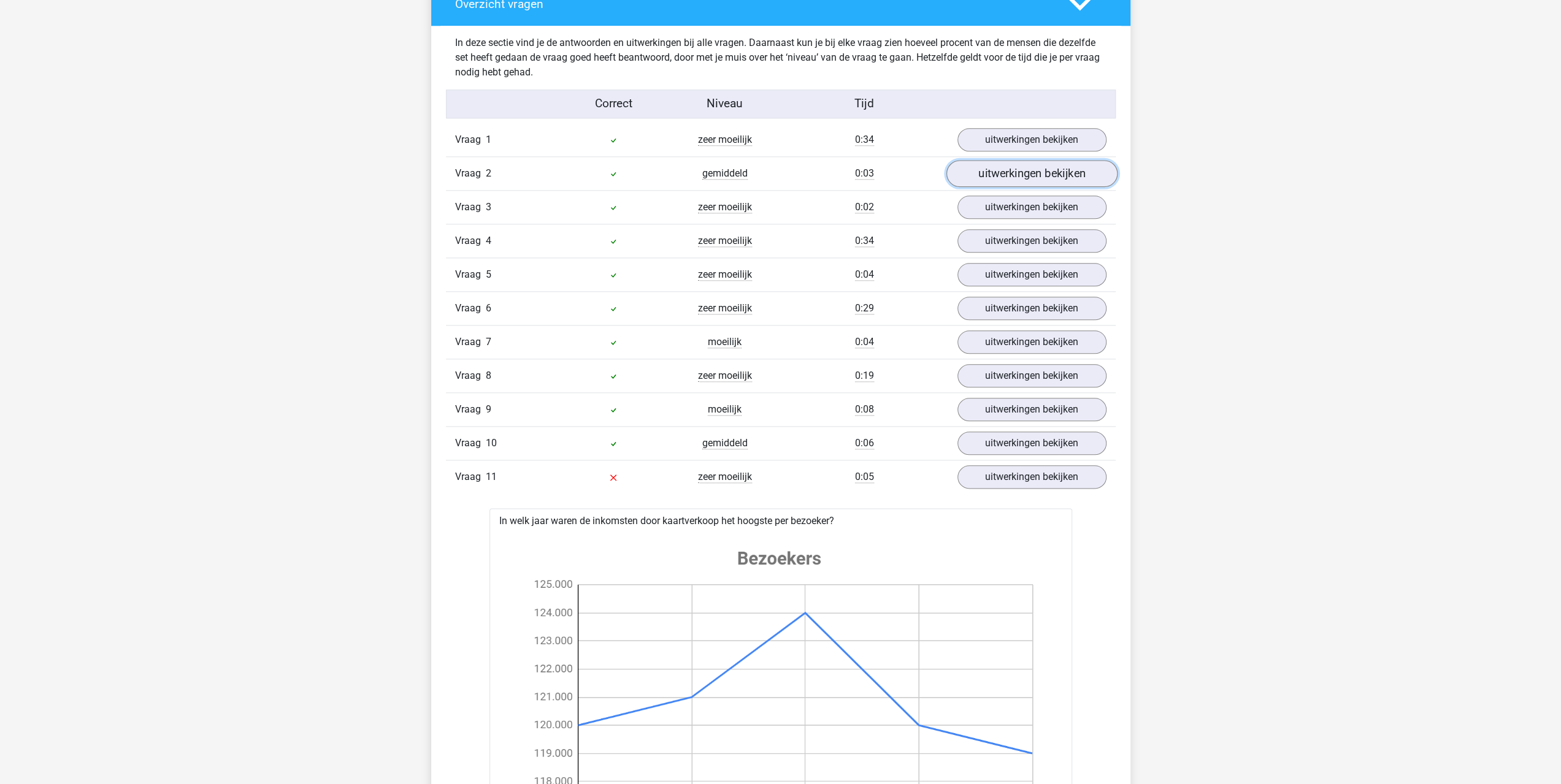
click at [1003, 168] on link "uitwerkingen bekijken" at bounding box center [1032, 173] width 171 height 27
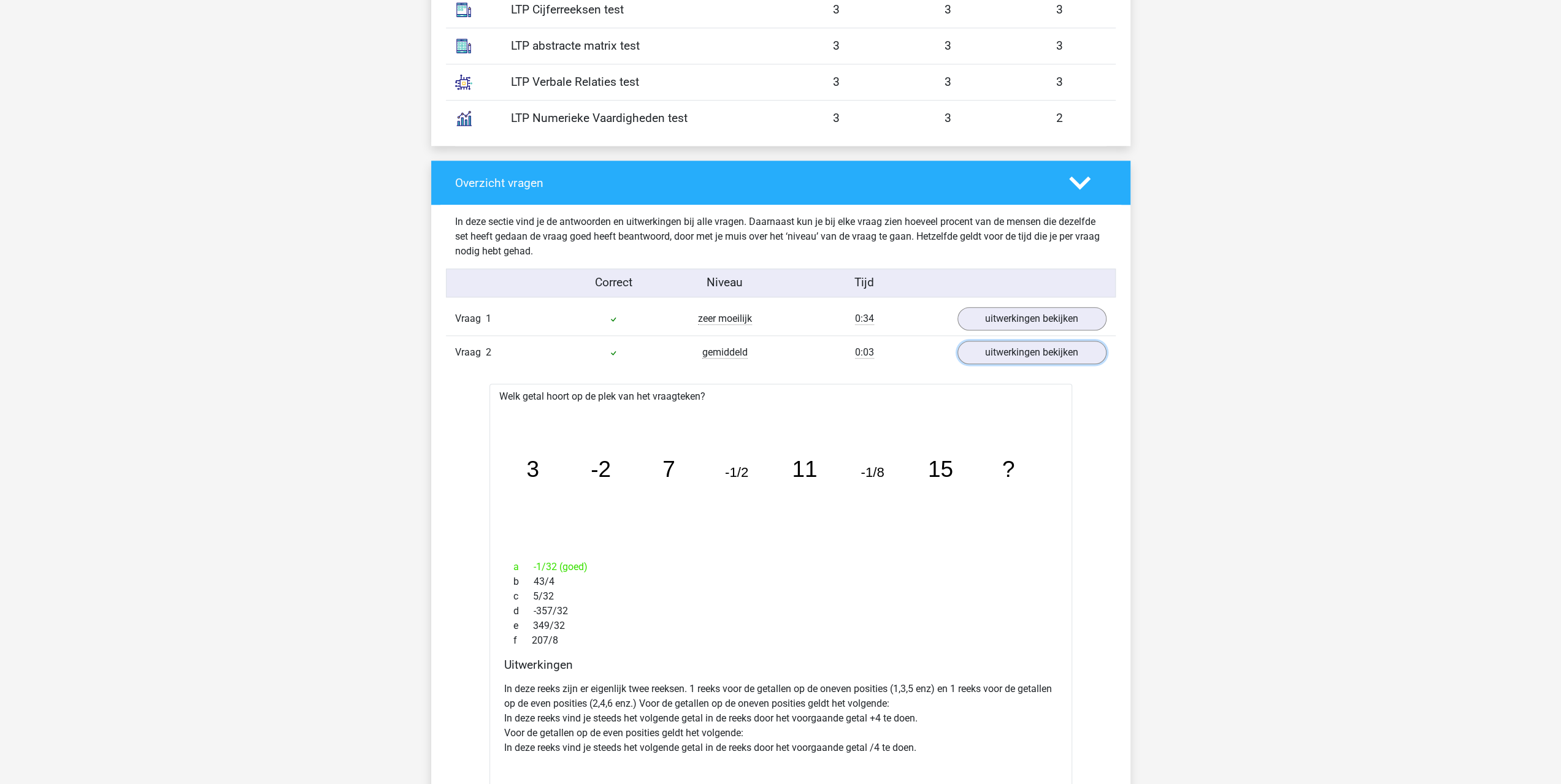
scroll to position [1104, 0]
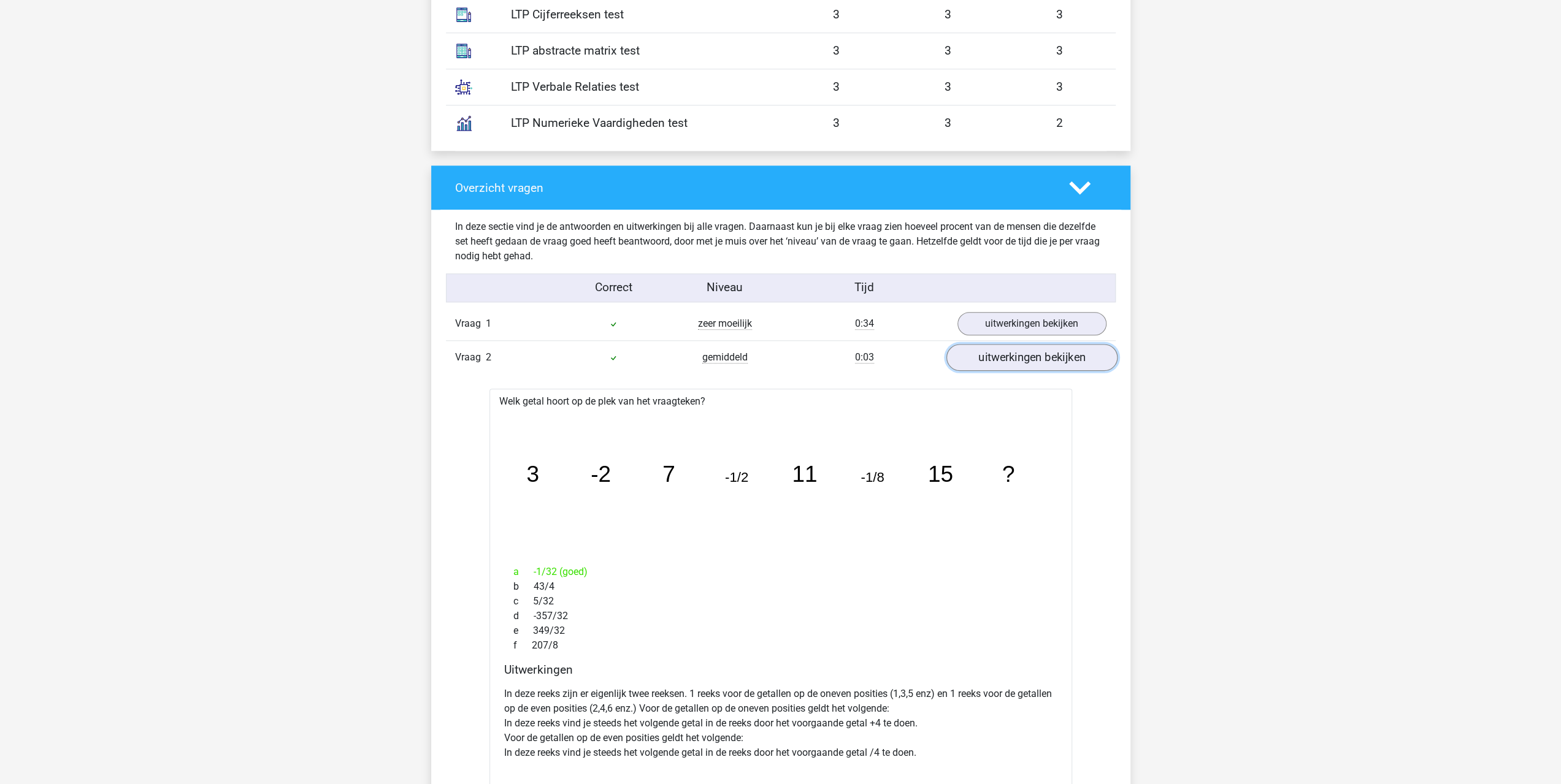
click at [1018, 352] on link "uitwerkingen bekijken" at bounding box center [1032, 357] width 171 height 27
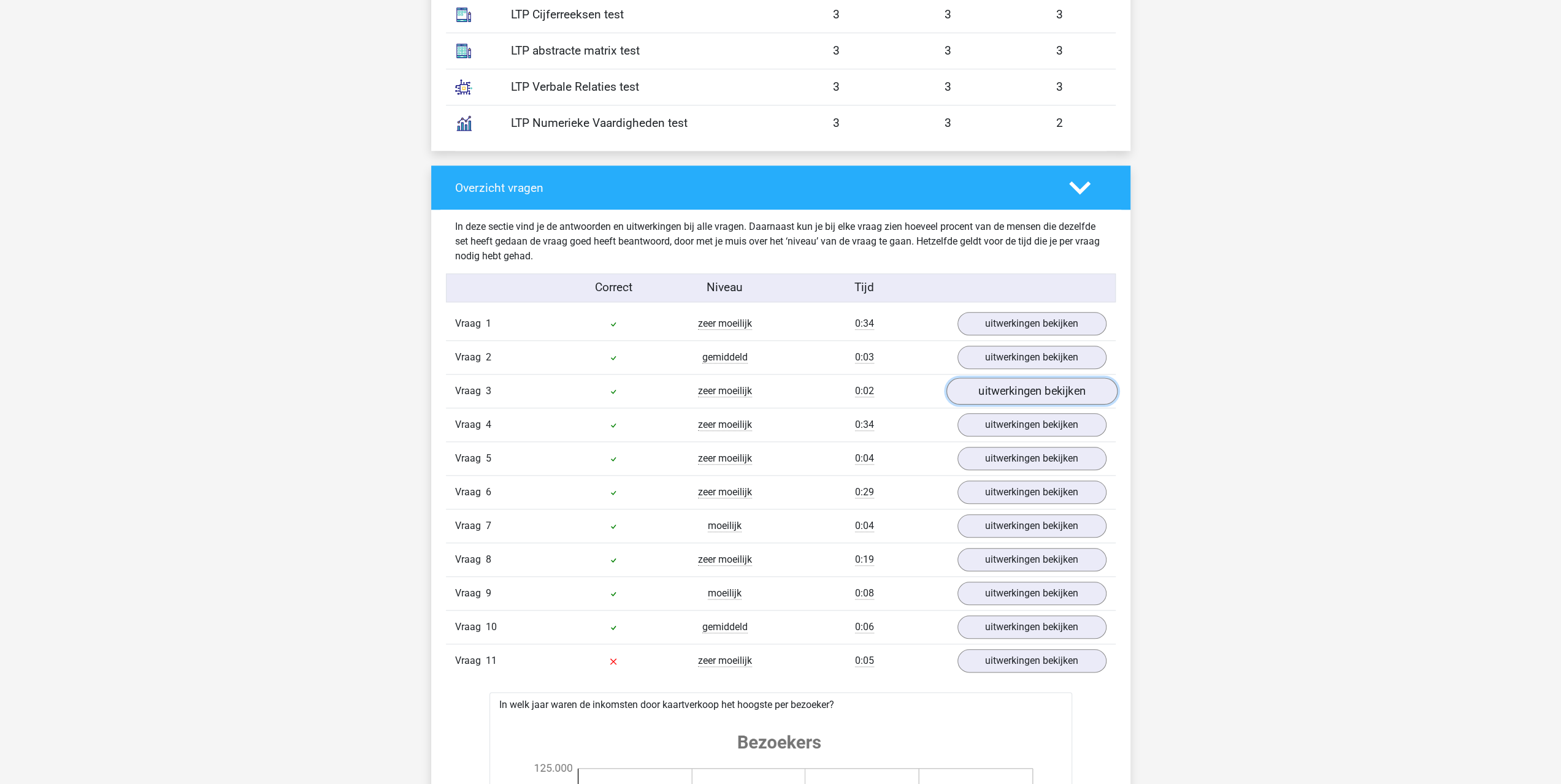
click at [1019, 387] on link "uitwerkingen bekijken" at bounding box center [1032, 391] width 171 height 27
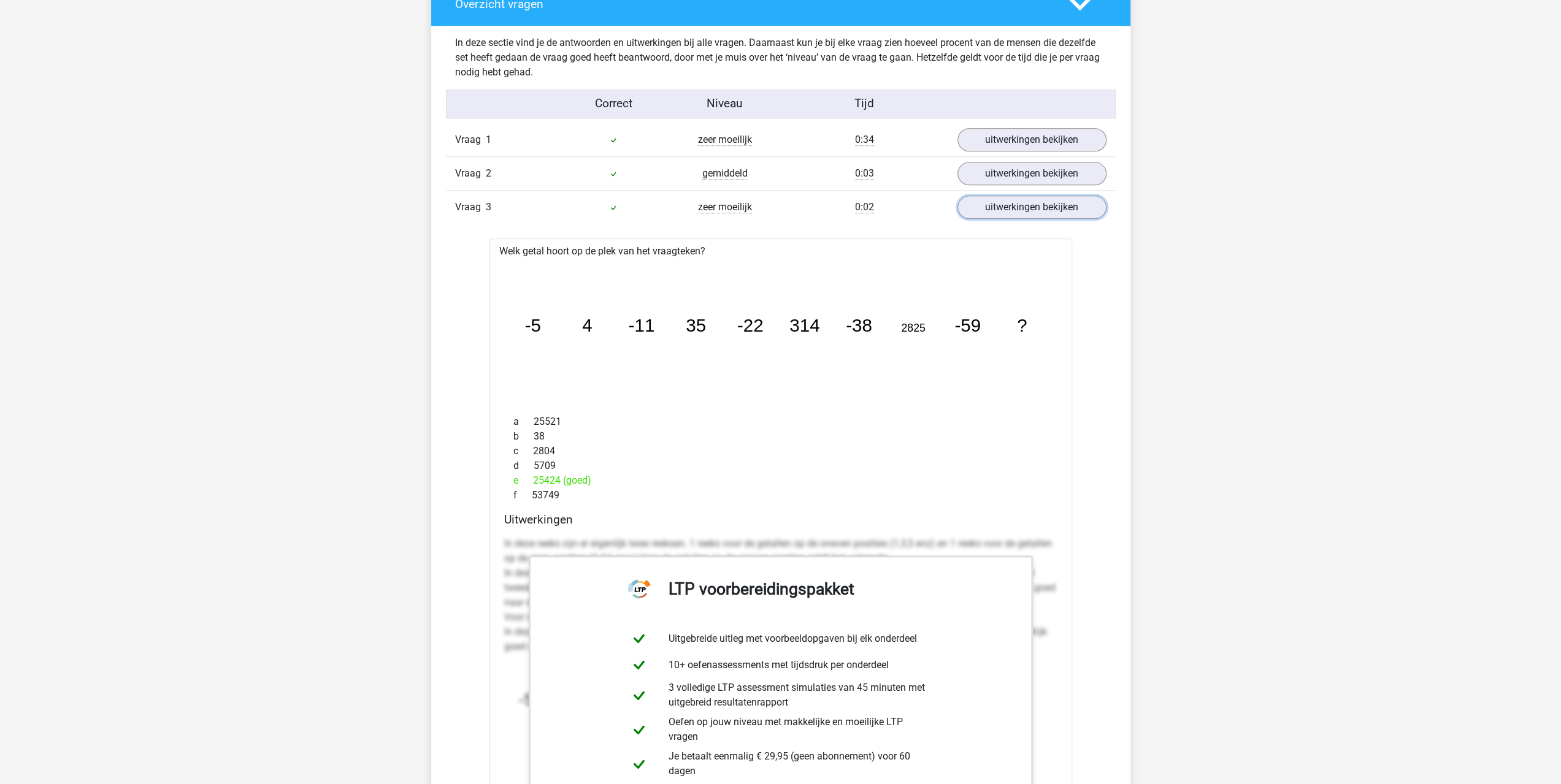
scroll to position [1226, 0]
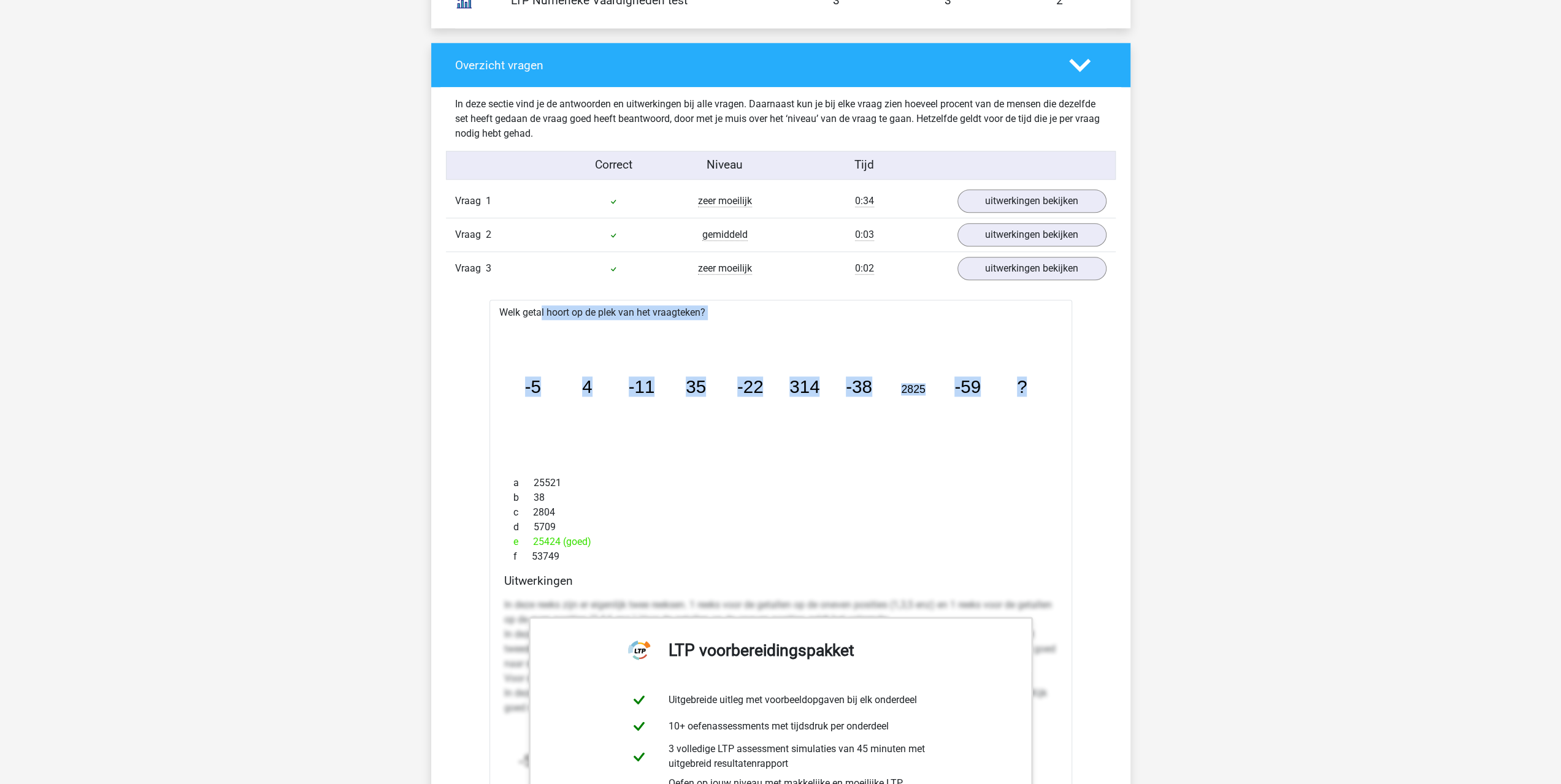
drag, startPoint x: 500, startPoint y: 308, endPoint x: 1033, endPoint y: 384, distance: 538.4
click at [1033, 384] on div "Welk getal hoort op de plek van het vraagteken? image/svg+xml -5 4 -11 35 -22 3…" at bounding box center [781, 658] width 583 height 717
copy div "Welk getal hoort op de plek van het vraagteken? image/svg+xml -5 4 -11 35 -22 3…"
click at [962, 555] on div "f 53749" at bounding box center [780, 557] width 553 height 14
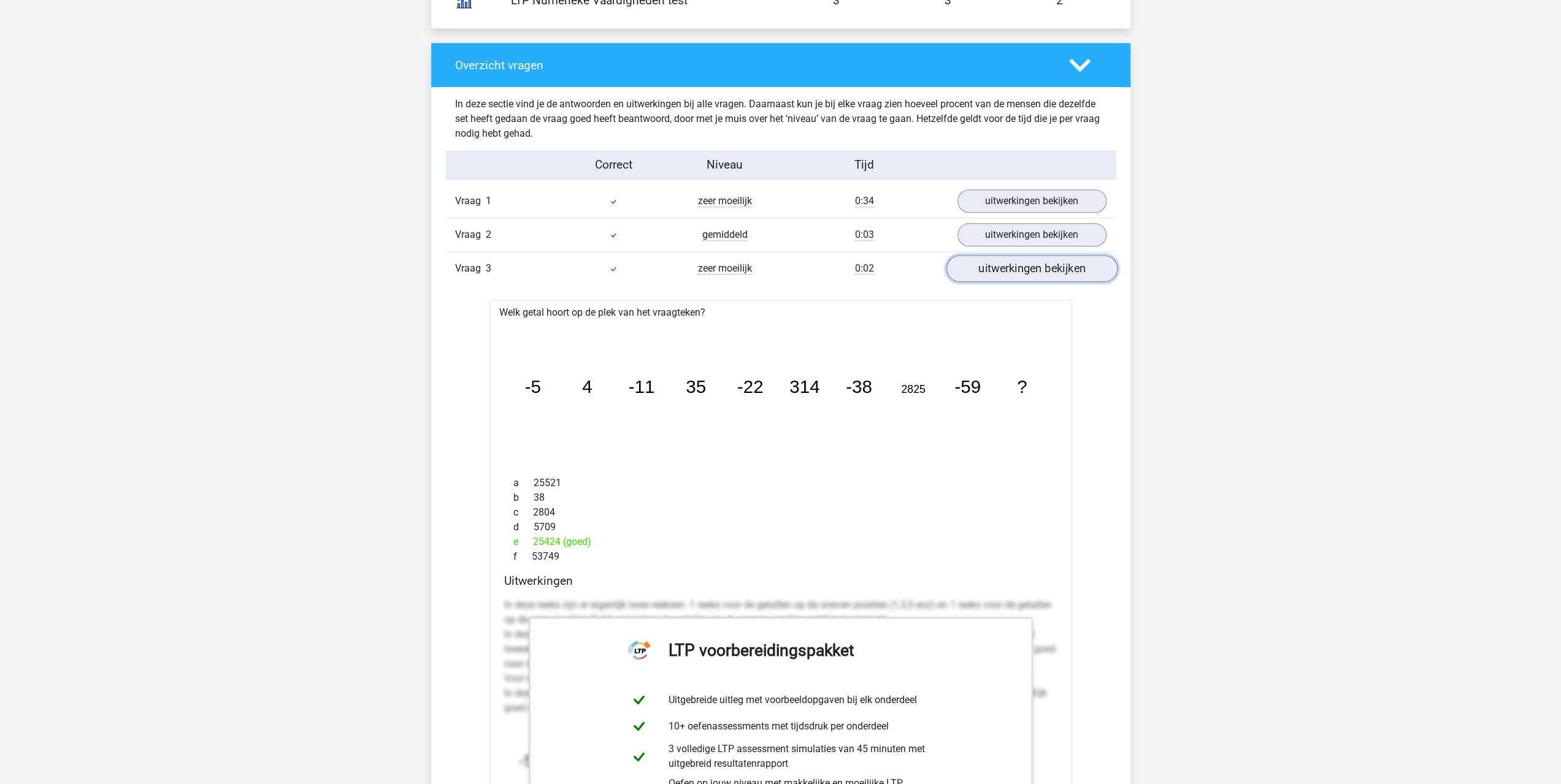
click at [993, 267] on link "uitwerkingen bekijken" at bounding box center [1032, 268] width 171 height 27
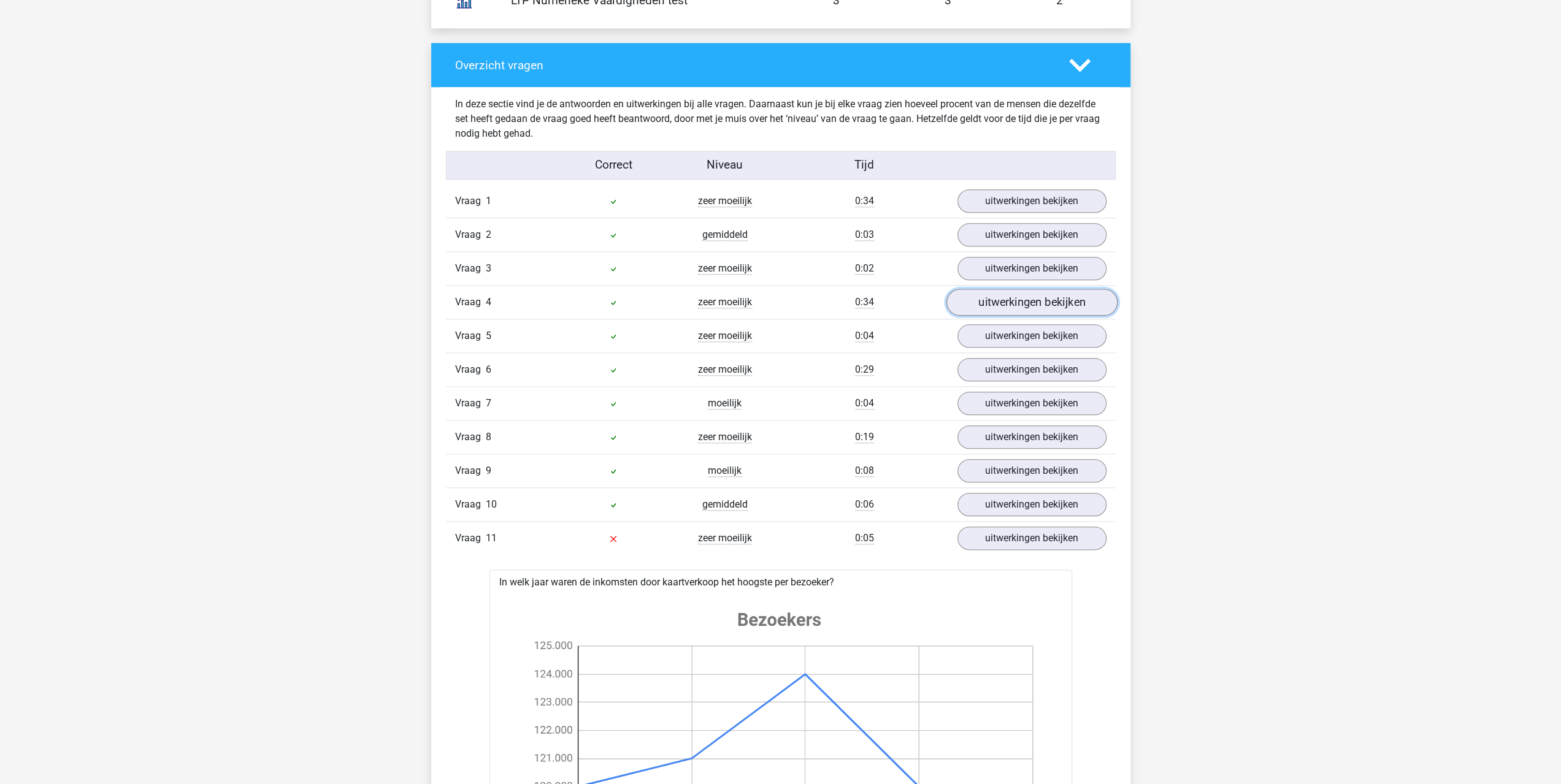
click at [1008, 304] on link "uitwerkingen bekijken" at bounding box center [1032, 302] width 171 height 27
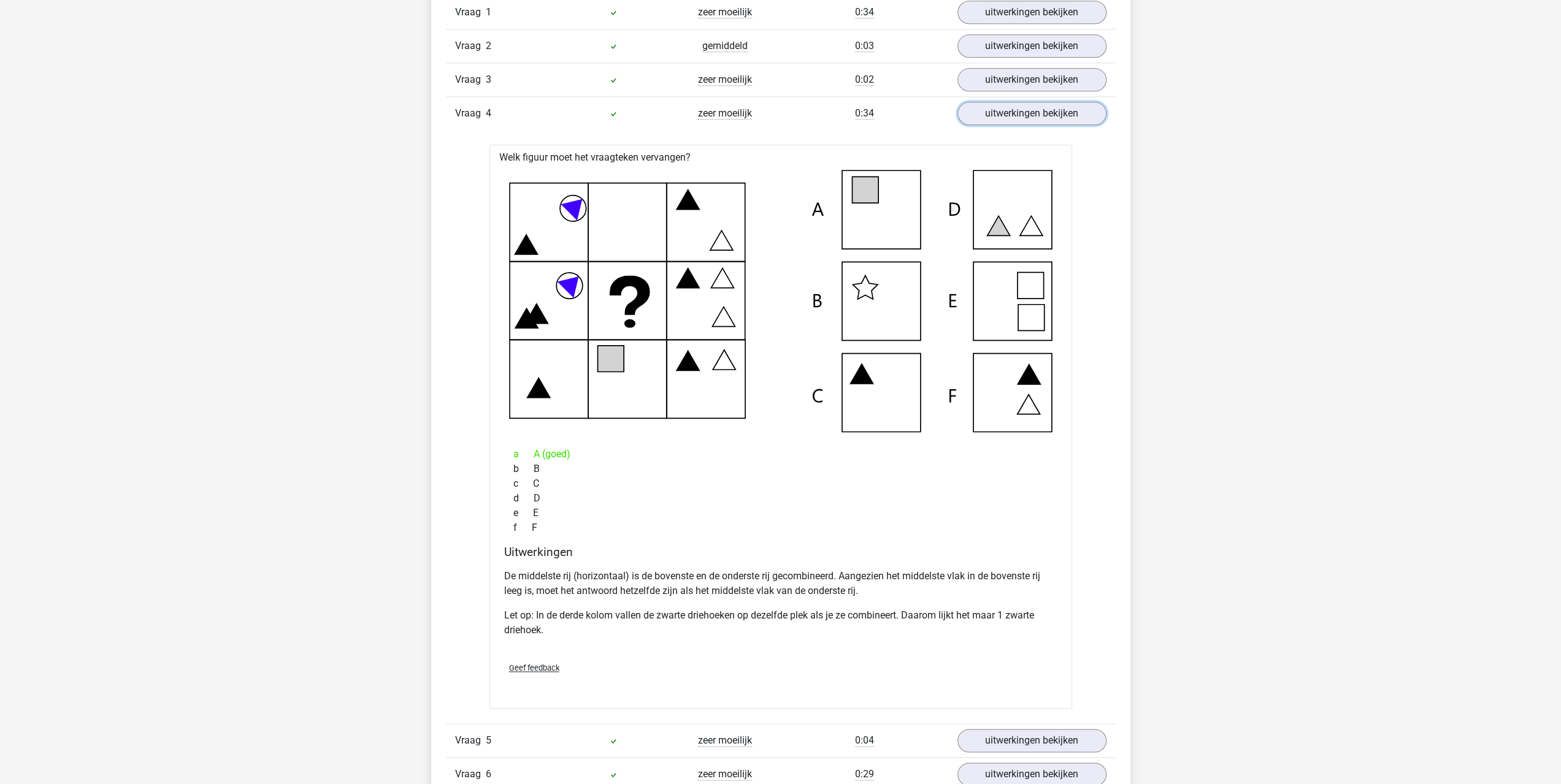
scroll to position [1349, 0]
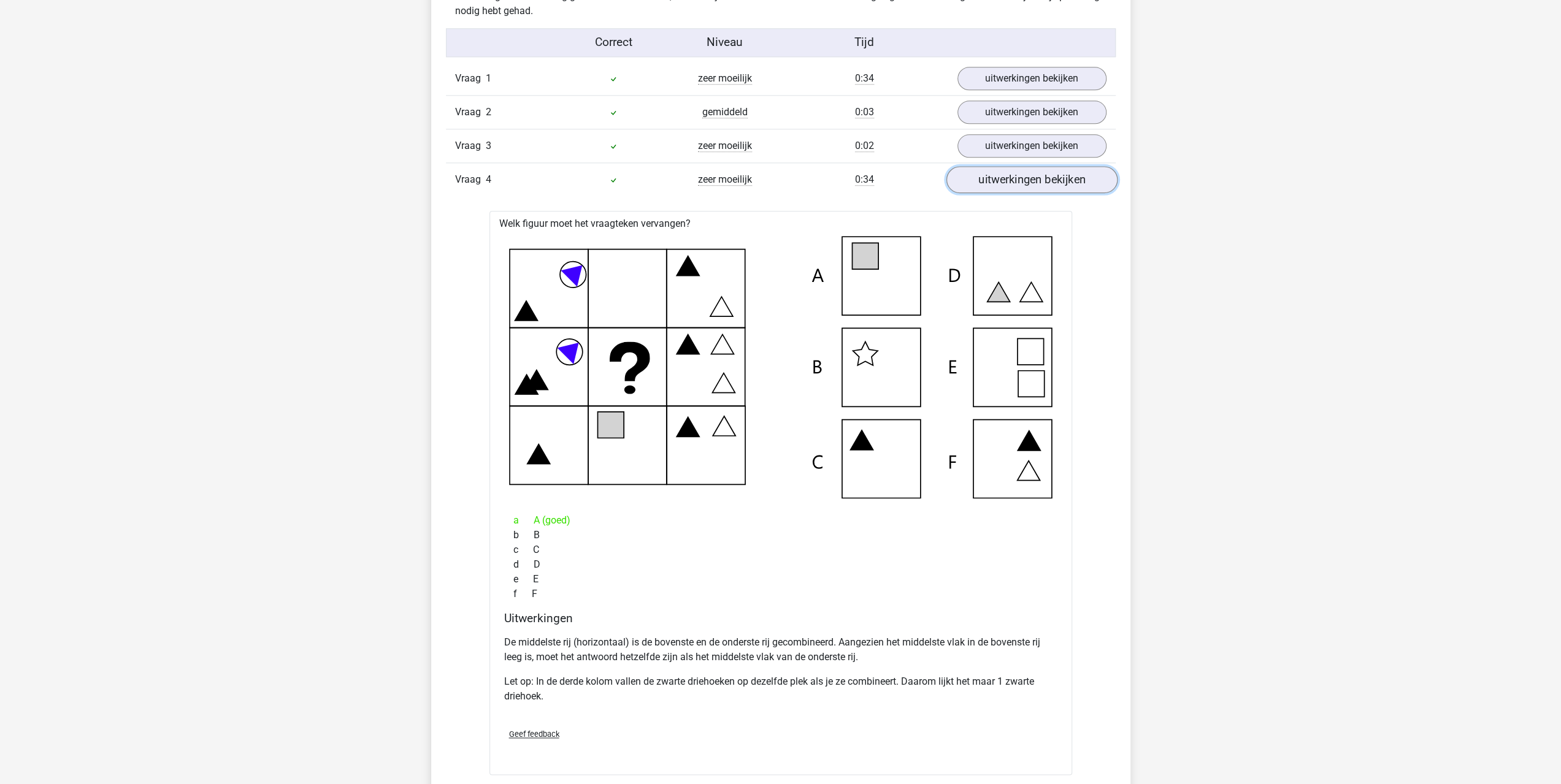
click at [1003, 181] on link "uitwerkingen bekijken" at bounding box center [1032, 179] width 171 height 27
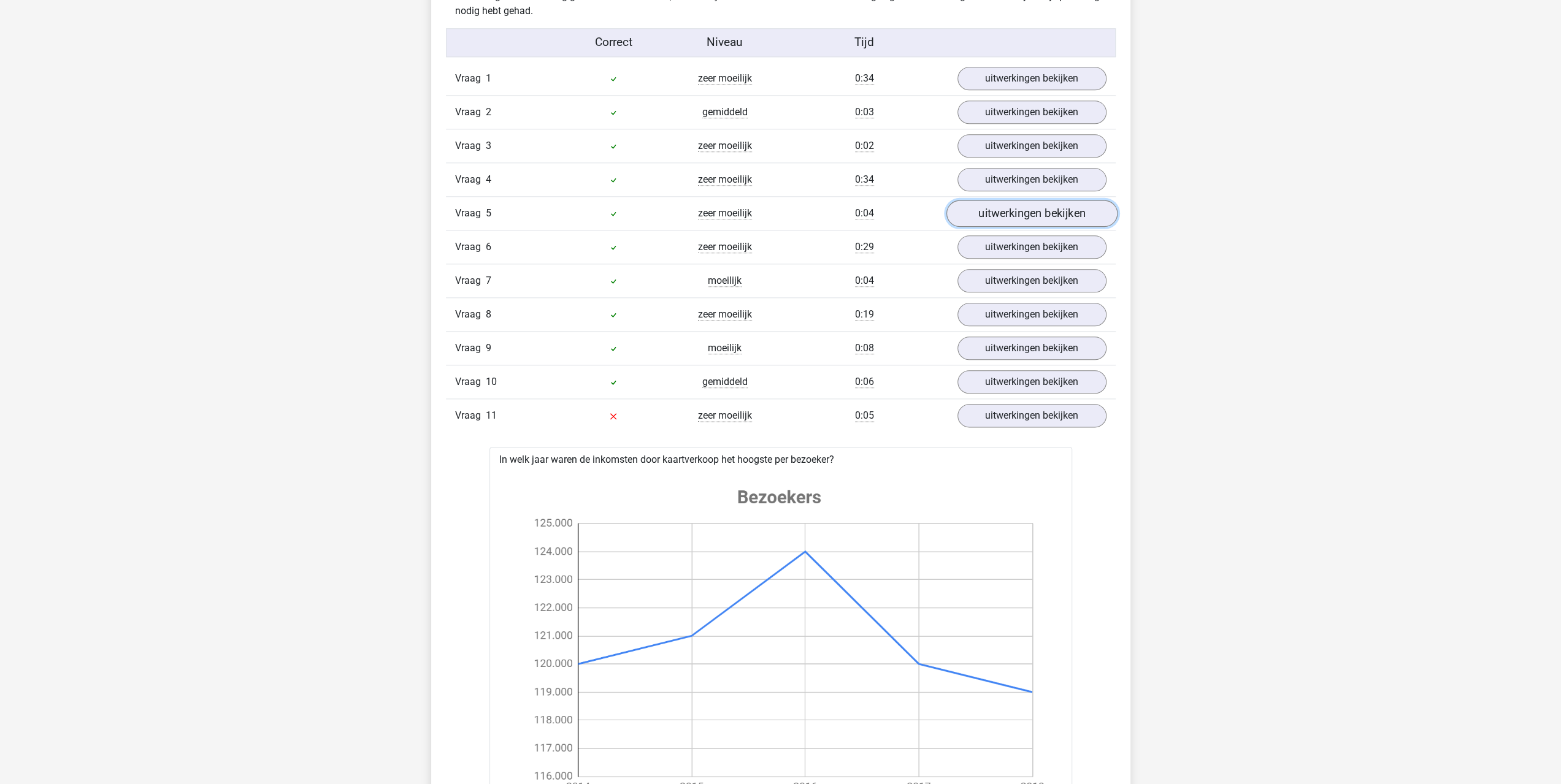
click at [984, 211] on link "uitwerkingen bekijken" at bounding box center [1032, 213] width 171 height 27
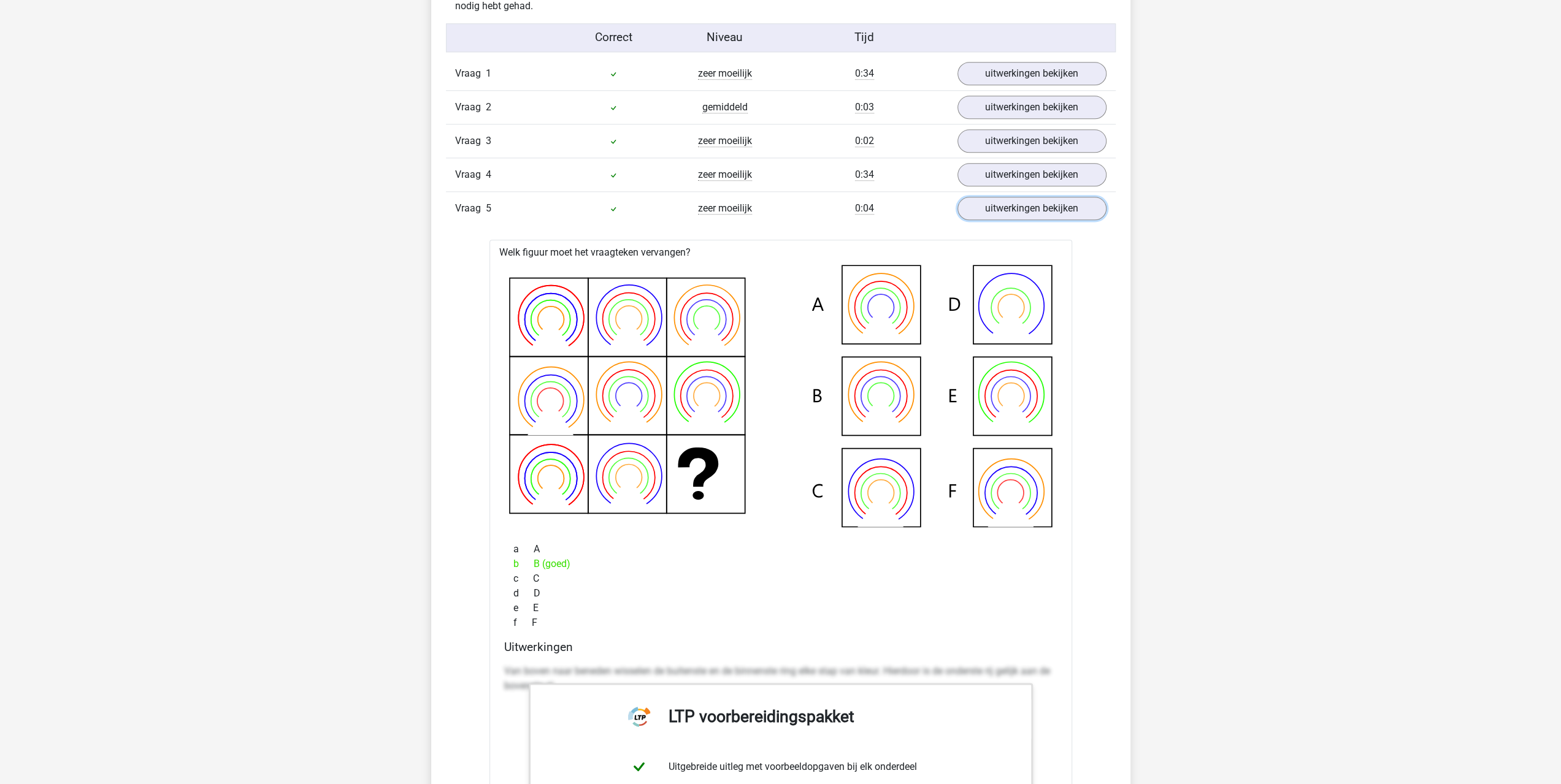
scroll to position [1287, 0]
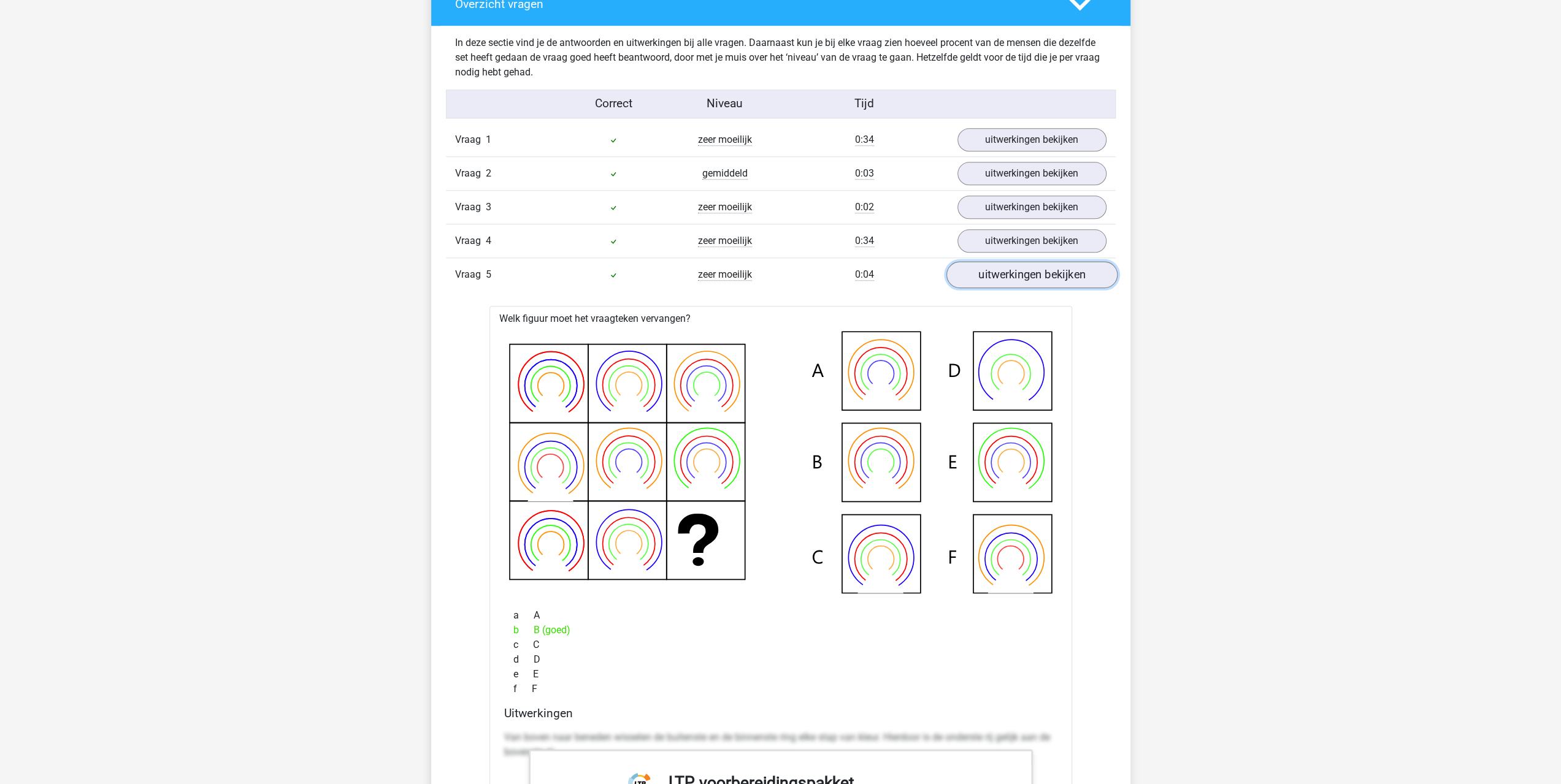
click at [976, 275] on link "uitwerkingen bekijken" at bounding box center [1032, 274] width 171 height 27
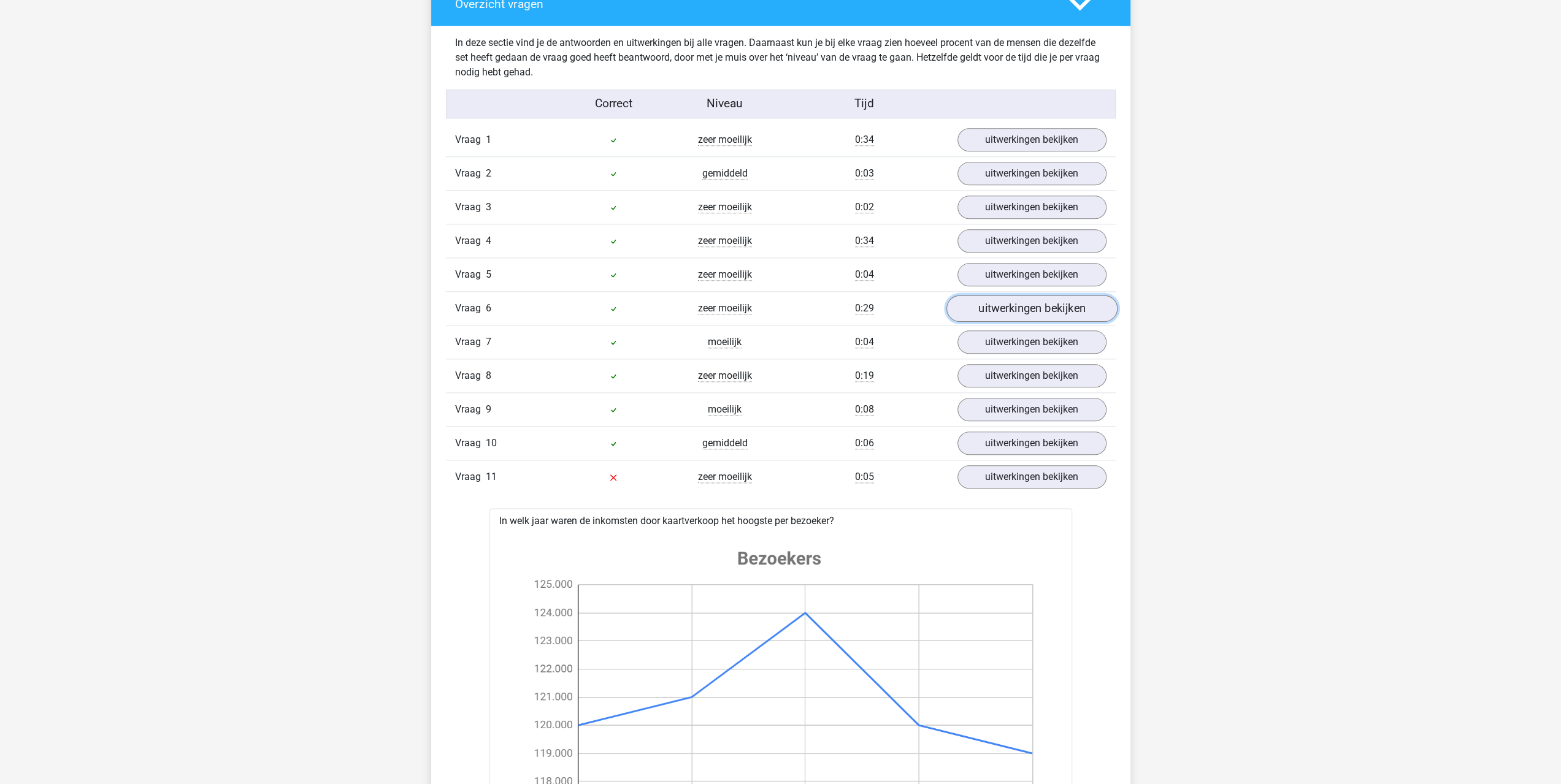
click at [1001, 306] on link "uitwerkingen bekijken" at bounding box center [1032, 308] width 171 height 27
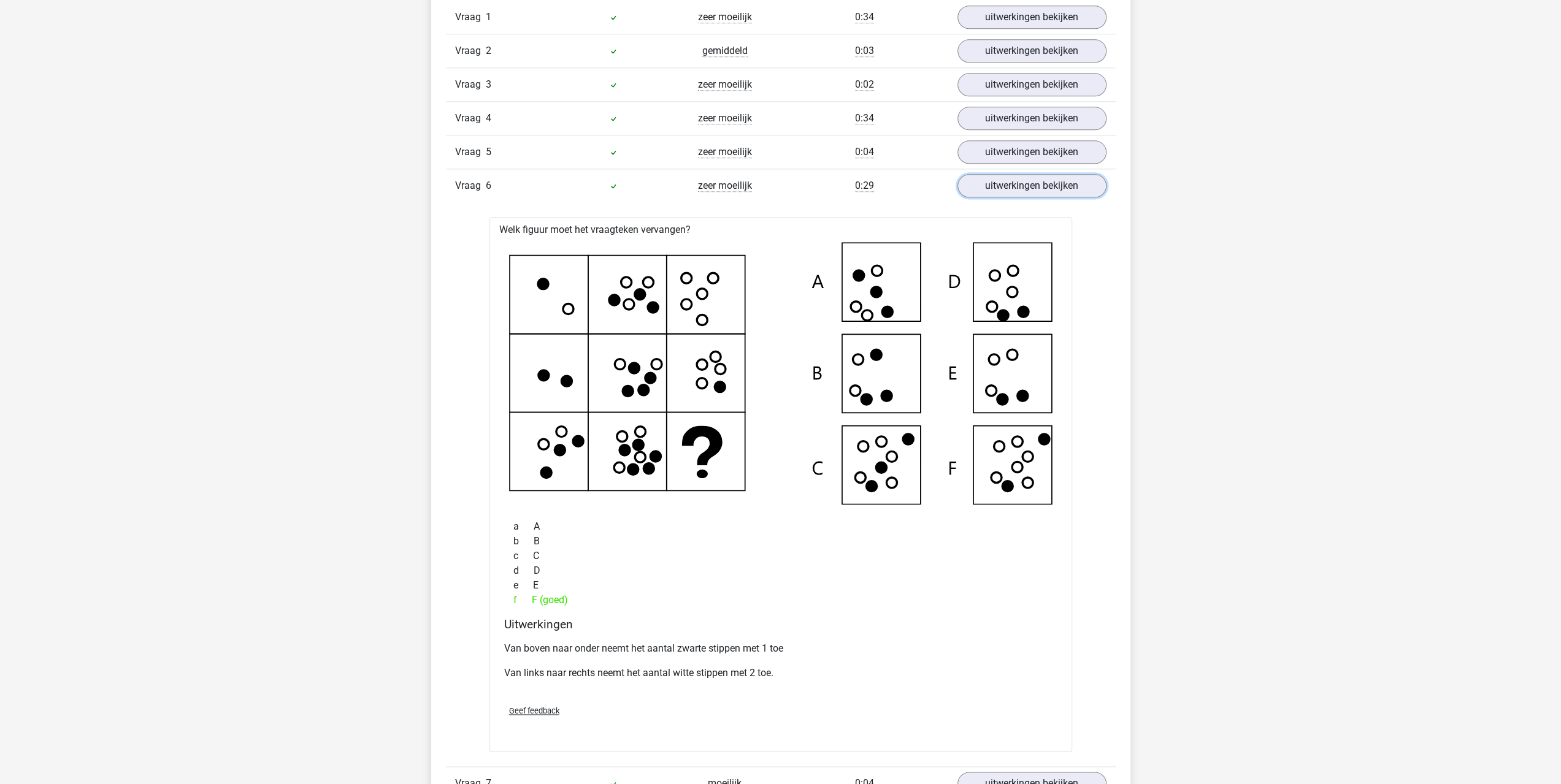
scroll to position [1349, 0]
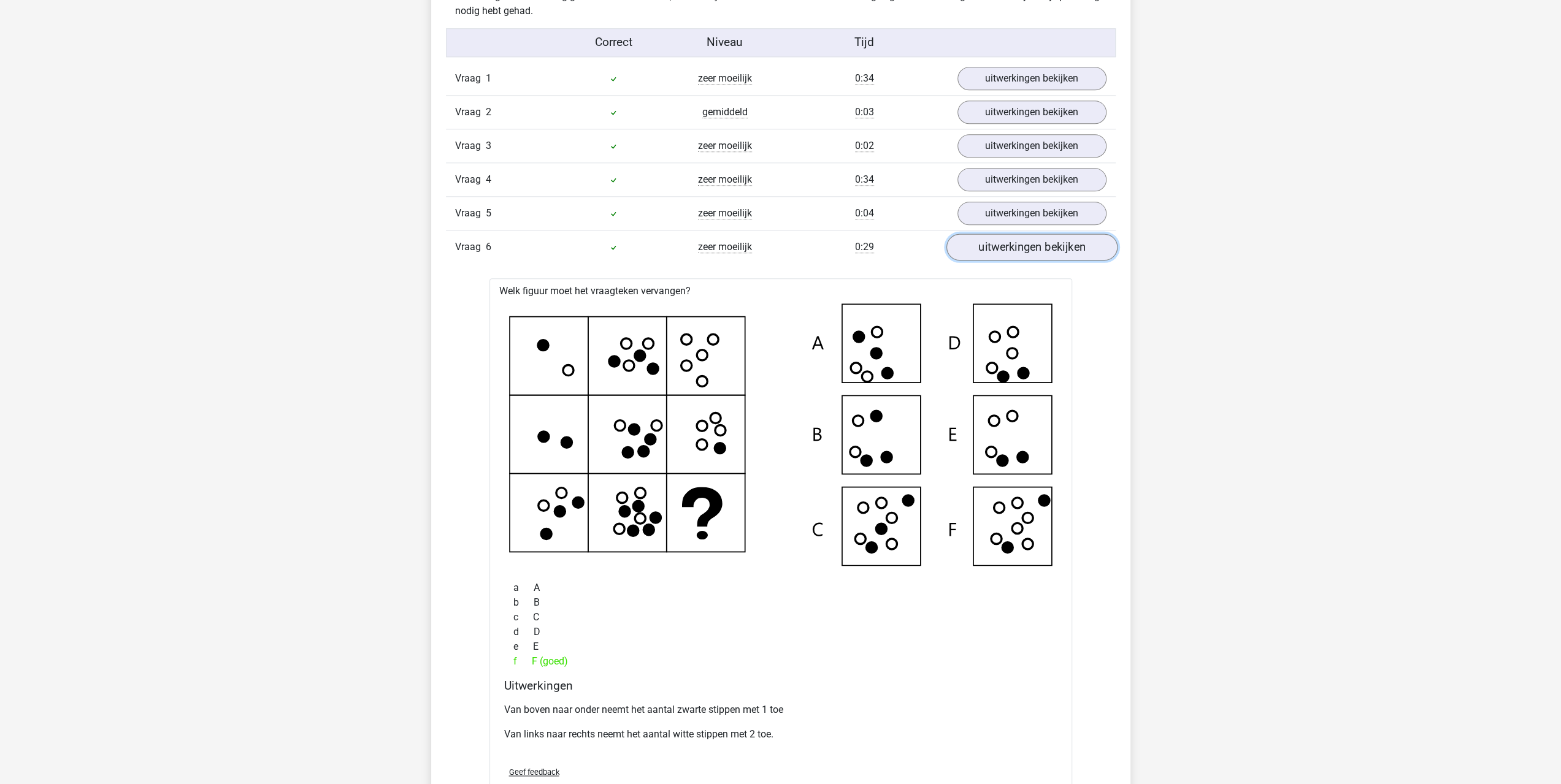
click at [1009, 251] on link "uitwerkingen bekijken" at bounding box center [1032, 247] width 171 height 27
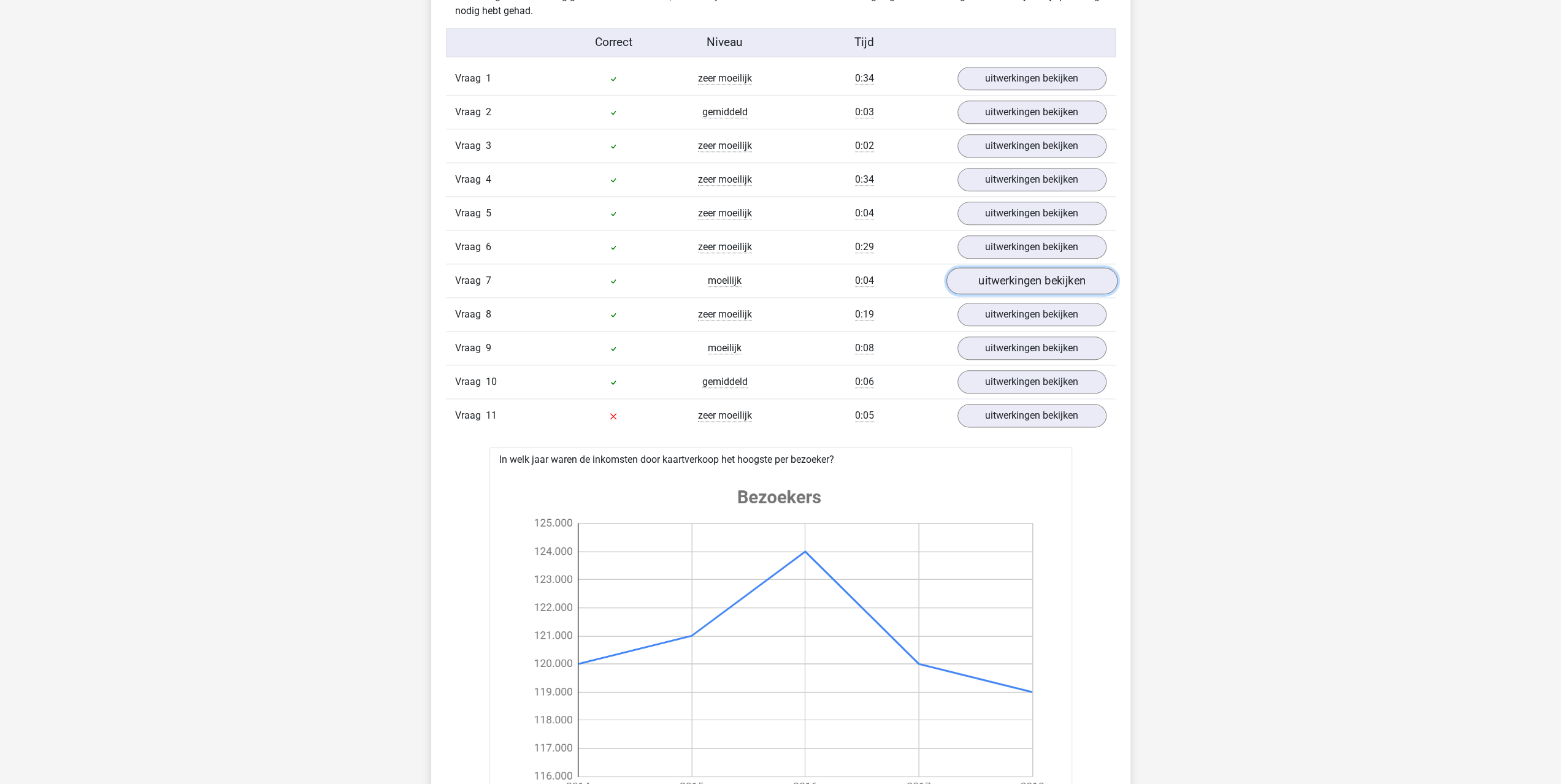
click at [1009, 285] on link "uitwerkingen bekijken" at bounding box center [1032, 281] width 171 height 27
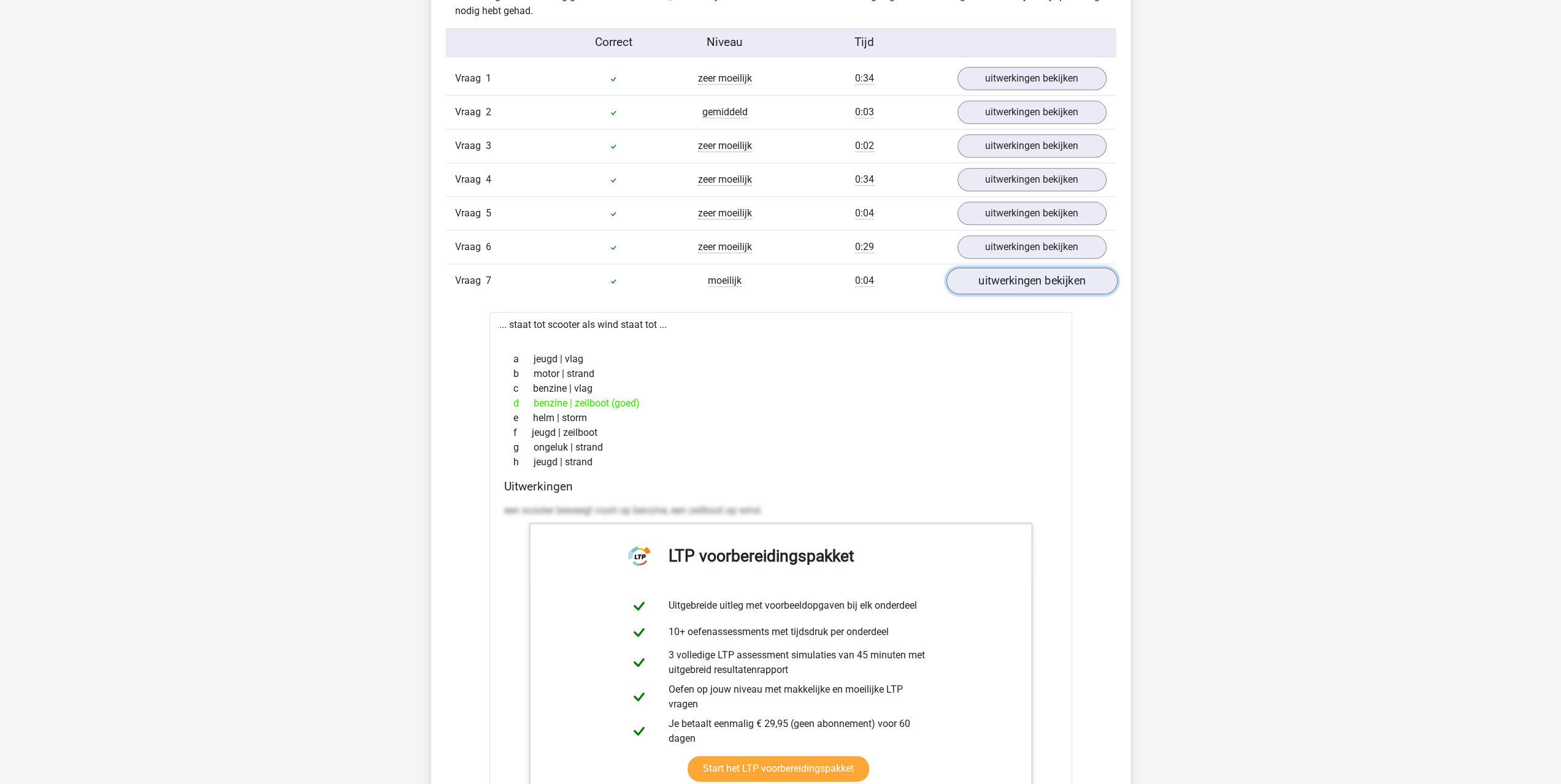
click at [1009, 284] on link "uitwerkingen bekijken" at bounding box center [1032, 281] width 171 height 27
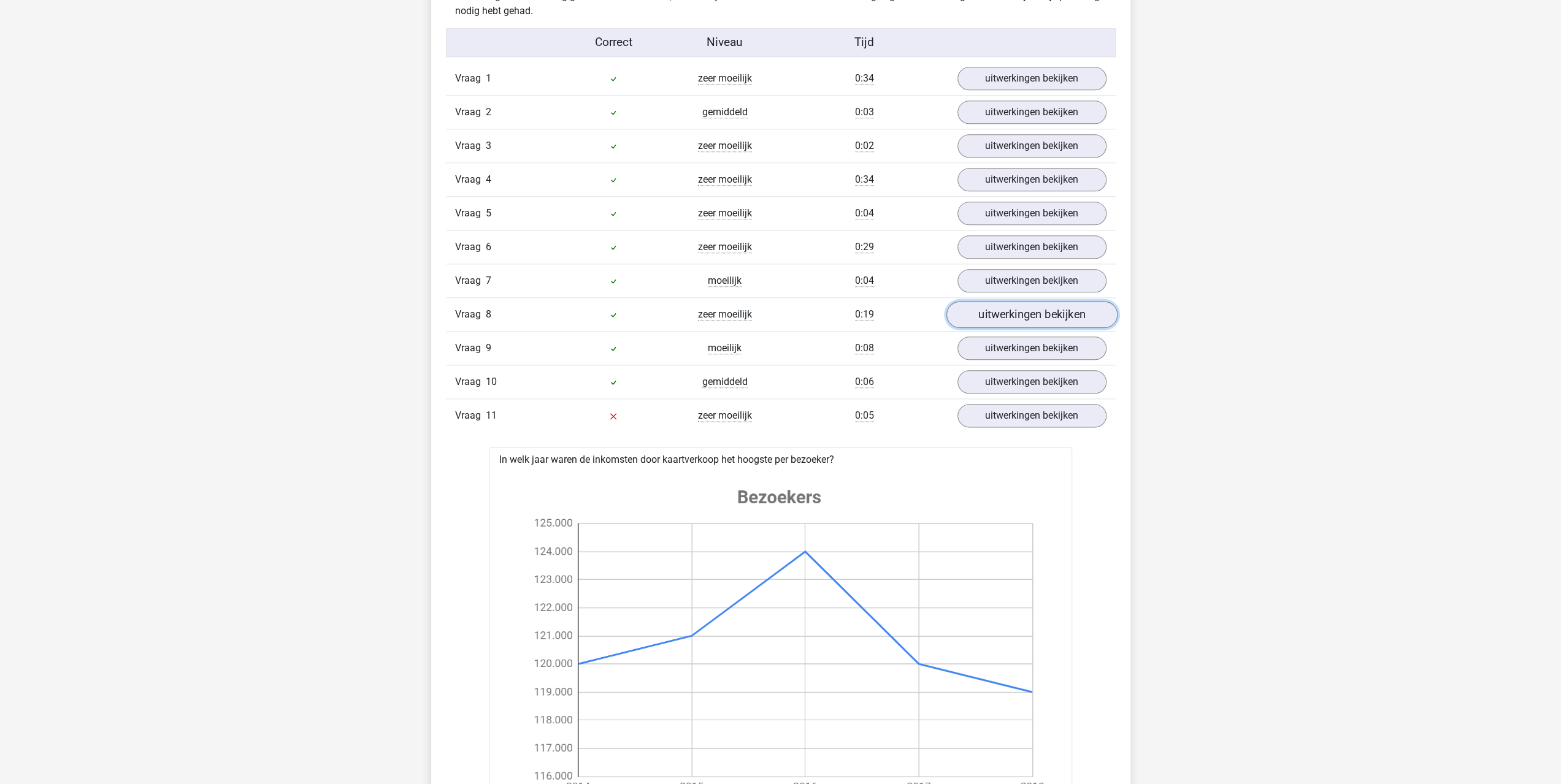
click at [1015, 317] on link "uitwerkingen bekijken" at bounding box center [1032, 314] width 171 height 27
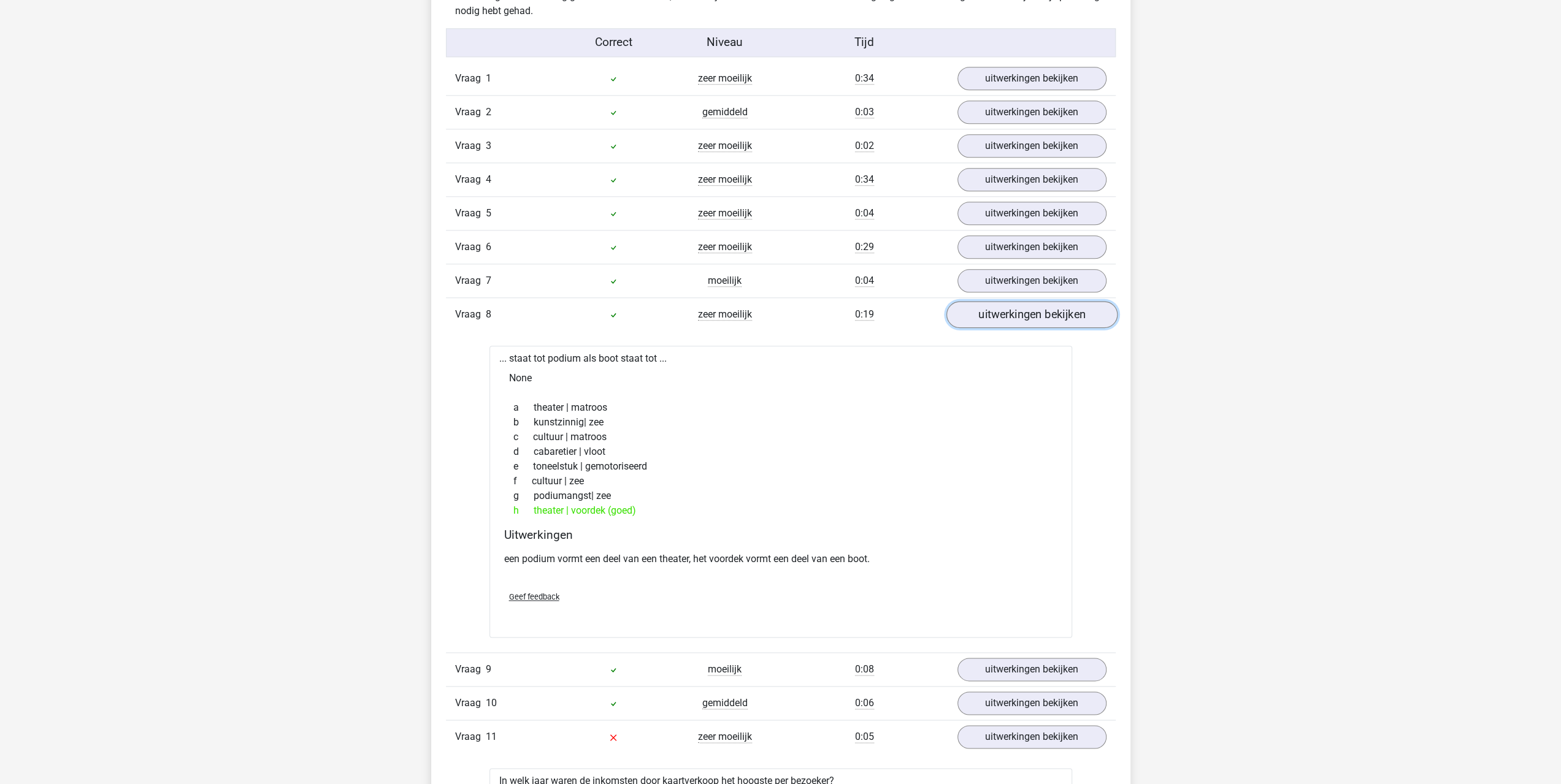
click at [1015, 317] on link "uitwerkingen bekijken" at bounding box center [1032, 314] width 171 height 27
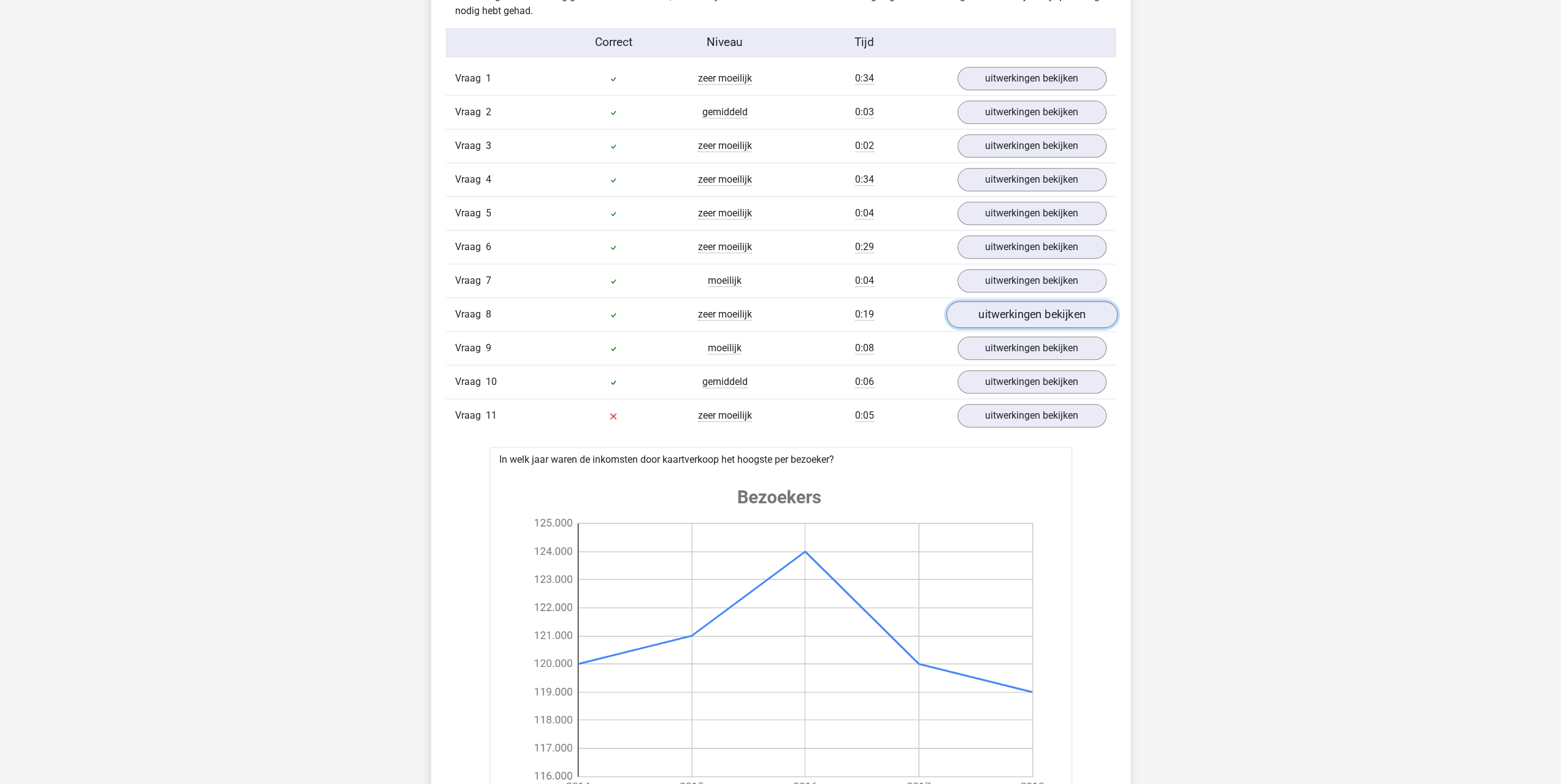
click at [1015, 317] on link "uitwerkingen bekijken" at bounding box center [1032, 314] width 171 height 27
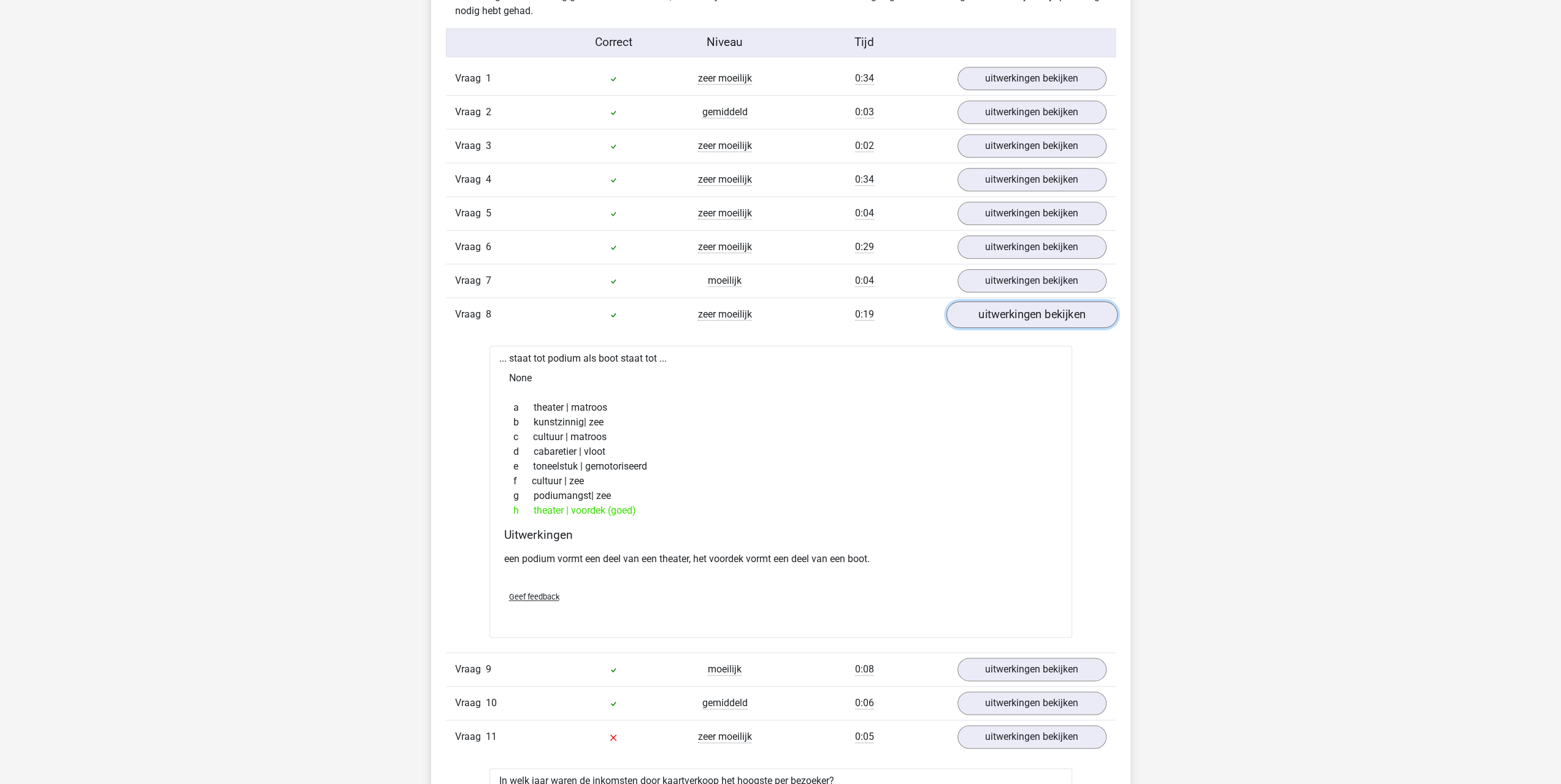
click at [1015, 317] on link "uitwerkingen bekijken" at bounding box center [1032, 314] width 171 height 27
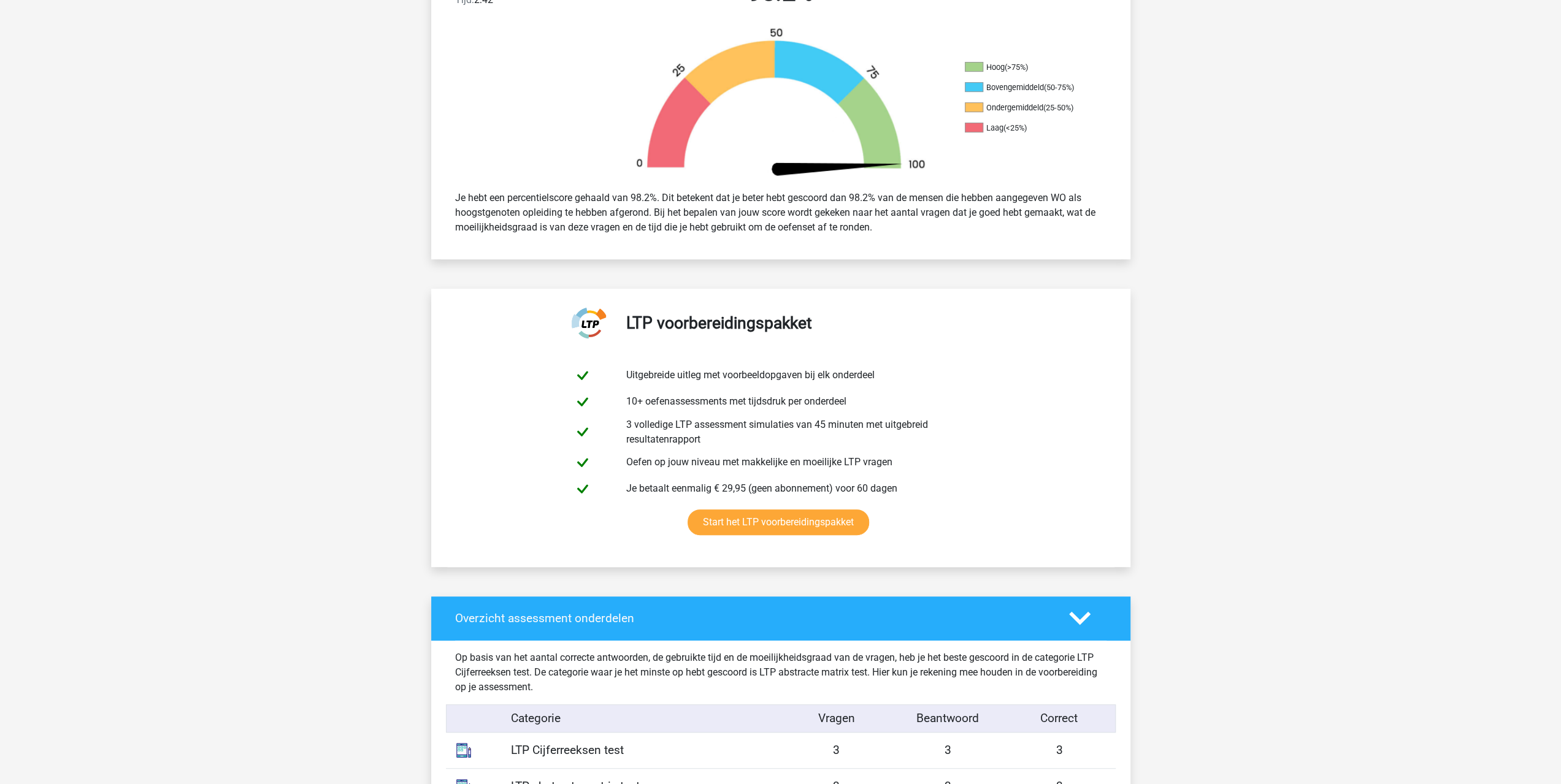
scroll to position [123, 0]
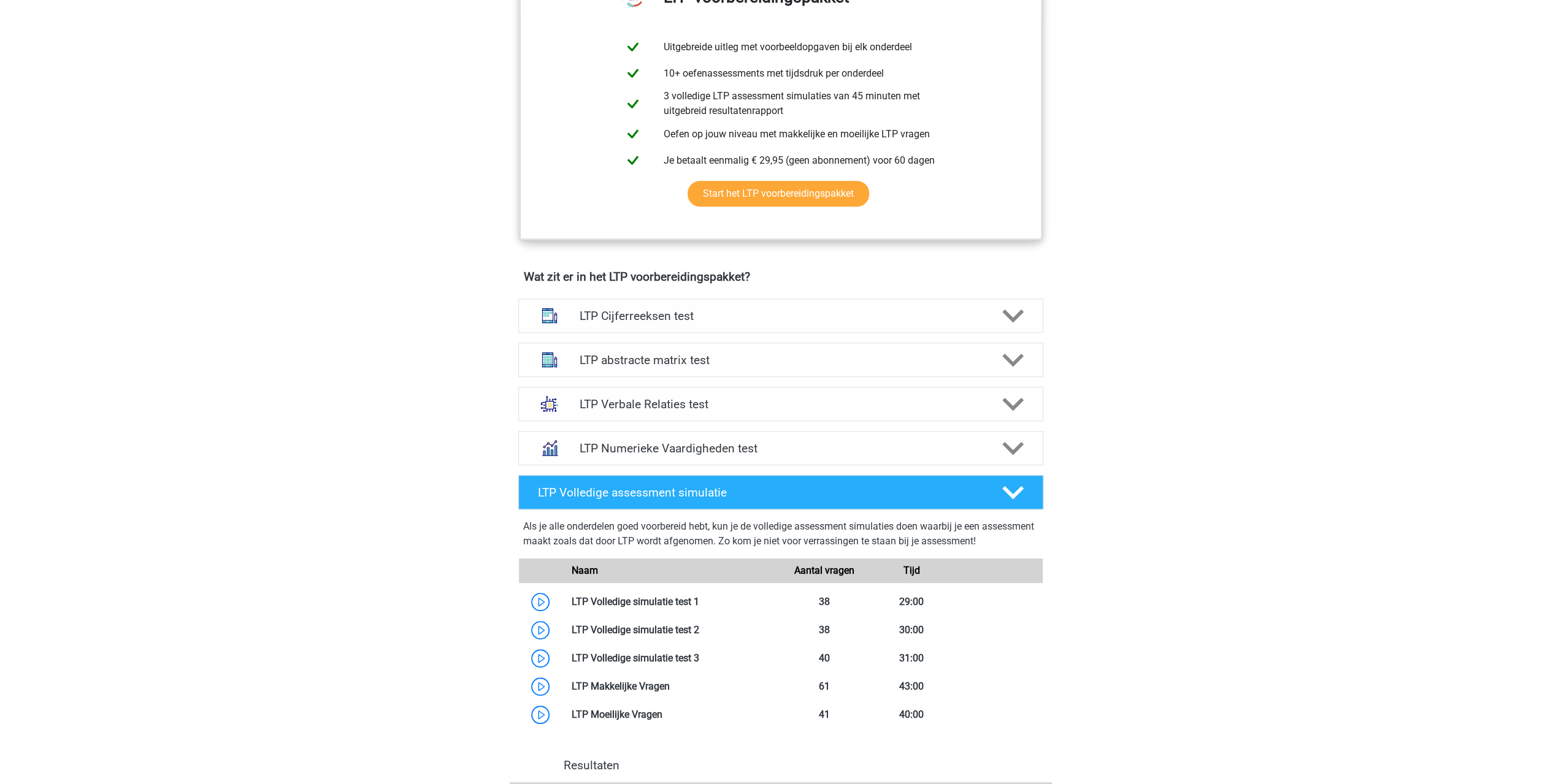
scroll to position [419, 0]
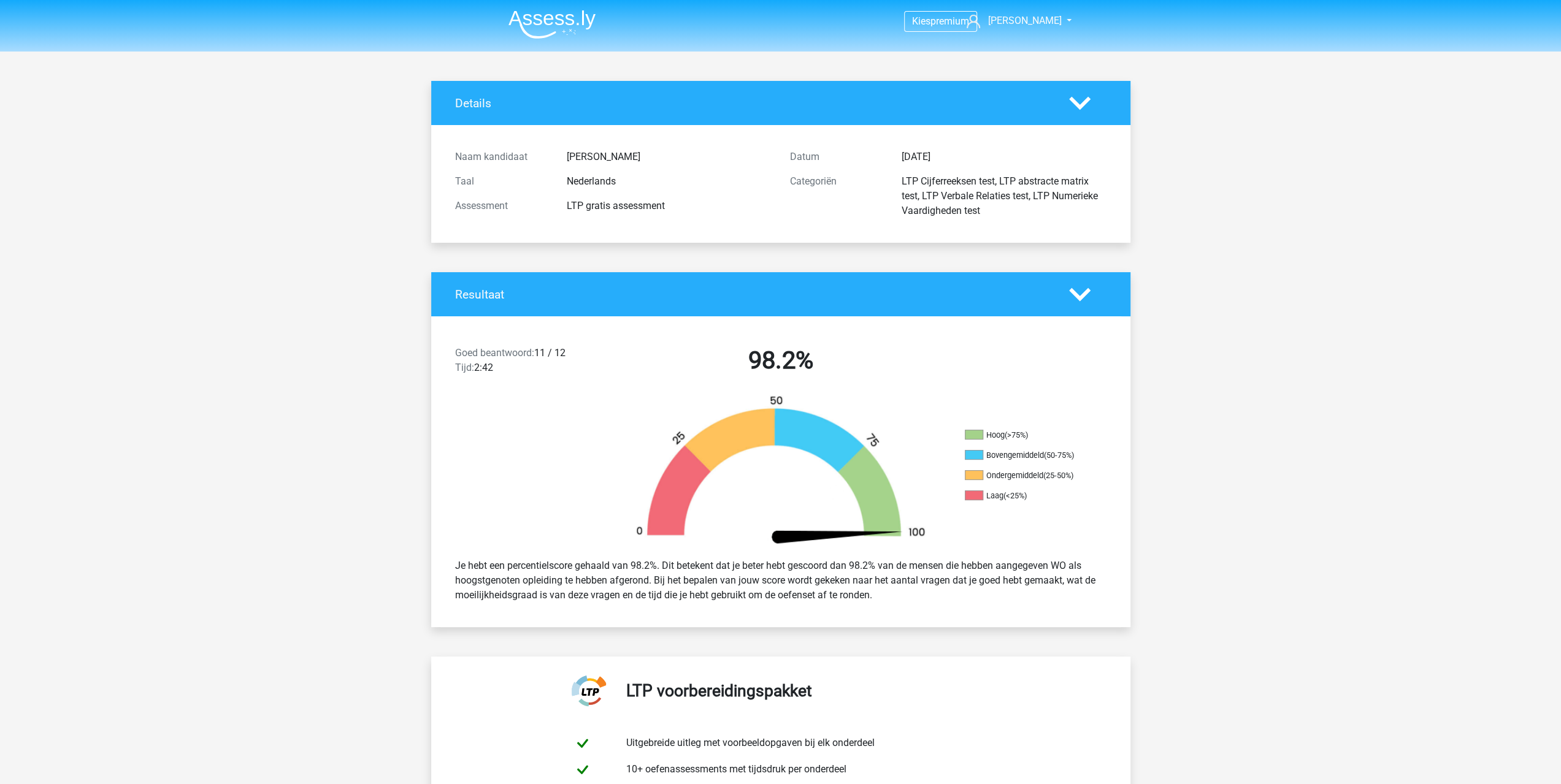
click at [554, 10] on img at bounding box center [552, 24] width 87 height 29
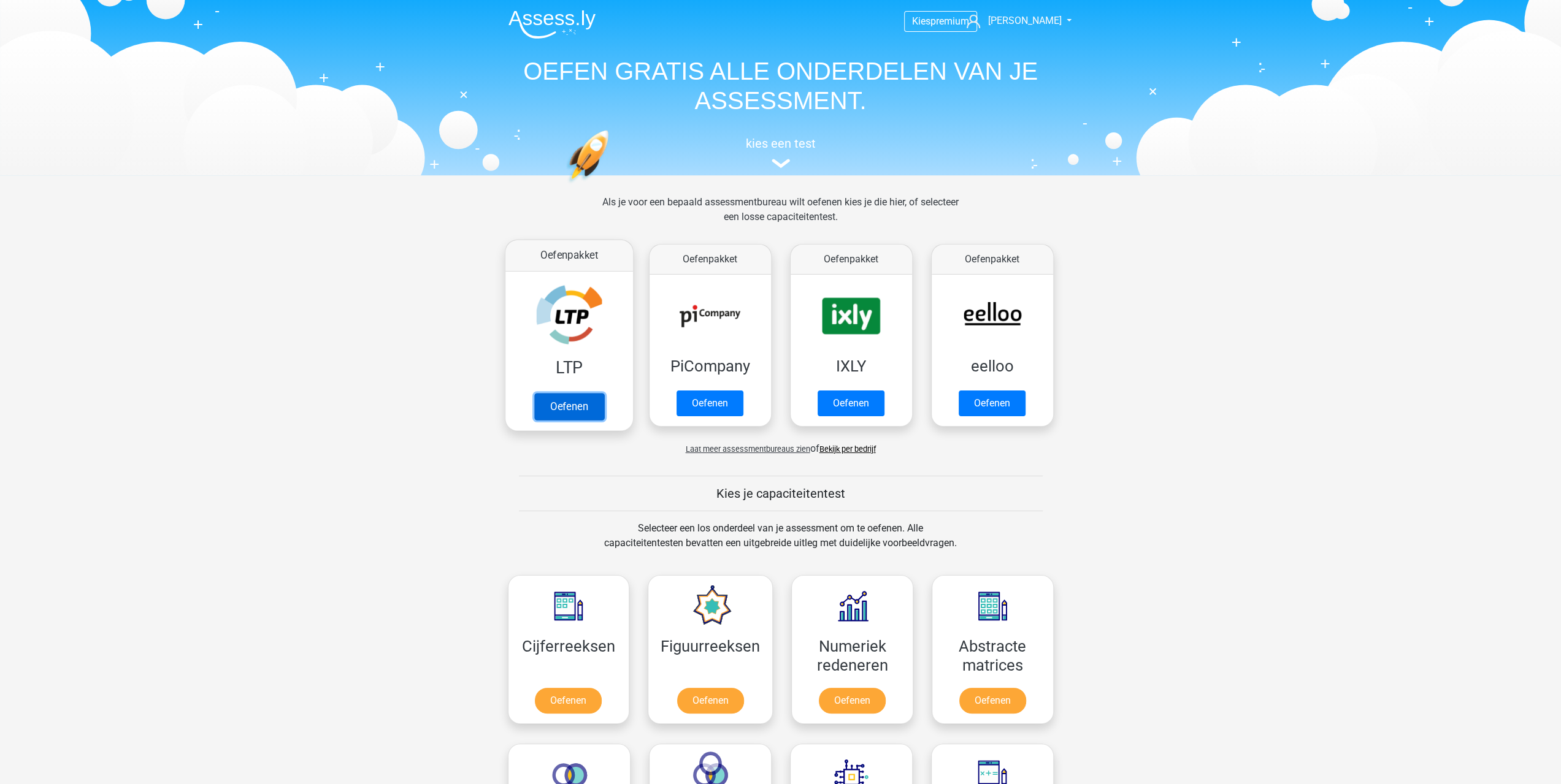
click at [590, 406] on link "Oefenen" at bounding box center [569, 406] width 70 height 27
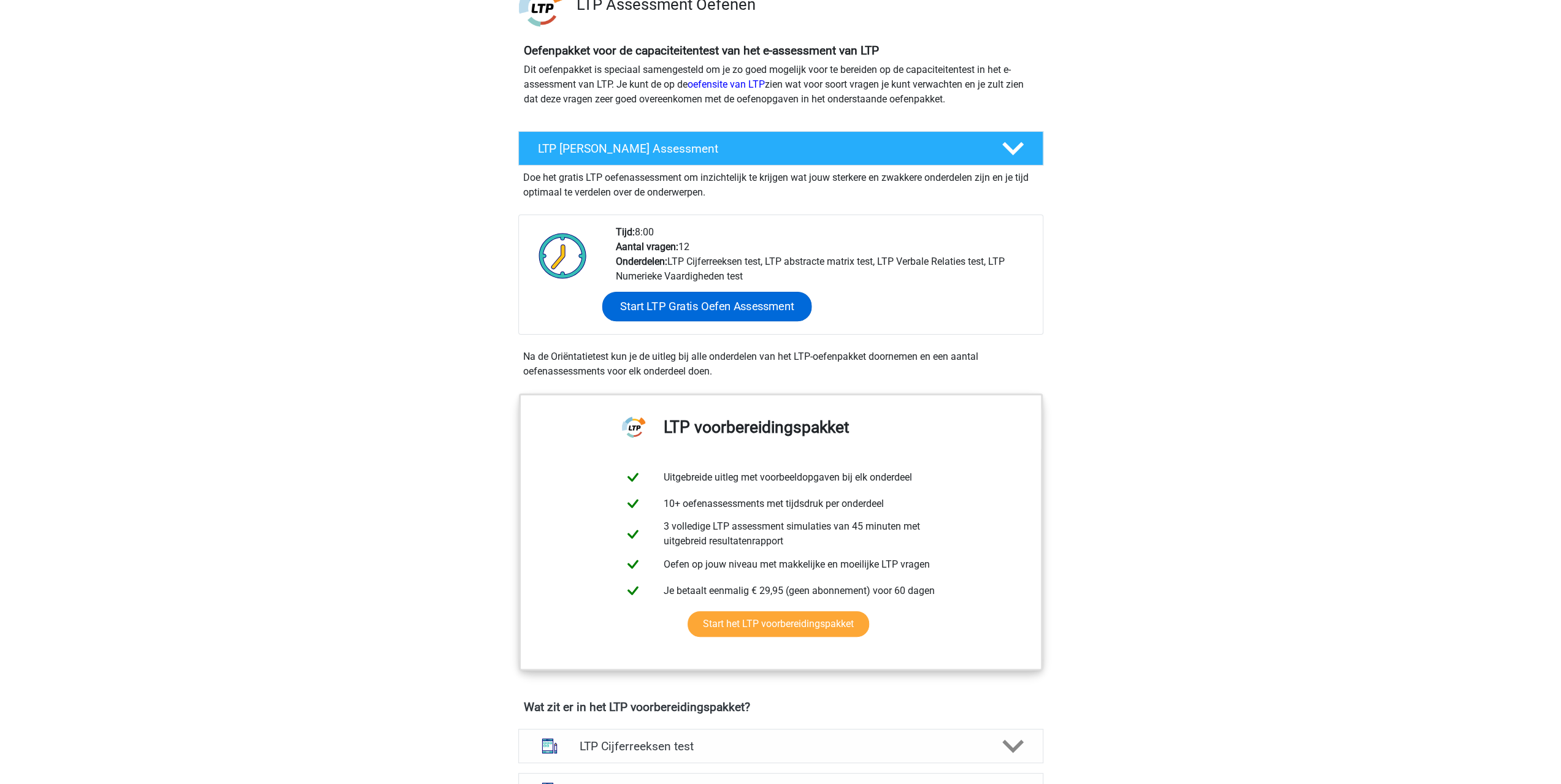
scroll to position [61, 0]
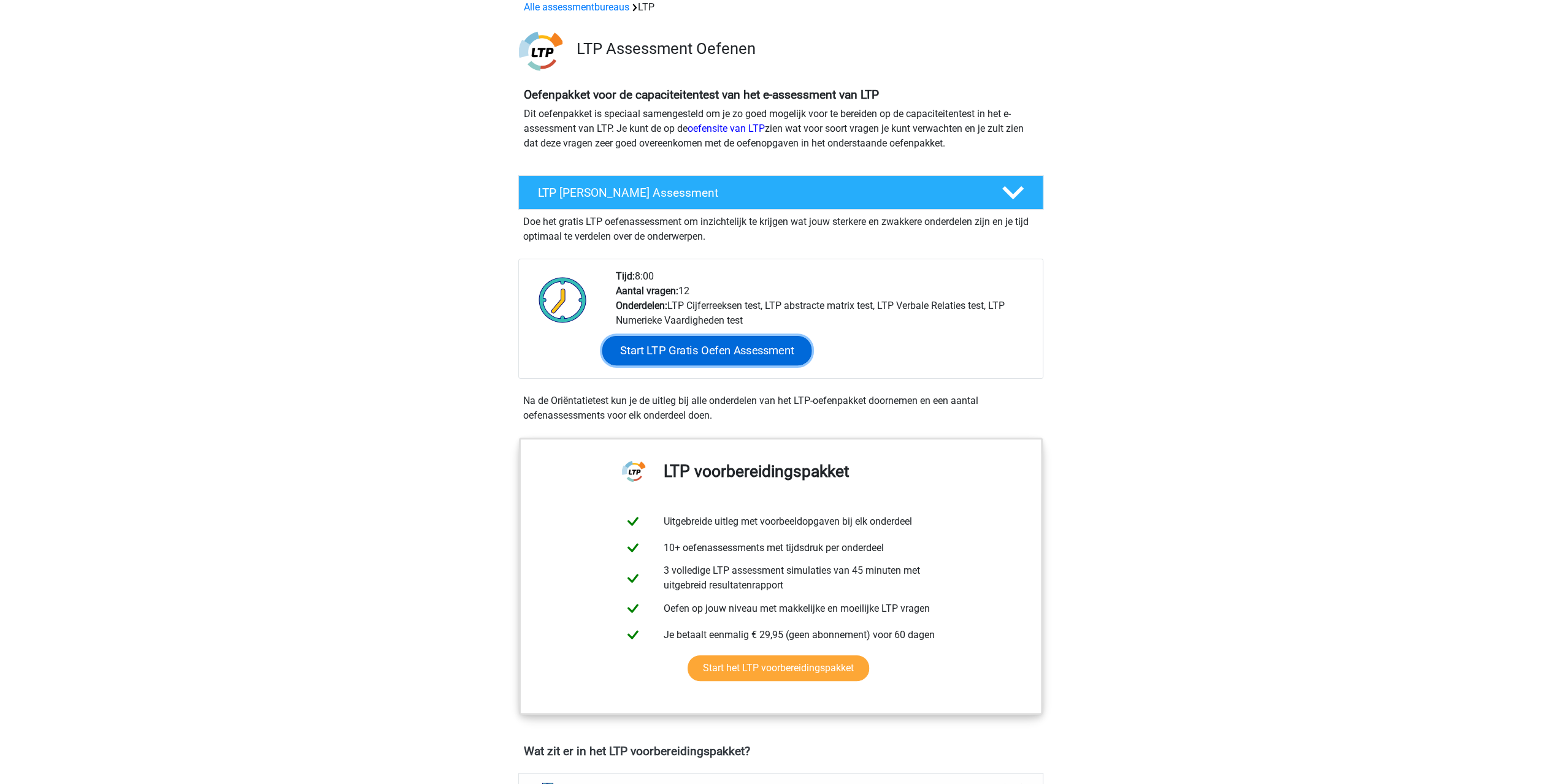
click at [707, 346] on link "Start LTP Gratis Oefen Assessment" at bounding box center [707, 350] width 210 height 30
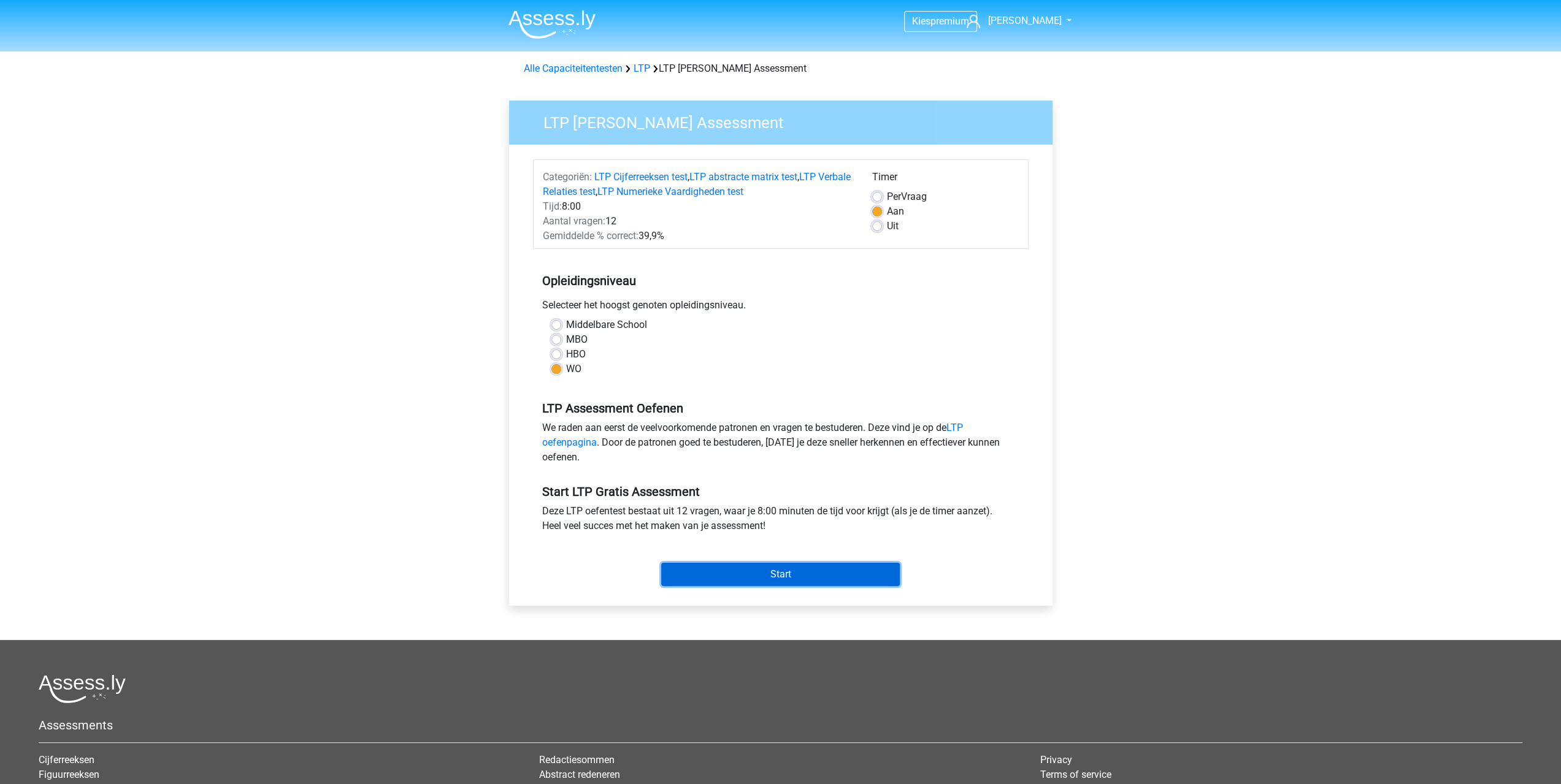
click at [750, 572] on input "Start" at bounding box center [780, 574] width 239 height 23
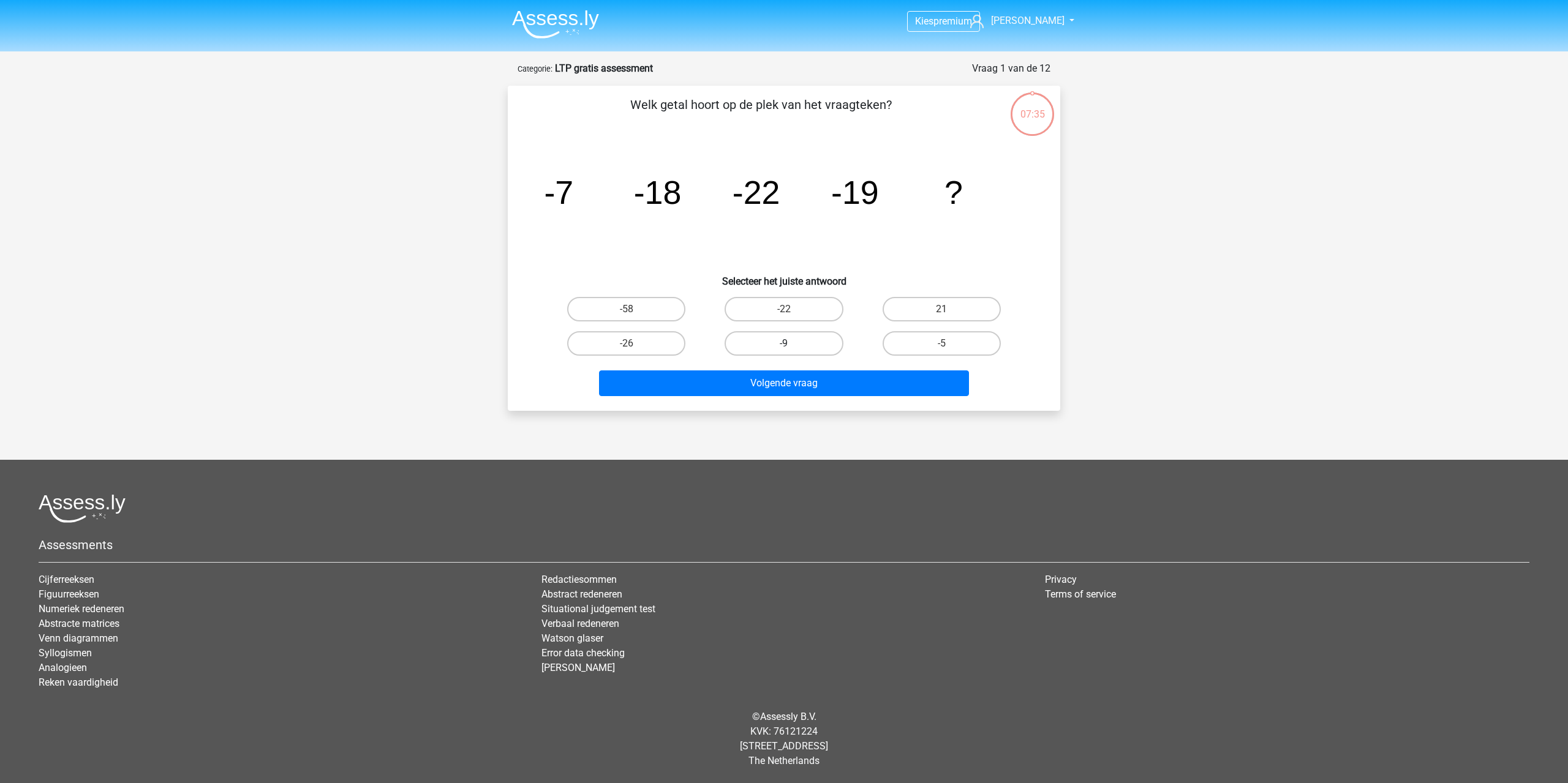
click at [812, 351] on label "-9" at bounding box center [784, 343] width 118 height 24
click at [792, 351] on input "-9" at bounding box center [788, 347] width 8 height 8
radio input "true"
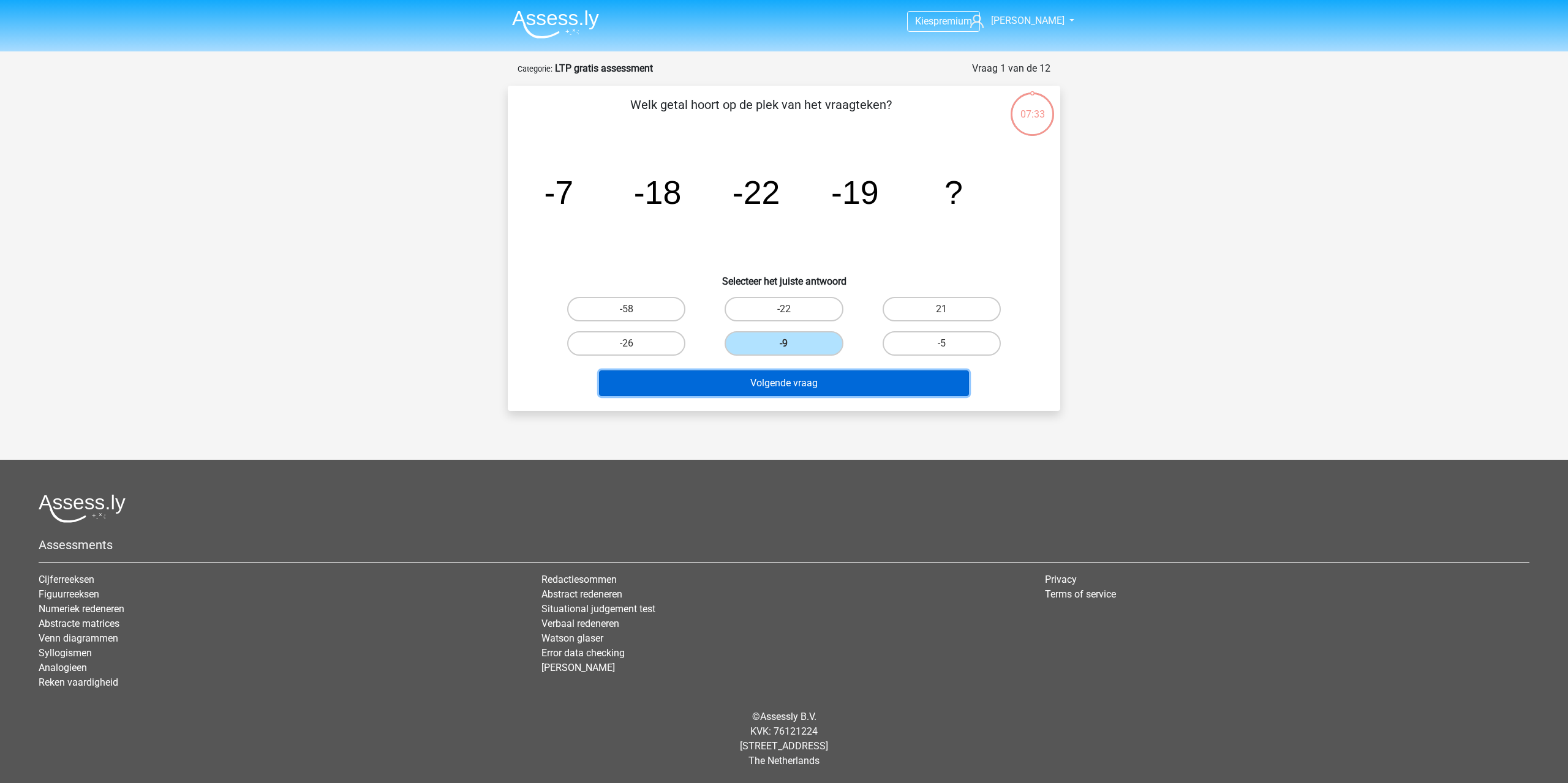
click at [825, 386] on button "Volgende vraag" at bounding box center [784, 383] width 371 height 26
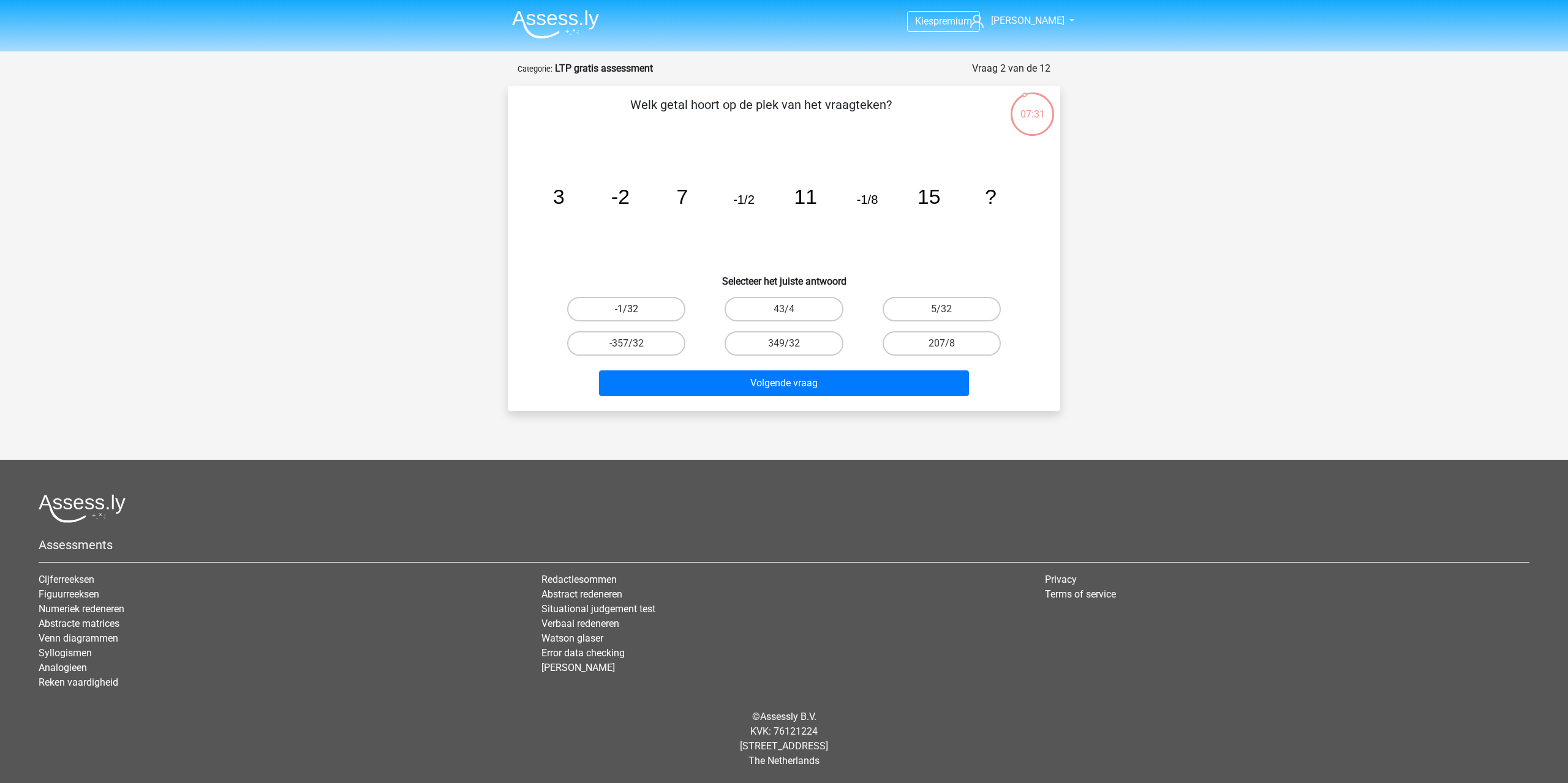
click at [650, 313] on label "-1/32" at bounding box center [627, 309] width 118 height 24
click at [635, 313] on input "-1/32" at bounding box center [631, 313] width 8 height 8
radio input "true"
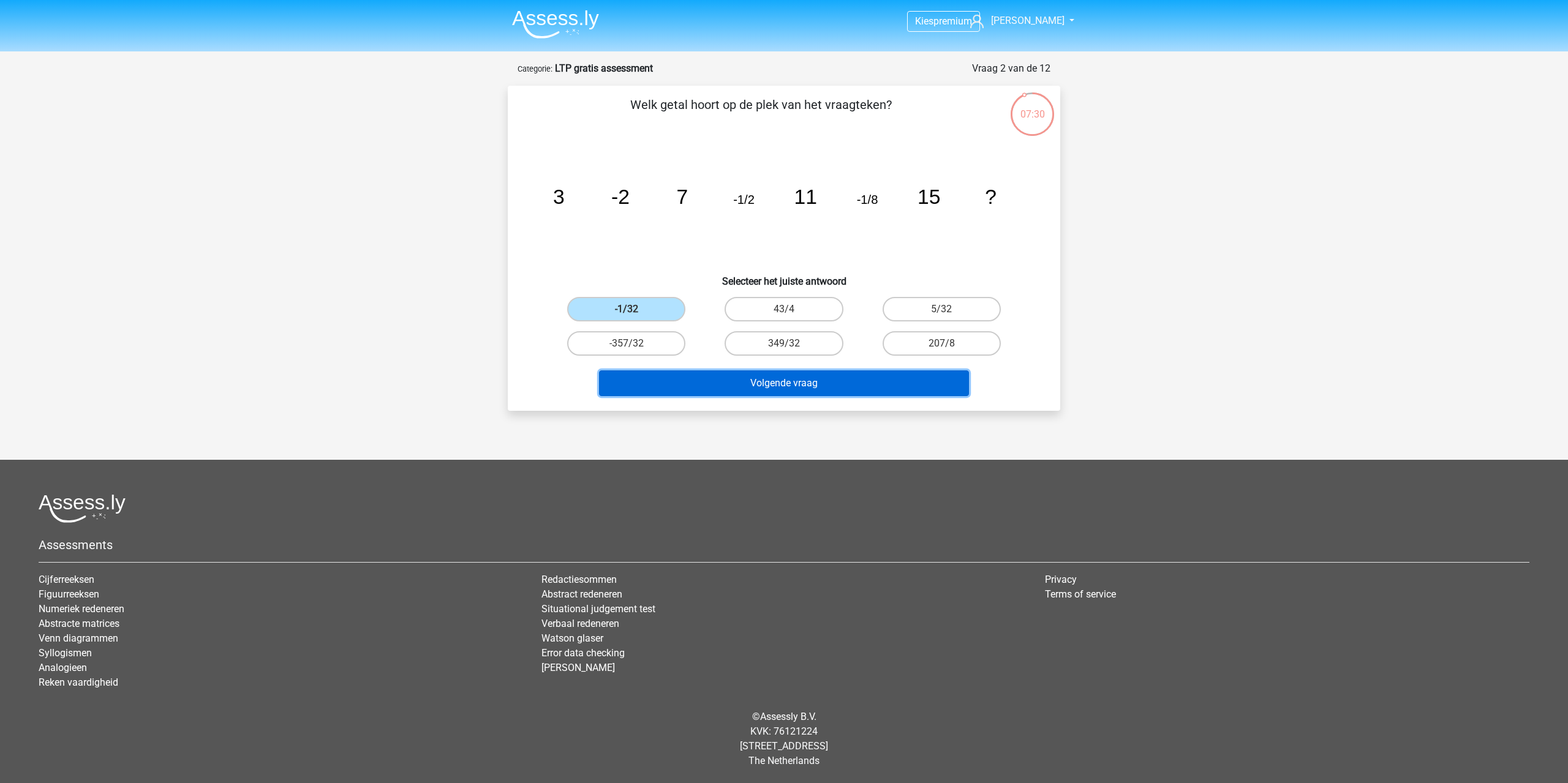
click at [761, 380] on button "Volgende vraag" at bounding box center [784, 383] width 371 height 26
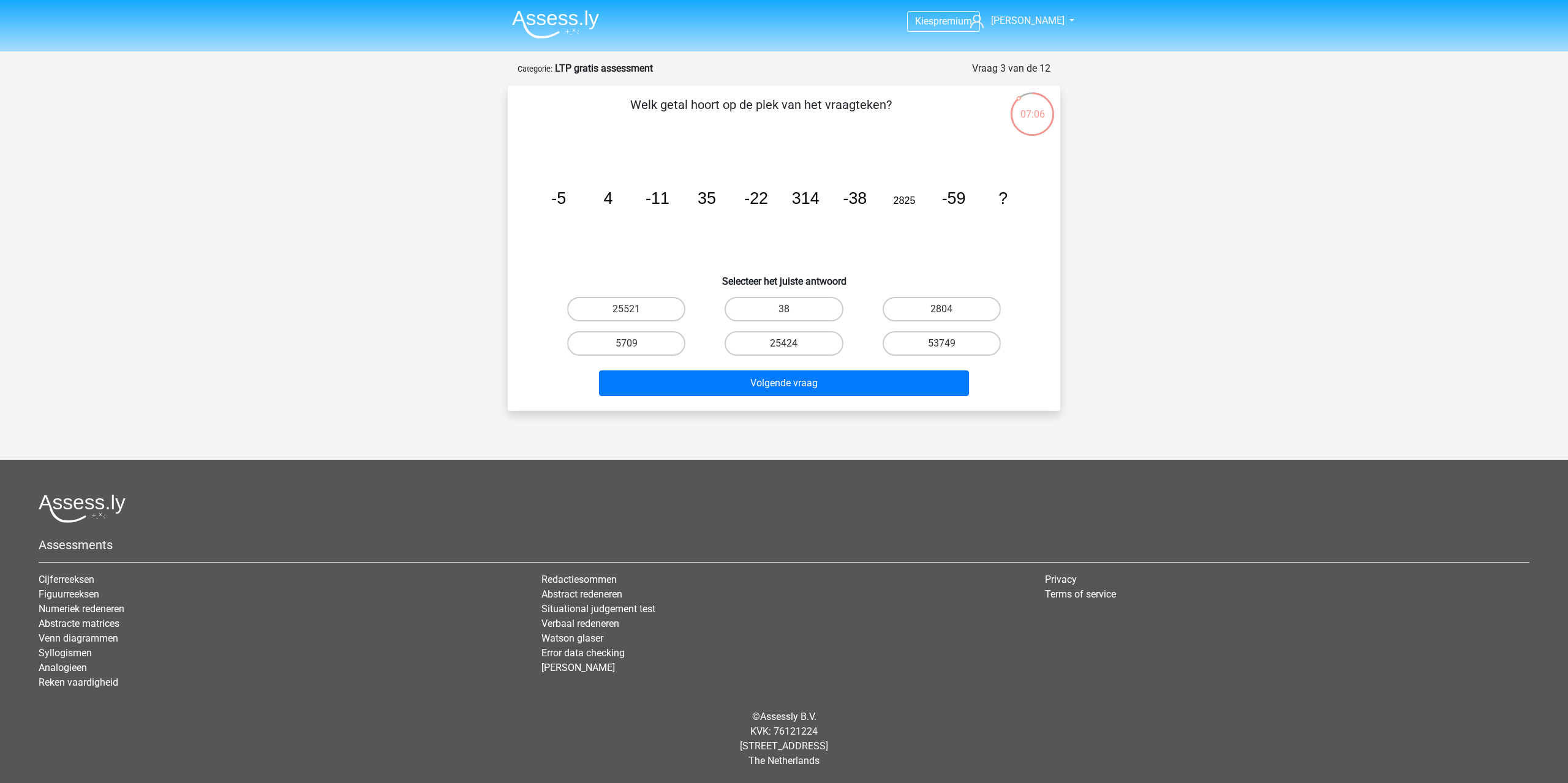
click at [805, 347] on label "25424" at bounding box center [784, 343] width 118 height 24
click at [792, 347] on input "25424" at bounding box center [788, 347] width 8 height 8
radio input "true"
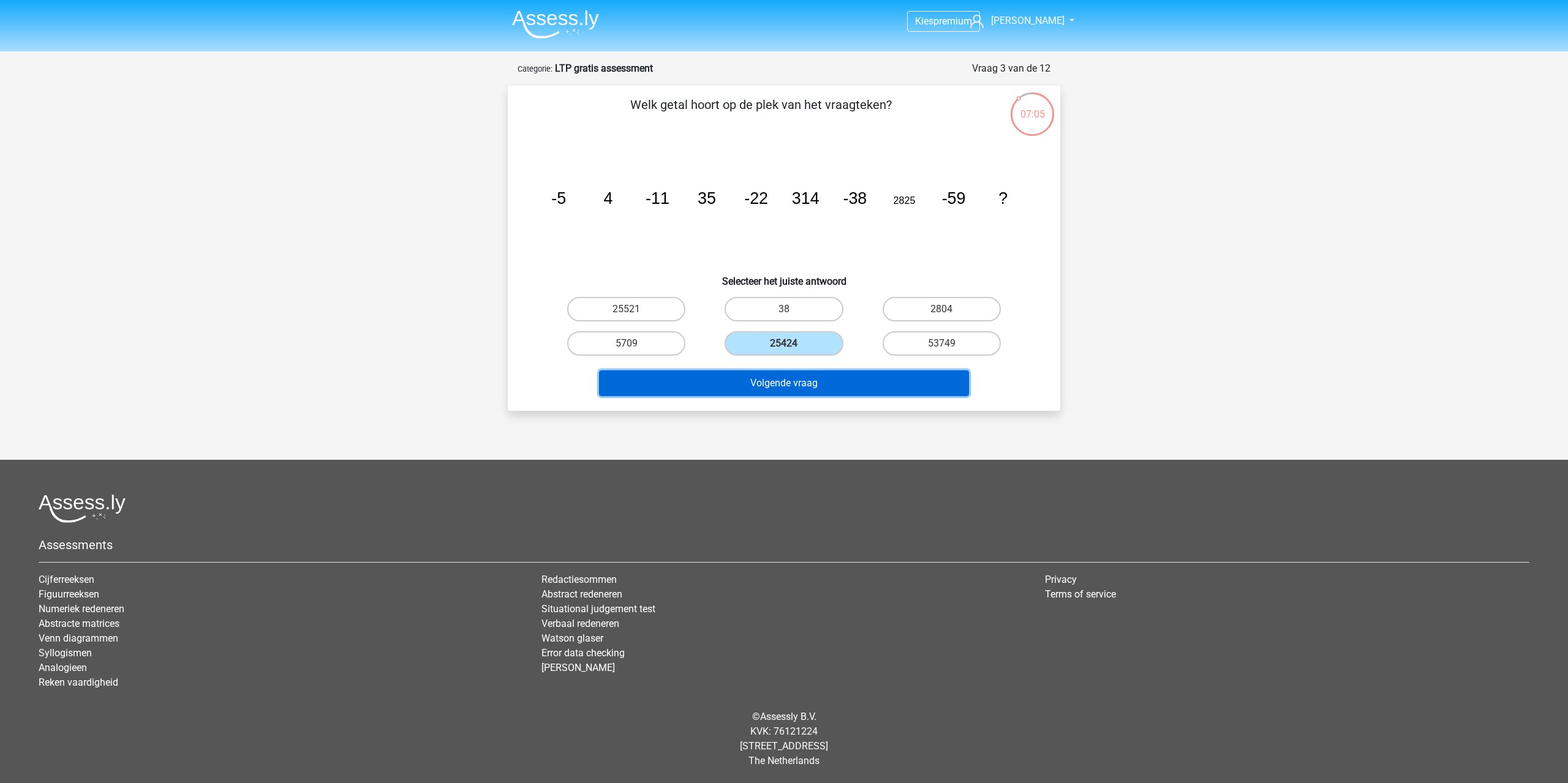
click at [833, 378] on button "Volgende vraag" at bounding box center [784, 383] width 371 height 26
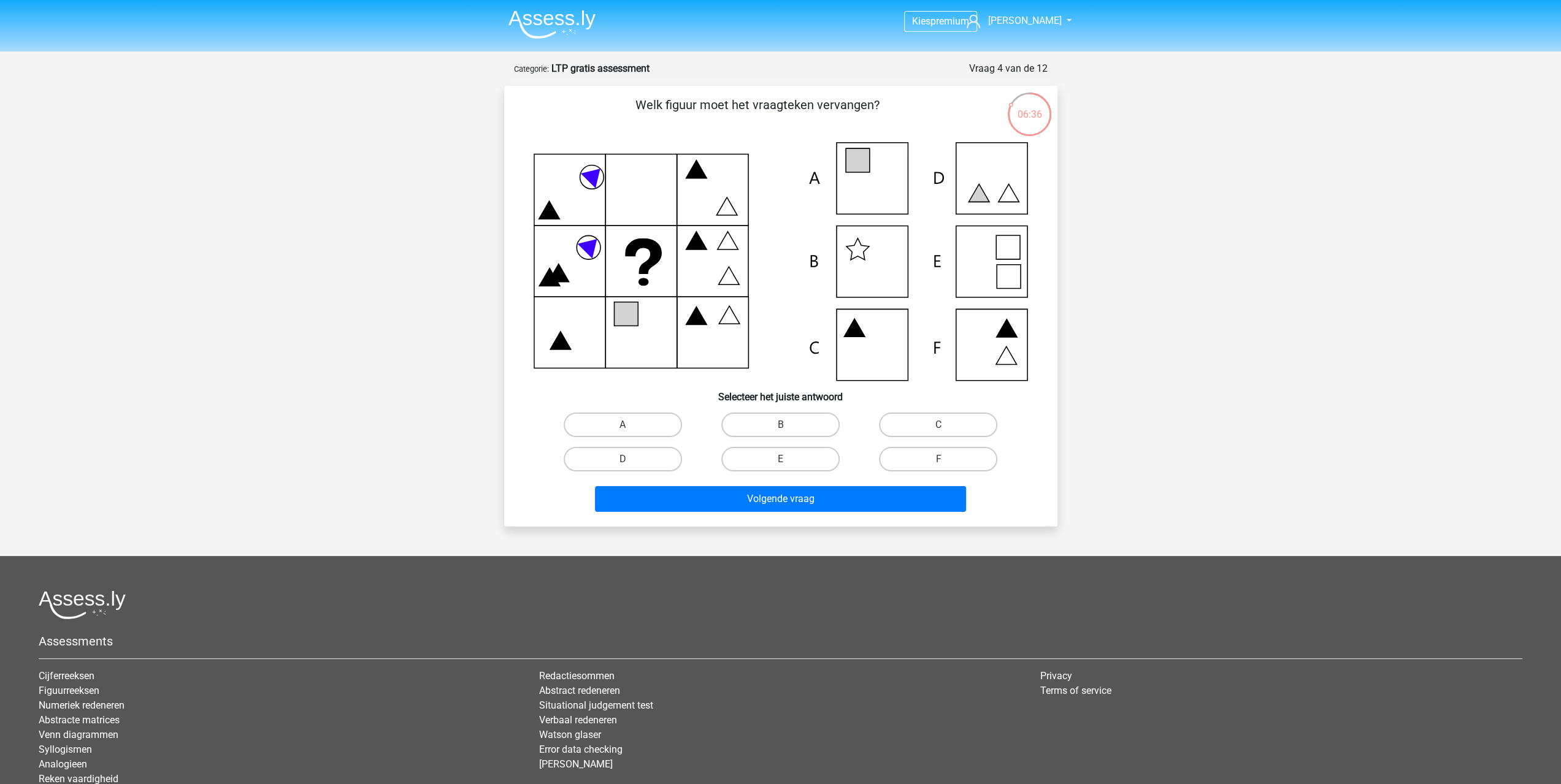
click at [871, 182] on icon at bounding box center [781, 262] width 494 height 238
click at [653, 428] on label "A" at bounding box center [623, 424] width 119 height 24
click at [631, 428] on input "A" at bounding box center [626, 429] width 8 height 8
radio input "true"
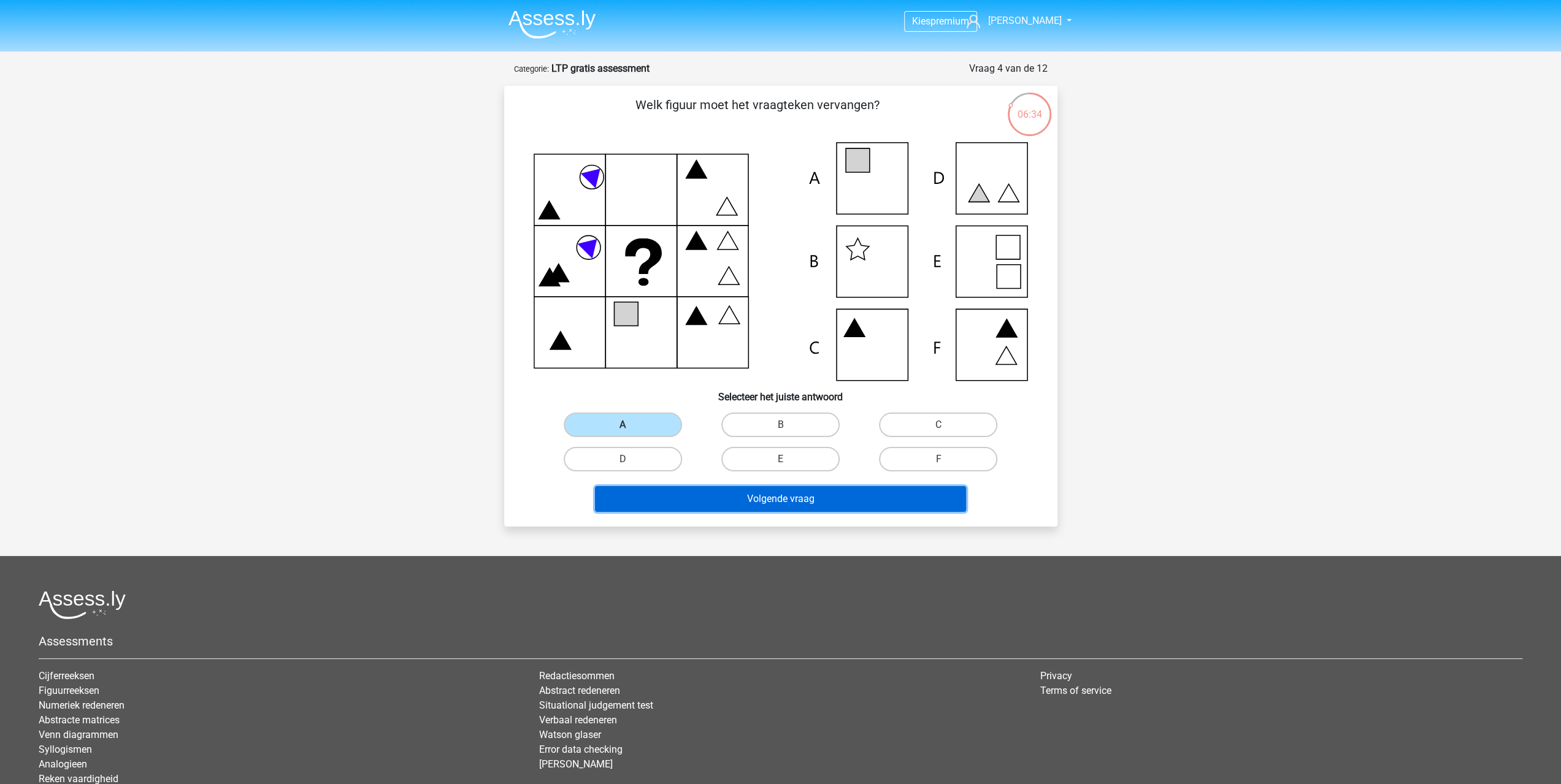
click at [786, 495] on button "Volgende vraag" at bounding box center [780, 499] width 371 height 26
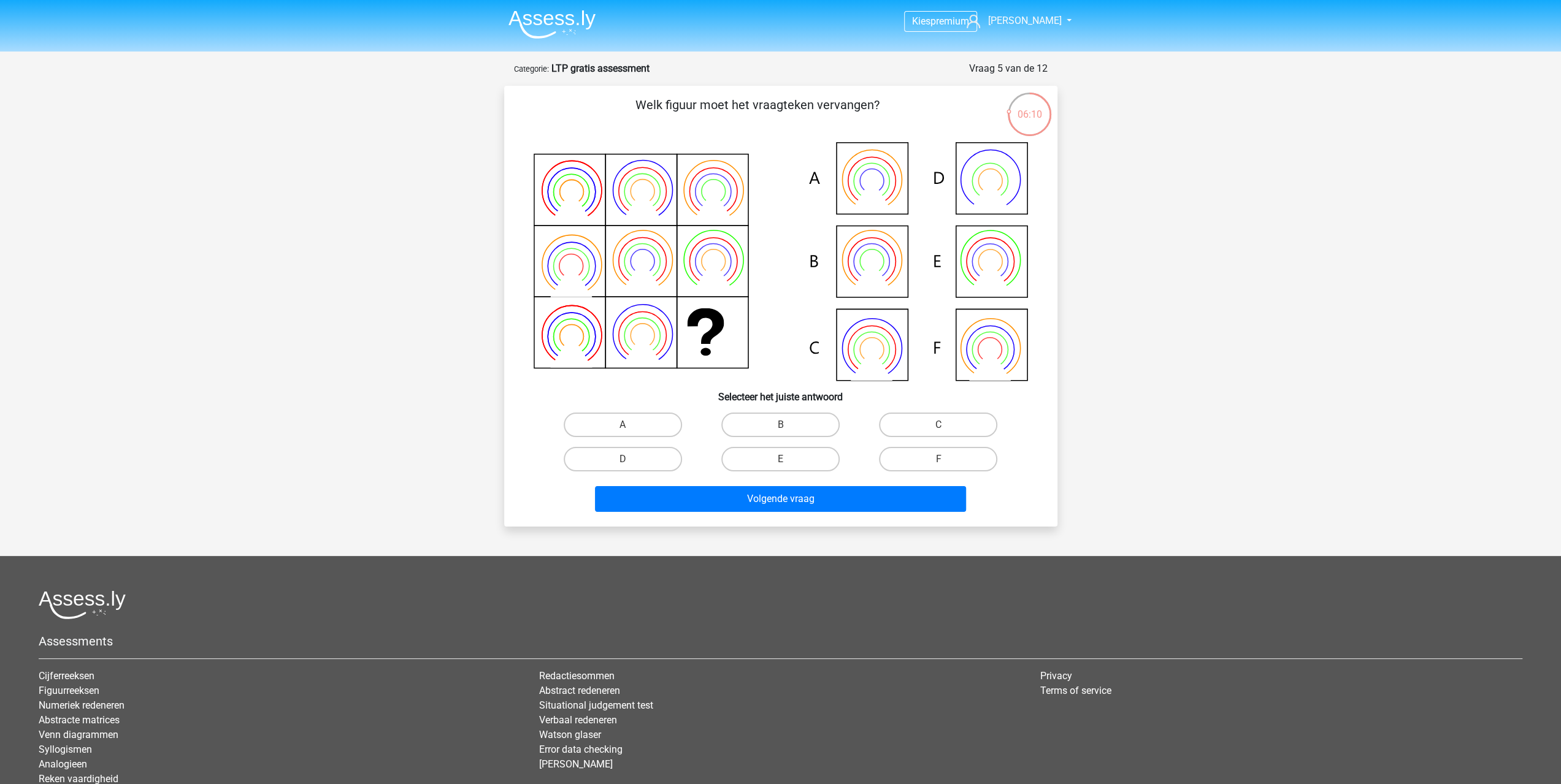
click at [868, 263] on icon at bounding box center [781, 262] width 494 height 238
click at [804, 420] on label "B" at bounding box center [780, 424] width 119 height 24
click at [788, 425] on input "B" at bounding box center [784, 429] width 8 height 8
radio input "true"
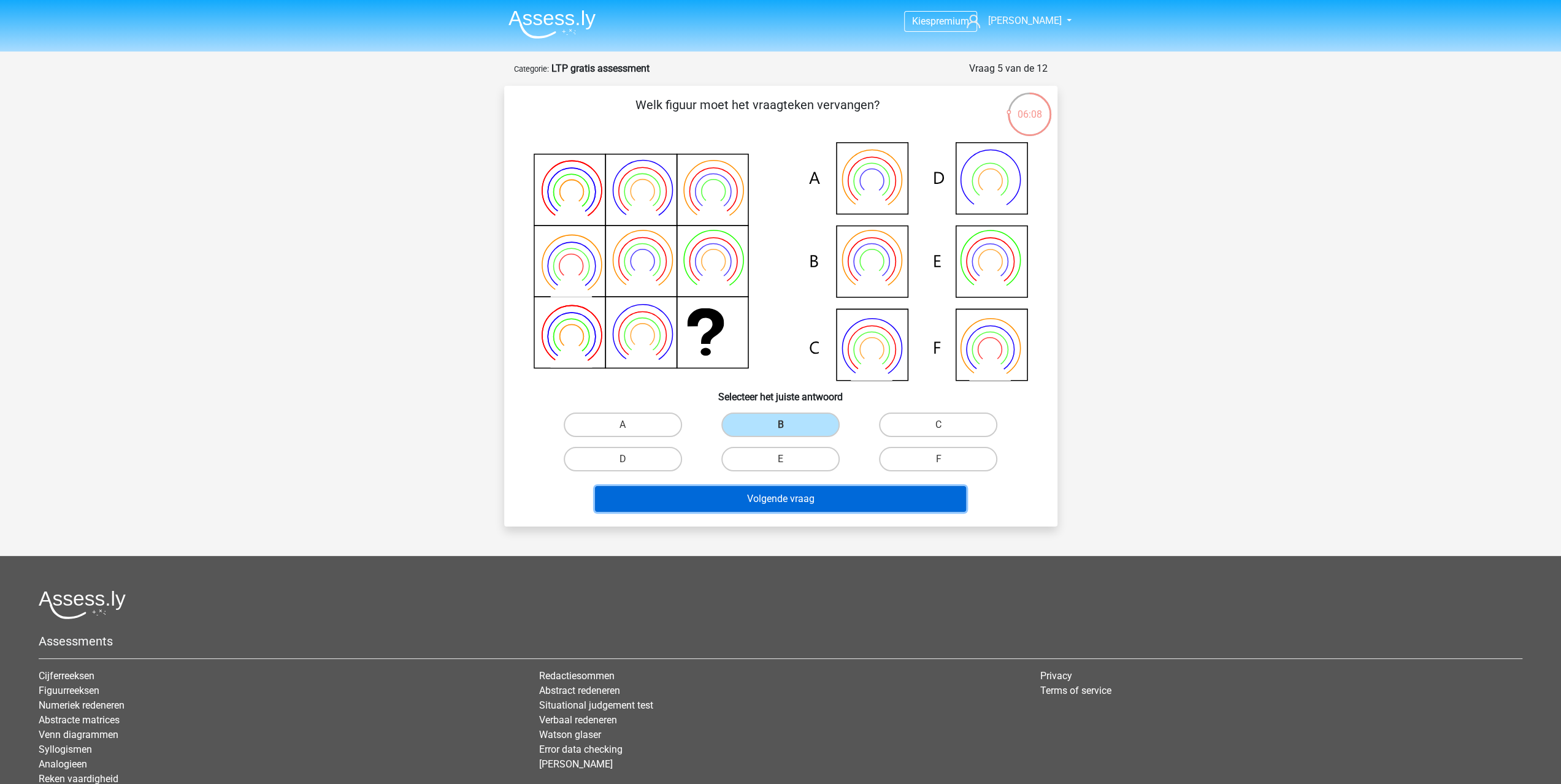
click at [852, 499] on button "Volgende vraag" at bounding box center [780, 499] width 371 height 26
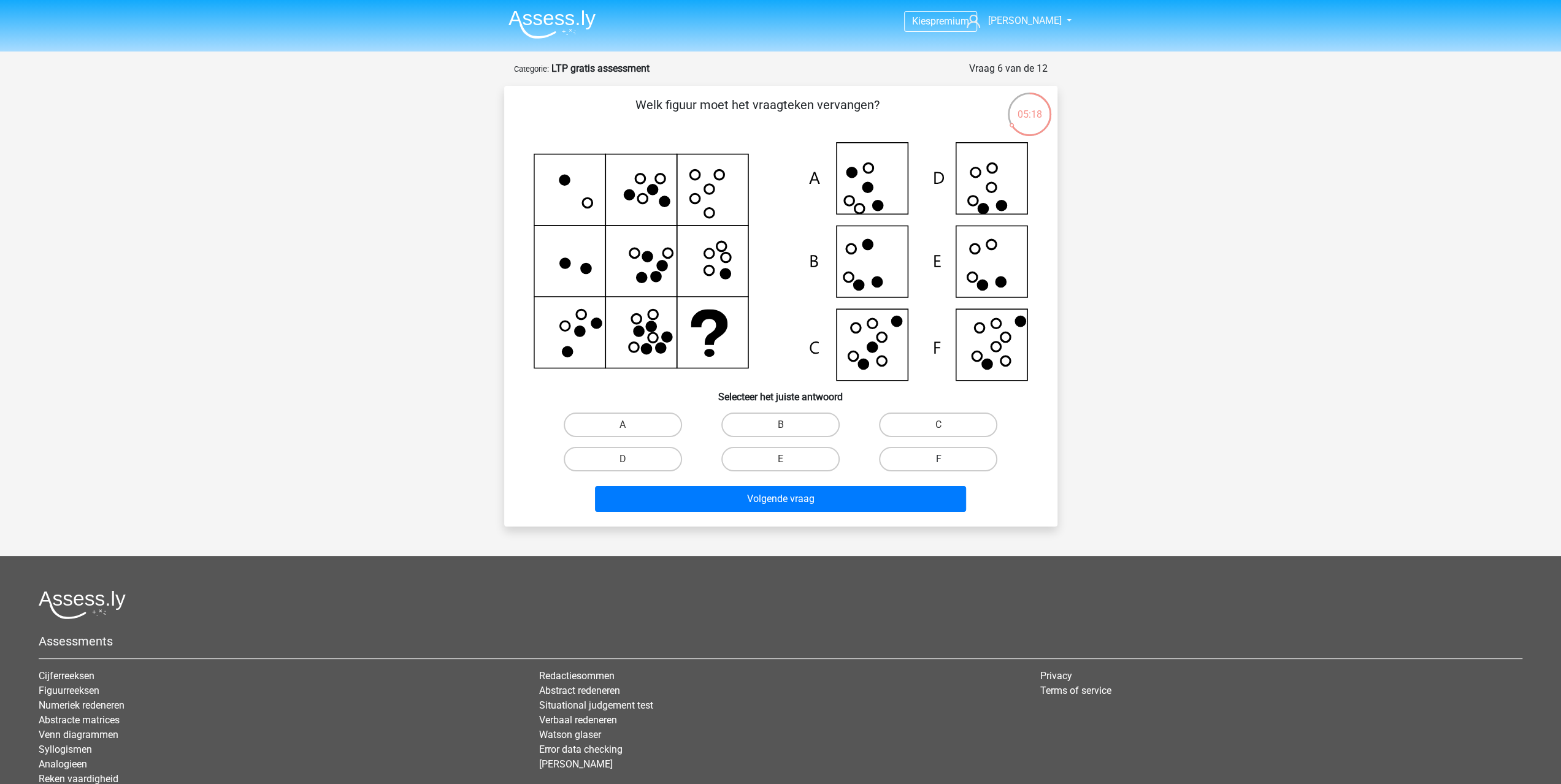
click at [939, 455] on label "F" at bounding box center [938, 459] width 119 height 24
click at [939, 459] on input "F" at bounding box center [943, 463] width 8 height 8
radio input "true"
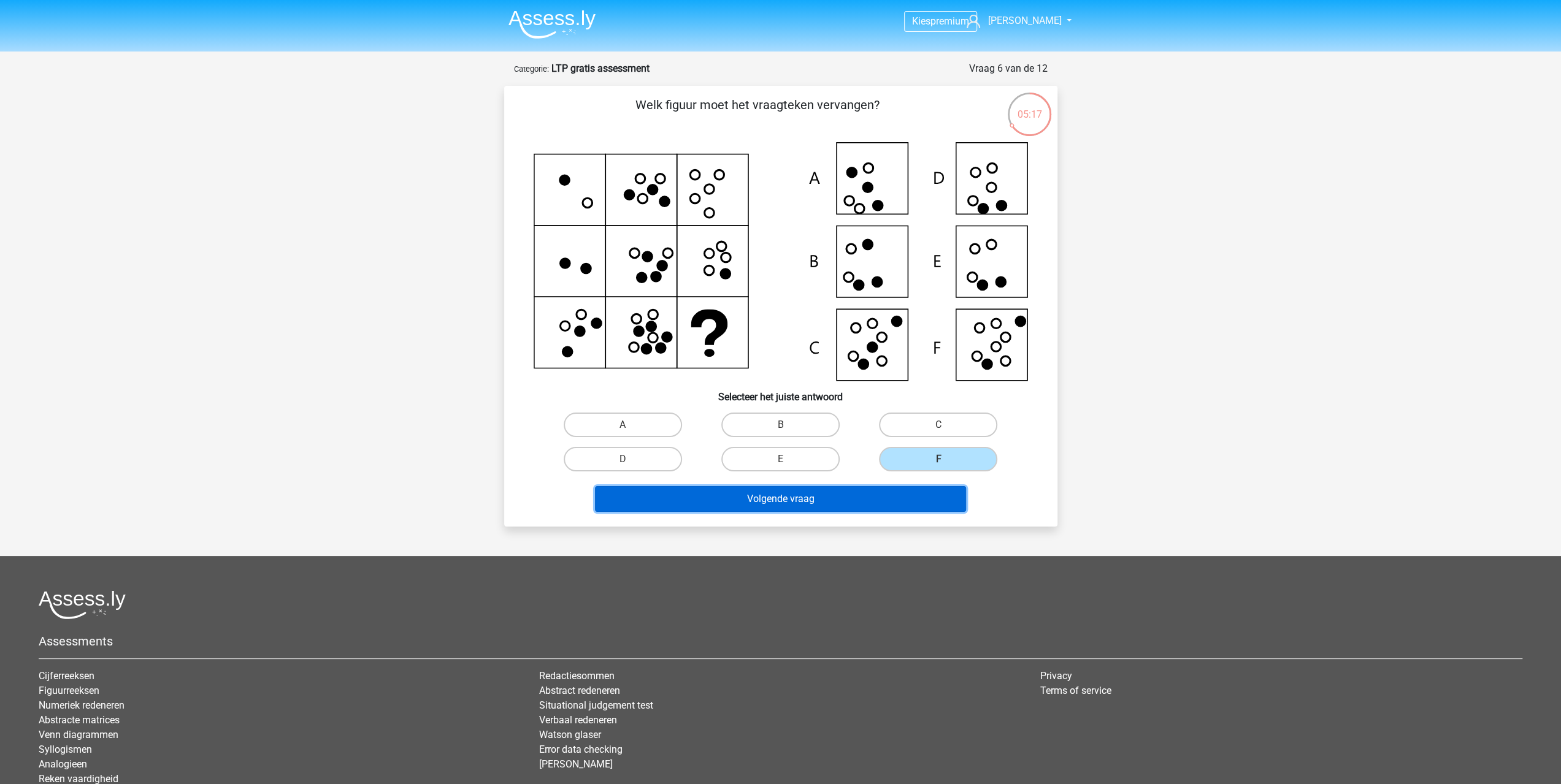
click at [927, 493] on button "Volgende vraag" at bounding box center [780, 499] width 371 height 26
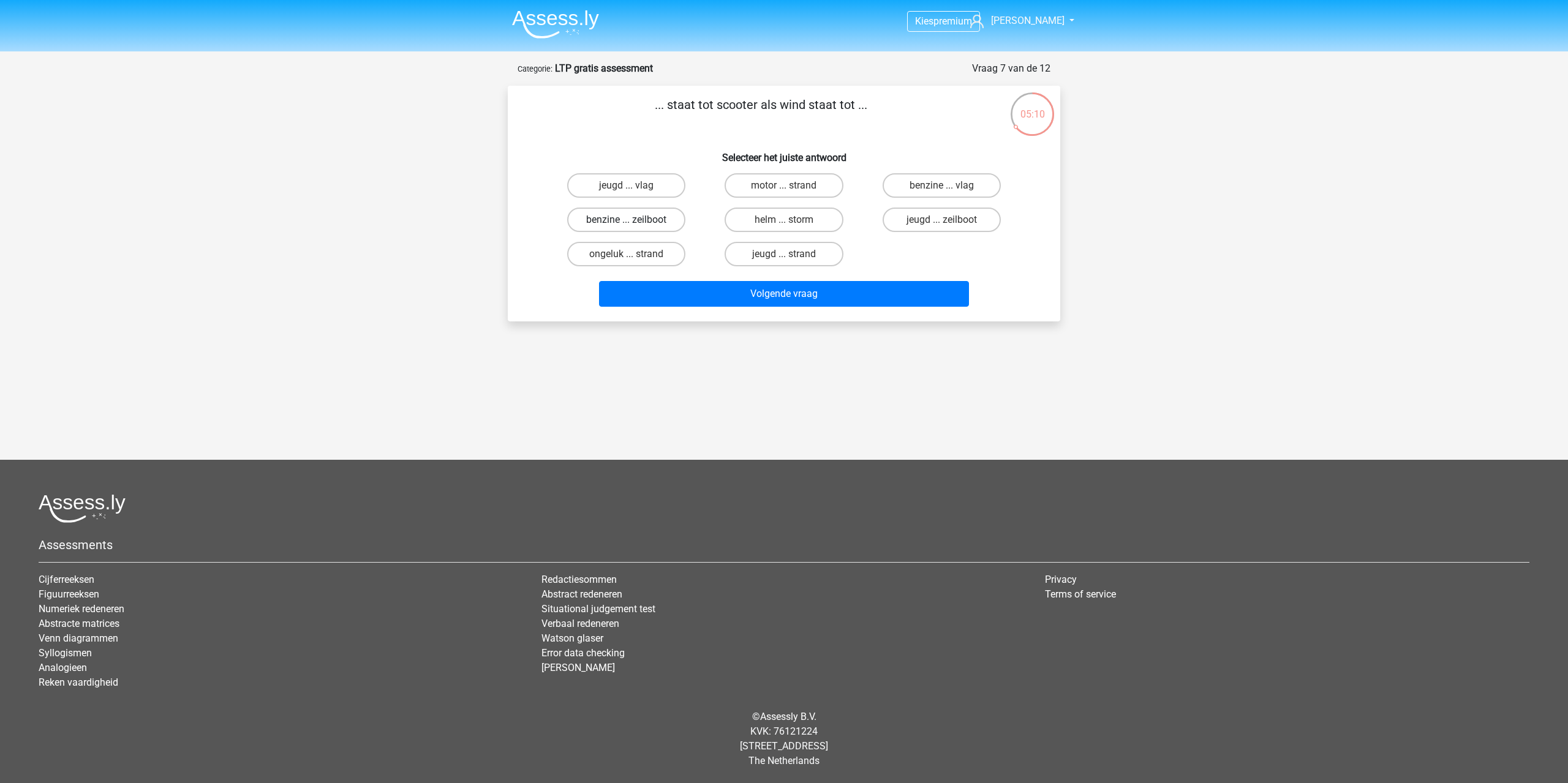
click at [657, 213] on label "benzine ... zeilboot" at bounding box center [627, 219] width 118 height 24
click at [635, 220] on input "benzine ... zeilboot" at bounding box center [631, 224] width 8 height 8
radio input "true"
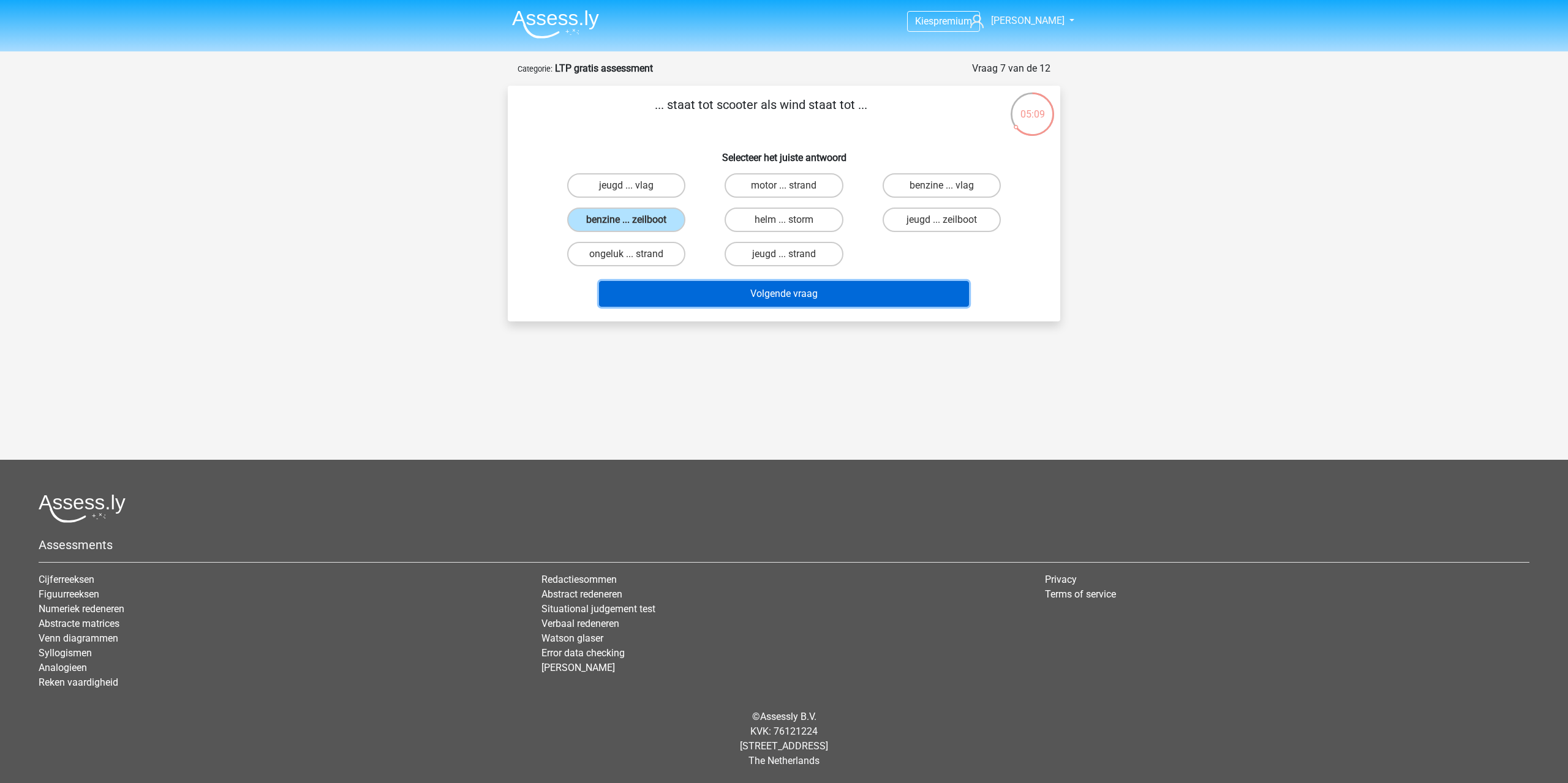
click at [725, 291] on button "Volgende vraag" at bounding box center [784, 293] width 371 height 26
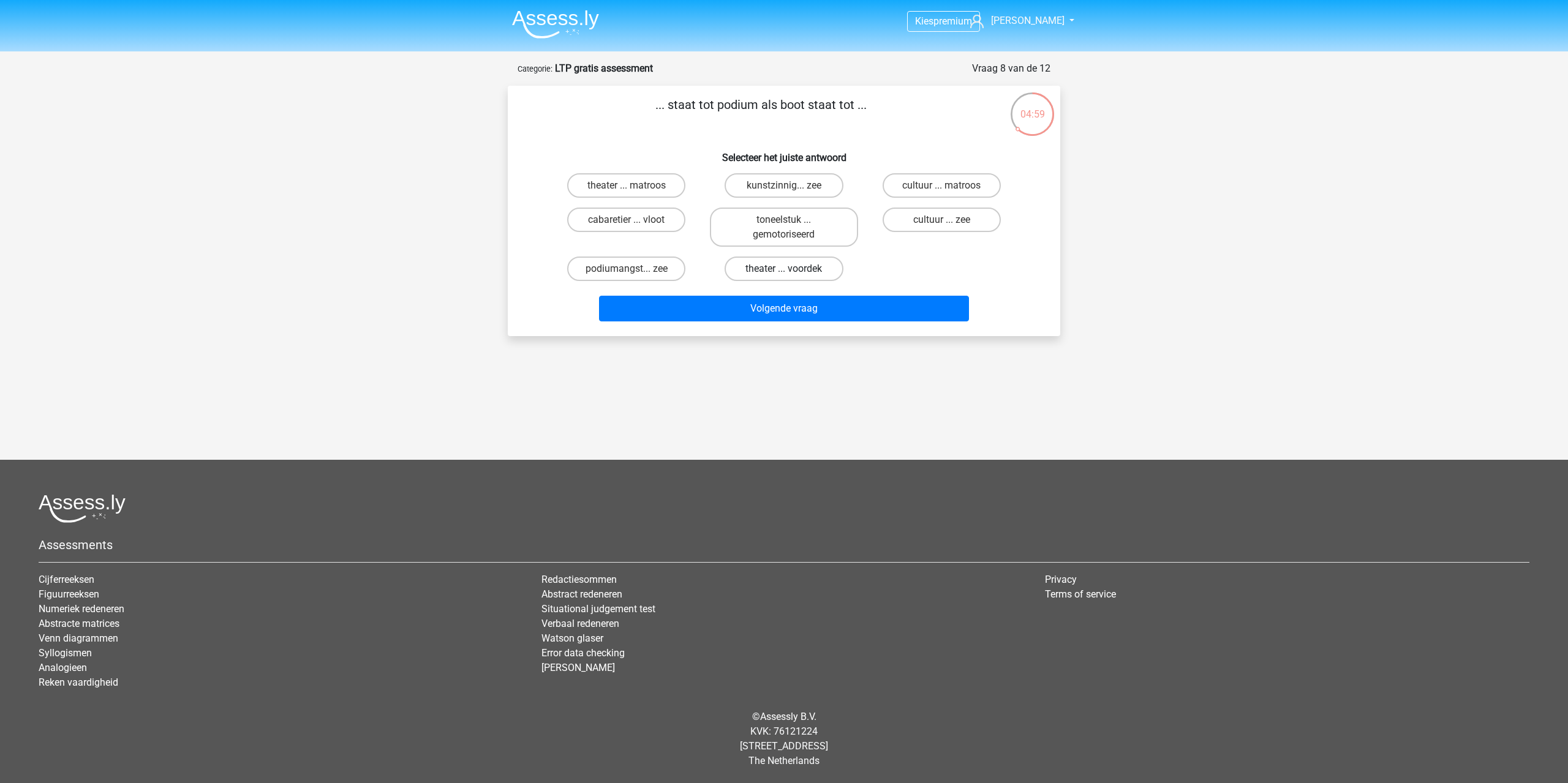
click at [752, 267] on label "theater ... voordek" at bounding box center [784, 268] width 118 height 24
click at [784, 268] on input "theater ... voordek" at bounding box center [788, 272] width 8 height 8
radio input "true"
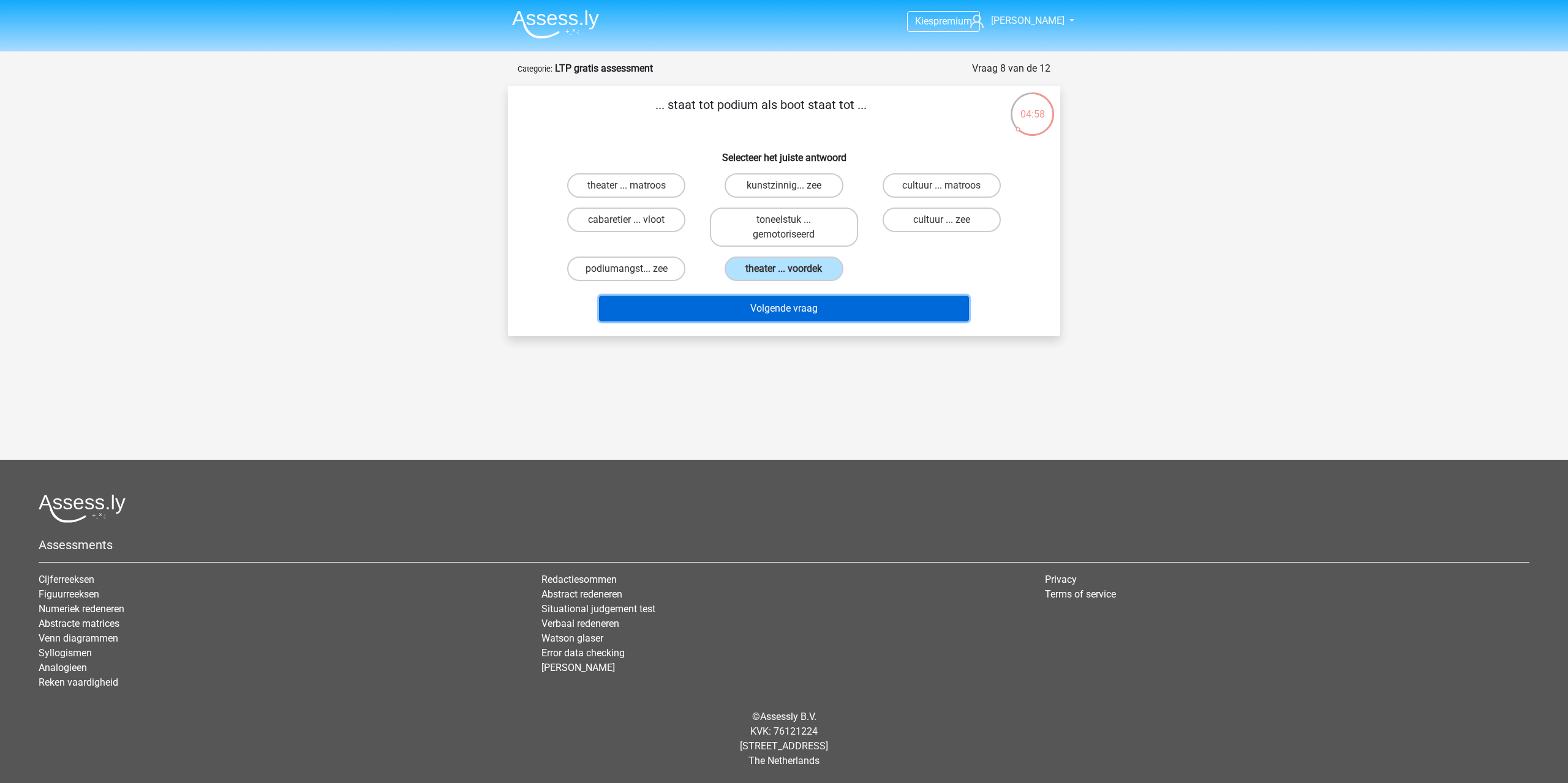
click at [788, 309] on button "Volgende vraag" at bounding box center [784, 308] width 371 height 26
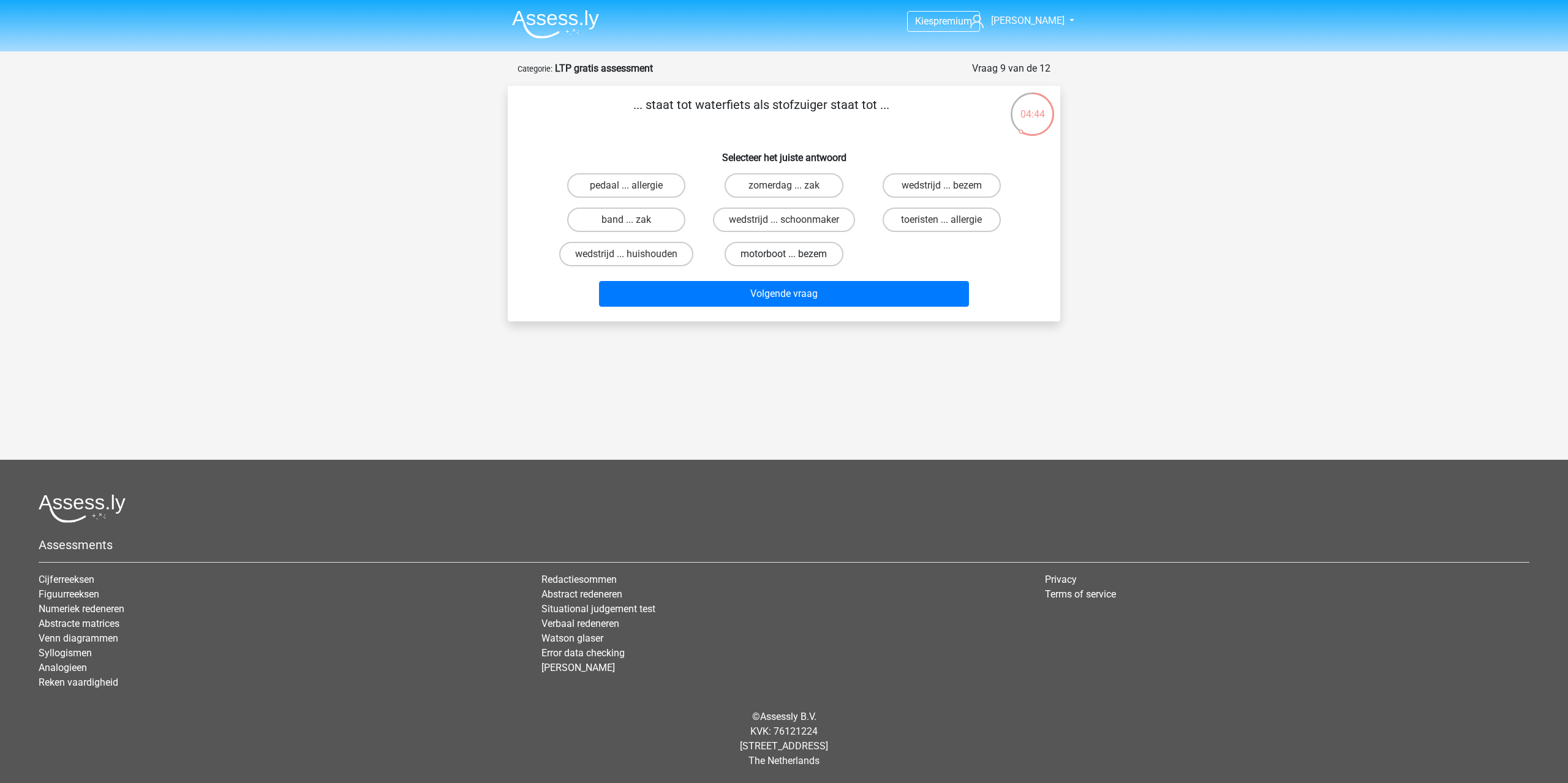
click at [754, 253] on label "motorboot ... bezem" at bounding box center [784, 254] width 118 height 24
click at [784, 254] on input "motorboot ... bezem" at bounding box center [788, 258] width 8 height 8
radio input "true"
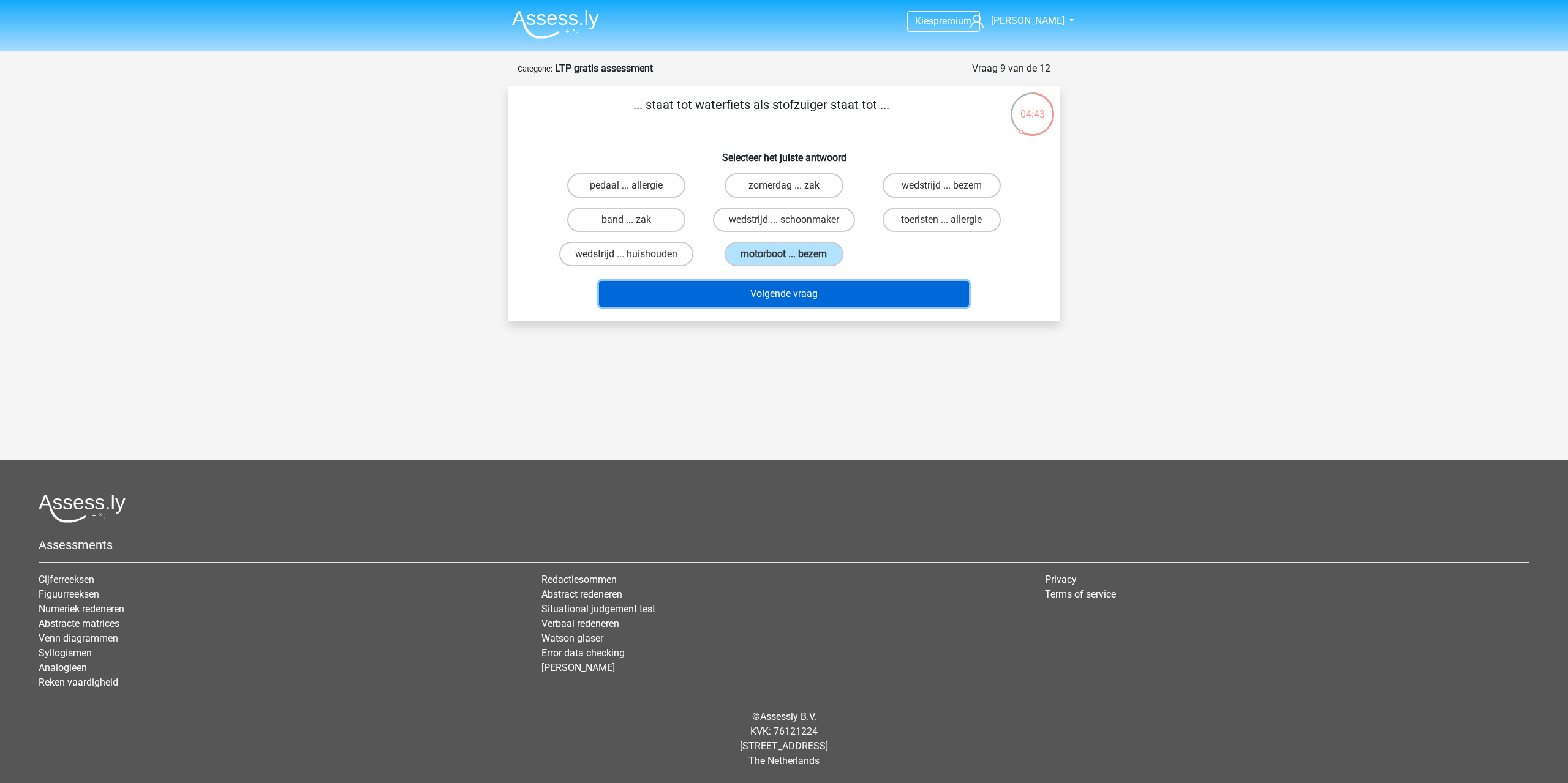
click at [760, 289] on button "Volgende vraag" at bounding box center [784, 293] width 371 height 26
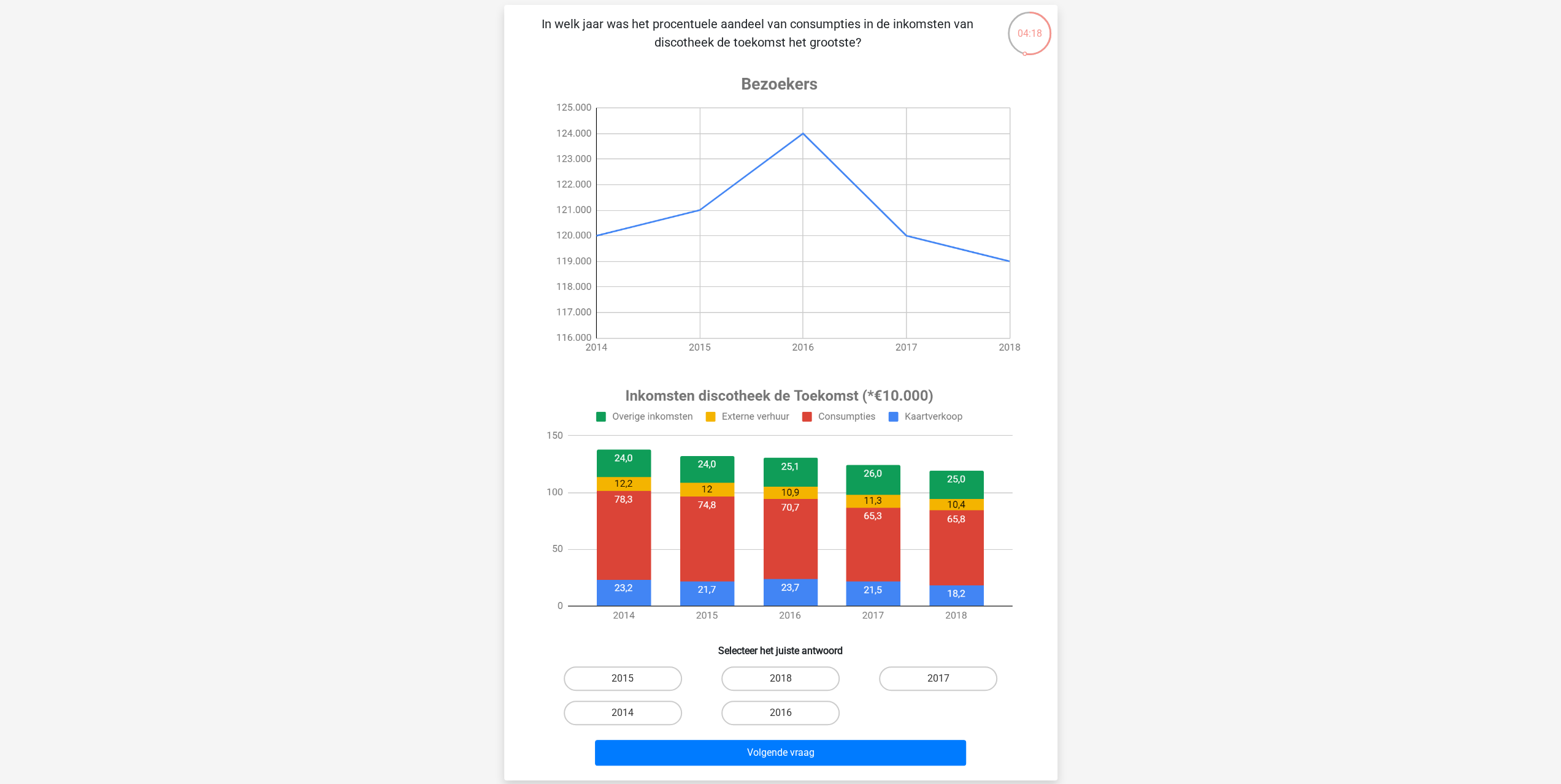
scroll to position [61, 0]
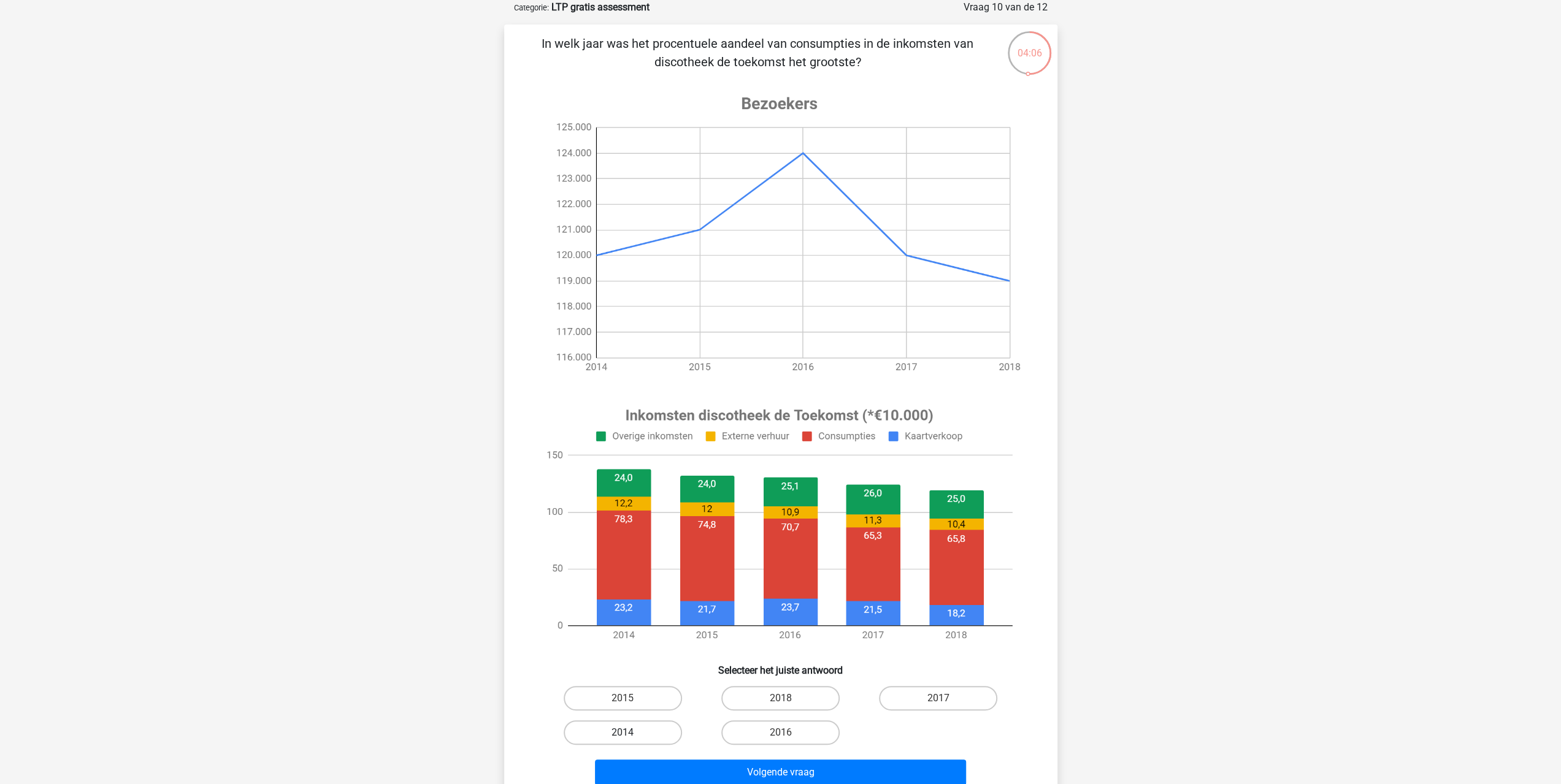
click at [633, 733] on label "2014" at bounding box center [623, 732] width 119 height 24
click at [631, 733] on input "2014" at bounding box center [626, 737] width 8 height 8
radio input "true"
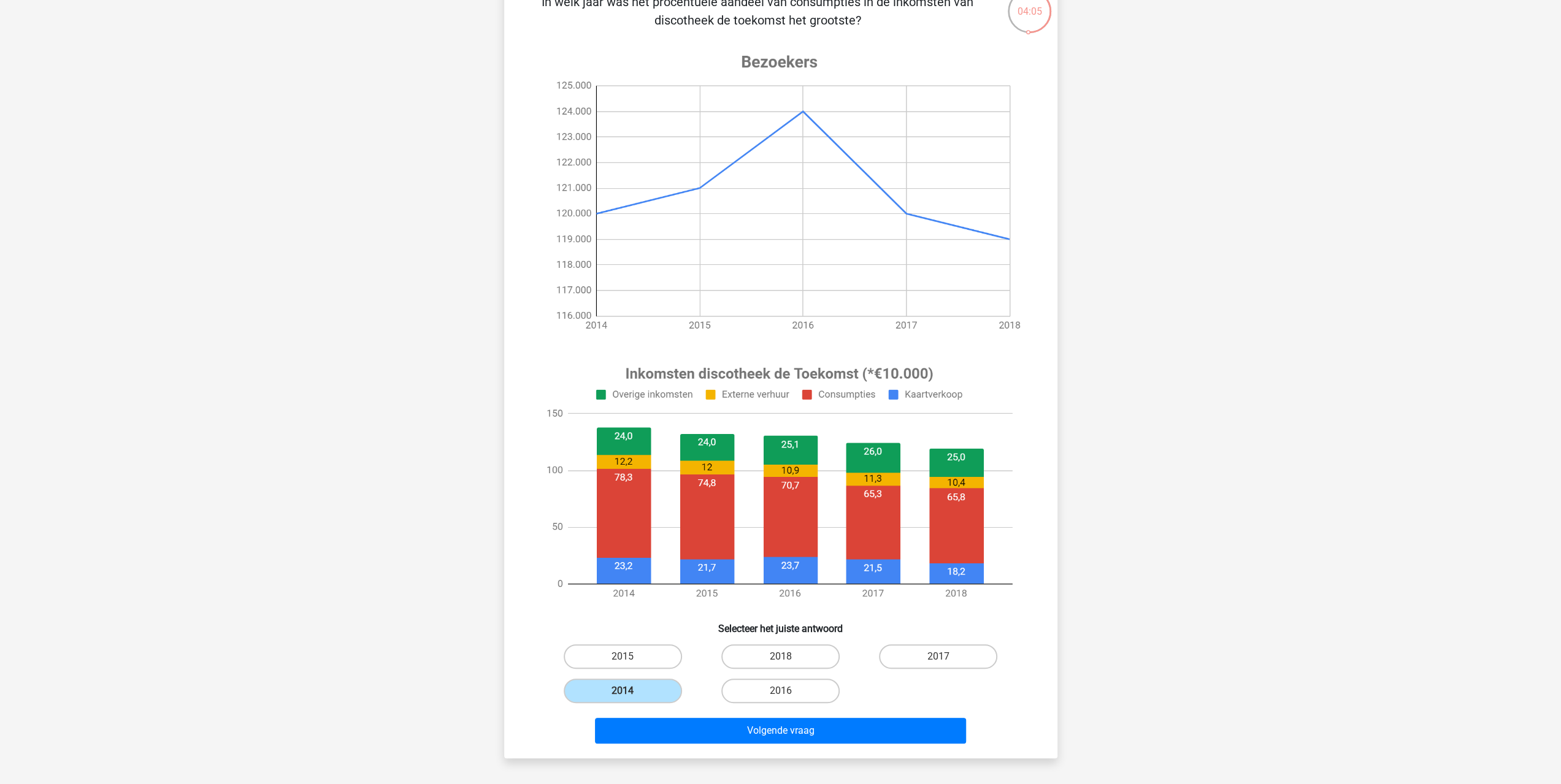
scroll to position [123, 0]
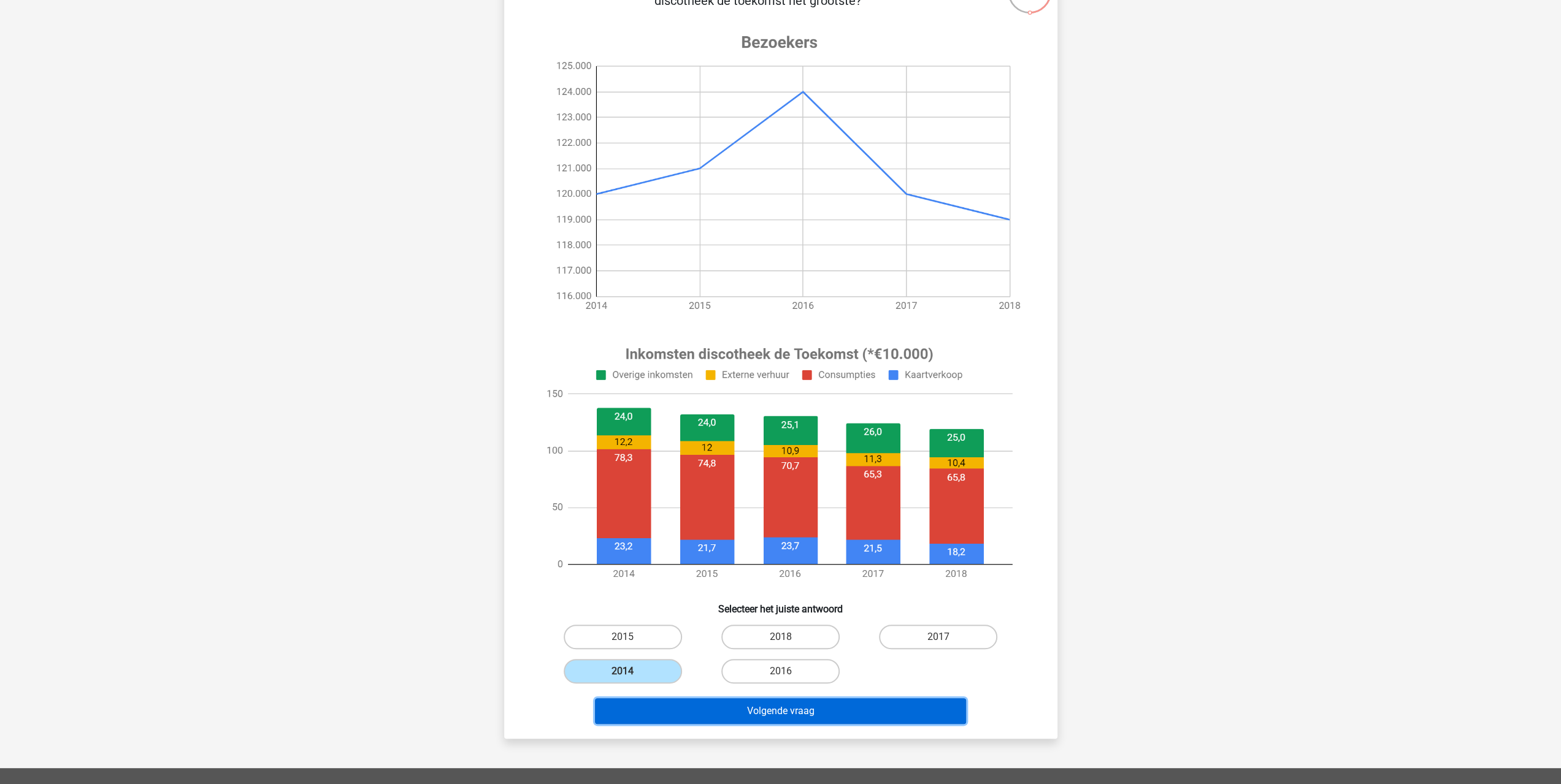
click at [769, 715] on button "Volgende vraag" at bounding box center [780, 711] width 371 height 26
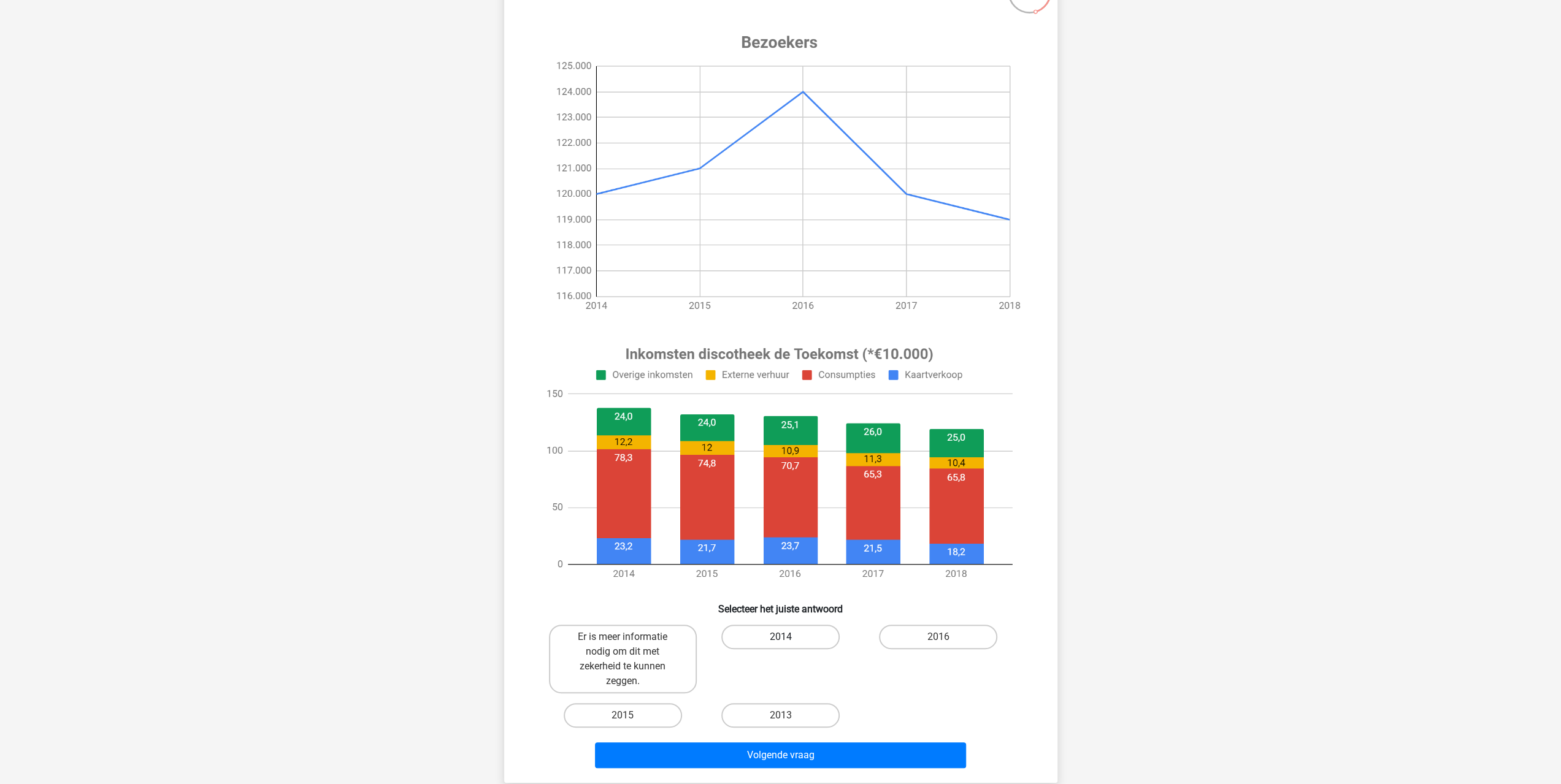
click at [774, 637] on label "2014" at bounding box center [780, 636] width 119 height 24
click at [780, 637] on input "2014" at bounding box center [784, 641] width 8 height 8
radio input "true"
click at [798, 751] on button "Volgende vraag" at bounding box center [780, 755] width 371 height 26
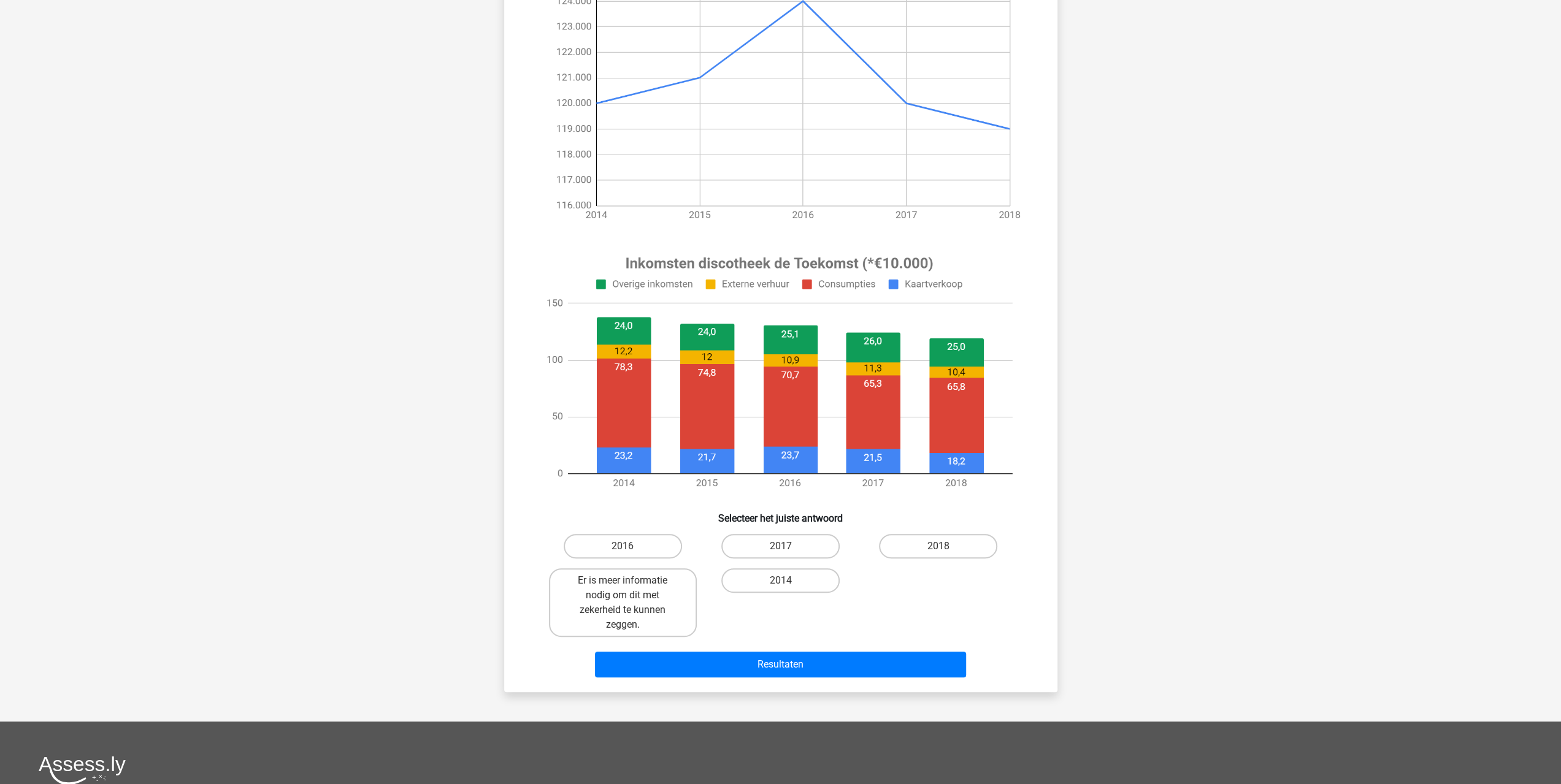
scroll to position [245, 0]
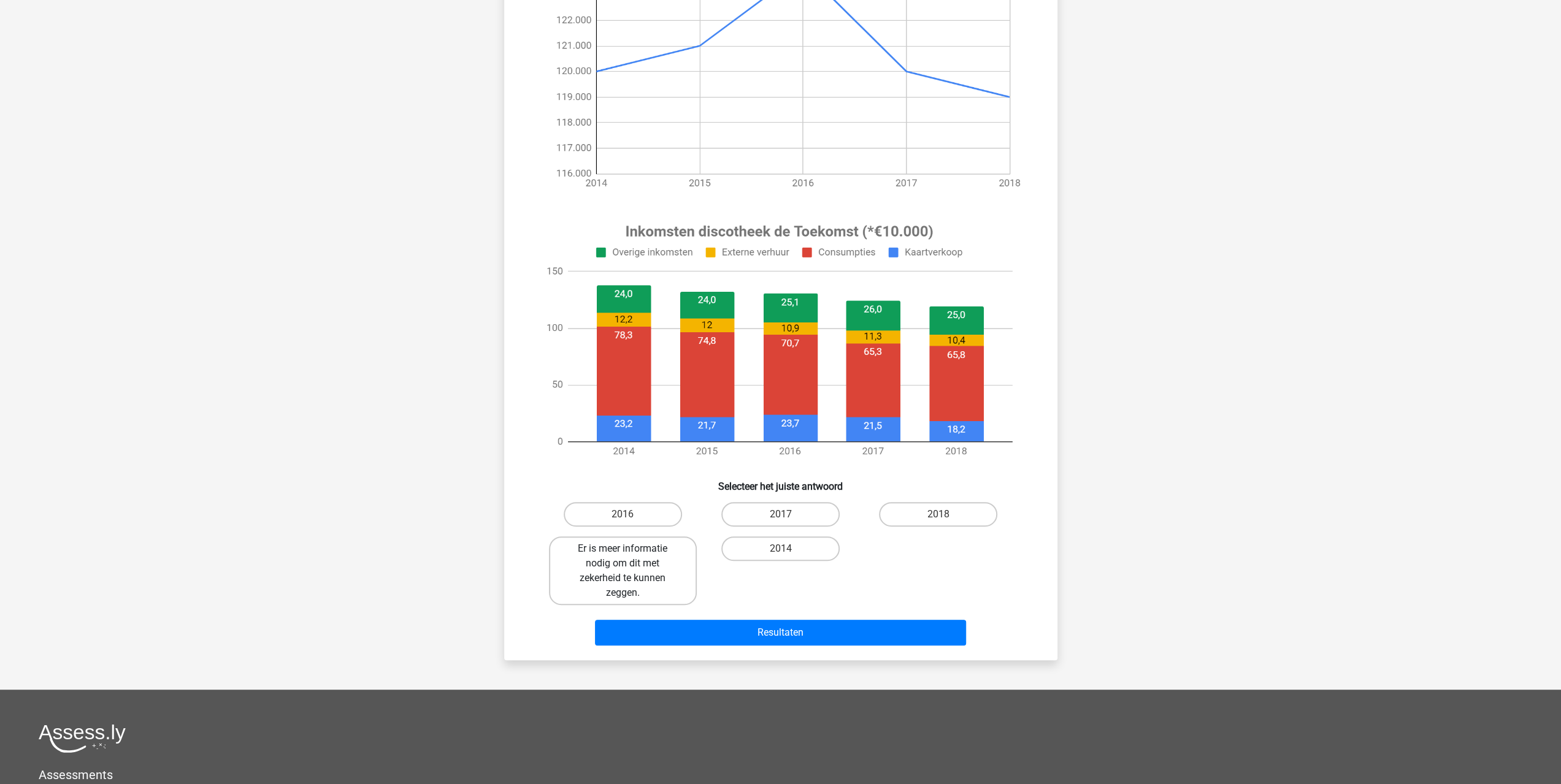
click at [661, 578] on label "Er is meer informatie nodig om dit met zekerheid te kunnen zeggen." at bounding box center [623, 571] width 148 height 69
click at [631, 557] on input "Er is meer informatie nodig om dit met zekerheid te kunnen zeggen." at bounding box center [626, 553] width 8 height 8
radio input "true"
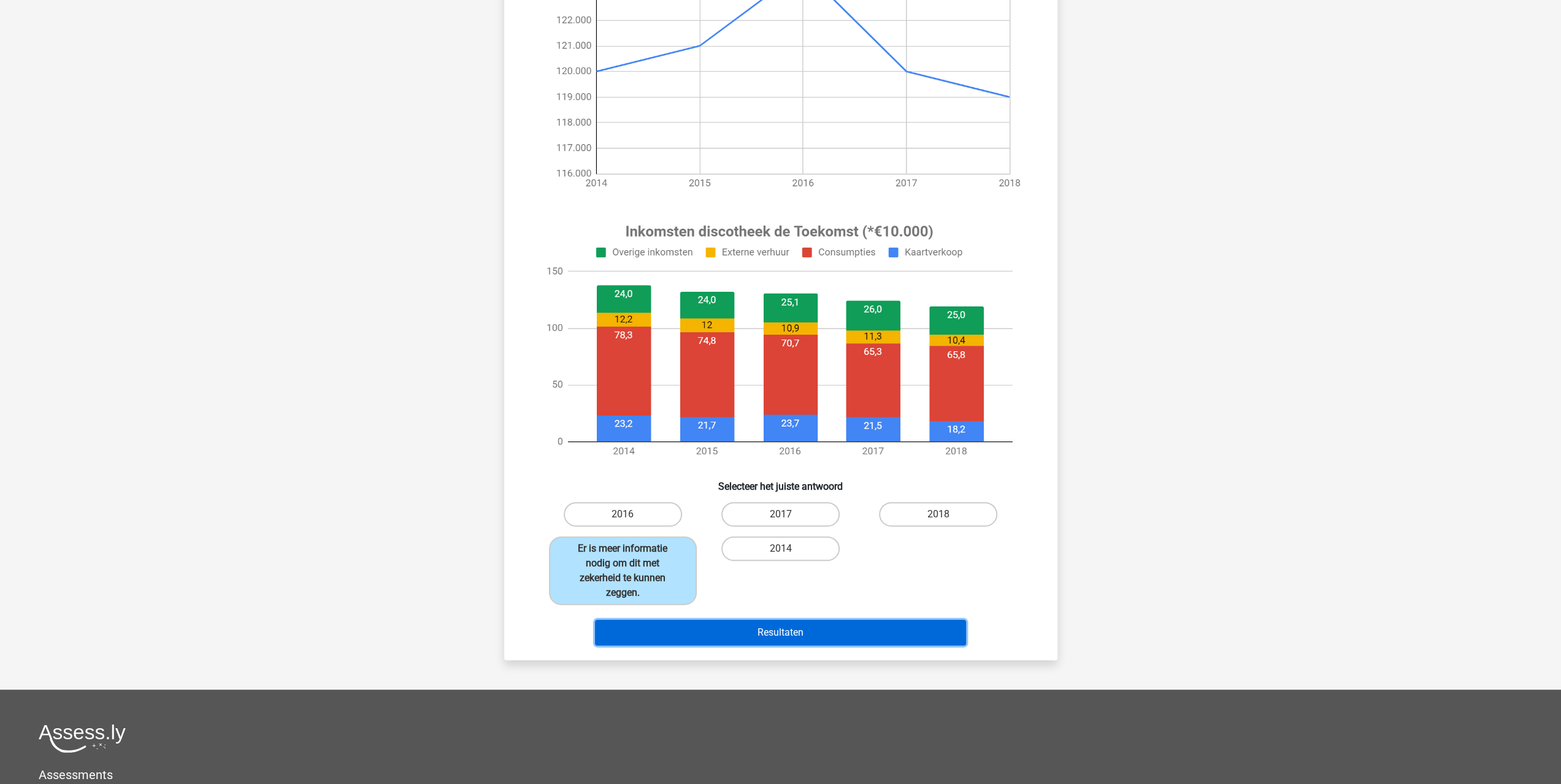
click at [776, 629] on button "Resultaten" at bounding box center [780, 632] width 371 height 26
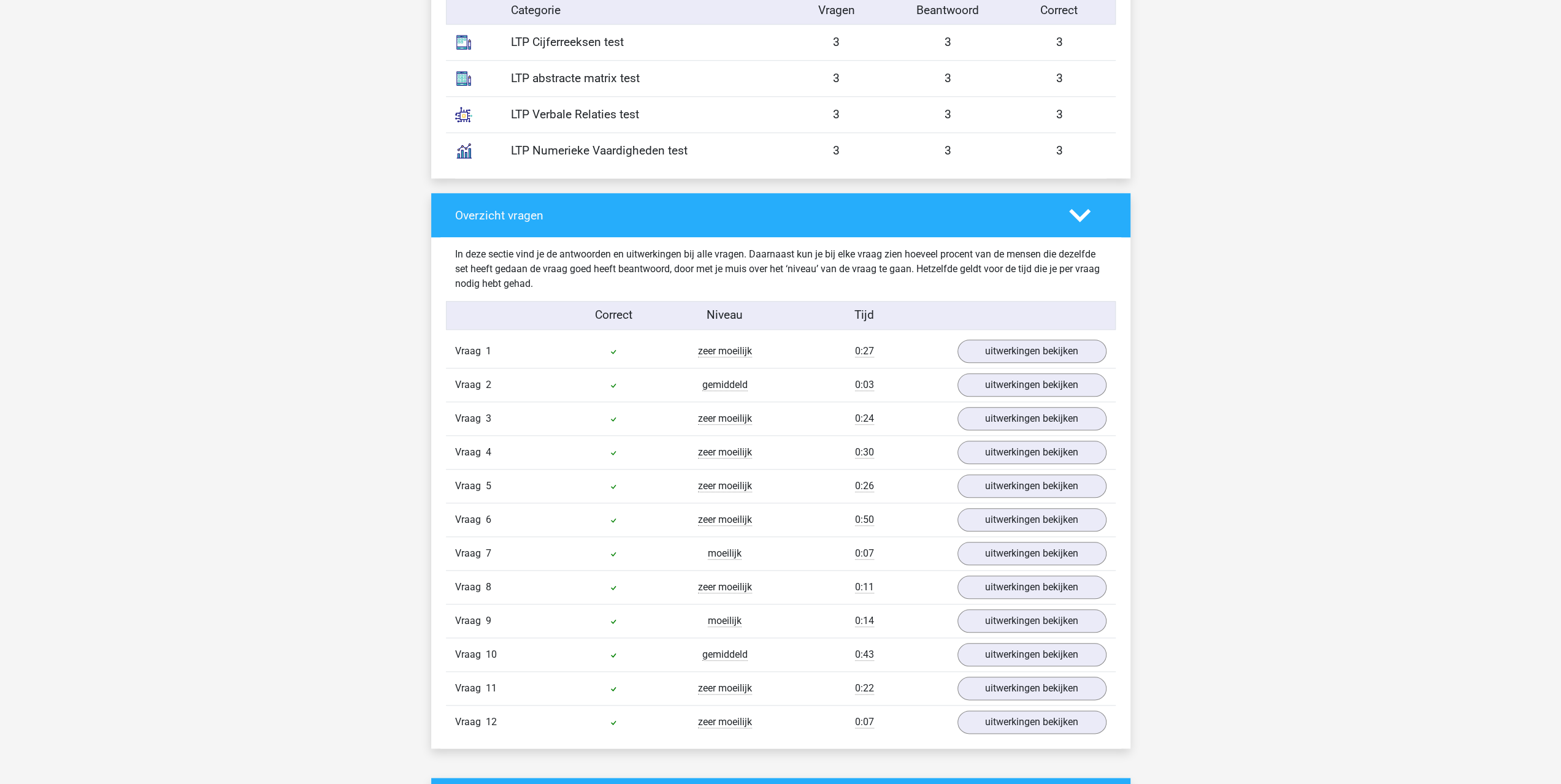
scroll to position [1104, 0]
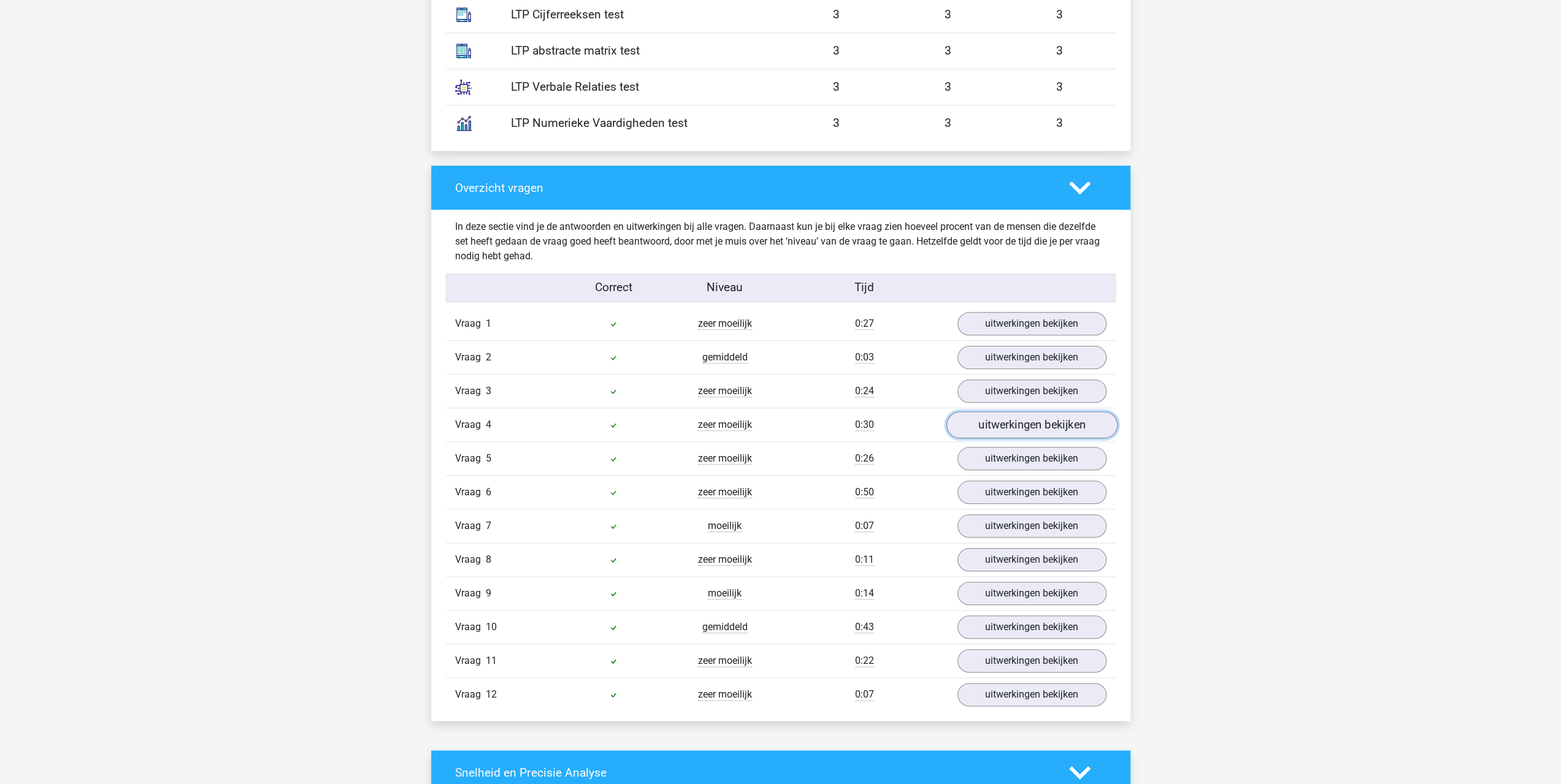
click at [1028, 432] on link "uitwerkingen bekijken" at bounding box center [1032, 424] width 171 height 27
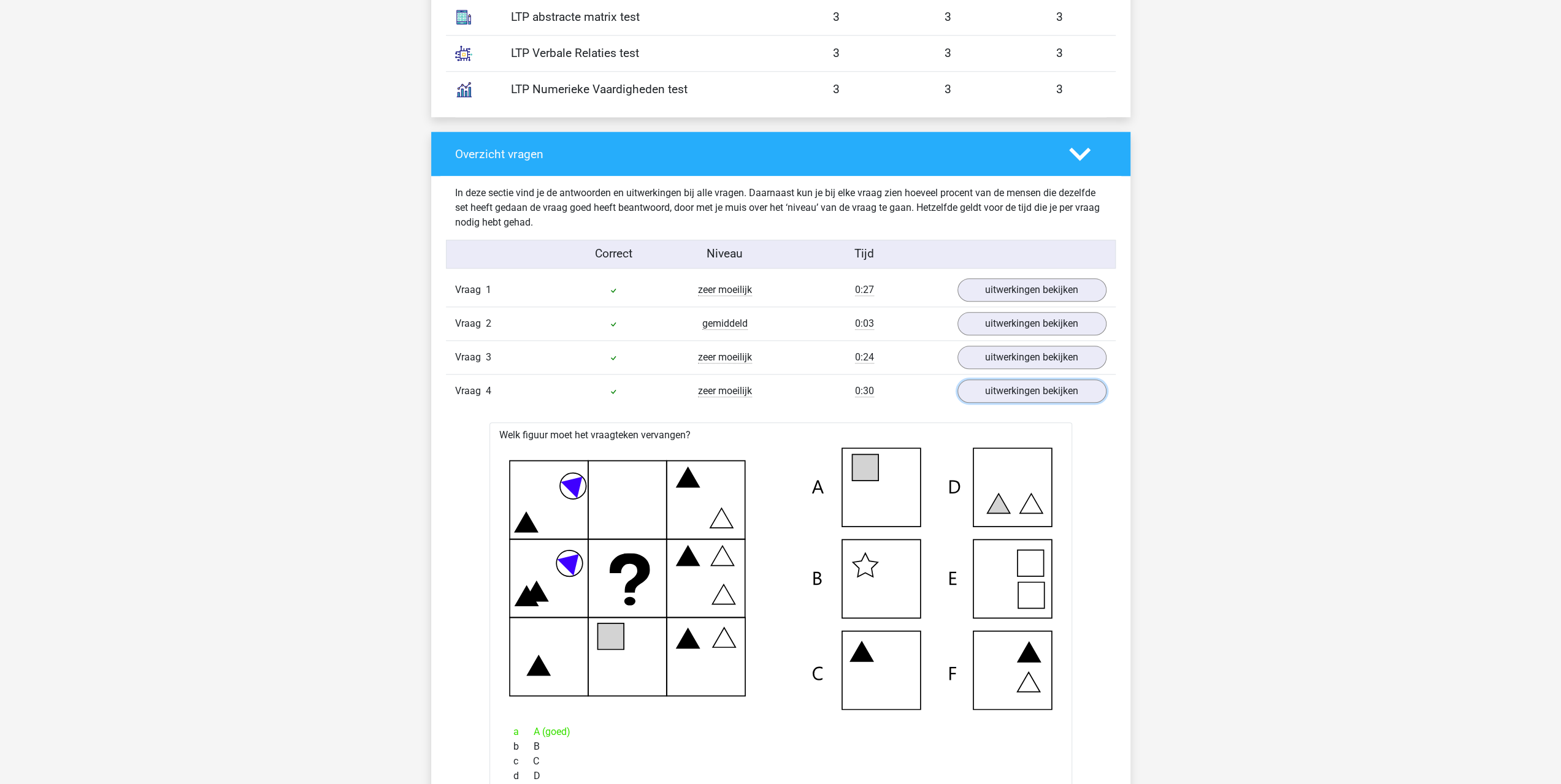
scroll to position [1165, 0]
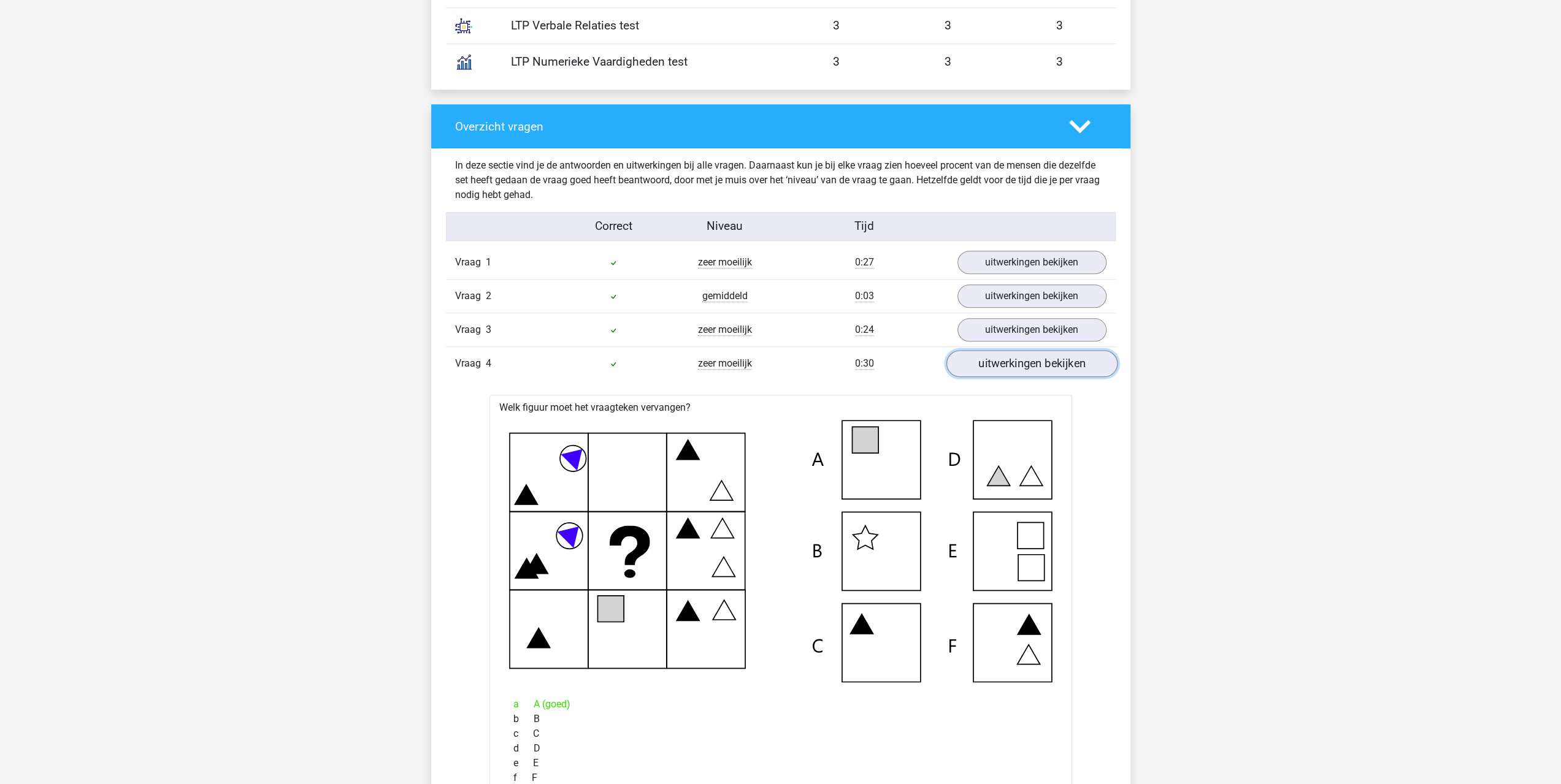
click at [1042, 368] on link "uitwerkingen bekijken" at bounding box center [1032, 363] width 171 height 27
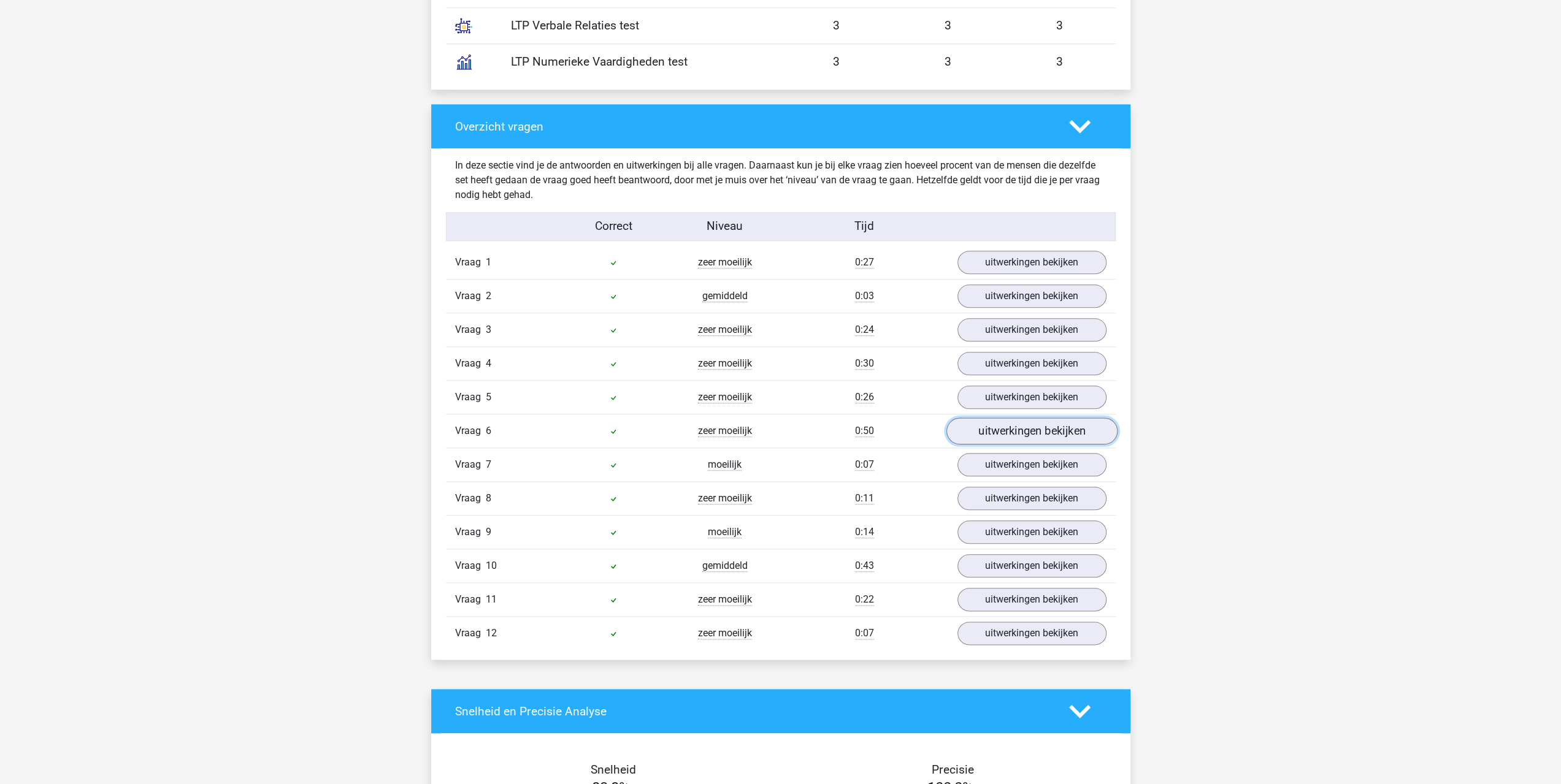
click at [1003, 425] on link "uitwerkingen bekijken" at bounding box center [1032, 431] width 171 height 27
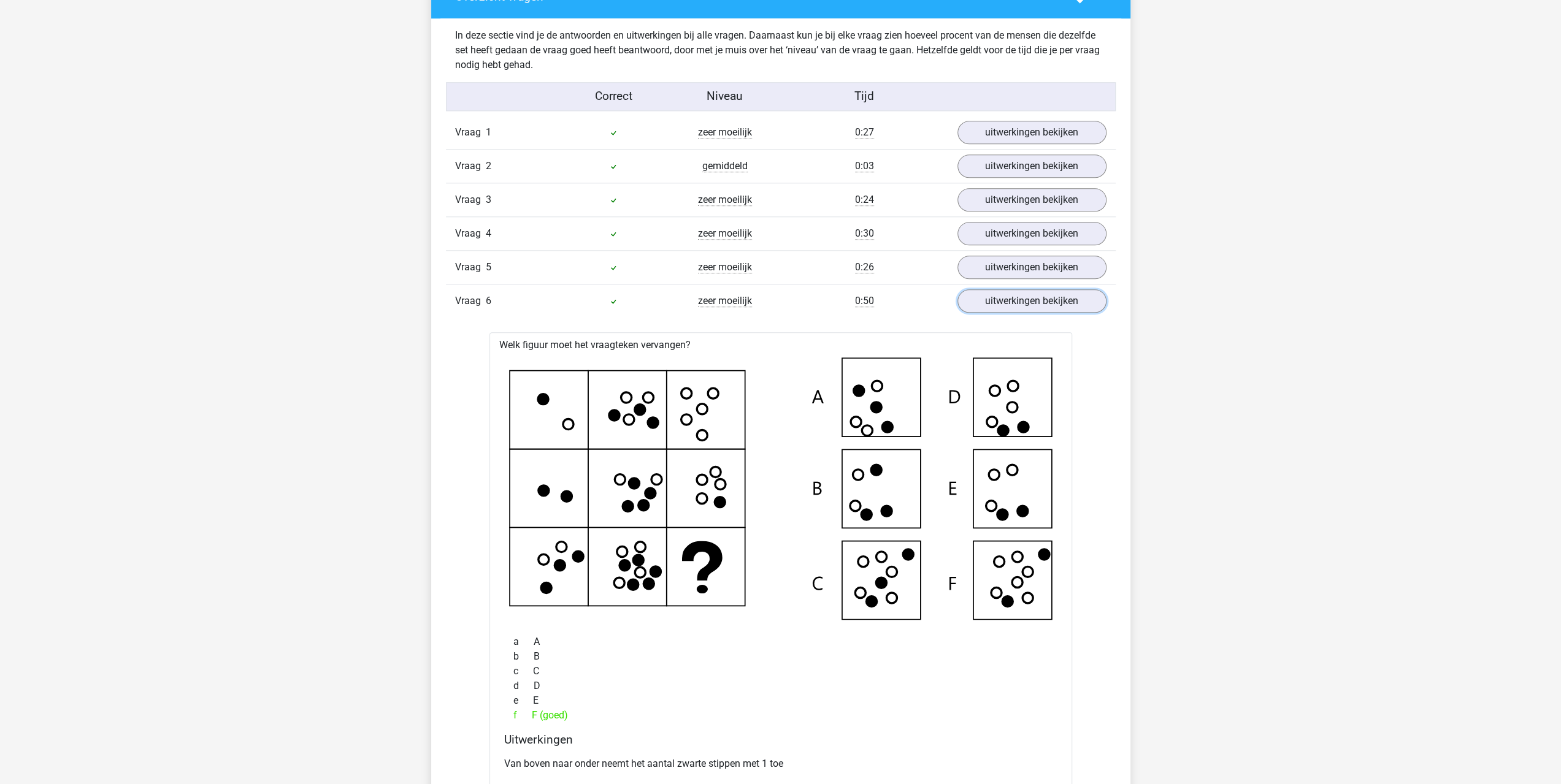
scroll to position [1287, 0]
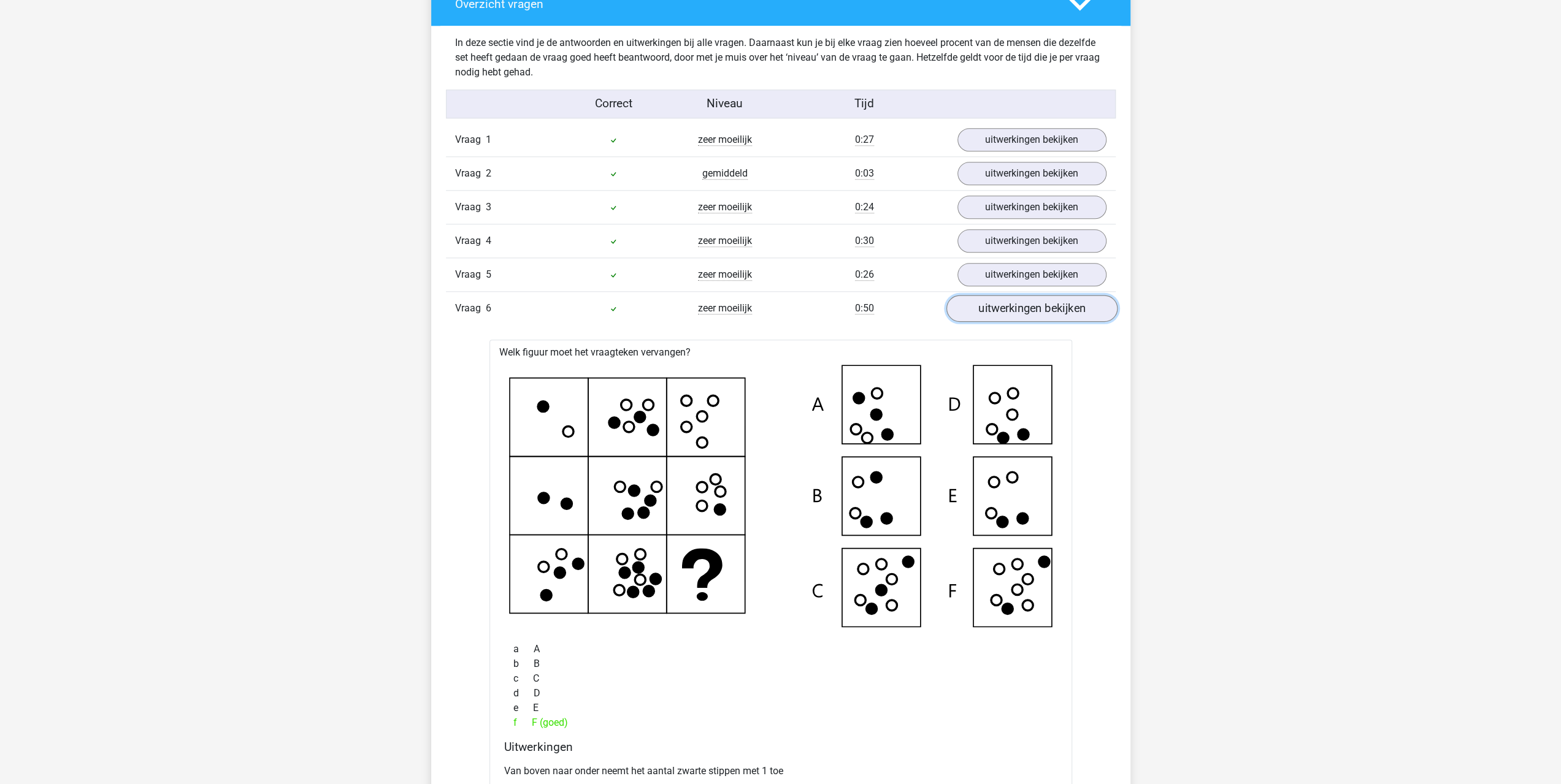
click at [1022, 304] on link "uitwerkingen bekijken" at bounding box center [1032, 308] width 171 height 27
